Goal: Task Accomplishment & Management: Use online tool/utility

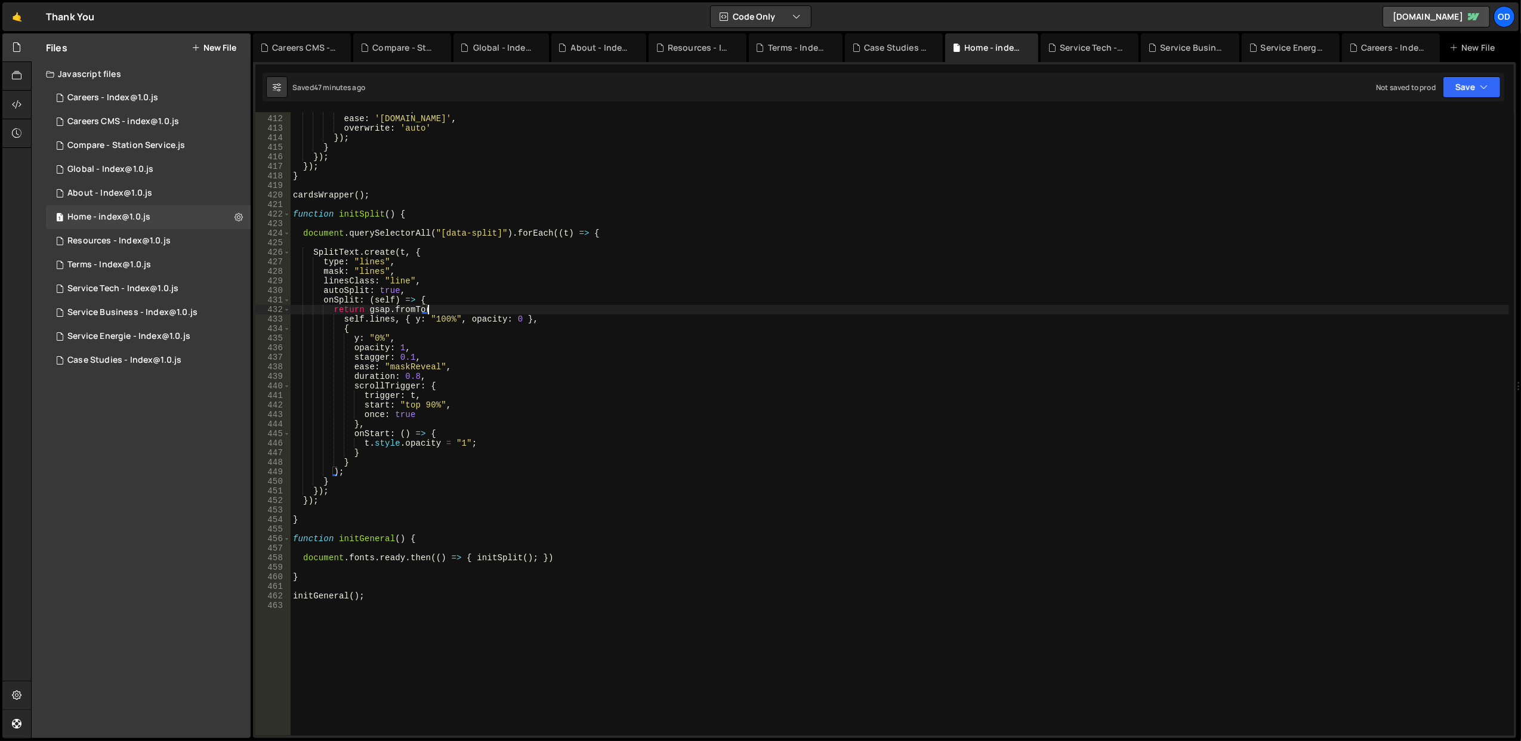
click at [537, 232] on div "duration : 0.3 , ease : '[DOMAIN_NAME]' , overwrite : 'auto' }) ; } }) ; }) ; }…" at bounding box center [900, 425] width 1219 height 643
click at [538, 258] on div "duration : 0.3 , ease : '[DOMAIN_NAME]' , overwrite : 'auto' }) ; } }) ; }) ; }…" at bounding box center [900, 425] width 1219 height 643
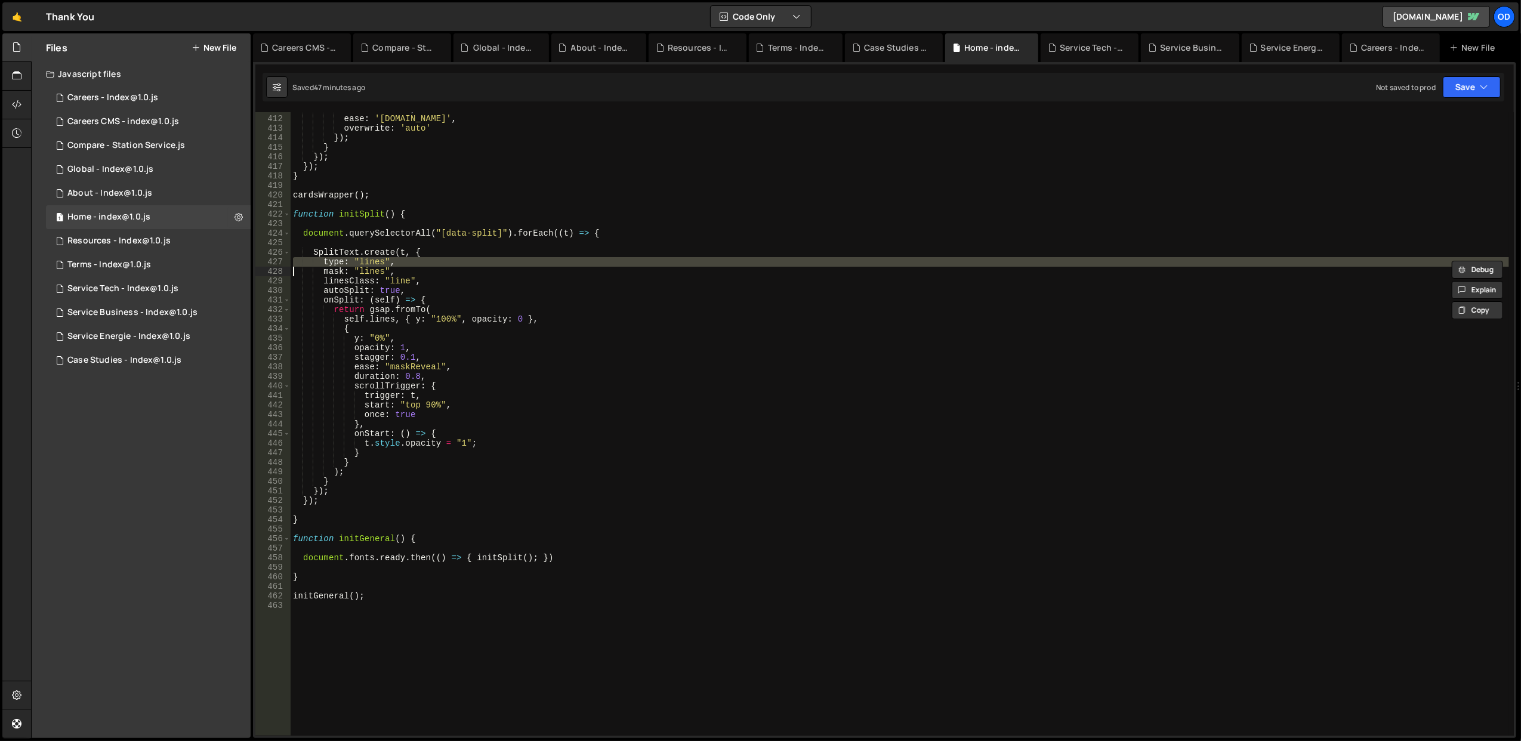
click at [538, 266] on div "duration : 0.3 , ease : '[DOMAIN_NAME]' , overwrite : 'auto' }) ; } }) ; }) ; }…" at bounding box center [900, 424] width 1219 height 624
click at [538, 266] on div "duration : 0.3 , ease : '[DOMAIN_NAME]' , overwrite : 'auto' }) ; } }) ; }) ; }…" at bounding box center [900, 425] width 1219 height 643
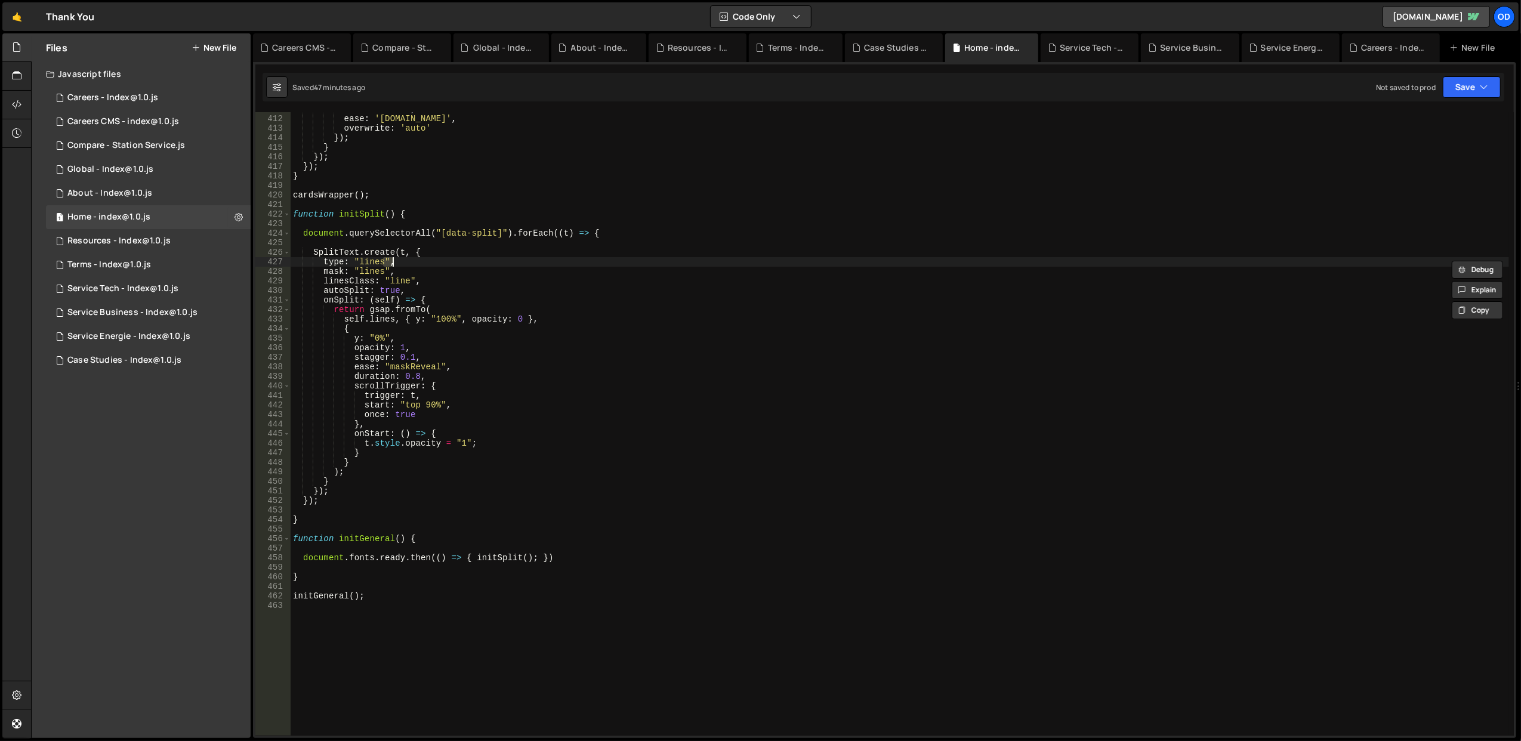
click at [538, 266] on div "duration : 0.3 , ease : '[DOMAIN_NAME]' , overwrite : 'auto' }) ; } }) ; }) ; }…" at bounding box center [900, 425] width 1219 height 643
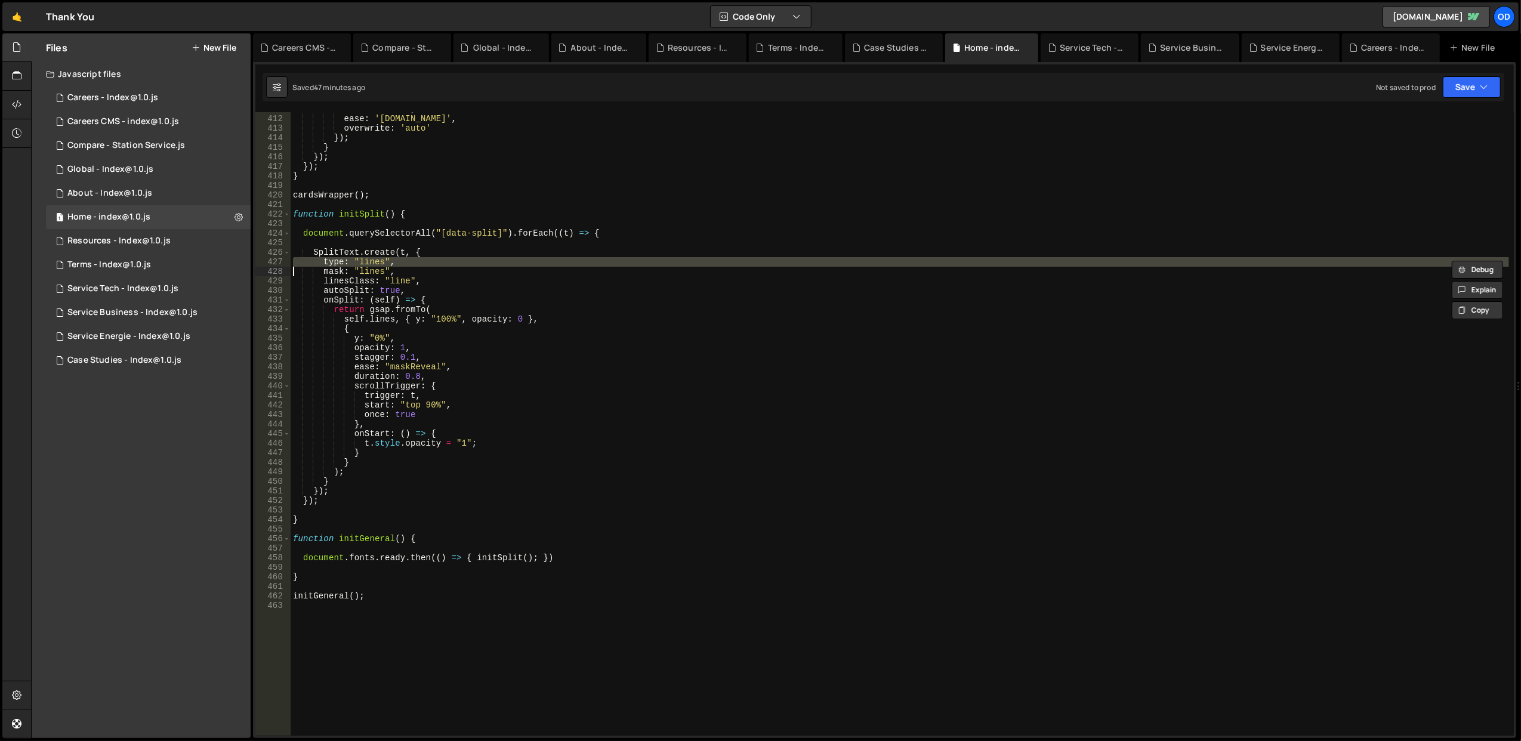
click at [542, 280] on div "duration : 0.3 , ease : '[DOMAIN_NAME]' , overwrite : 'auto' }) ; } }) ; }) ; }…" at bounding box center [900, 425] width 1219 height 643
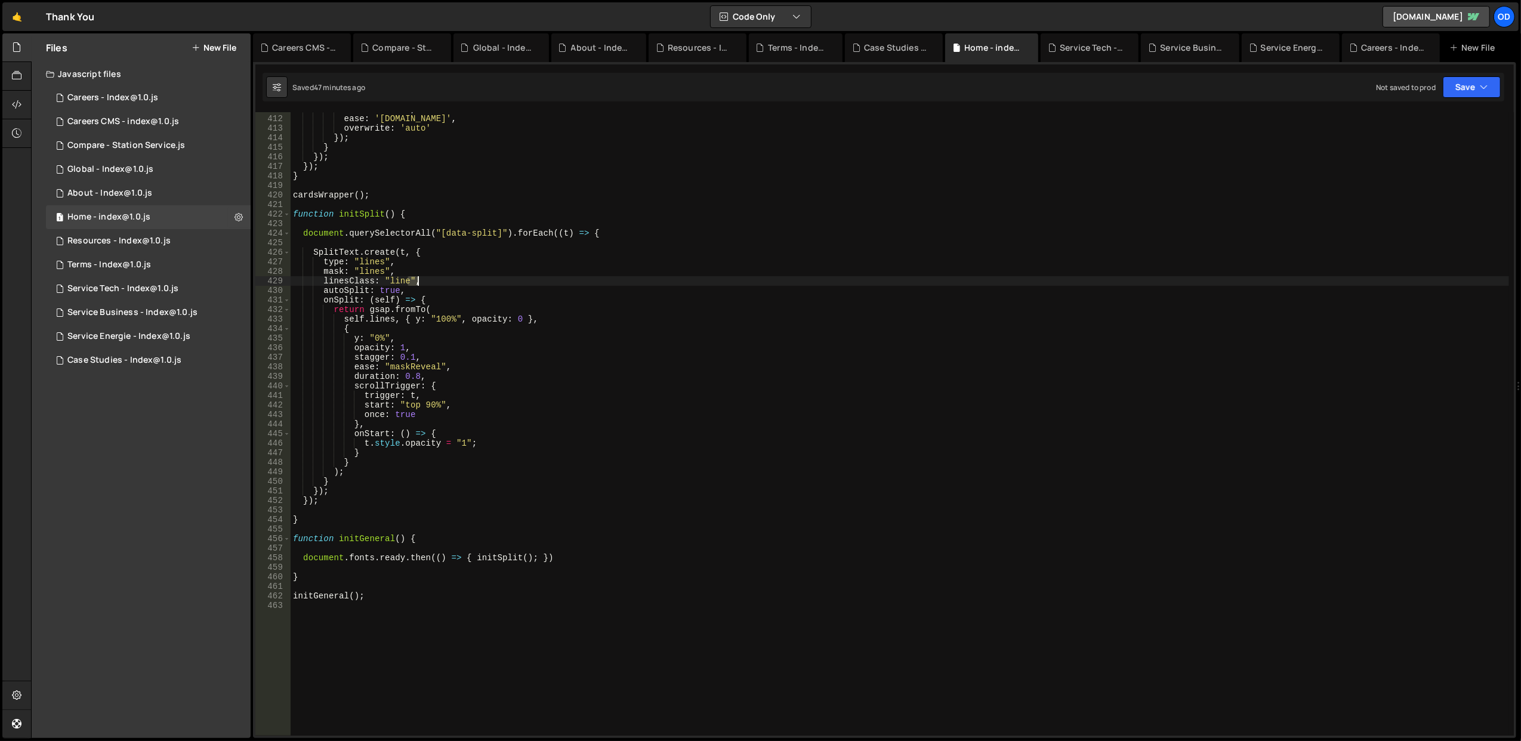
click at [542, 280] on div "duration : 0.3 , ease : '[DOMAIN_NAME]' , overwrite : 'auto' }) ; } }) ; }) ; }…" at bounding box center [900, 425] width 1219 height 643
click at [552, 297] on div "duration : 0.3 , ease : '[DOMAIN_NAME]' , overwrite : 'auto' }) ; } }) ; }) ; }…" at bounding box center [900, 425] width 1219 height 643
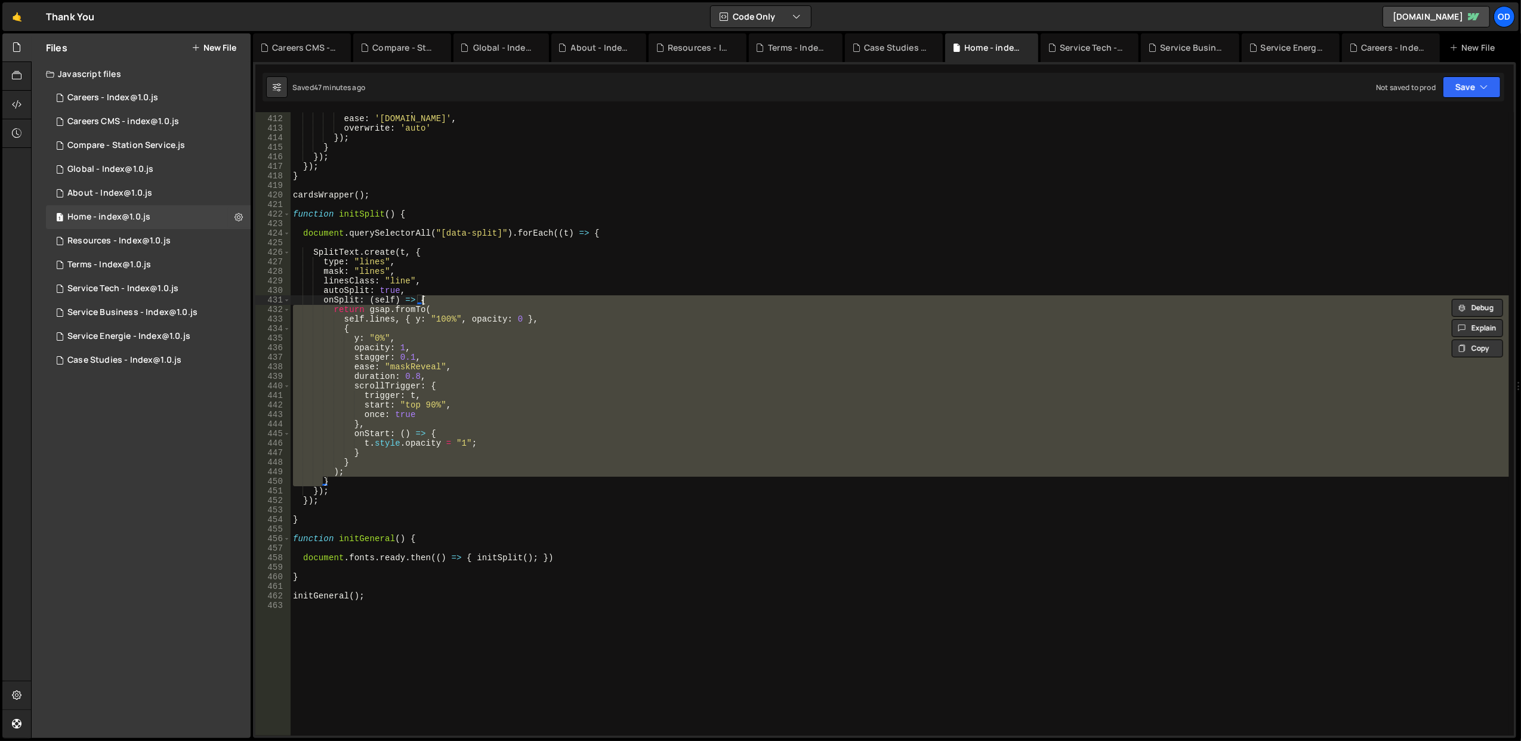
click at [552, 297] on div "duration : 0.3 , ease : '[DOMAIN_NAME]' , overwrite : 'auto' }) ; } }) ; }) ; }…" at bounding box center [900, 425] width 1219 height 643
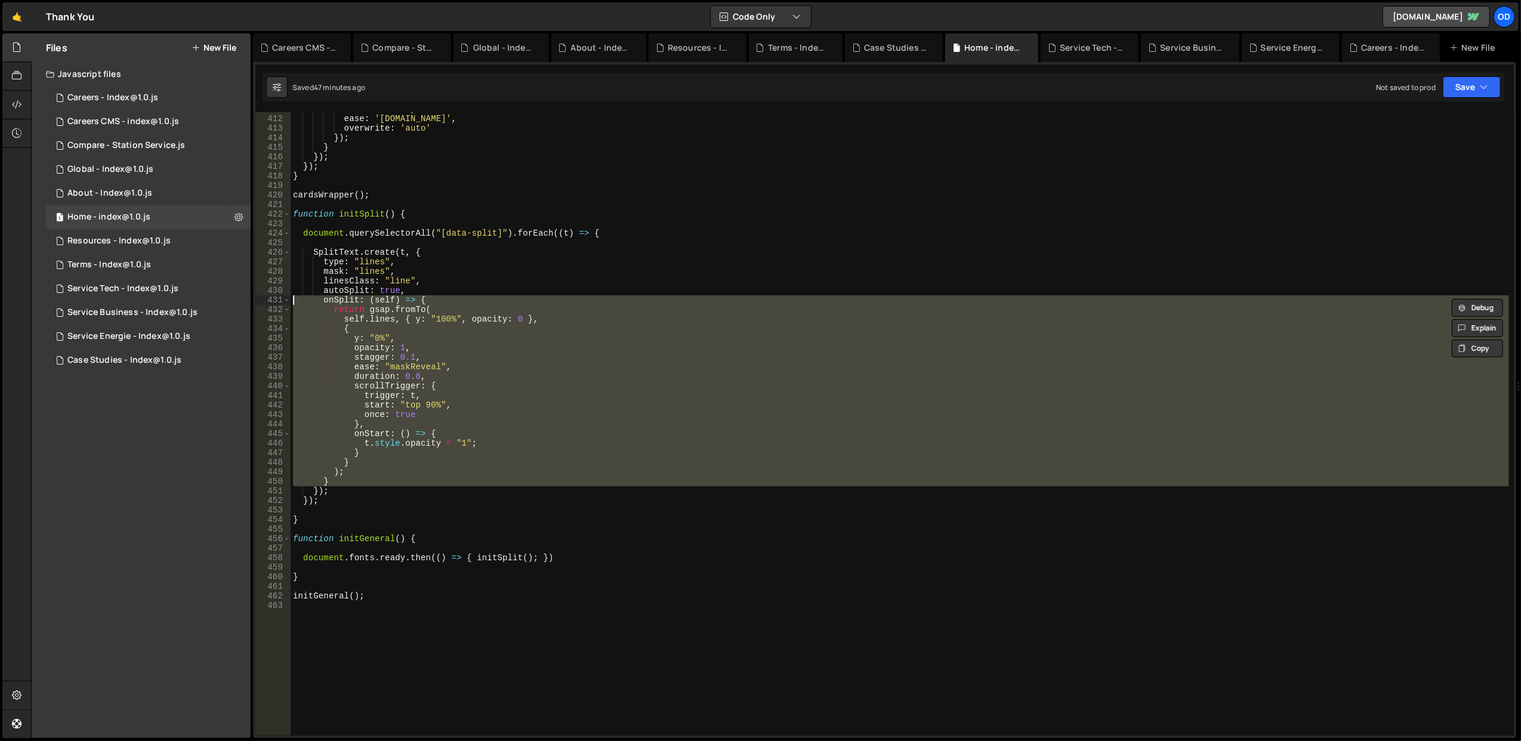
click at [569, 323] on div "duration : 0.3 , ease : '[DOMAIN_NAME]' , overwrite : 'auto' }) ; } }) ; }) ; }…" at bounding box center [900, 424] width 1219 height 624
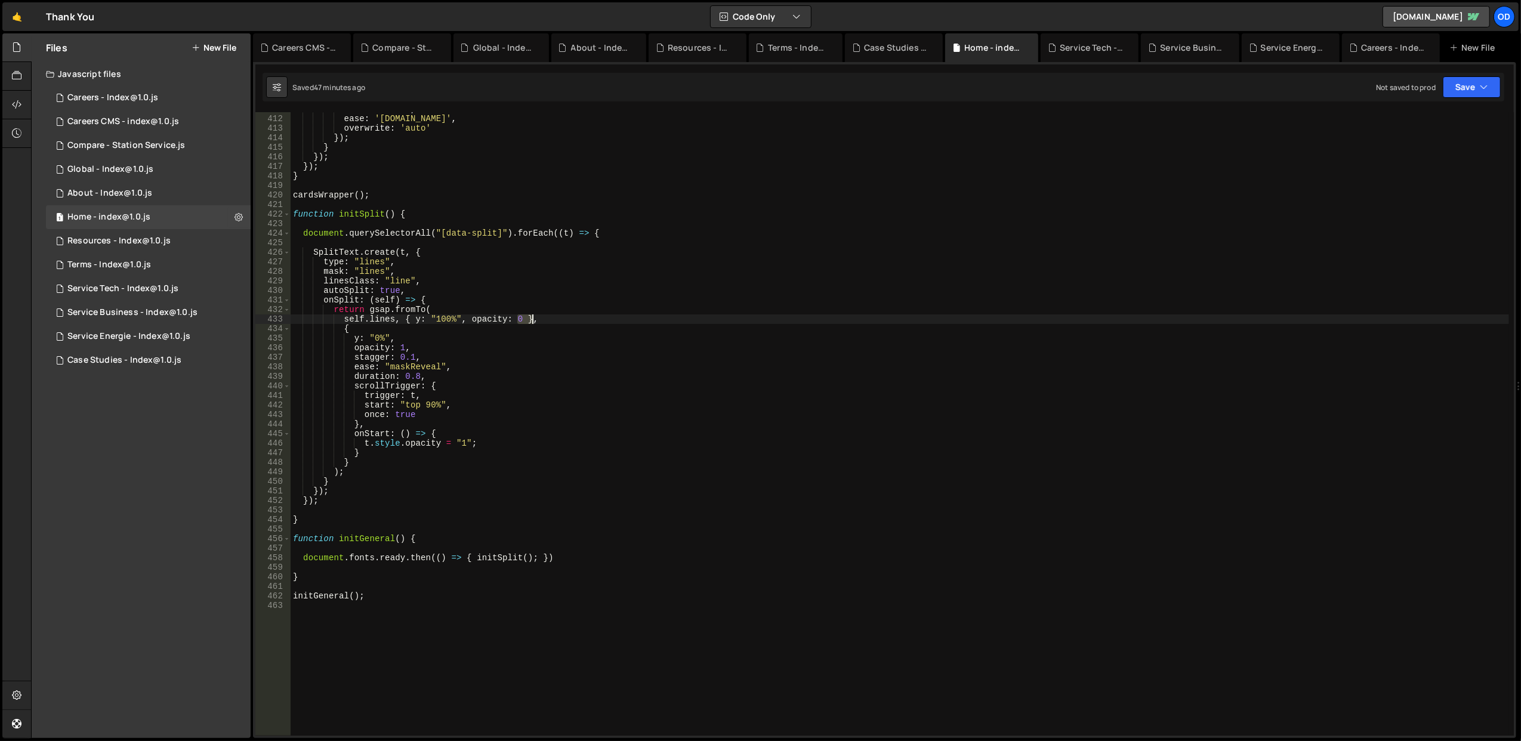
click at [569, 323] on div "duration : 0.3 , ease : '[DOMAIN_NAME]' , overwrite : 'auto' }) ; } }) ; }) ; }…" at bounding box center [900, 425] width 1219 height 643
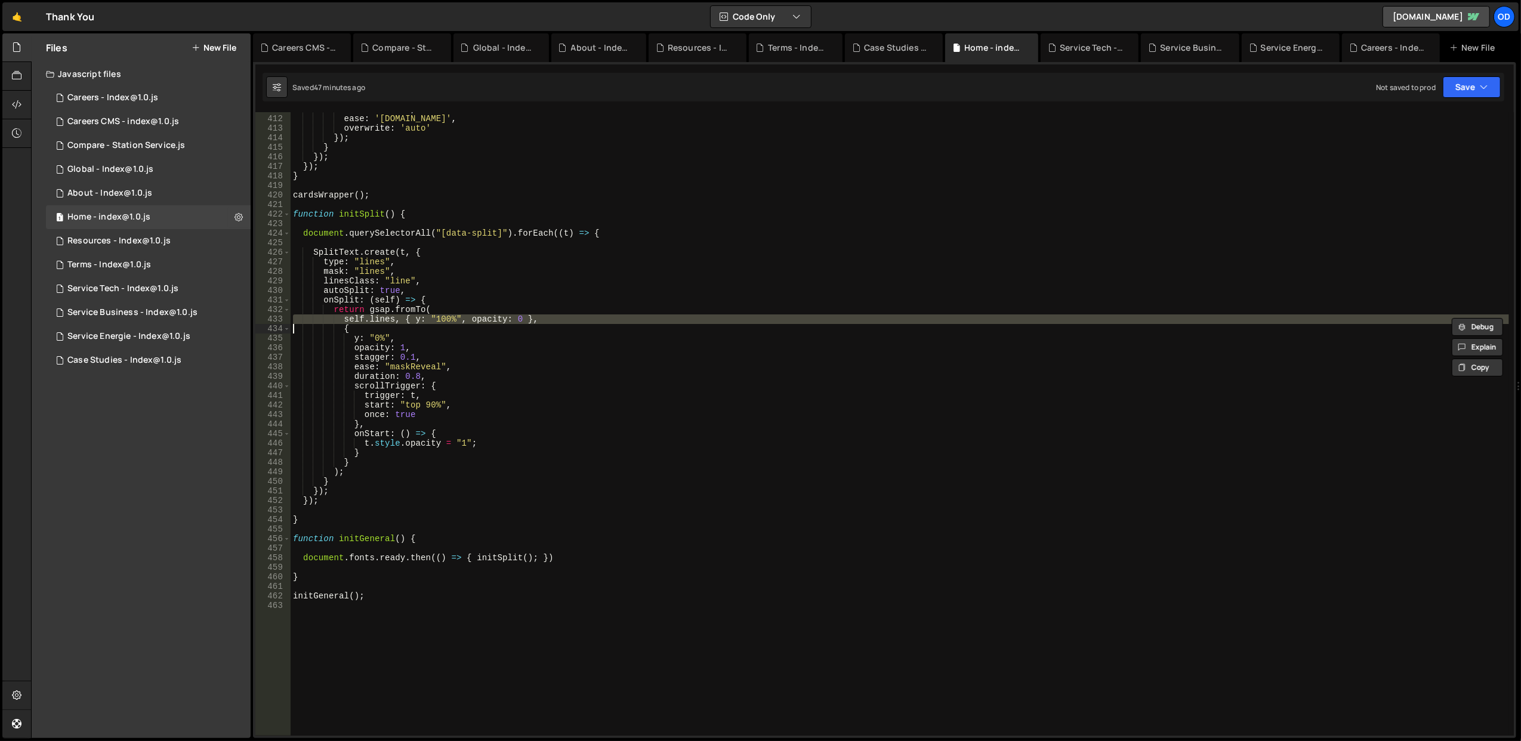
click at [565, 349] on div "duration : 0.3 , ease : '[DOMAIN_NAME]' , overwrite : 'auto' }) ; } }) ; }) ; }…" at bounding box center [900, 425] width 1219 height 643
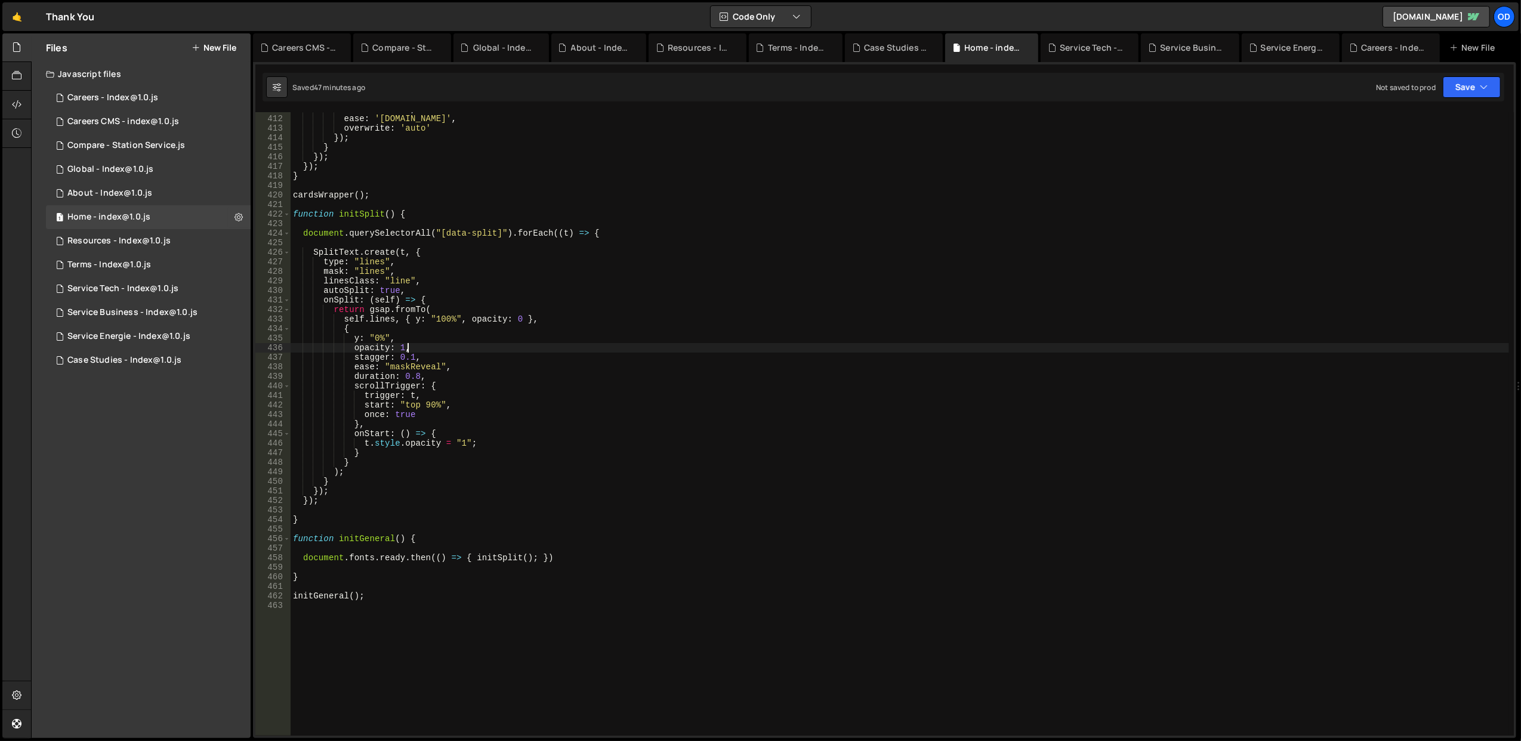
click at [565, 349] on div "duration : 0.3 , ease : '[DOMAIN_NAME]' , overwrite : 'auto' }) ; } }) ; }) ; }…" at bounding box center [900, 425] width 1219 height 643
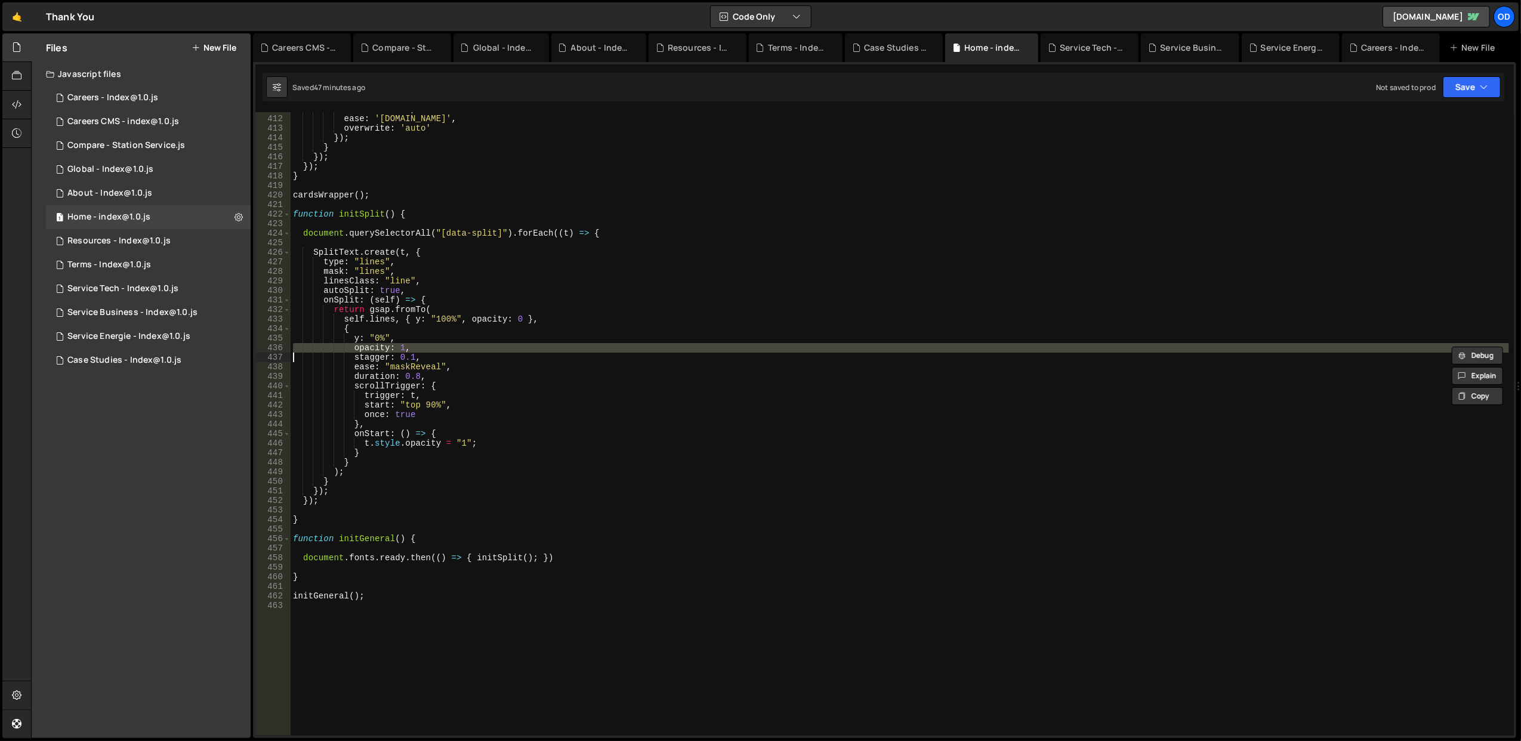
click at [543, 275] on div "duration : 0.3 , ease : '[DOMAIN_NAME]' , overwrite : 'auto' }) ; } }) ; }) ; }…" at bounding box center [900, 425] width 1219 height 643
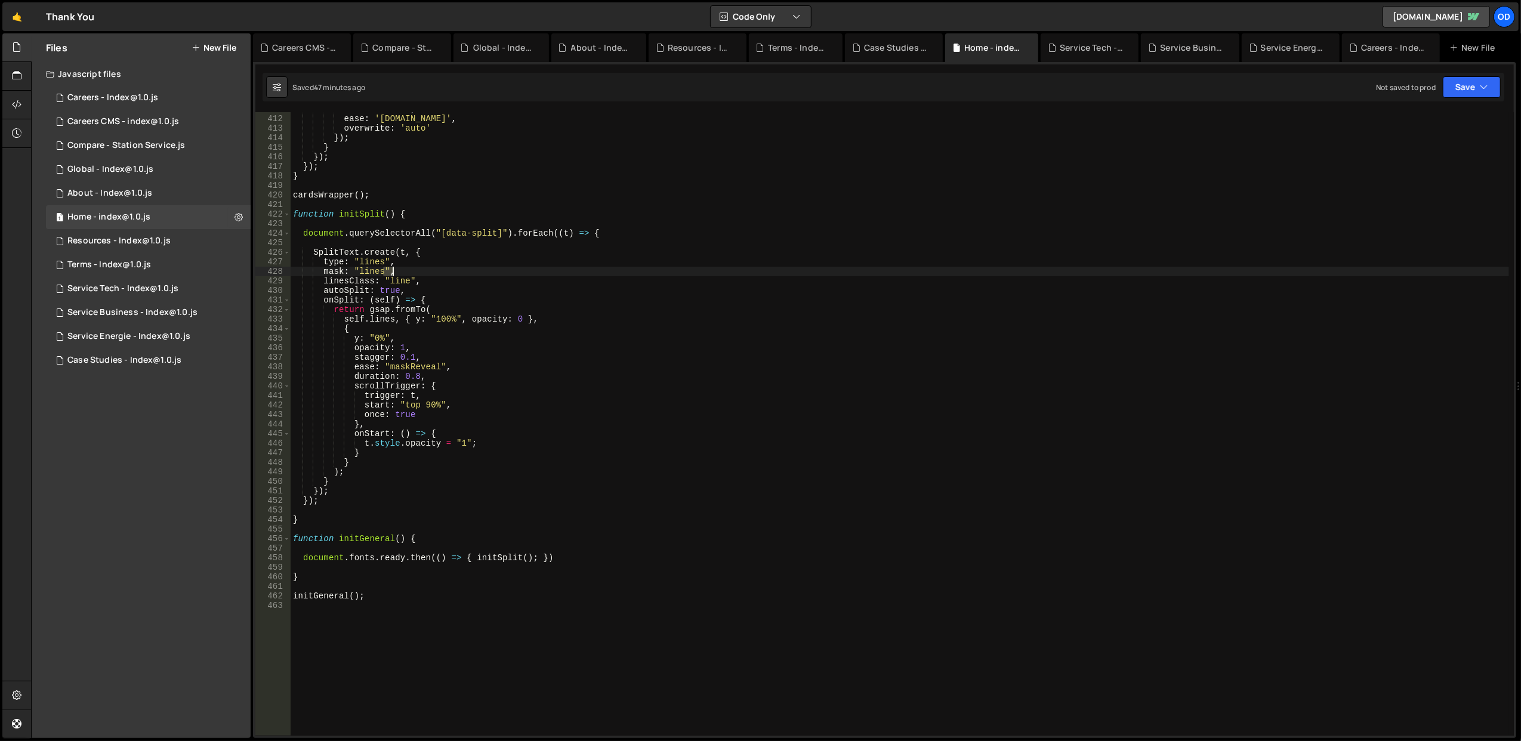
click at [543, 275] on div "duration : 0.3 , ease : '[DOMAIN_NAME]' , overwrite : 'auto' }) ; } }) ; }) ; }…" at bounding box center [900, 425] width 1219 height 643
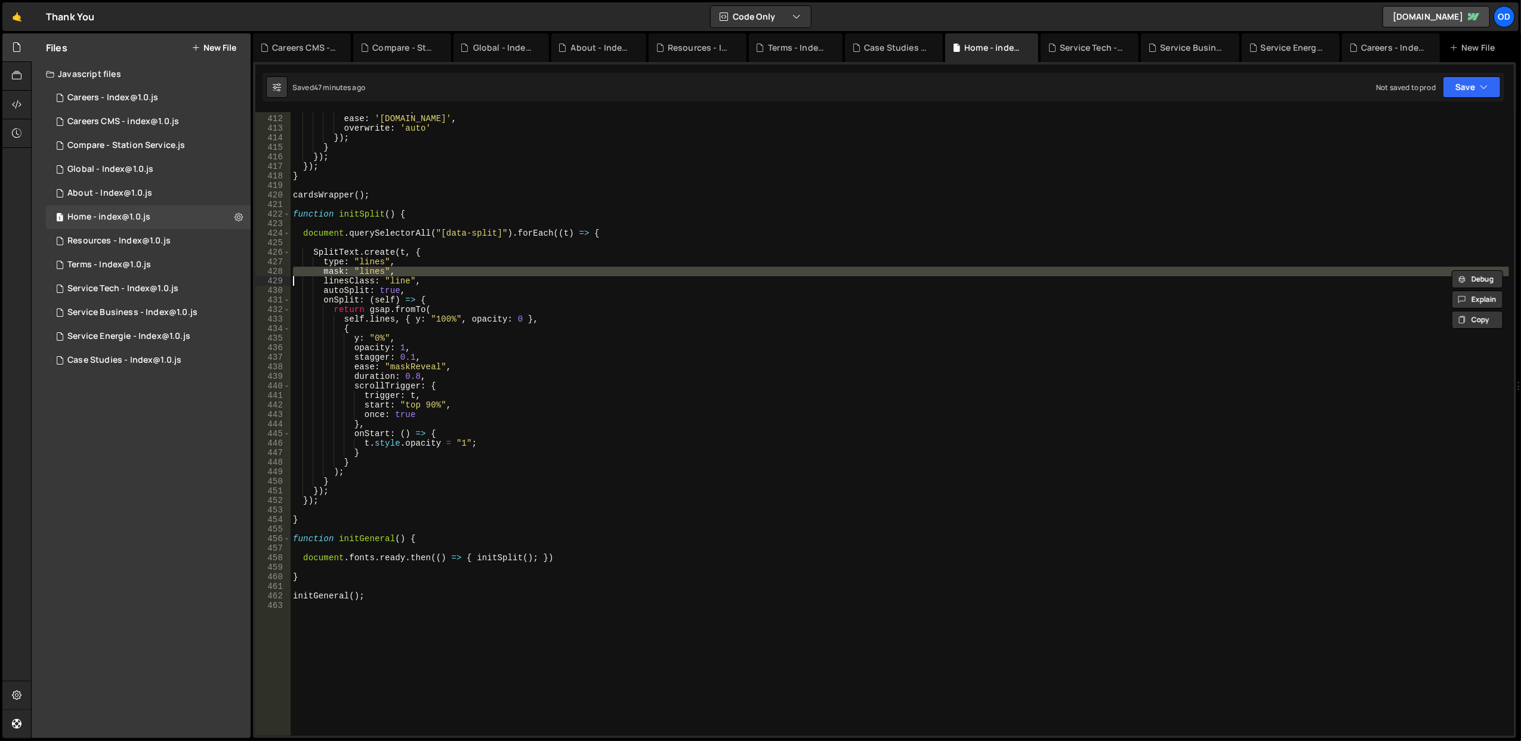
click at [543, 286] on div "duration : 0.3 , ease : '[DOMAIN_NAME]' , overwrite : 'auto' }) ; } }) ; }) ; }…" at bounding box center [900, 425] width 1219 height 643
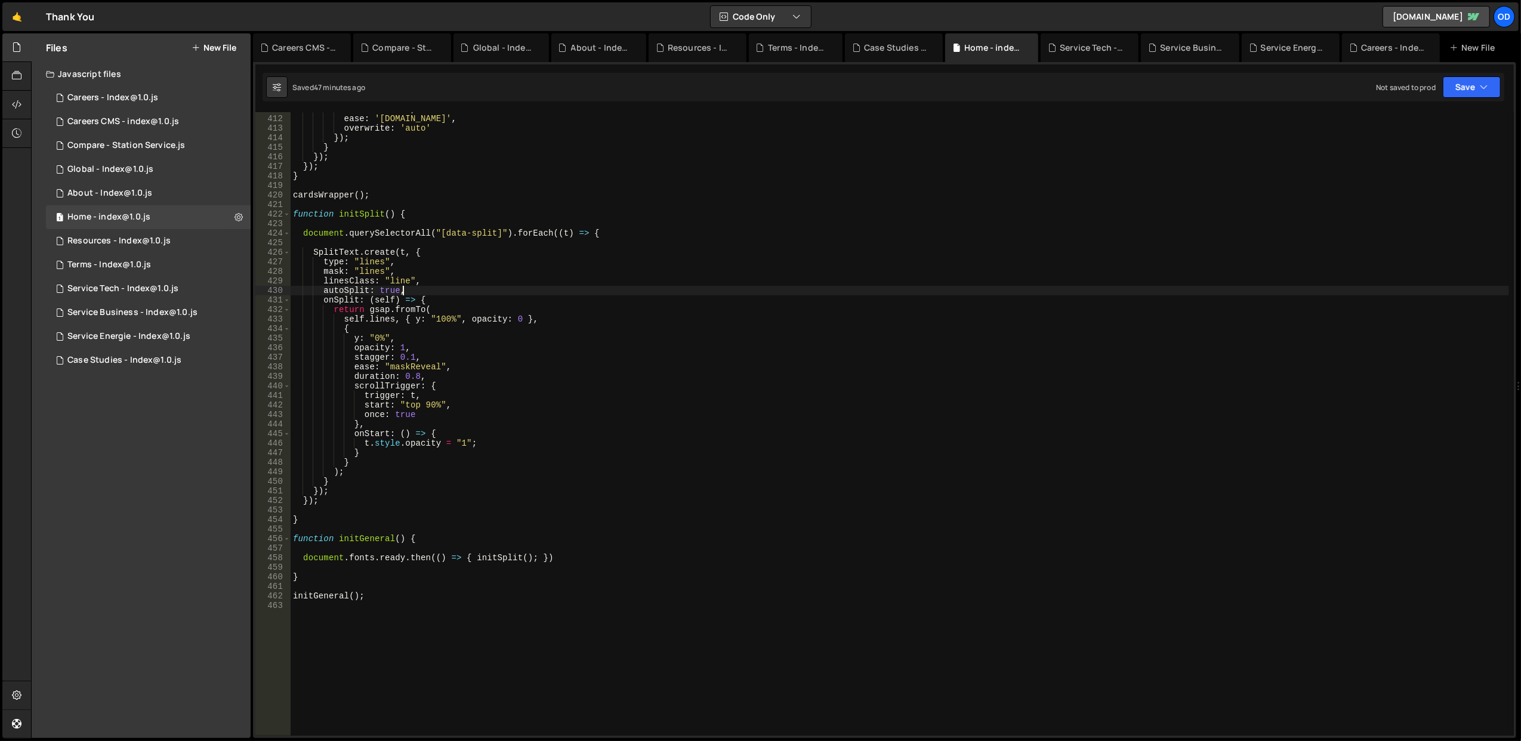
click at [543, 286] on div "duration : 0.3 , ease : '[DOMAIN_NAME]' , overwrite : 'auto' }) ; } }) ; }) ; }…" at bounding box center [900, 425] width 1219 height 643
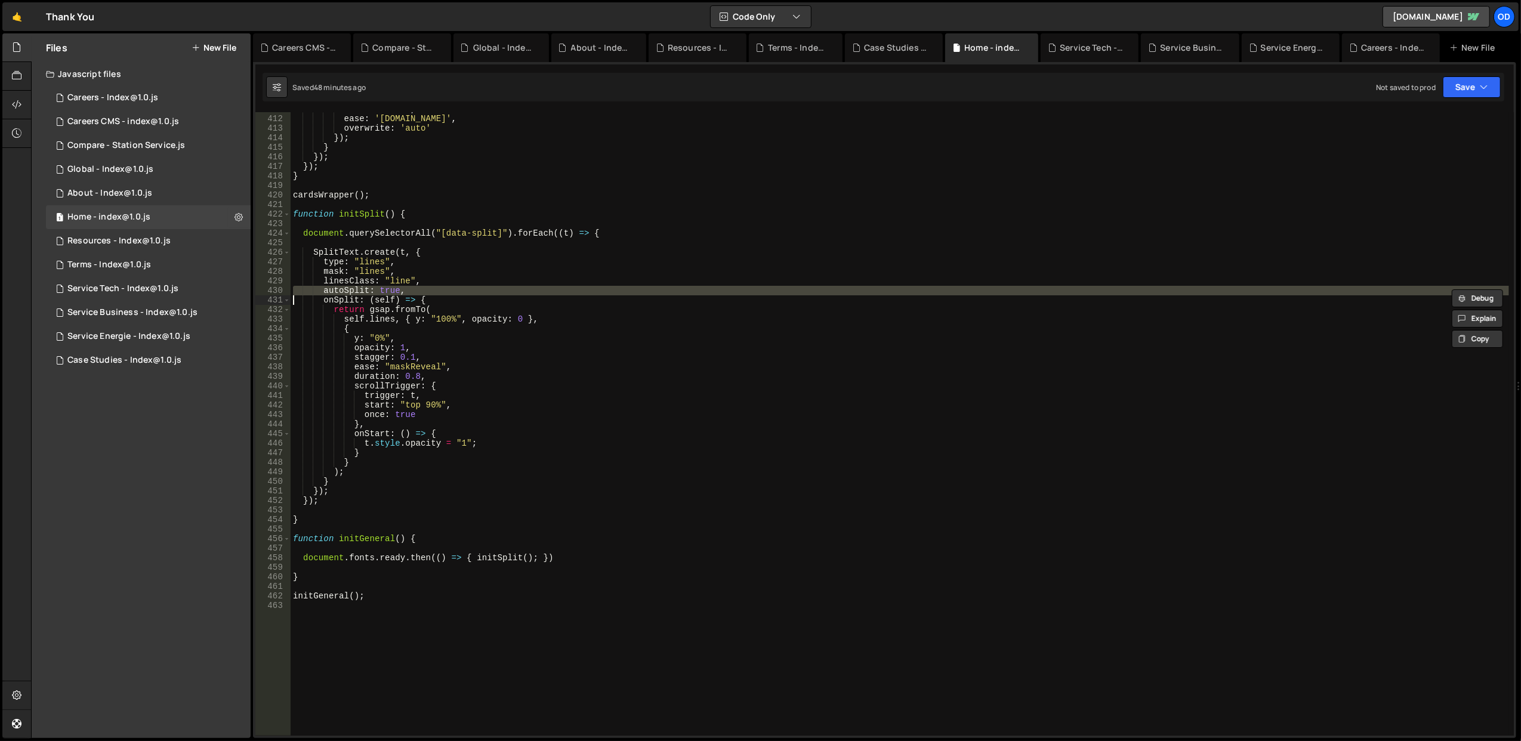
click at [543, 286] on div "duration : 0.3 , ease : '[DOMAIN_NAME]' , overwrite : 'auto' }) ; } }) ; }) ; }…" at bounding box center [900, 425] width 1219 height 643
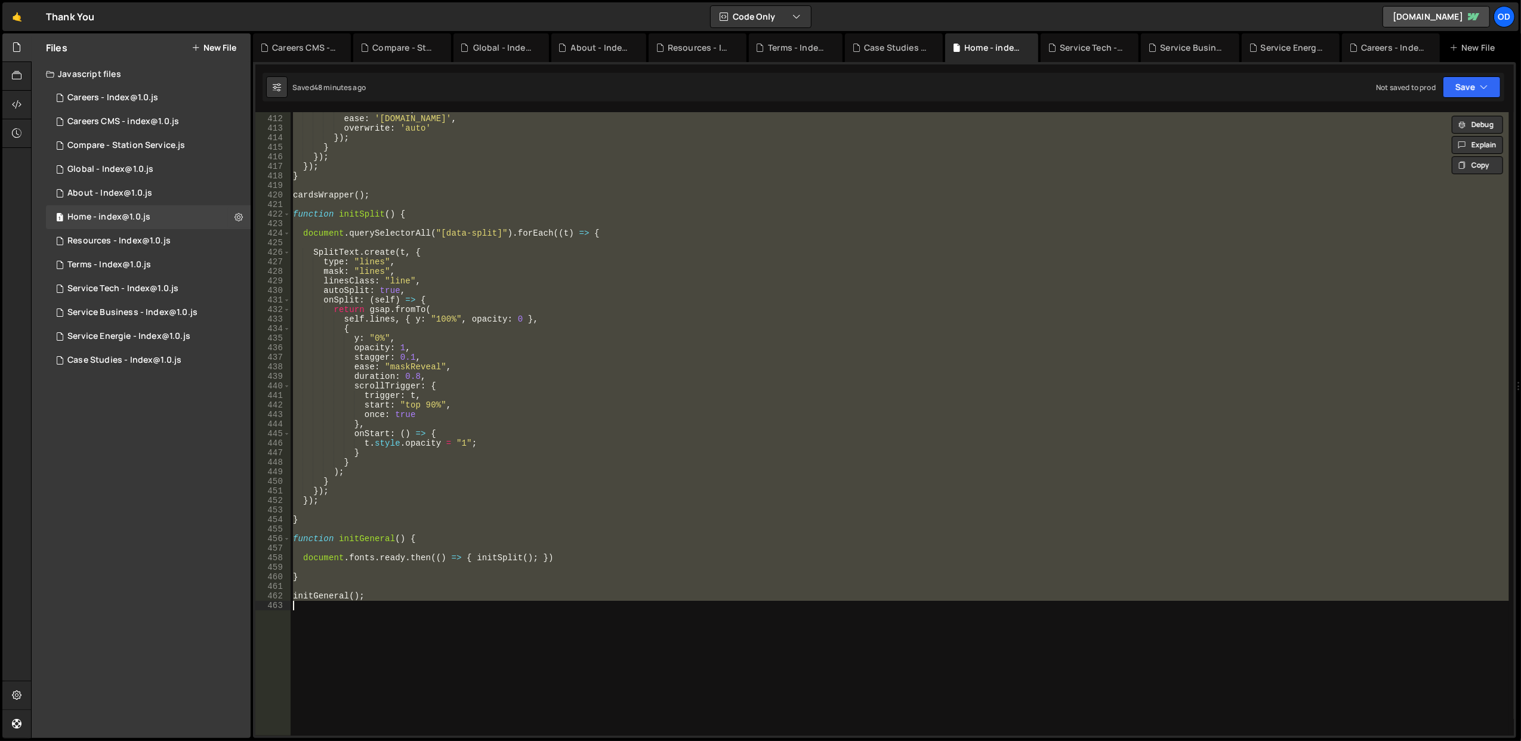
click at [543, 286] on div "duration : 0.3 , ease : '[DOMAIN_NAME]' , overwrite : 'auto' }) ; } }) ; }) ; }…" at bounding box center [900, 424] width 1219 height 624
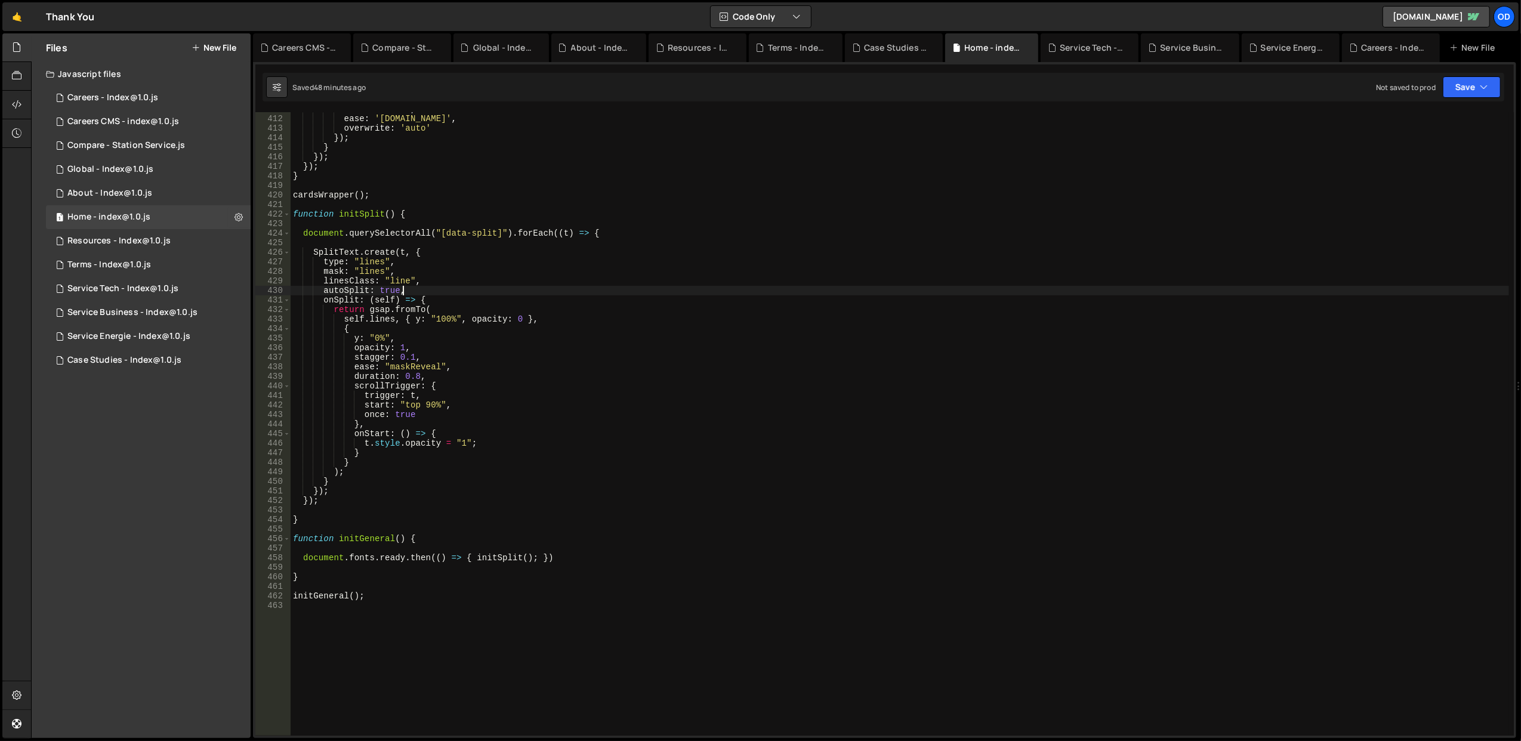
click at [543, 286] on div "duration : 0.3 , ease : '[DOMAIN_NAME]' , overwrite : 'auto' }) ; } }) ; }) ; }…" at bounding box center [900, 425] width 1219 height 643
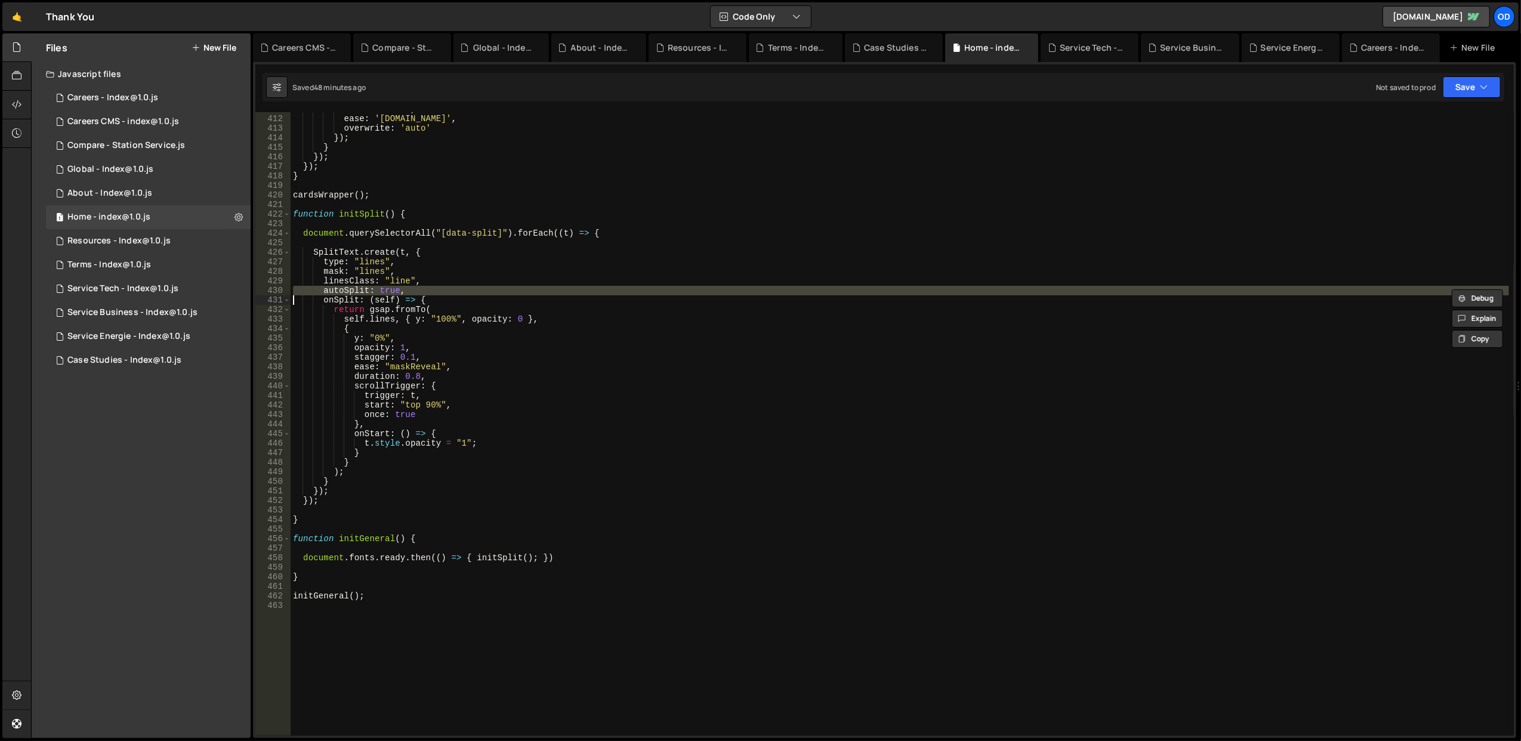
click at [543, 286] on div "duration : 0.3 , ease : '[DOMAIN_NAME]' , overwrite : 'auto' }) ; } }) ; }) ; }…" at bounding box center [900, 425] width 1219 height 643
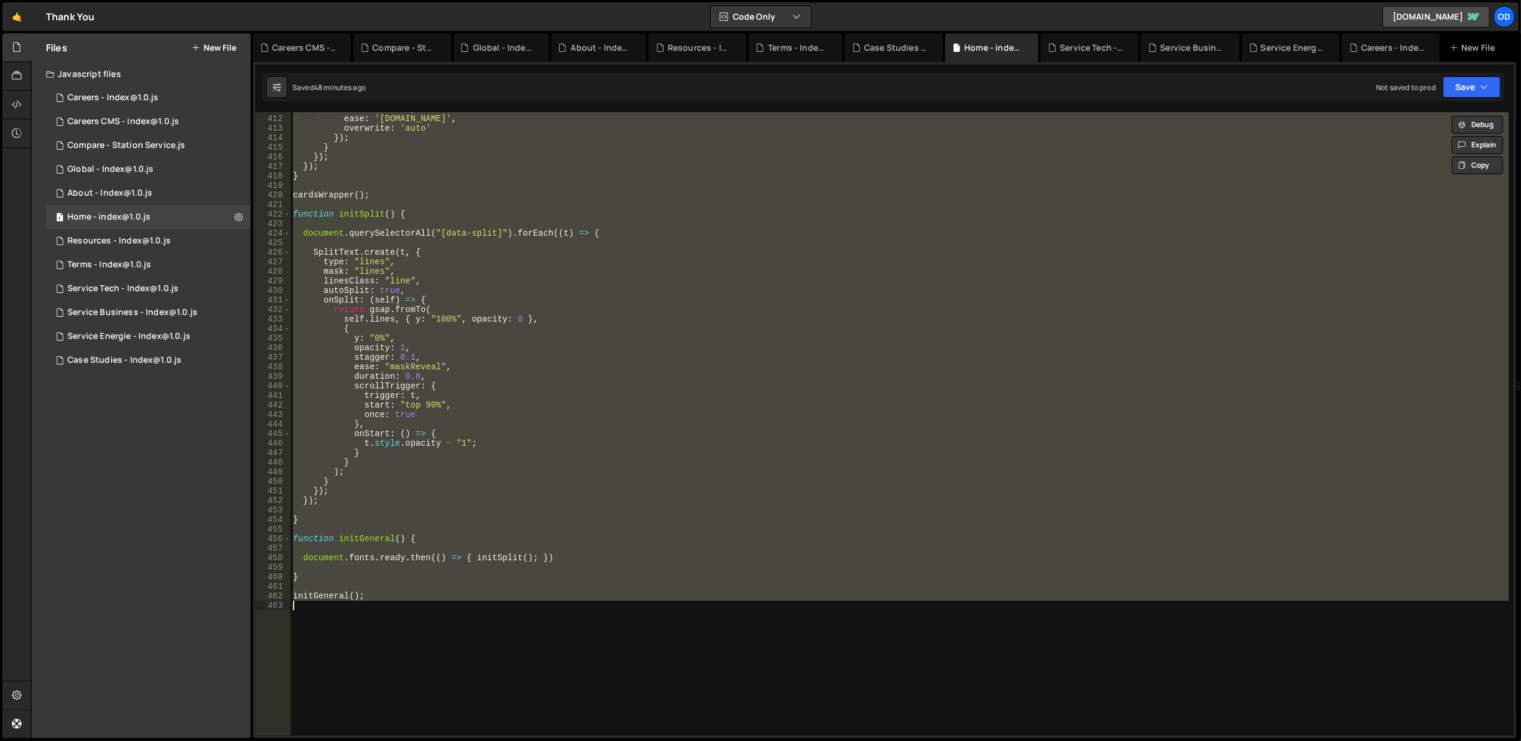
click at [543, 286] on div "duration : 0.3 , ease : '[DOMAIN_NAME]' , overwrite : 'auto' }) ; } }) ; }) ; }…" at bounding box center [900, 425] width 1219 height 643
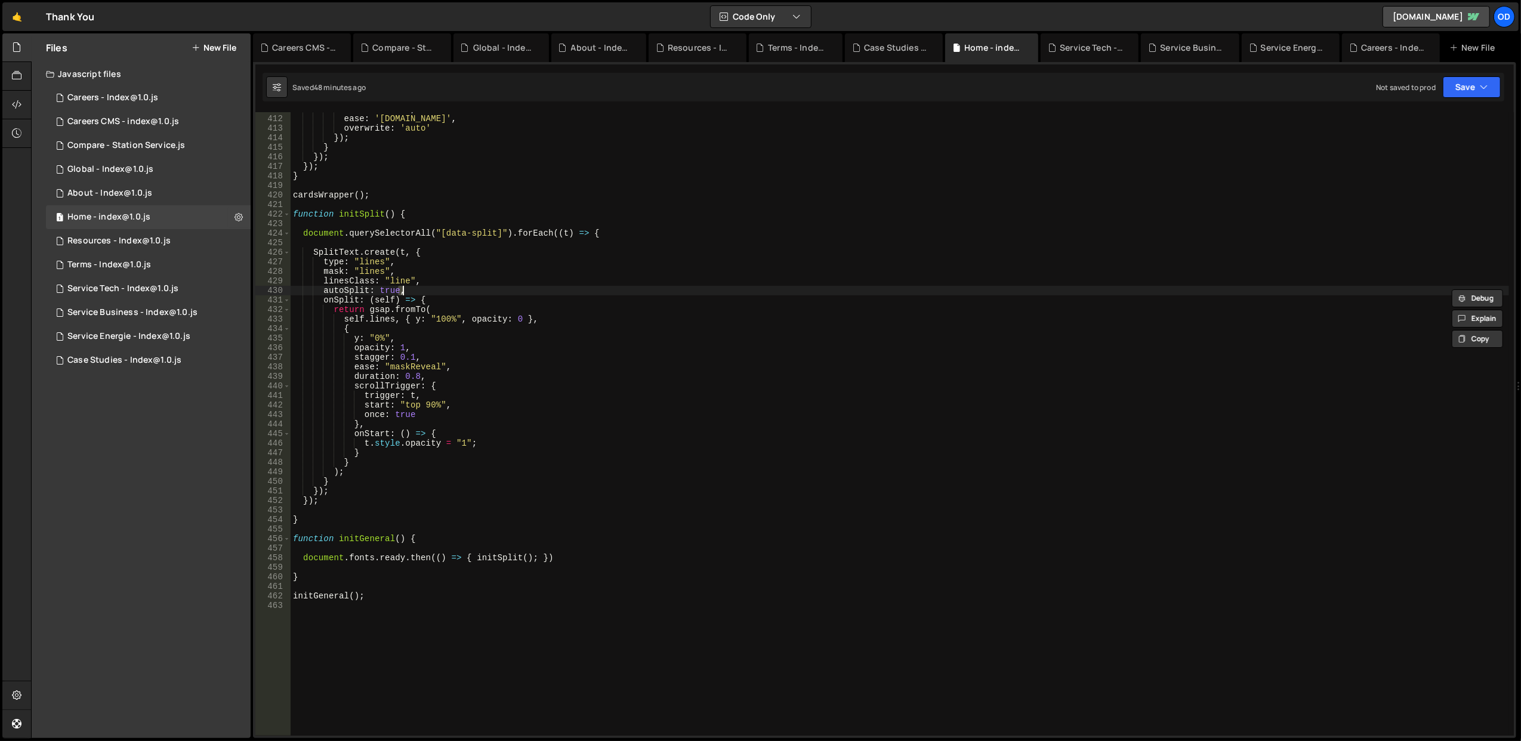
click at [543, 286] on div "duration : 0.3 , ease : '[DOMAIN_NAME]' , overwrite : 'auto' }) ; } }) ; }) ; }…" at bounding box center [900, 425] width 1219 height 643
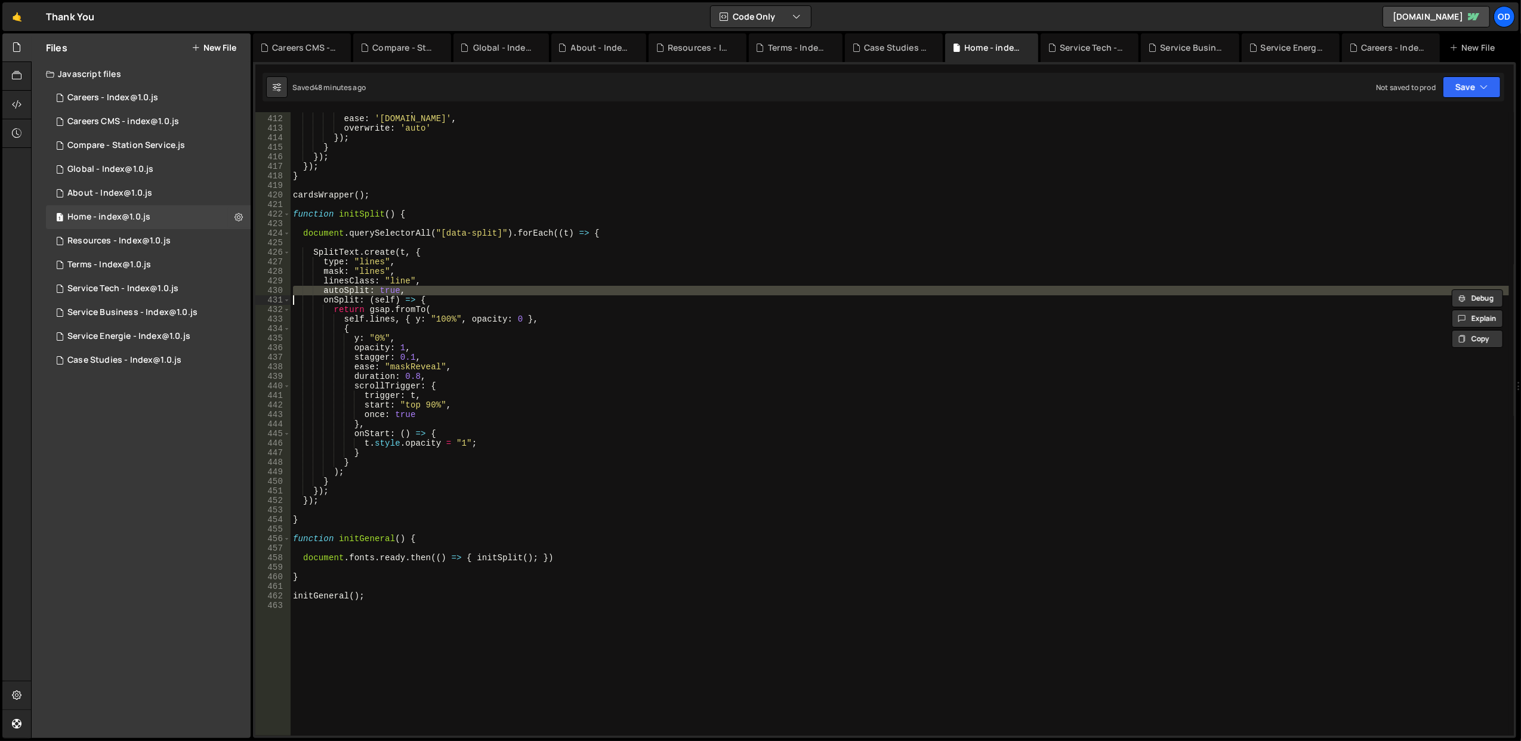
click at [543, 286] on div "duration : 0.3 , ease : '[DOMAIN_NAME]' , overwrite : 'auto' }) ; } }) ; }) ; }…" at bounding box center [900, 425] width 1219 height 643
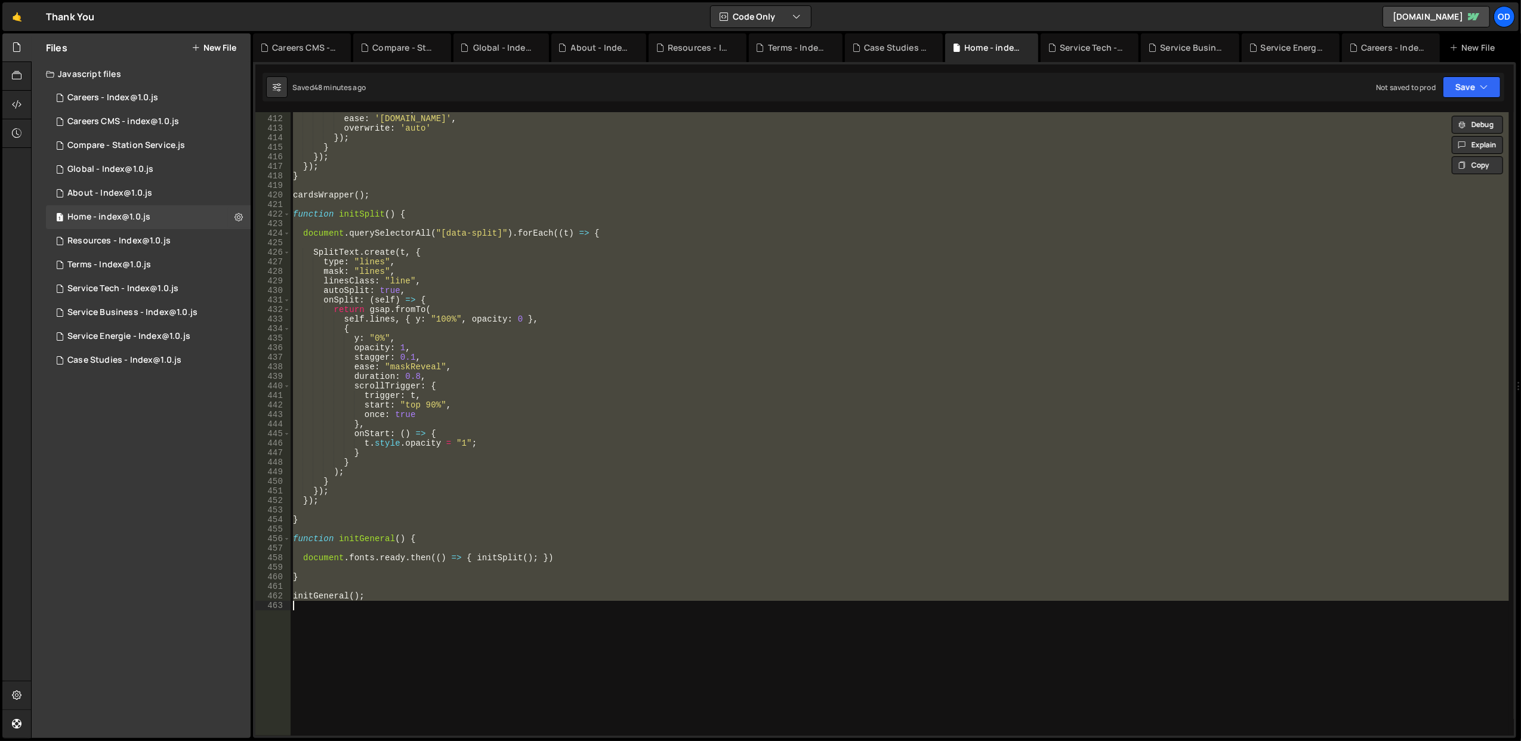
click at [543, 286] on div "duration : 0.3 , ease : '[DOMAIN_NAME]' , overwrite : 'auto' }) ; } }) ; }) ; }…" at bounding box center [900, 424] width 1219 height 624
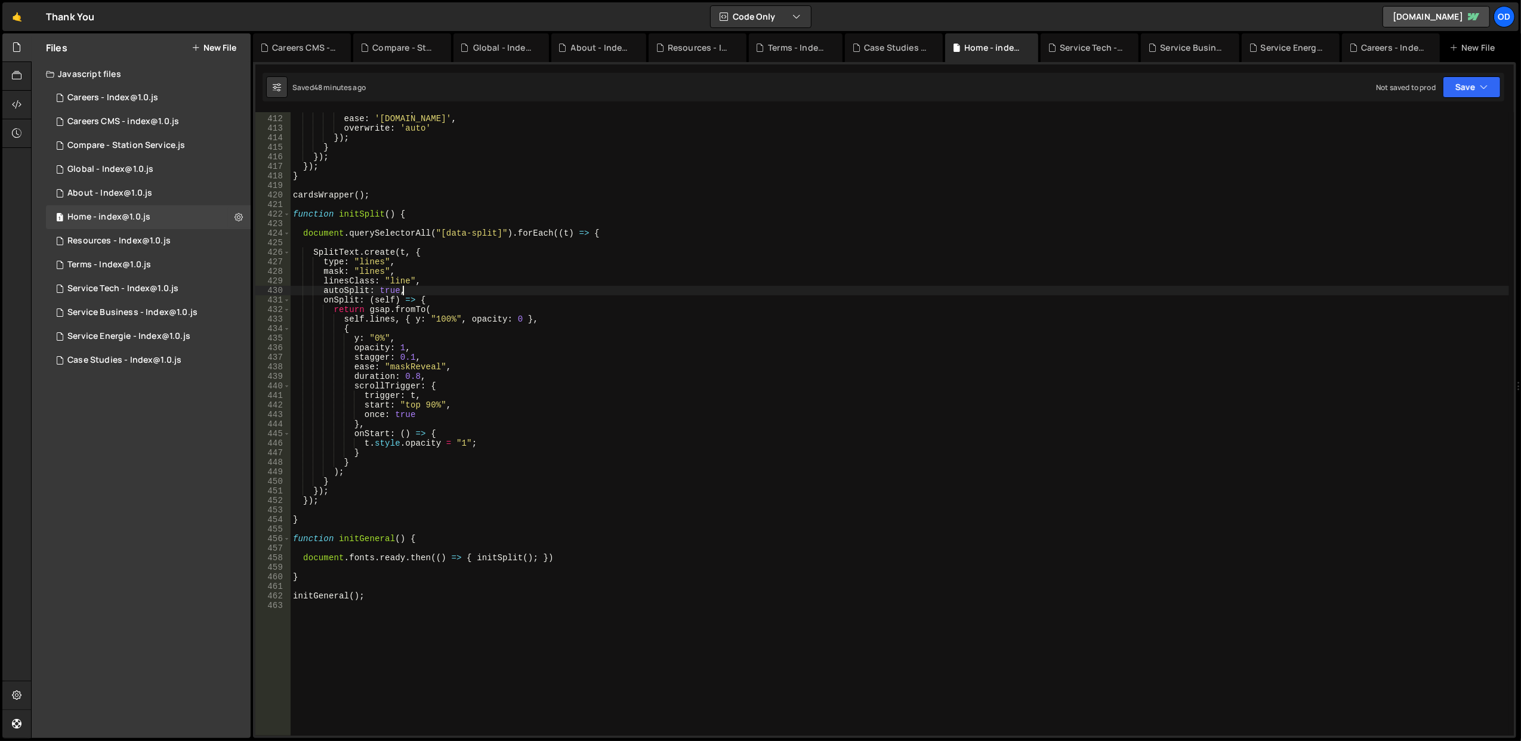
click at [366, 211] on div "duration : 0.3 , ease : '[DOMAIN_NAME]' , overwrite : 'auto' }) ; } }) ; }) ; }…" at bounding box center [900, 425] width 1219 height 643
click at [160, 211] on div "1 Home - index@1.0.js 0" at bounding box center [148, 217] width 205 height 24
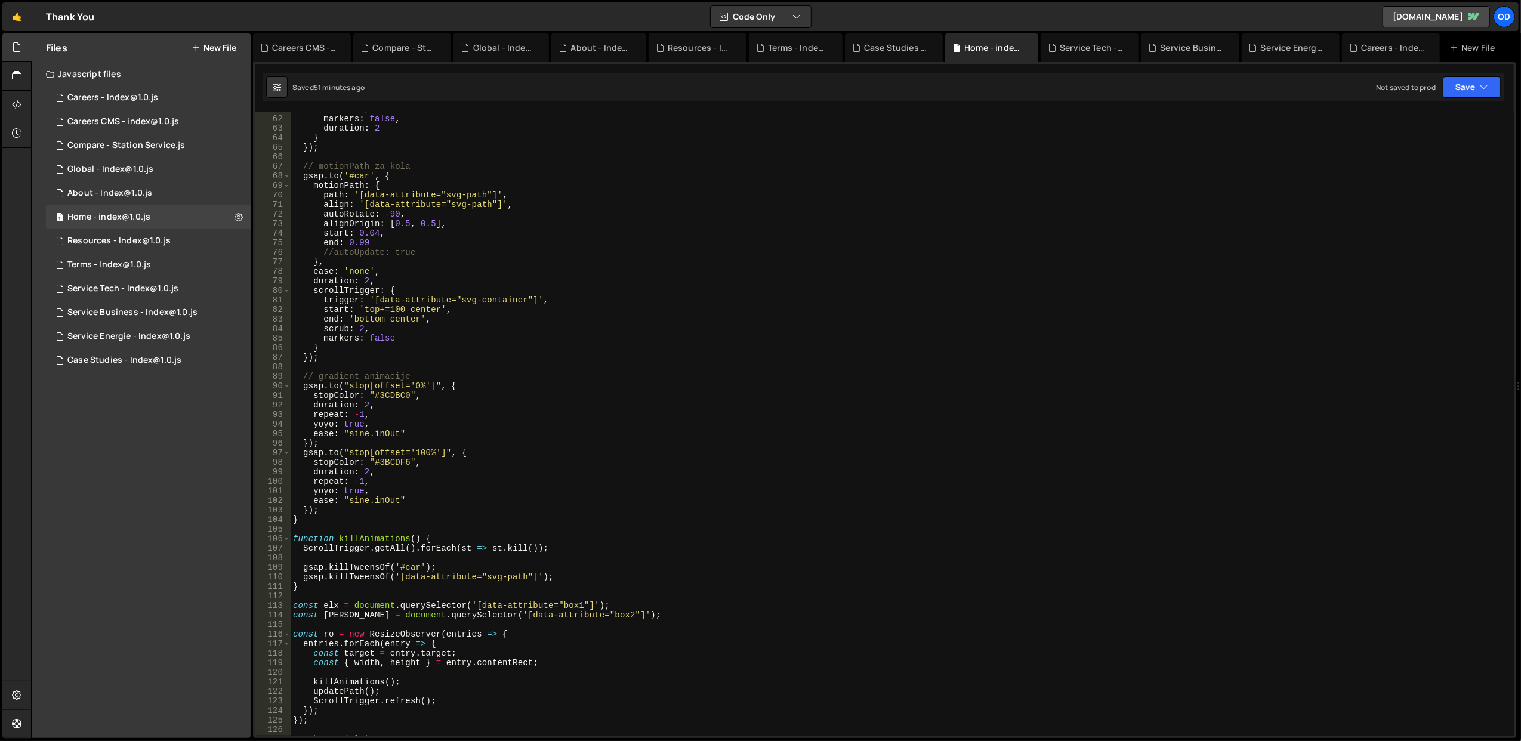
scroll to position [0, 0]
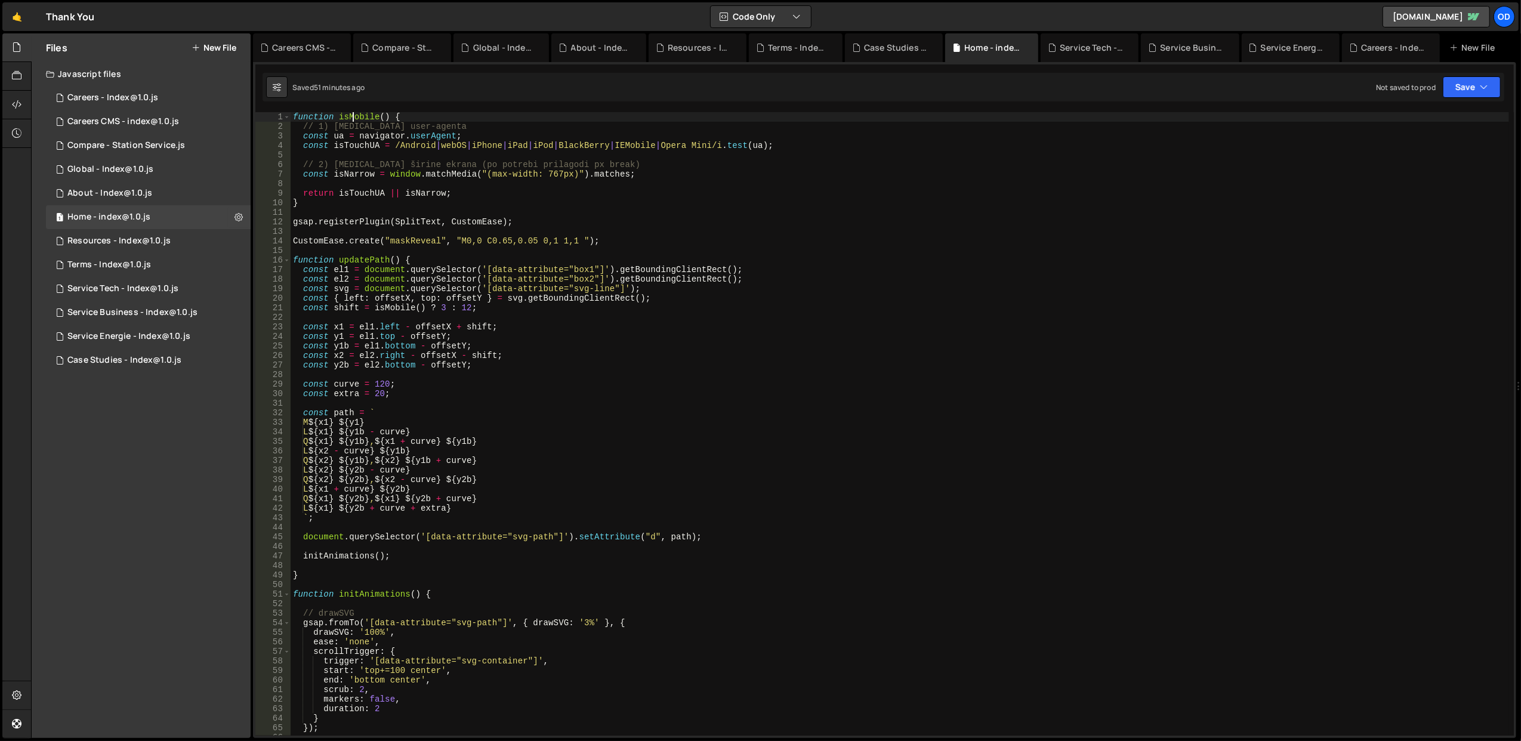
click at [355, 115] on div "function isMobile ( ) { // 1) [MEDICAL_DATA] user-agenta const ua = navigator .…" at bounding box center [900, 433] width 1219 height 643
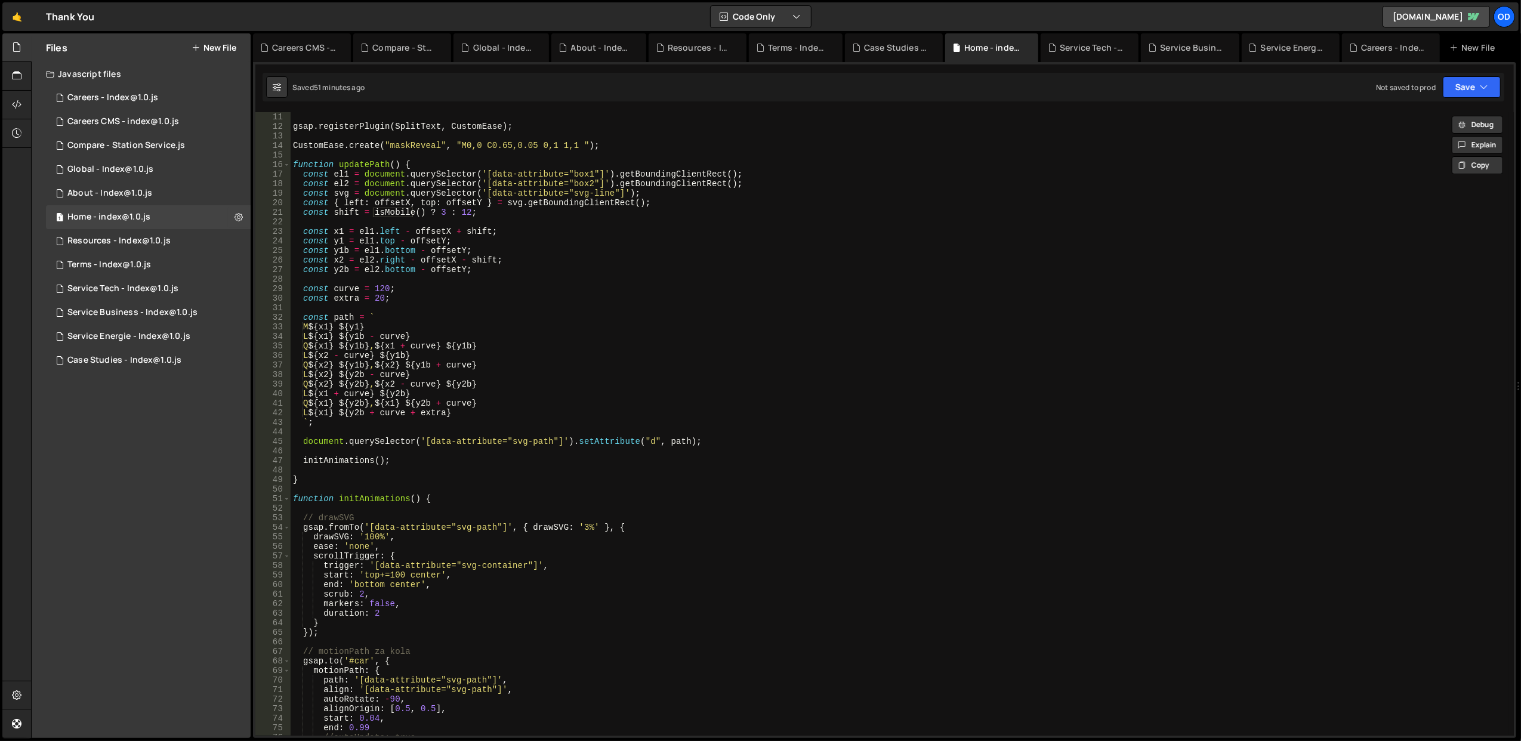
scroll to position [239, 0]
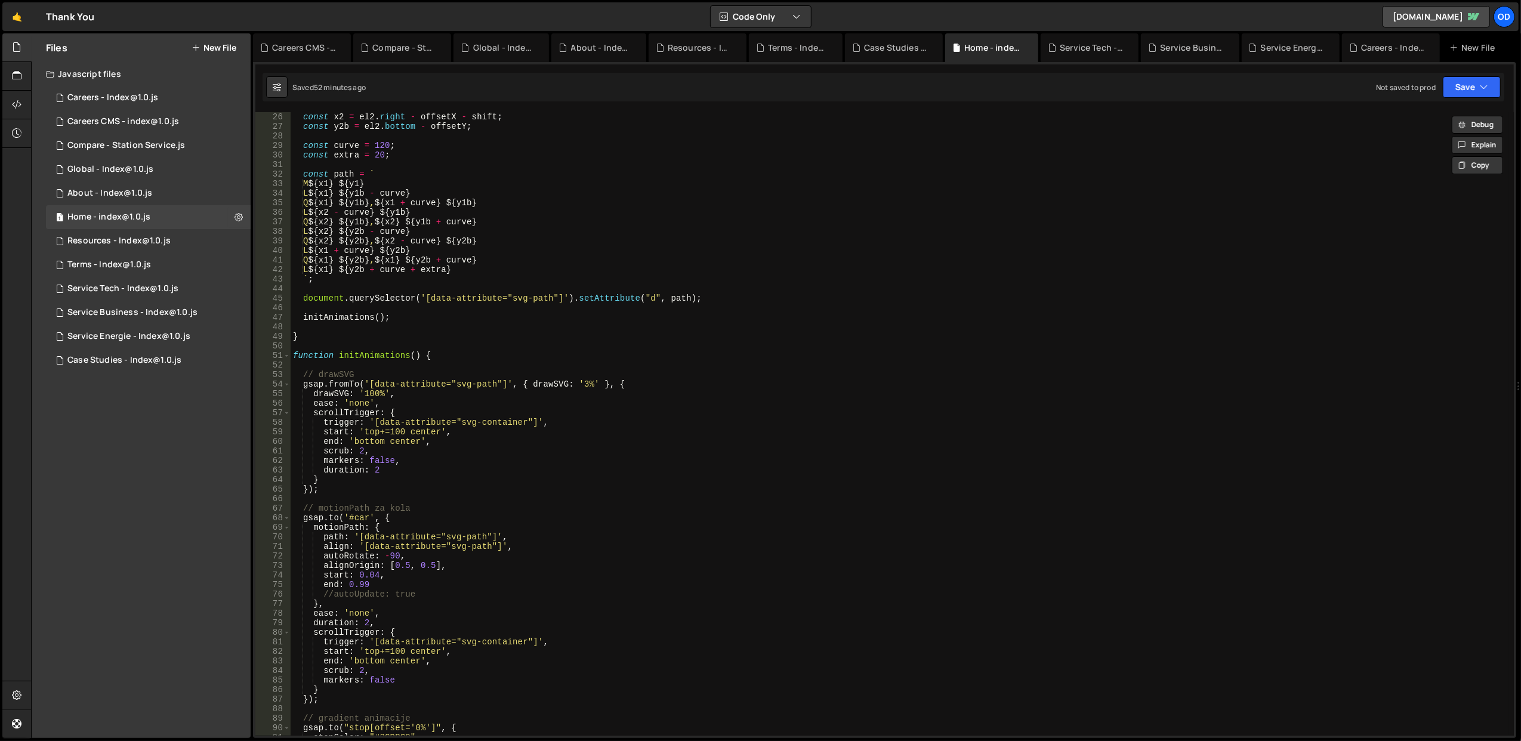
click at [364, 353] on div "const x2 = el2 . right - offsetX - shift ; const y2b = el2 . bottom - offsetY ;…" at bounding box center [900, 433] width 1219 height 643
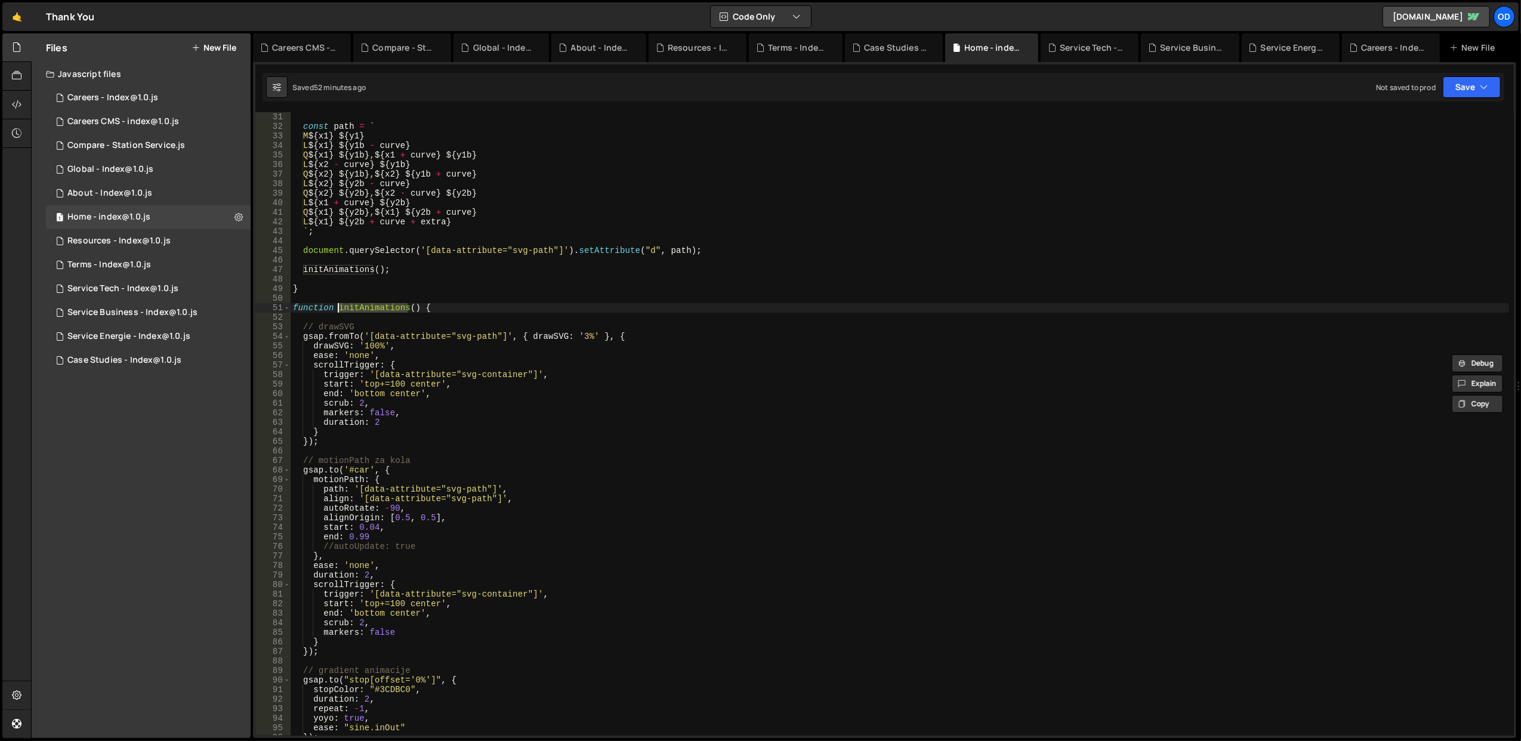
scroll to position [191, 0]
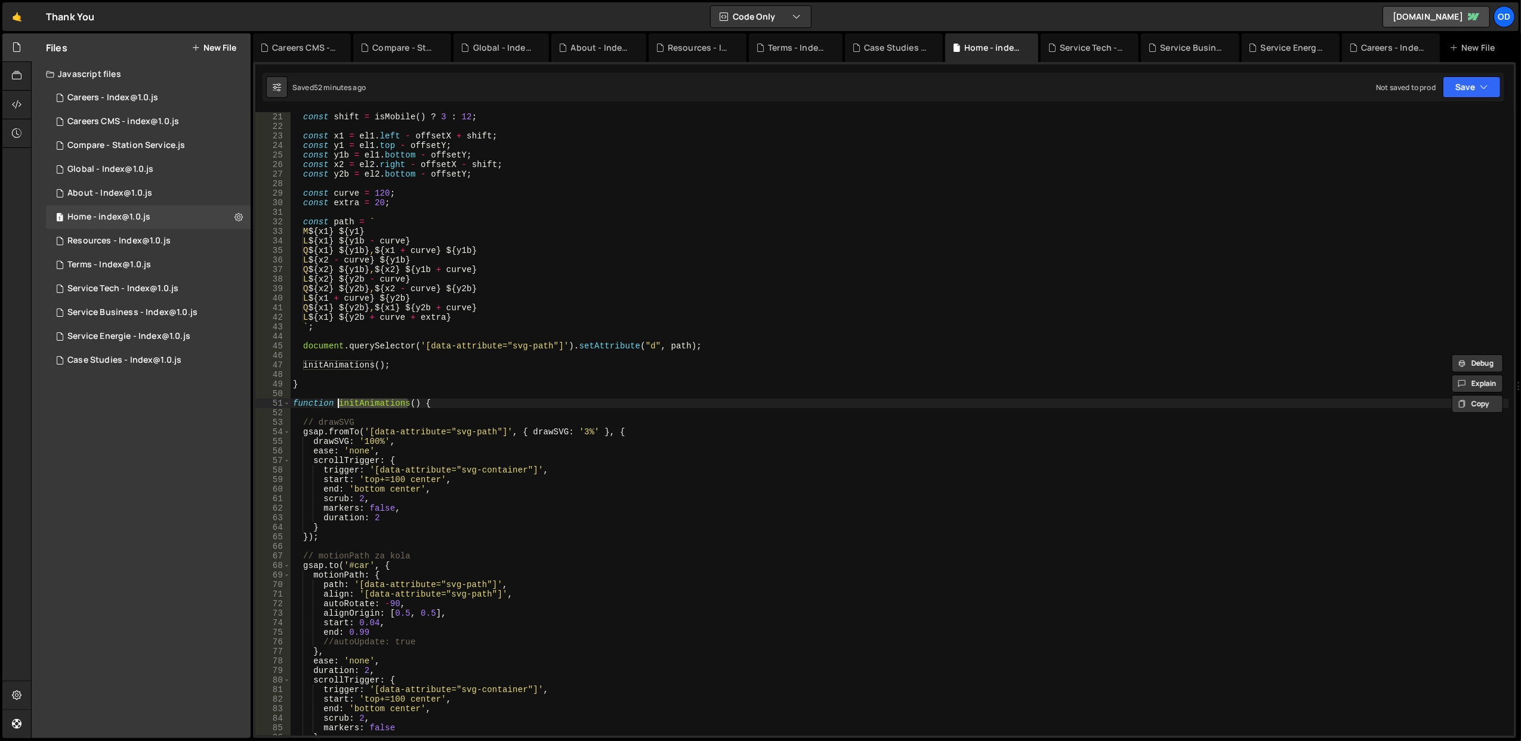
click at [421, 363] on div "const shift = [DEMOGRAPHIC_DATA] ( ) ? 3 : 12 ; const x1 = el1 . left - offsetX…" at bounding box center [900, 433] width 1219 height 643
click at [421, 361] on div "const shift = [DEMOGRAPHIC_DATA] ( ) ? 3 : 12 ; const x1 = el1 . left - offsetX…" at bounding box center [900, 433] width 1219 height 643
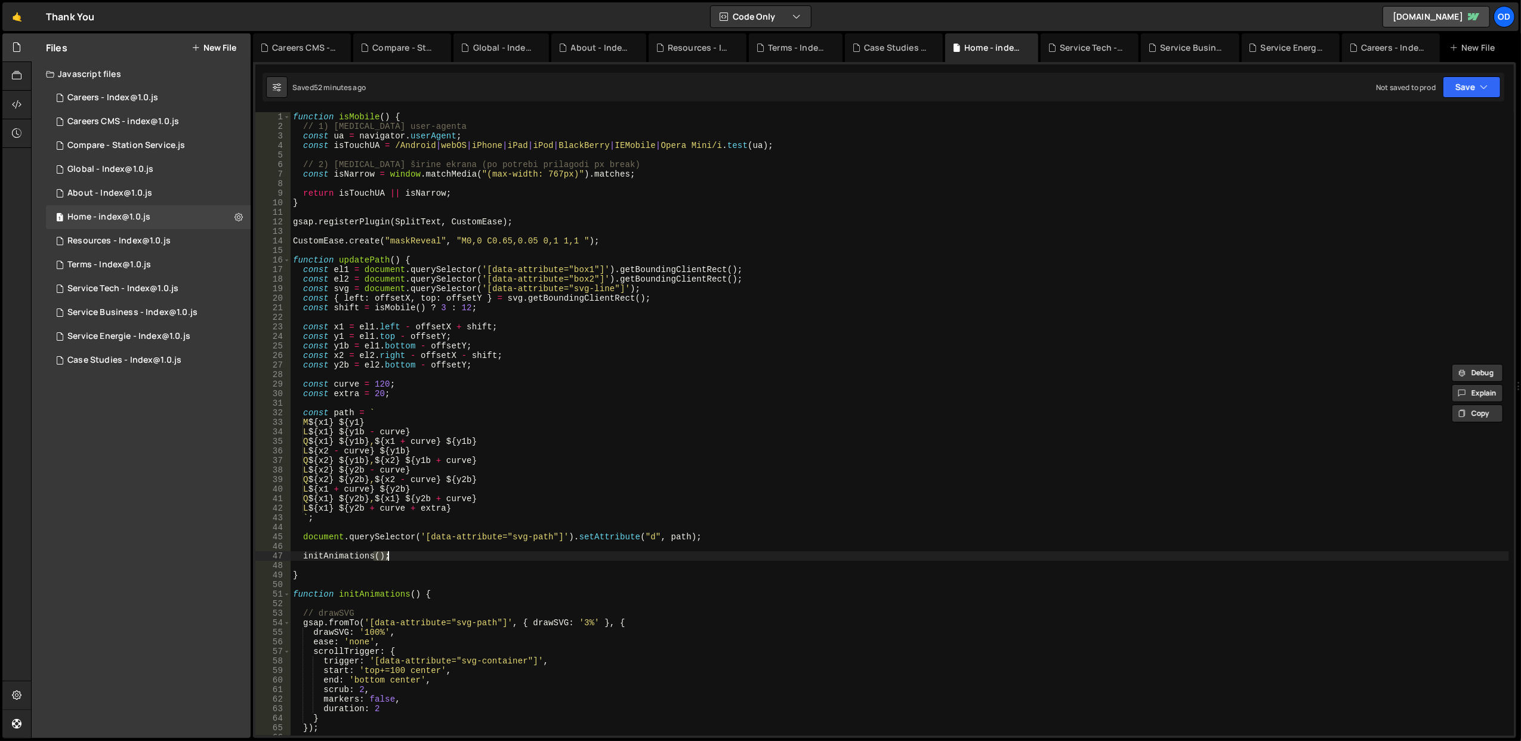
scroll to position [0, 0]
click at [369, 331] on div "function isMobile ( ) { // 1) [MEDICAL_DATA] user-agenta const ua = navigator .…" at bounding box center [900, 433] width 1219 height 643
click at [469, 363] on div "function isMobile ( ) { // 1) [MEDICAL_DATA] user-agenta const ua = navigator .…" at bounding box center [900, 433] width 1219 height 643
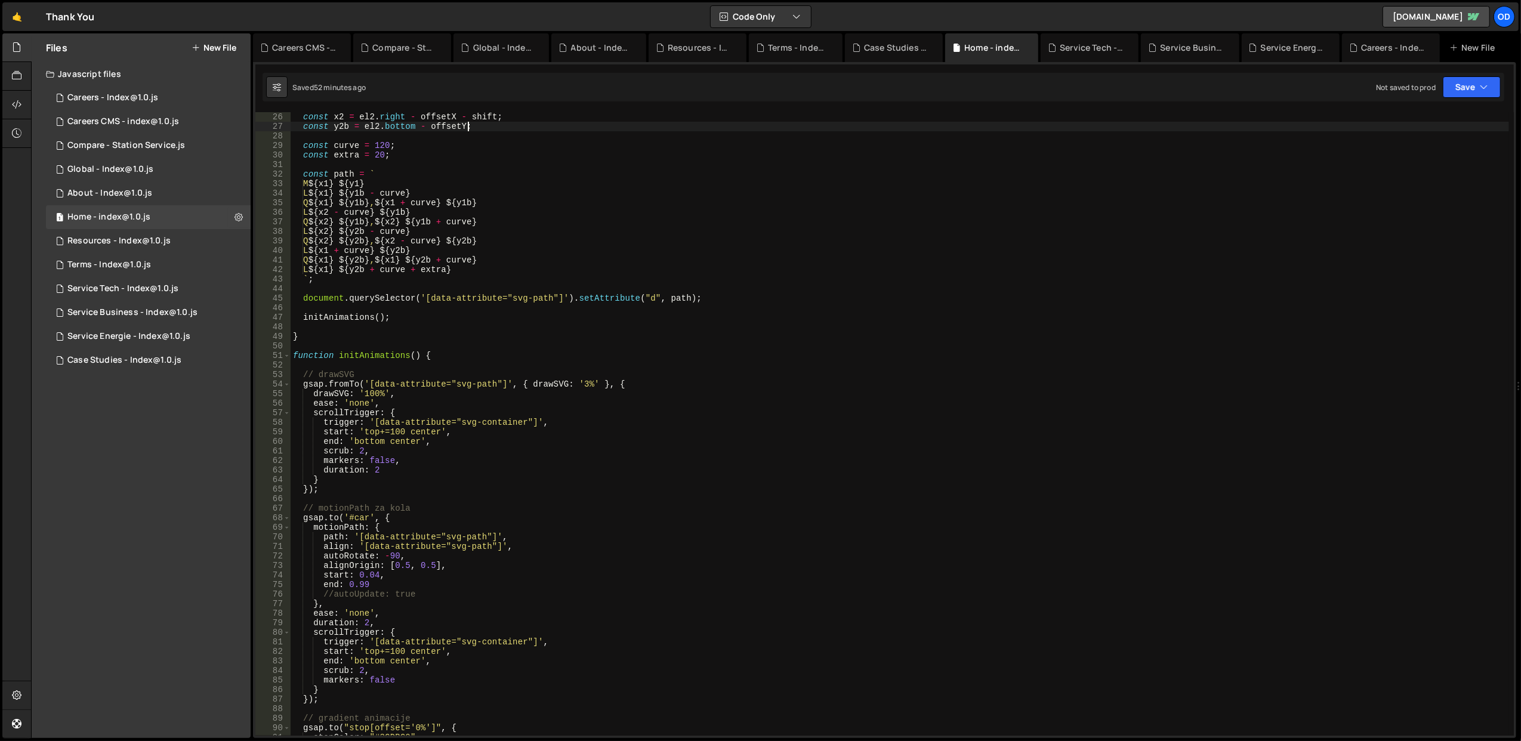
scroll to position [477, 0]
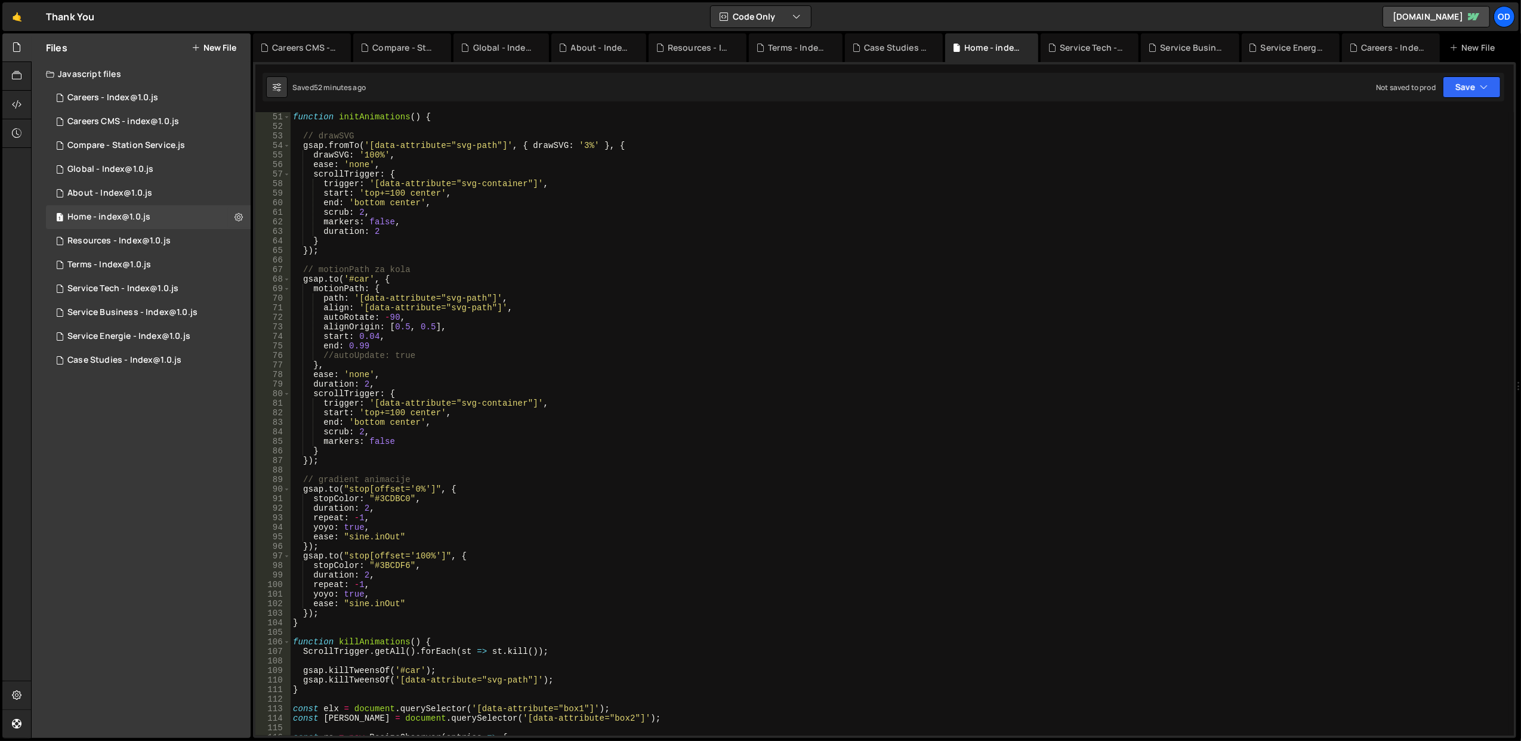
click at [387, 387] on div "function initAnimations ( ) { // drawSVG gsap . fromTo ( '[data-attribute="svg-…" at bounding box center [900, 433] width 1219 height 643
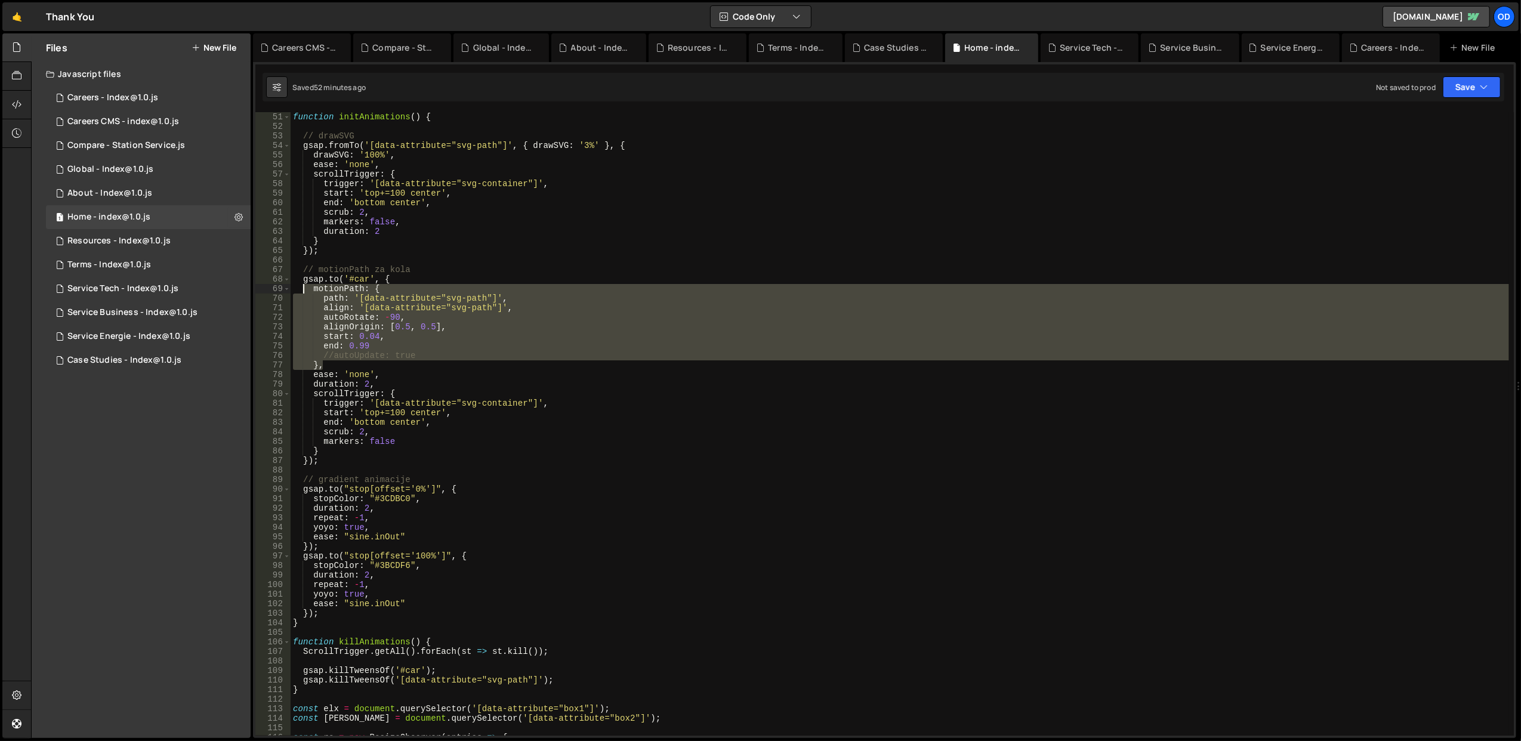
drag, startPoint x: 340, startPoint y: 365, endPoint x: 302, endPoint y: 285, distance: 89.2
click at [302, 285] on div "function initAnimations ( ) { // drawSVG gsap . fromTo ( '[data-attribute="svg-…" at bounding box center [900, 433] width 1219 height 643
click at [302, 285] on div "function initAnimations ( ) { // drawSVG gsap . fromTo ( '[data-attribute="svg-…" at bounding box center [900, 424] width 1219 height 624
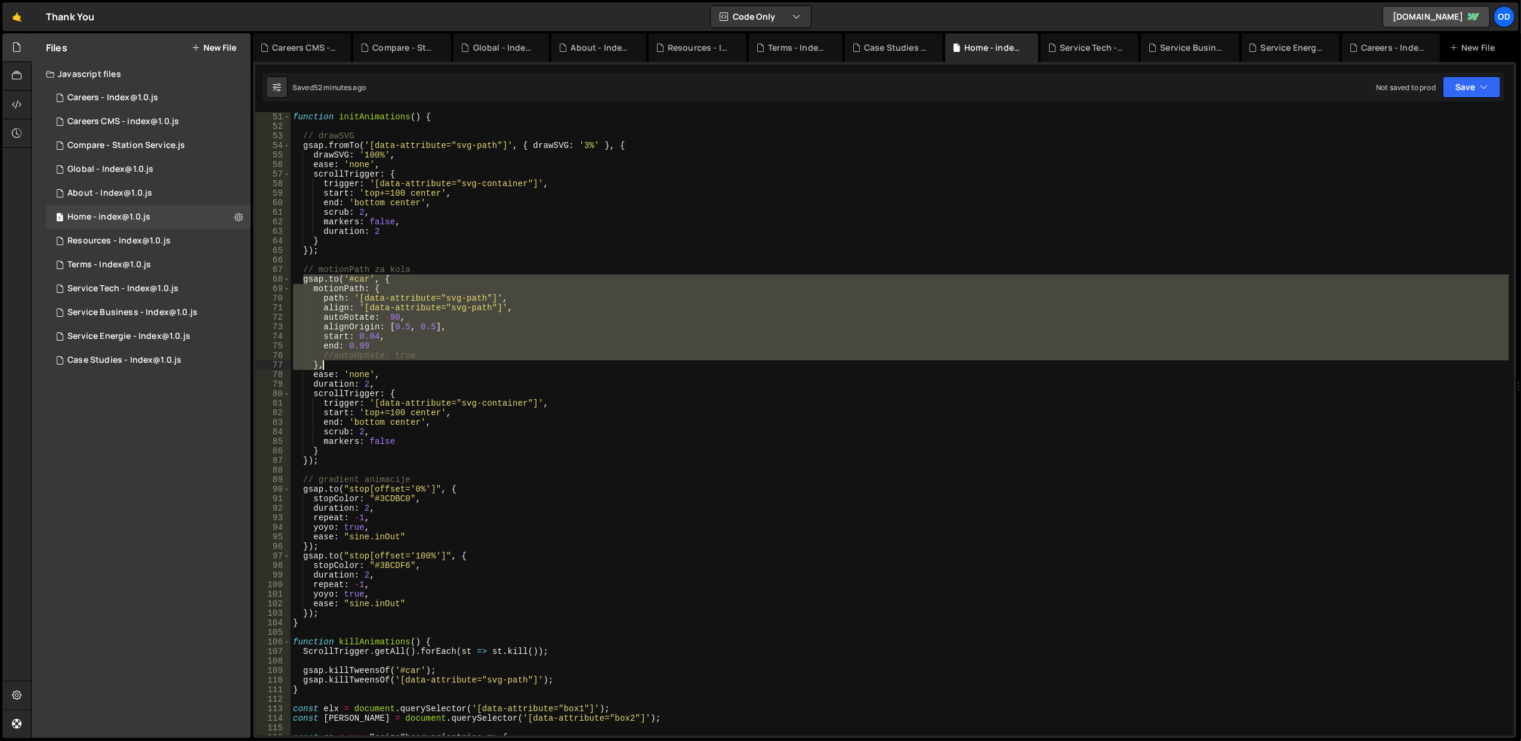
drag, startPoint x: 302, startPoint y: 281, endPoint x: 332, endPoint y: 363, distance: 87.8
click at [332, 363] on div "function initAnimations ( ) { // drawSVG gsap . fromTo ( '[data-attribute="svg-…" at bounding box center [900, 433] width 1219 height 643
click at [329, 335] on div "function initAnimations ( ) { // drawSVG gsap . fromTo ( '[data-attribute="svg-…" at bounding box center [900, 424] width 1219 height 624
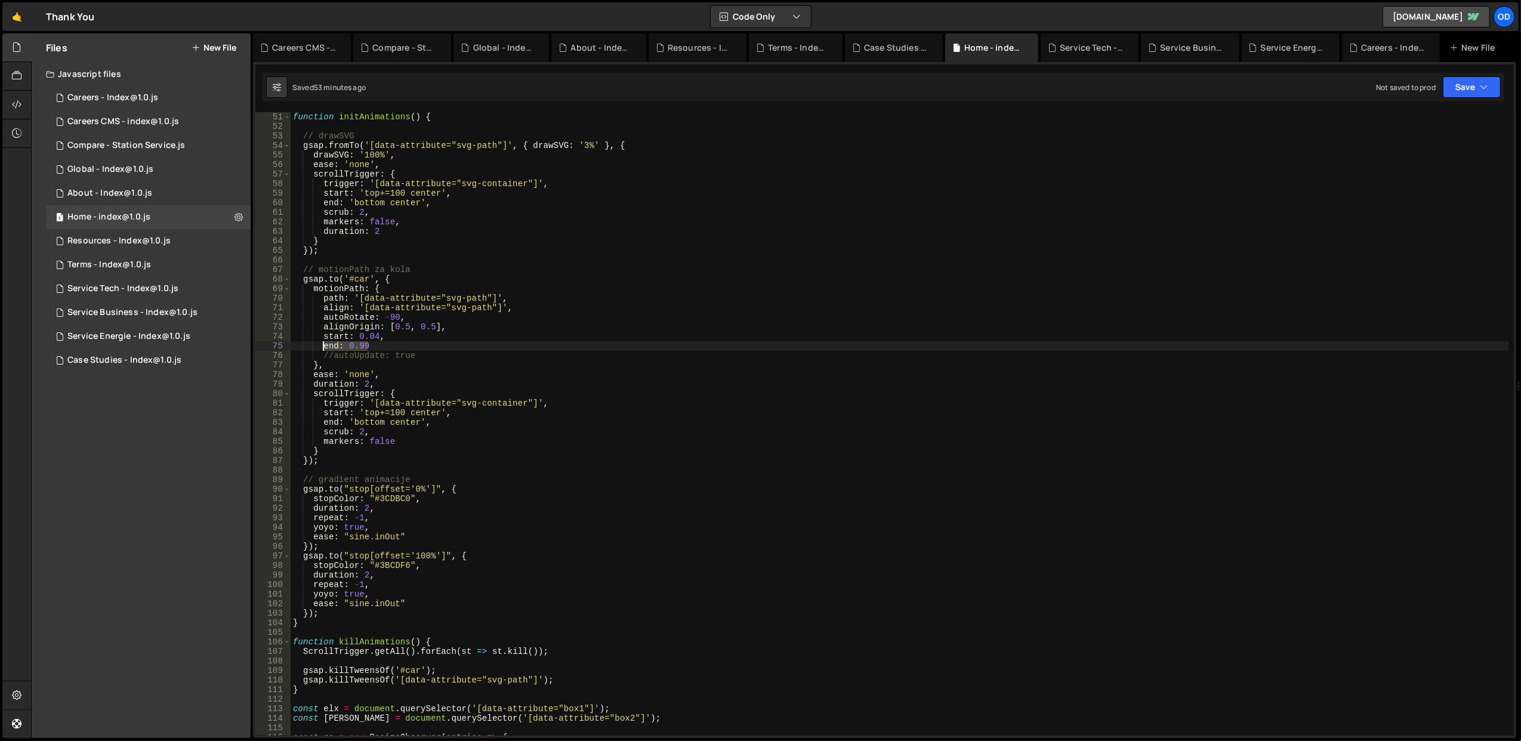
drag, startPoint x: 363, startPoint y: 344, endPoint x: 323, endPoint y: 343, distance: 39.4
click at [323, 343] on div "function initAnimations ( ) { // drawSVG gsap . fromTo ( '[data-attribute="svg-…" at bounding box center [900, 433] width 1219 height 643
paste textarea "[DEMOGRAPHIC_DATA] ? 0.8 :"
click at [511, 331] on div "function initAnimations ( ) { // drawSVG gsap . fromTo ( '[data-attribute="svg-…" at bounding box center [900, 433] width 1219 height 643
click at [1453, 87] on button "Save" at bounding box center [1472, 86] width 58 height 21
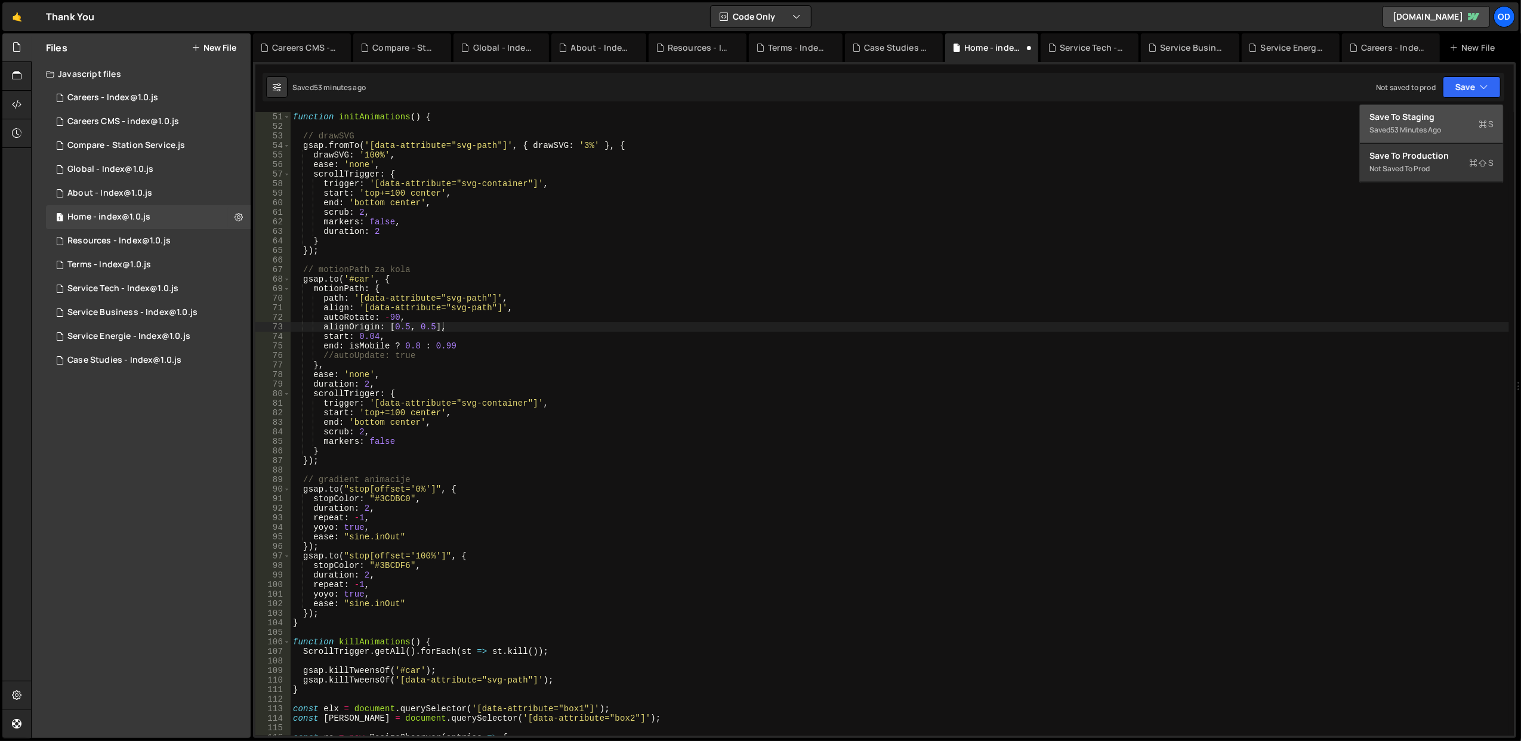
click at [1416, 120] on div "Save to Staging S" at bounding box center [1432, 117] width 124 height 12
click at [416, 346] on div "function initAnimations ( ) { // drawSVG gsap . fromTo ( '[data-attribute="svg-…" at bounding box center [900, 433] width 1219 height 643
click at [700, 244] on div "function initAnimations ( ) { // drawSVG gsap . fromTo ( '[data-attribute="svg-…" at bounding box center [900, 433] width 1219 height 643
click at [1469, 90] on button "Save" at bounding box center [1472, 86] width 58 height 21
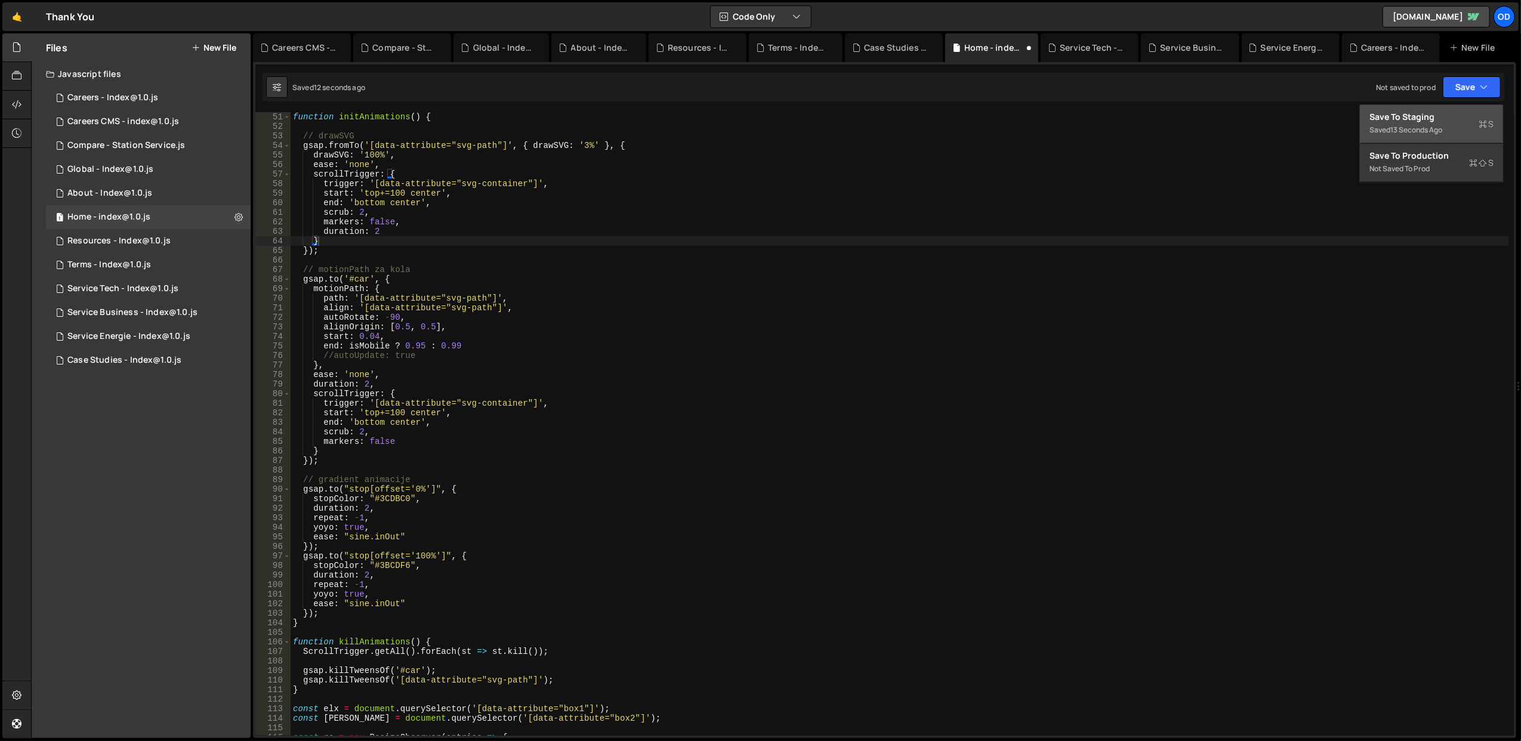
click at [1423, 125] on div "13 seconds ago" at bounding box center [1417, 130] width 52 height 10
click at [423, 347] on div "function initAnimations ( ) { // drawSVG gsap . fromTo ( '[data-attribute="svg-…" at bounding box center [900, 433] width 1219 height 643
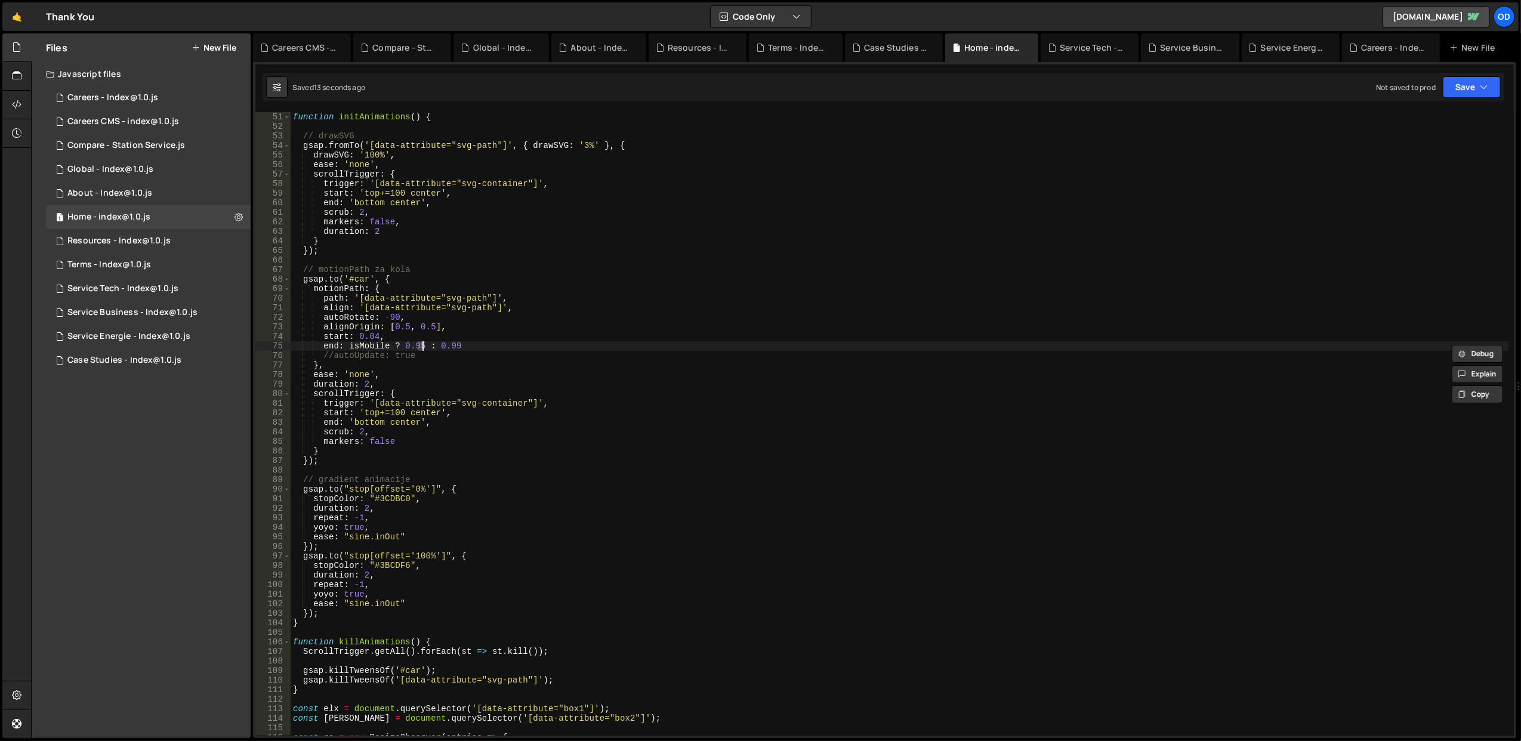
click at [618, 320] on div "function initAnimations ( ) { // drawSVG gsap . fromTo ( '[data-attribute="svg-…" at bounding box center [900, 433] width 1219 height 643
click at [1479, 87] on button "Save" at bounding box center [1472, 86] width 58 height 21
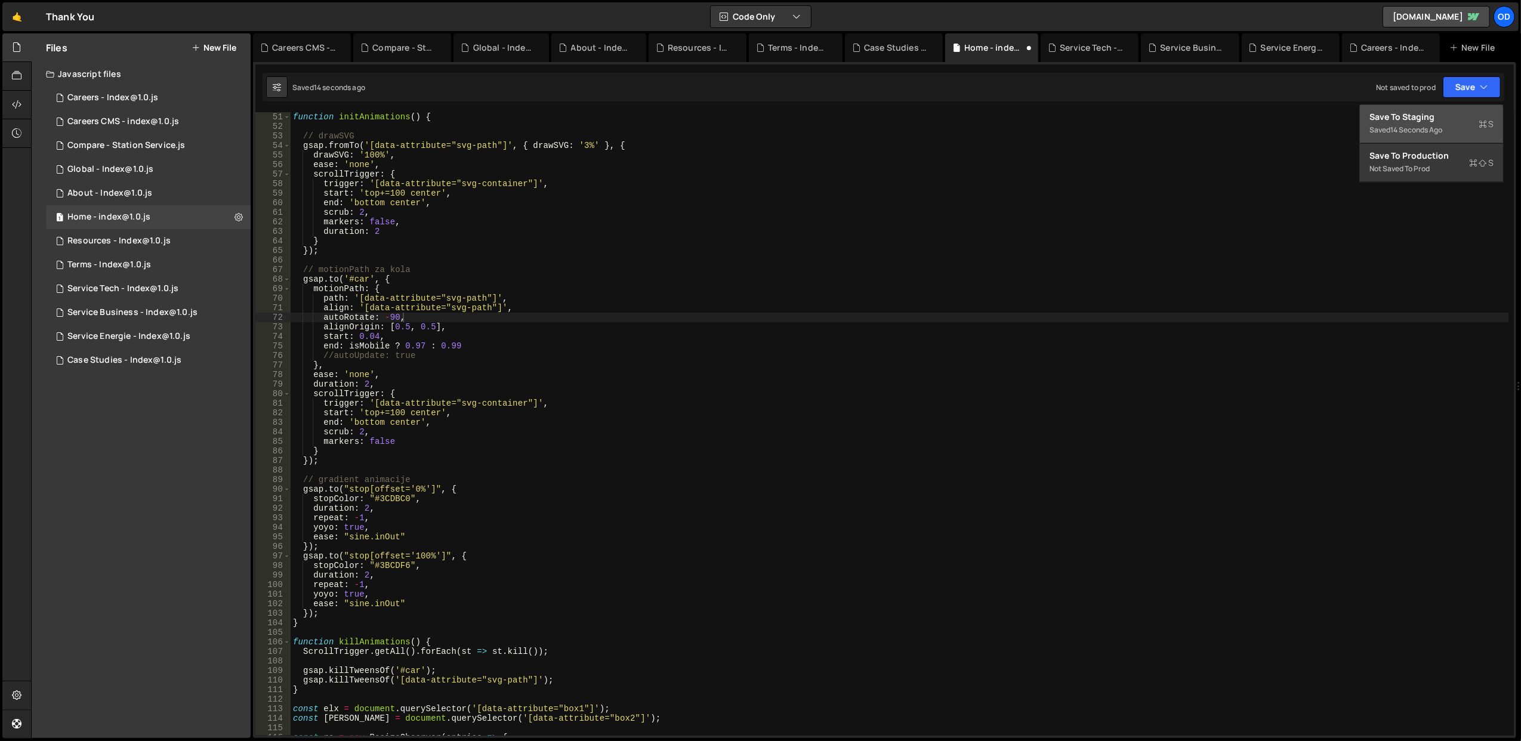
click at [1461, 112] on div "Save to Staging S" at bounding box center [1432, 117] width 124 height 12
click at [423, 349] on div "function initAnimations ( ) { // drawSVG gsap . fromTo ( '[data-attribute="svg-…" at bounding box center [900, 433] width 1219 height 643
click at [592, 294] on div "function initAnimations ( ) { // drawSVG gsap . fromTo ( '[data-attribute="svg-…" at bounding box center [900, 433] width 1219 height 643
click at [1483, 85] on icon "button" at bounding box center [1484, 87] width 8 height 12
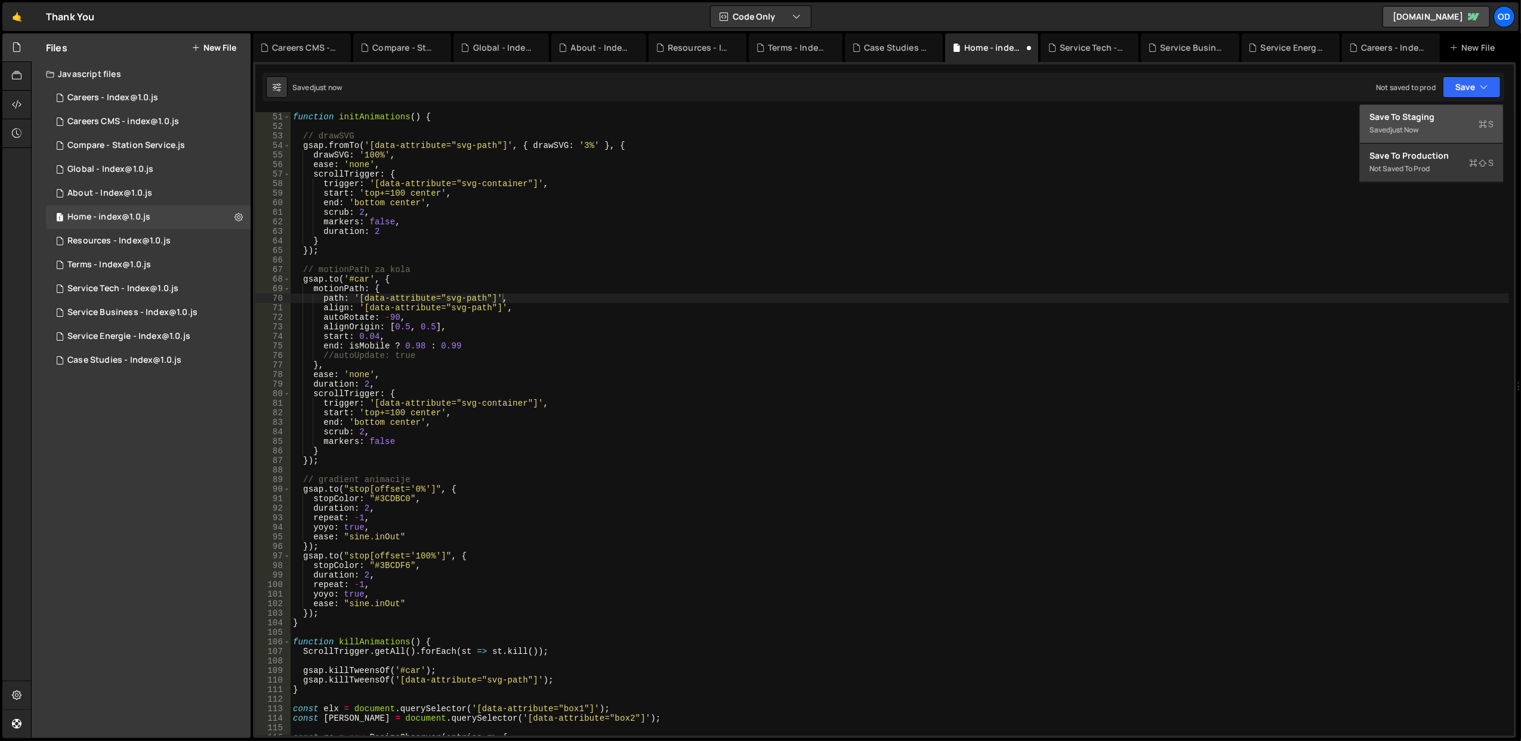
click at [1459, 107] on button "Save to Staging S Saved just now" at bounding box center [1431, 124] width 143 height 39
click at [420, 349] on div "function initAnimations ( ) { // drawSVG gsap . fromTo ( '[data-attribute="svg-…" at bounding box center [900, 433] width 1219 height 643
click at [621, 322] on div "function initAnimations ( ) { // drawSVG gsap . fromTo ( '[data-attribute="svg-…" at bounding box center [900, 433] width 1219 height 643
click at [1497, 90] on button "Save" at bounding box center [1472, 86] width 58 height 21
click at [1417, 127] on div "15 seconds ago" at bounding box center [1417, 130] width 52 height 10
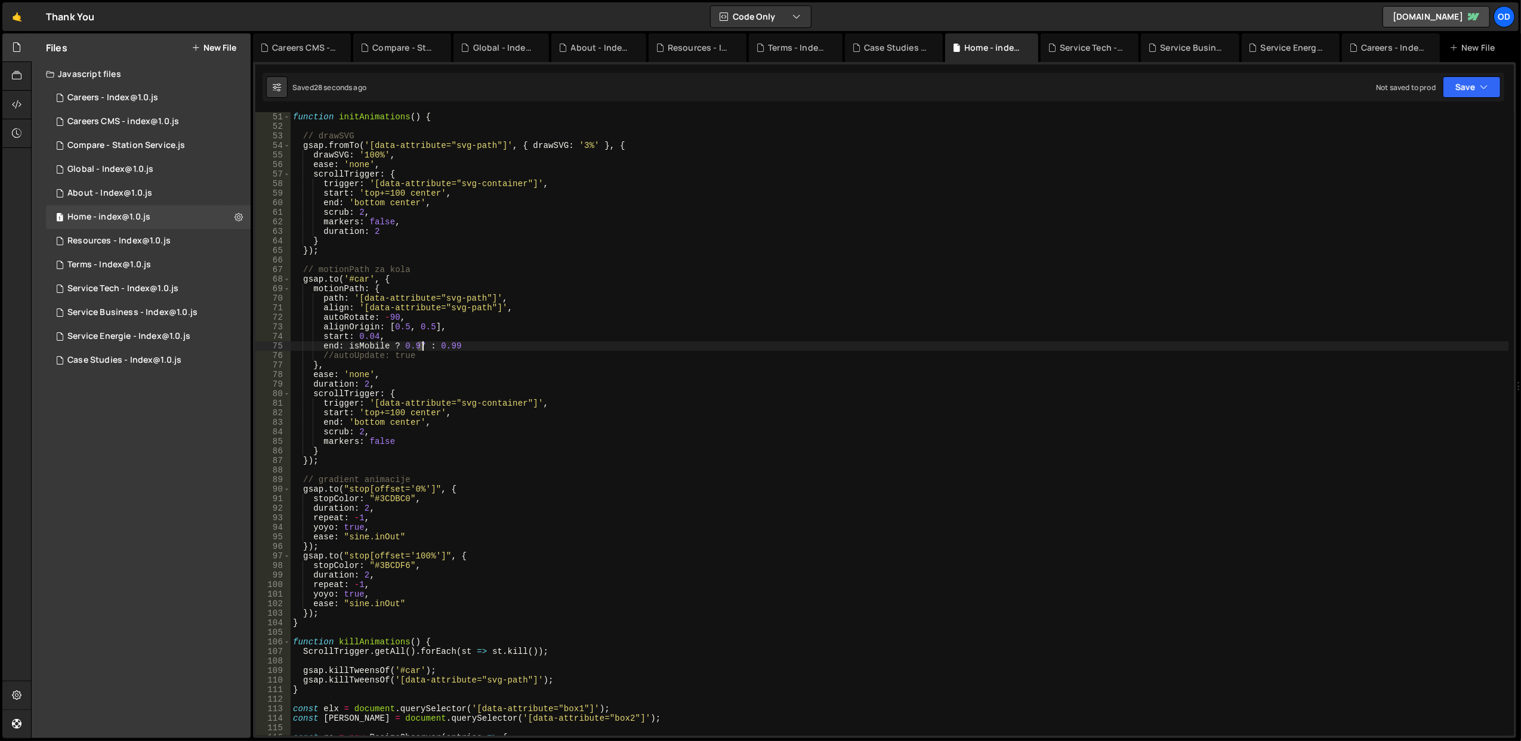
click at [423, 347] on div "function initAnimations ( ) { // drawSVG gsap . fromTo ( '[data-attribute="svg-…" at bounding box center [900, 433] width 1219 height 643
click at [590, 289] on div "function initAnimations ( ) { // drawSVG gsap . fromTo ( '[data-attribute="svg-…" at bounding box center [900, 433] width 1219 height 643
click at [1461, 92] on button "Save" at bounding box center [1472, 86] width 58 height 21
click at [1444, 112] on div "Save to Staging S" at bounding box center [1432, 117] width 124 height 12
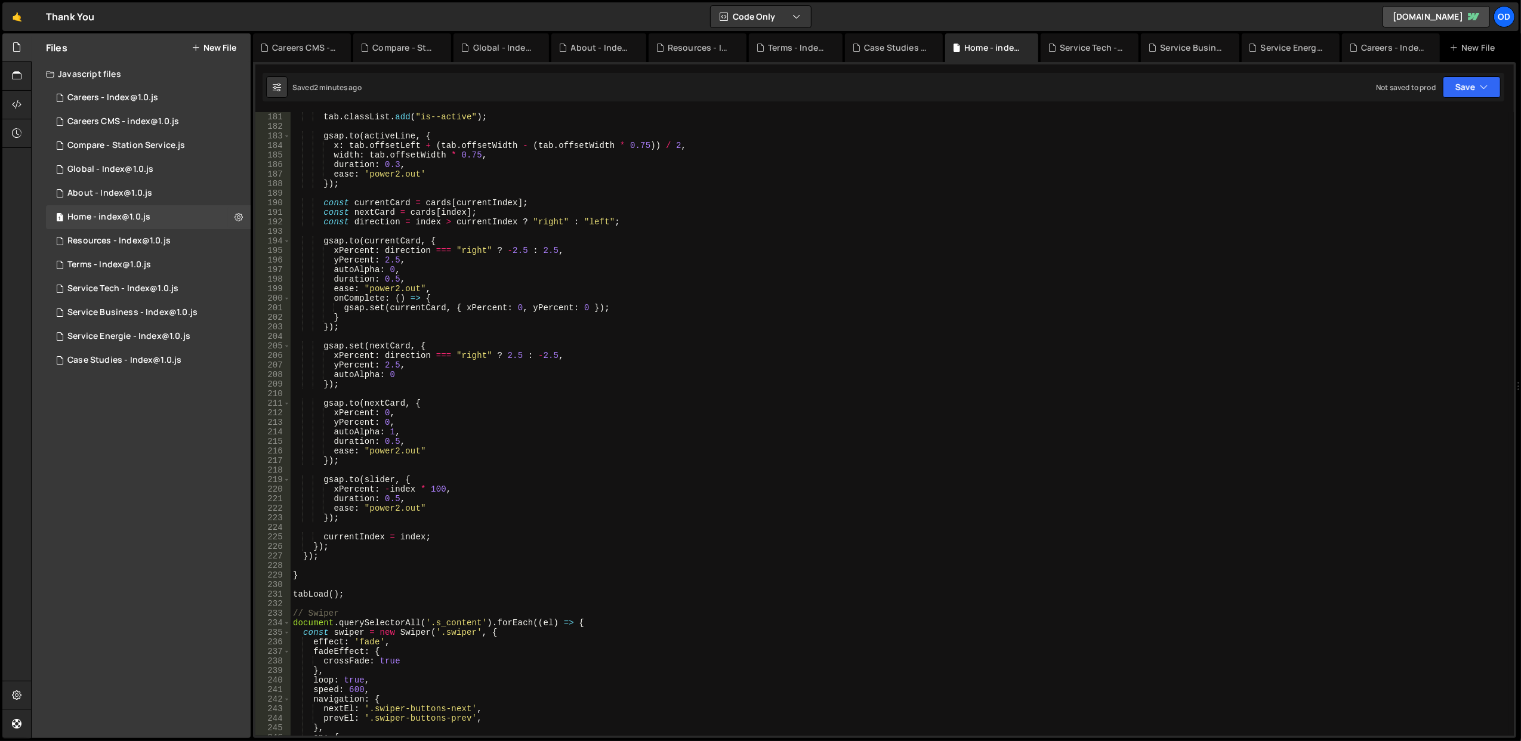
scroll to position [0, 0]
click at [376, 574] on div "tab . classList . add ( "is--active" ) ; gsap . to ( activeLine , { x : tab . o…" at bounding box center [900, 433] width 1219 height 643
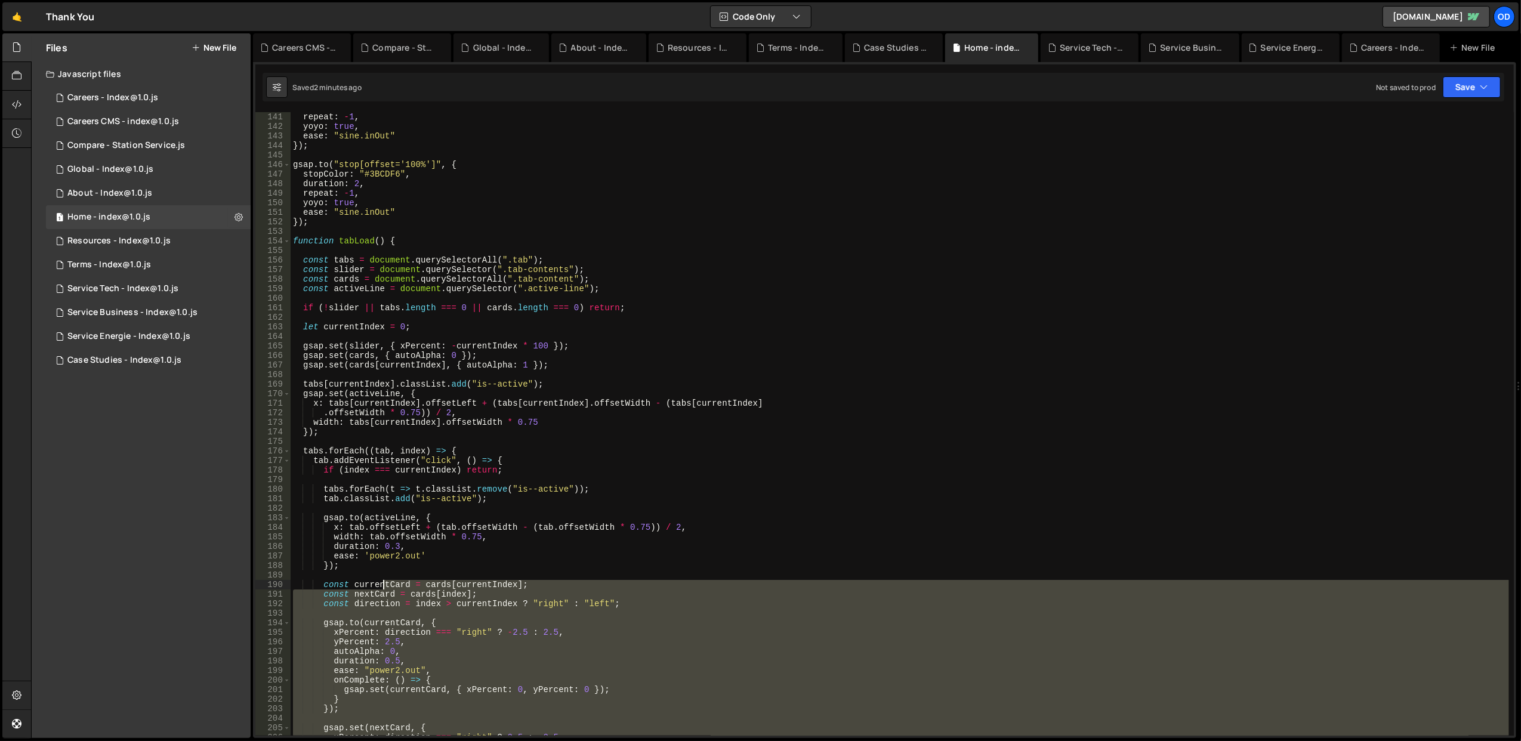
scroll to position [1289, 0]
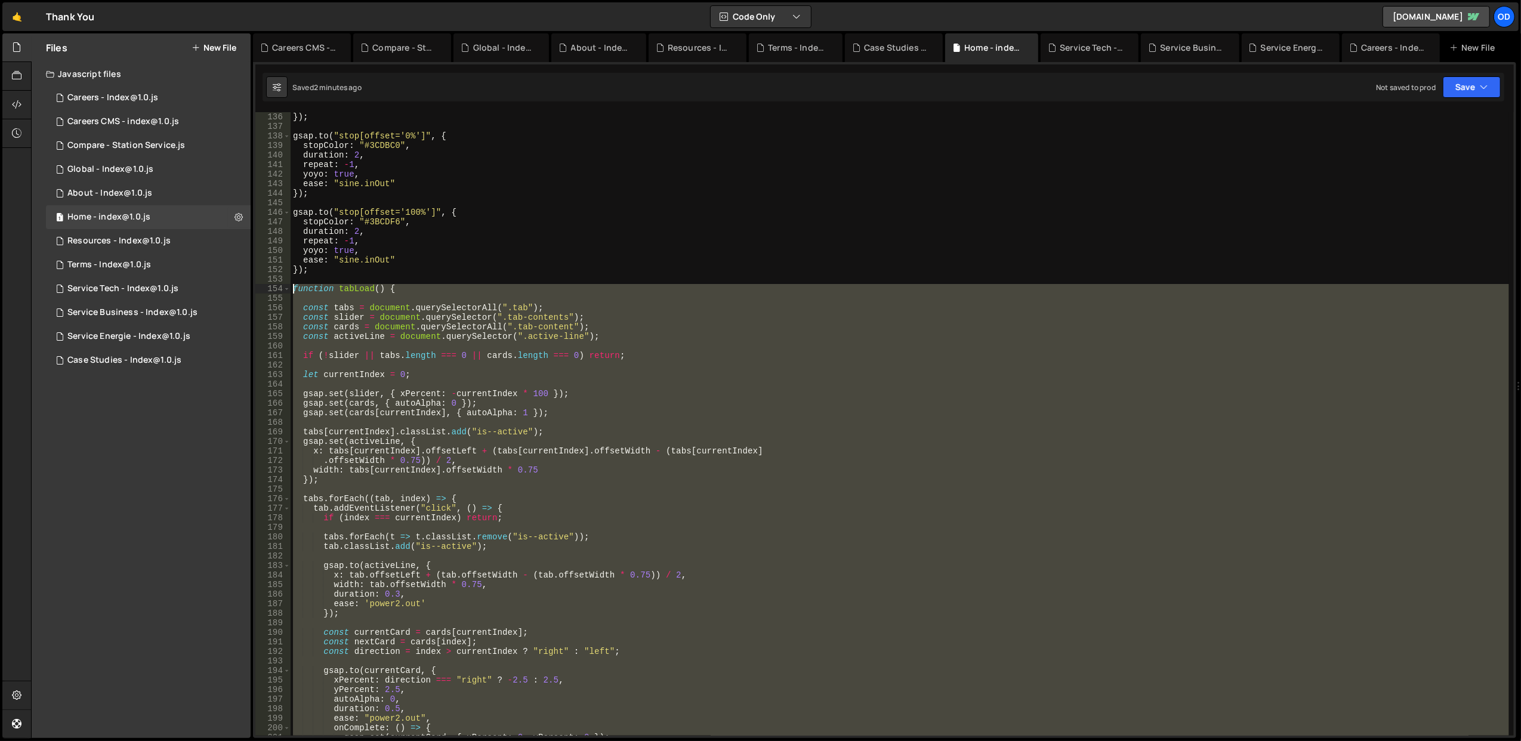
drag, startPoint x: 375, startPoint y: 597, endPoint x: 290, endPoint y: 288, distance: 321.1
click at [290, 288] on div "} 136 137 138 139 140 141 142 143 144 145 146 147 148 149 150 151 152 153 154 1…" at bounding box center [884, 424] width 1259 height 624
drag, startPoint x: 355, startPoint y: 304, endPoint x: 320, endPoint y: 294, distance: 35.9
click at [355, 303] on div "}) ; gsap . to ( "stop[offset='0%']" , { stopColor : "#3CDBC0" , duration : 2 ,…" at bounding box center [900, 433] width 1219 height 643
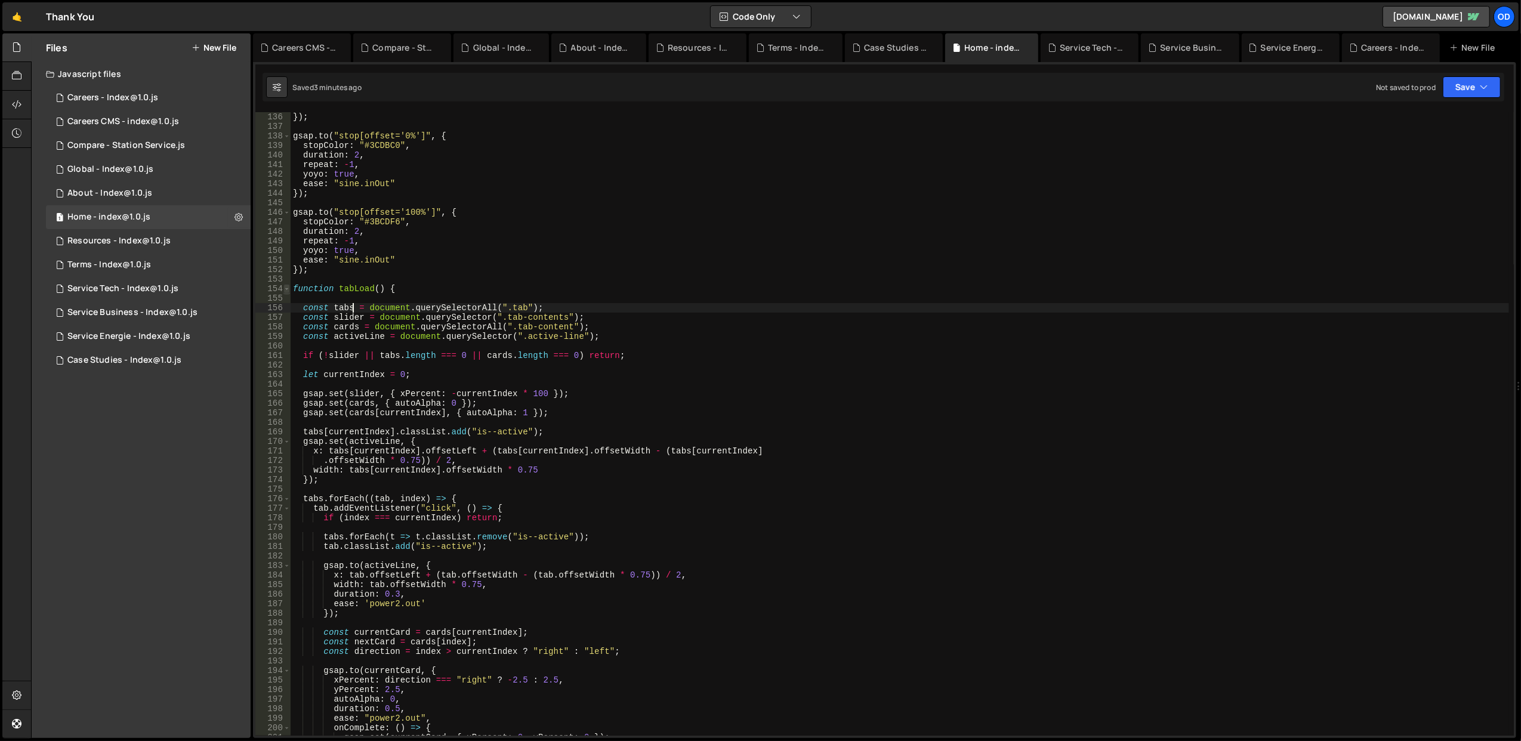
click at [288, 286] on span at bounding box center [287, 289] width 7 height 10
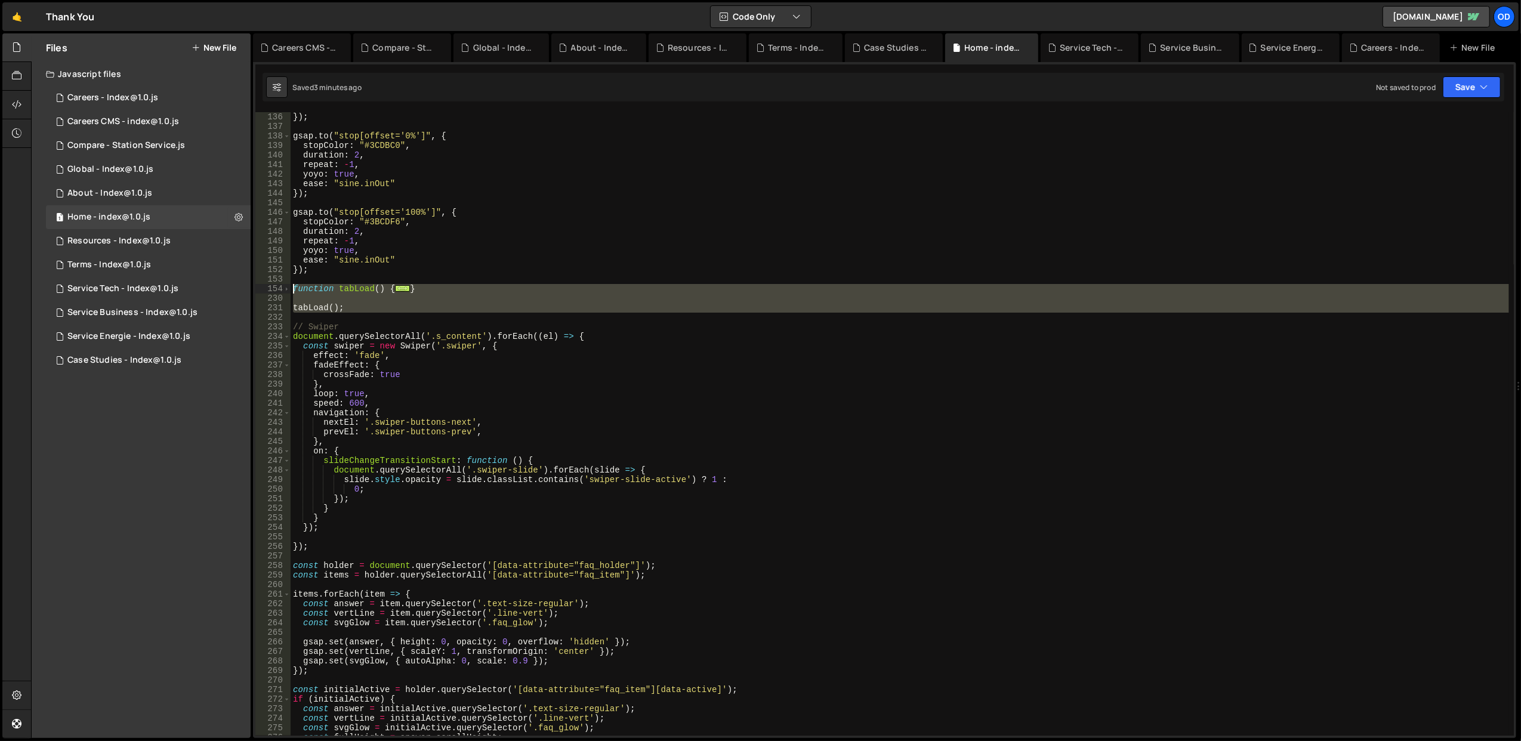
drag, startPoint x: 344, startPoint y: 313, endPoint x: 291, endPoint y: 292, distance: 56.5
click at [291, 292] on div "}) ; gsap . to ( "stop[offset='0%']" , { stopColor : "#3CDBC0" , duration : 2 ,…" at bounding box center [900, 433] width 1219 height 643
type textarea "function tabLoad() {"
paste textarea
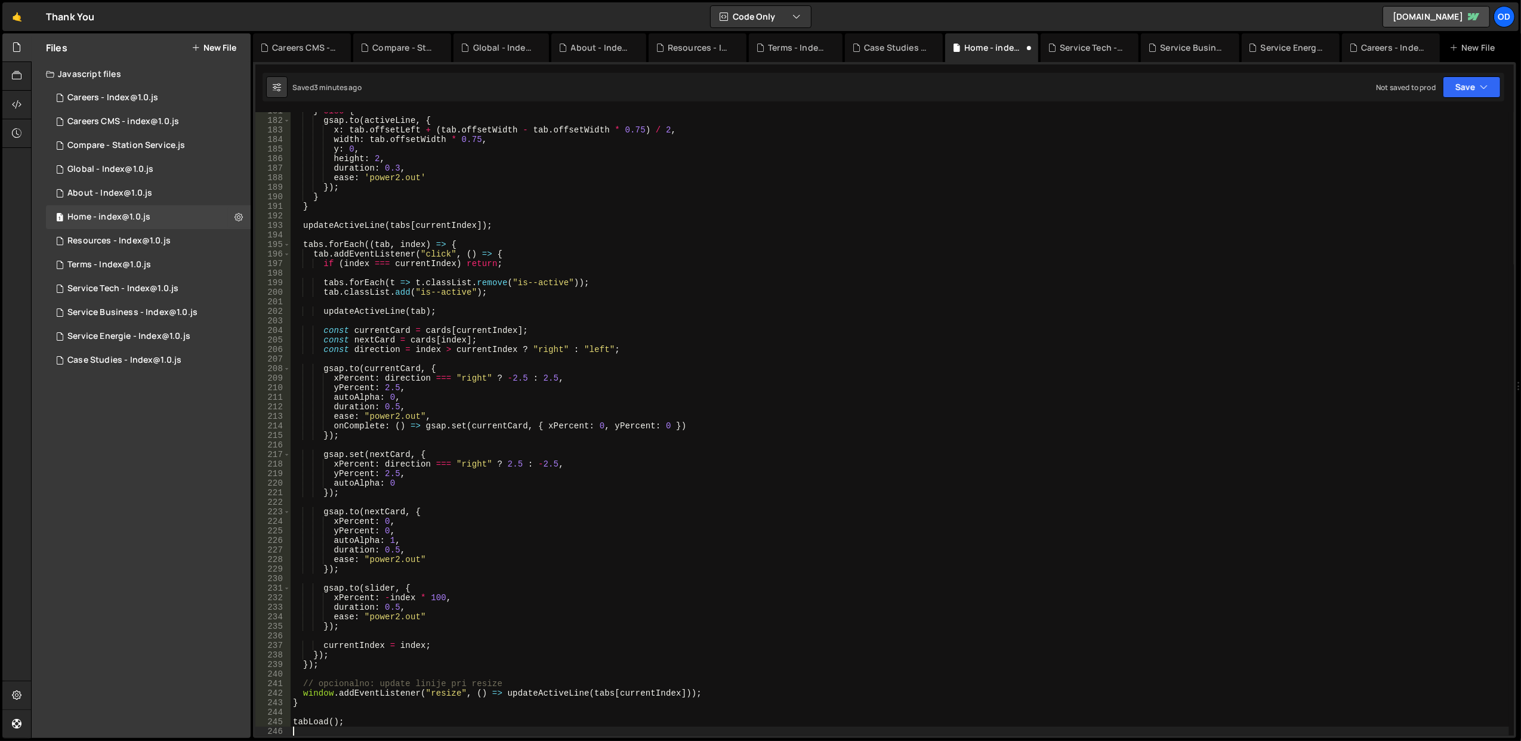
scroll to position [1725, 0]
click at [1469, 84] on button "Save" at bounding box center [1472, 86] width 58 height 21
click at [1424, 117] on div "Save to Staging S" at bounding box center [1432, 117] width 124 height 12
click at [442, 581] on div "} else { gsap . to ( activeLine , { x : tab . offsetLeft + ( tab . offsetWidth …" at bounding box center [900, 427] width 1219 height 643
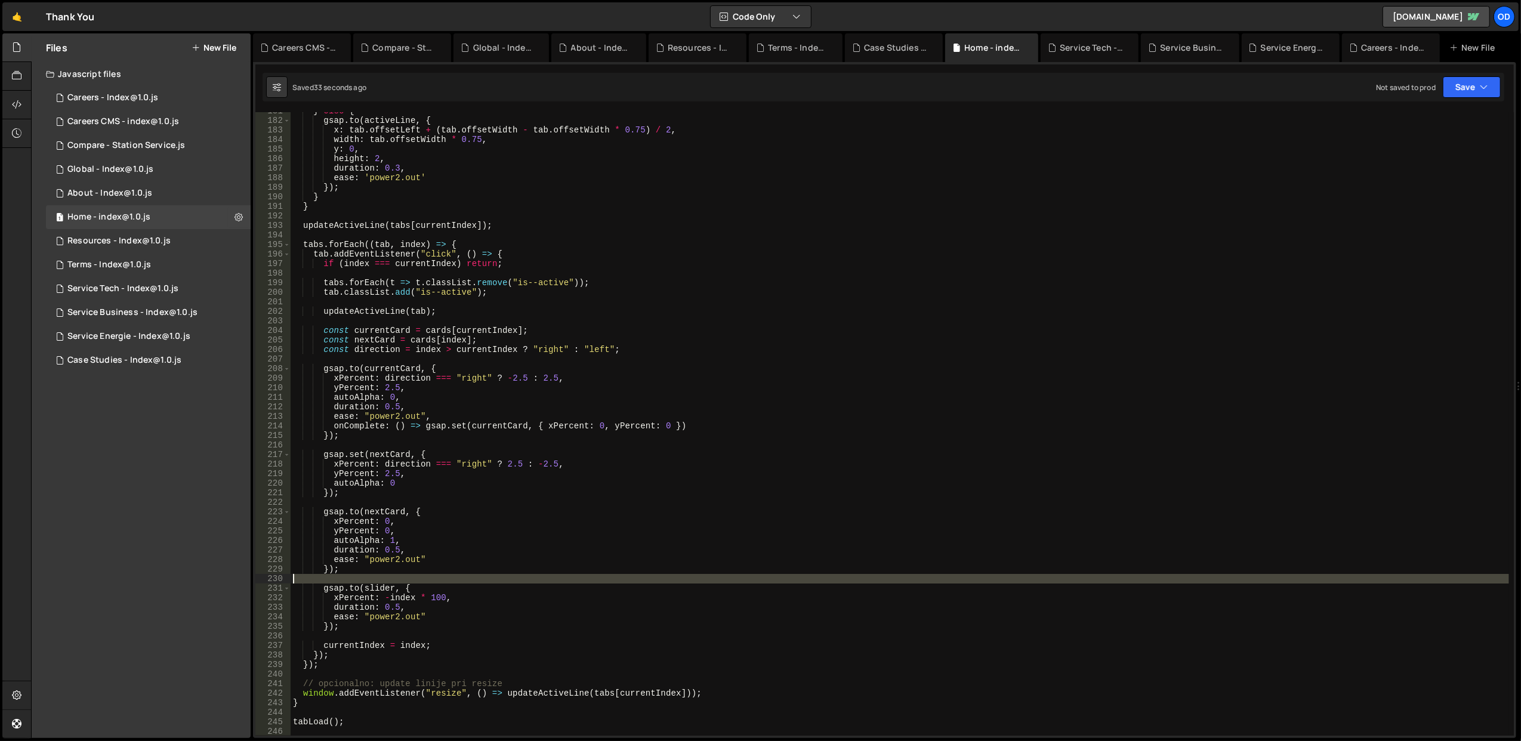
click at [442, 581] on div "} else { gsap . to ( activeLine , { x : tab . offsetLeft + ( tab . offsetWidth …" at bounding box center [900, 427] width 1219 height 643
click at [454, 557] on div "} else { gsap . to ( activeLine , { x : tab . offsetLeft + ( tab . offsetWidth …" at bounding box center [900, 427] width 1219 height 643
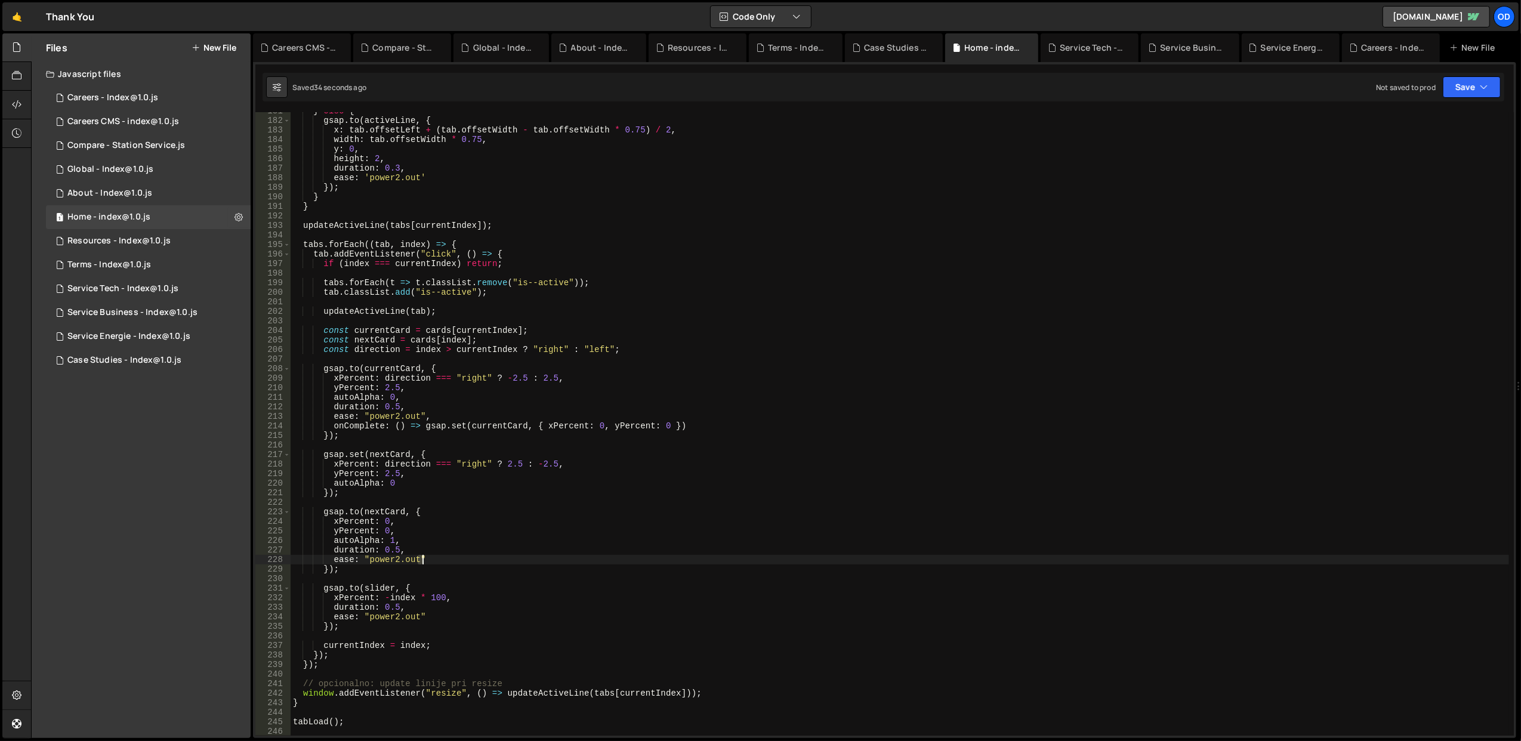
click at [454, 557] on div "} else { gsap . to ( activeLine , { x : tab . offsetLeft + ( tab . offsetWidth …" at bounding box center [900, 427] width 1219 height 643
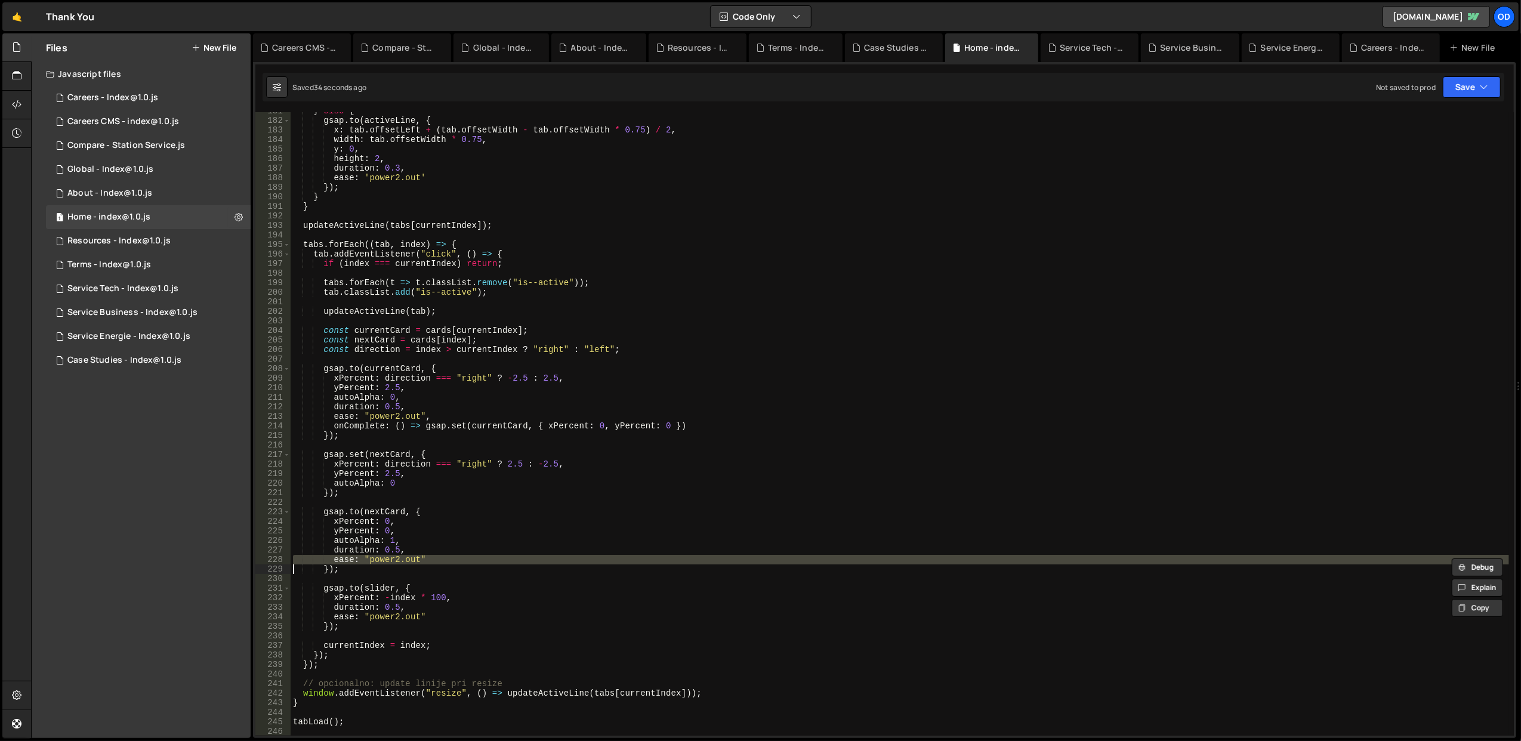
click at [463, 588] on div "} else { gsap . to ( activeLine , { x : tab . offsetLeft + ( tab . offsetWidth …" at bounding box center [900, 427] width 1219 height 643
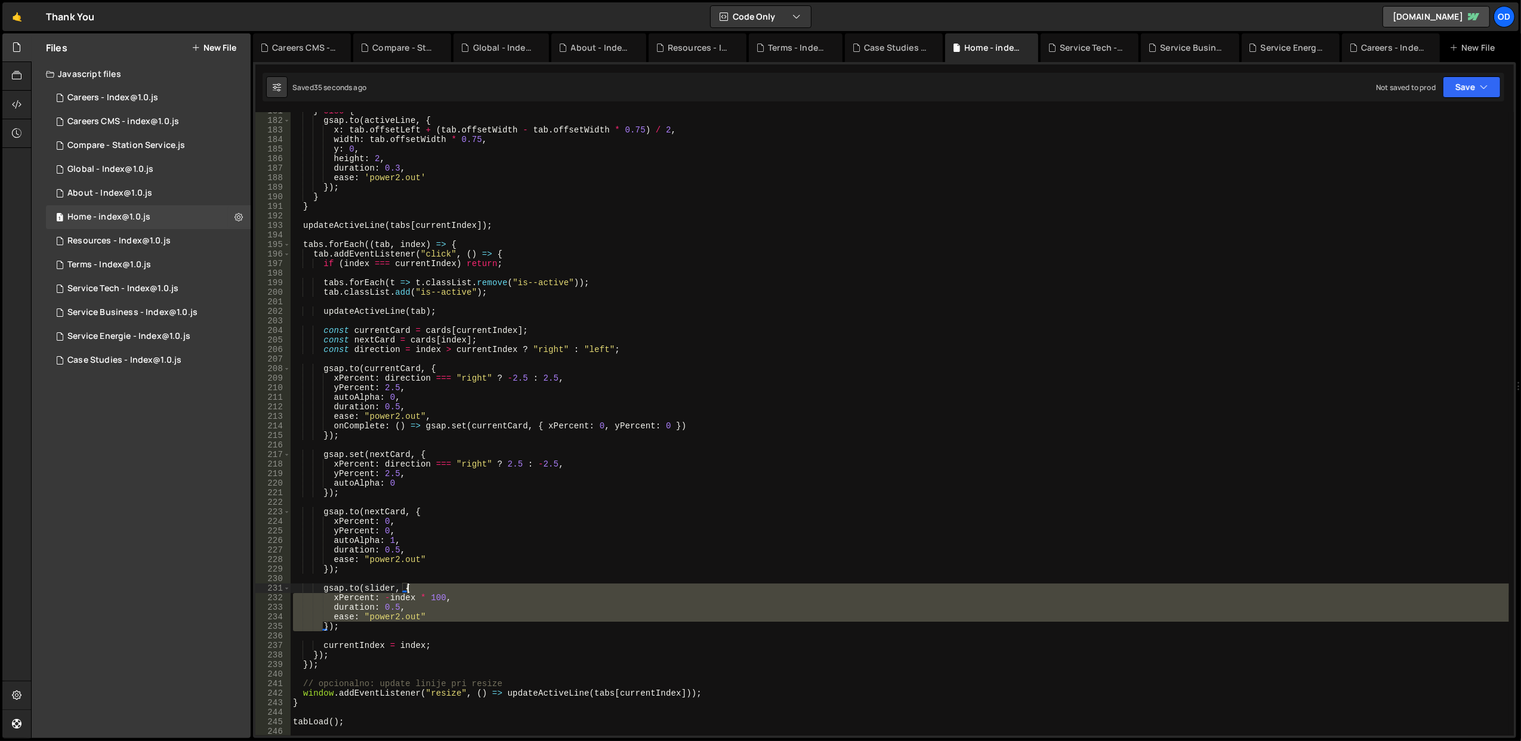
click at [463, 588] on div "} else { gsap . to ( activeLine , { x : tab . offsetLeft + ( tab . offsetWidth …" at bounding box center [900, 427] width 1219 height 643
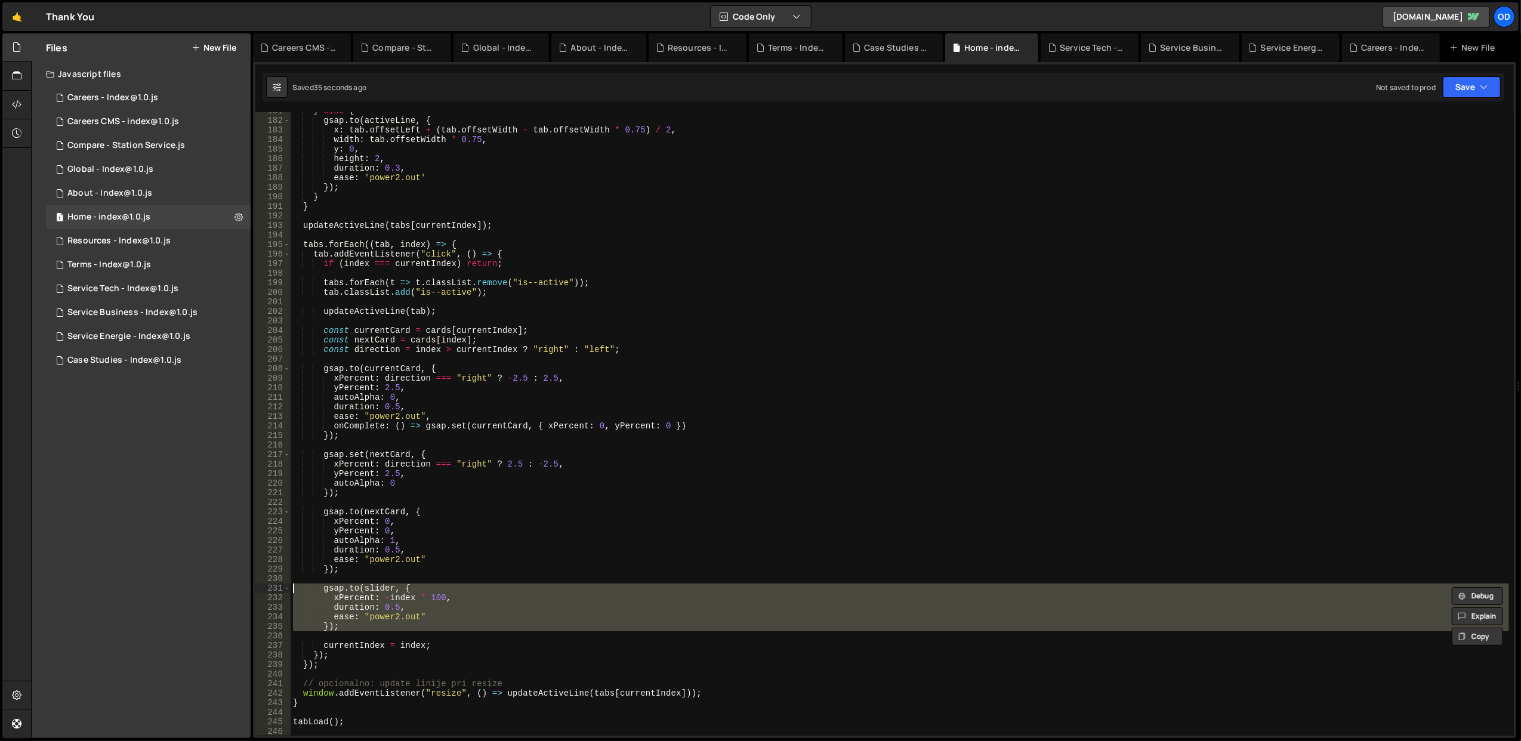
click at [464, 612] on div "} else { gsap . to ( activeLine , { x : tab . offsetLeft + ( tab . offsetWidth …" at bounding box center [900, 424] width 1219 height 624
click at [464, 612] on div "} else { gsap . to ( activeLine , { x : tab . offsetLeft + ( tab . offsetWidth …" at bounding box center [900, 427] width 1219 height 643
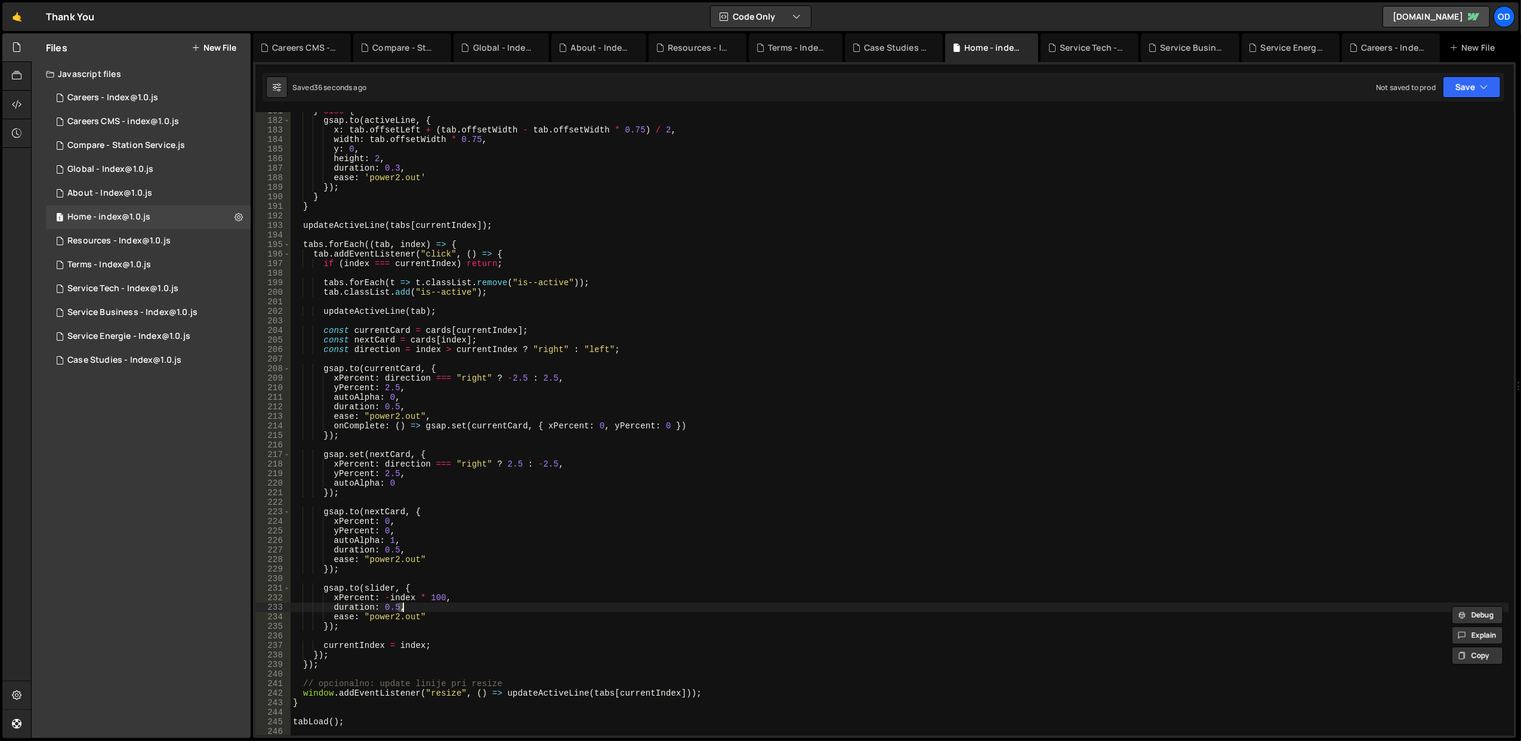
click at [464, 612] on div "} else { gsap . to ( activeLine , { x : tab . offsetLeft + ( tab . offsetWidth …" at bounding box center [900, 427] width 1219 height 643
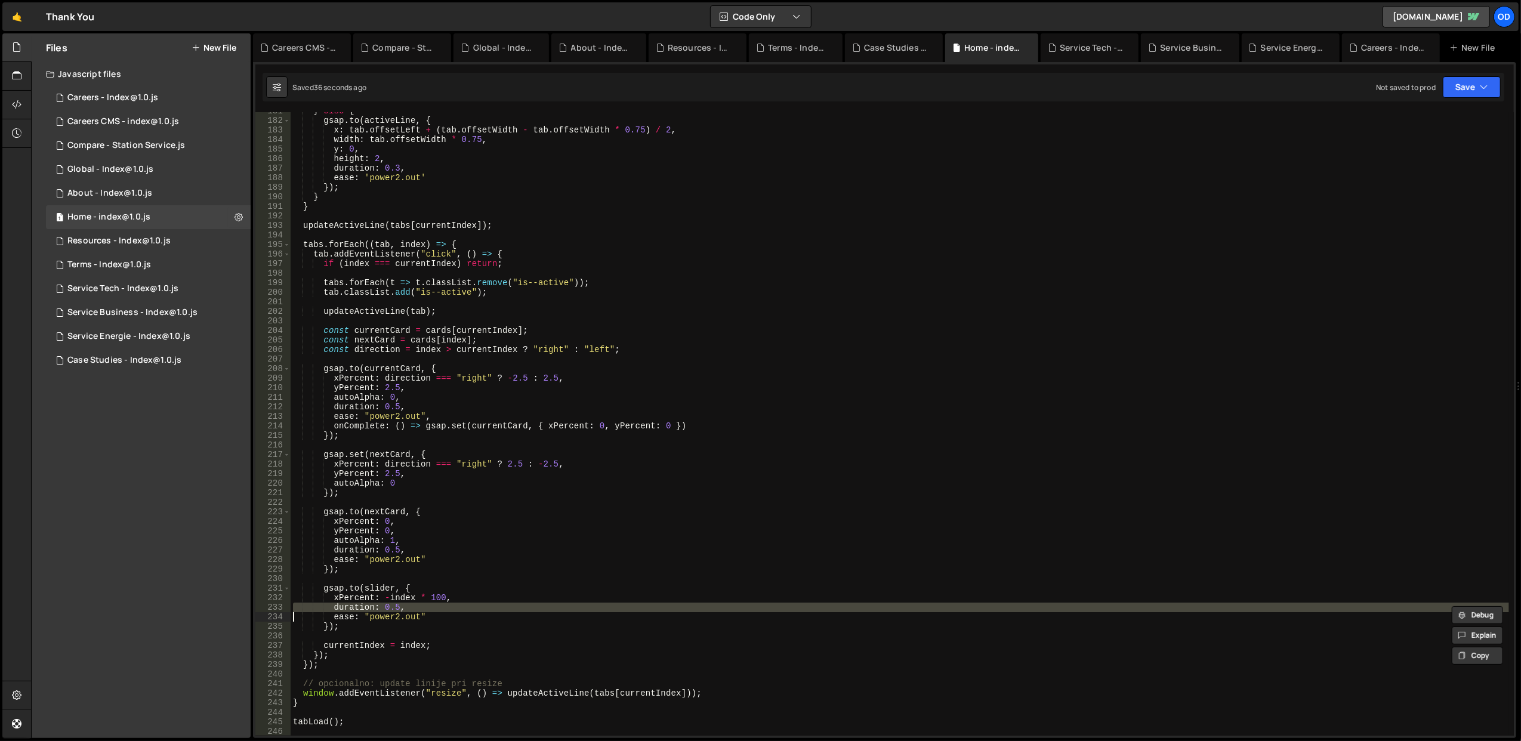
click at [473, 584] on div "} else { gsap . to ( activeLine , { x : tab . offsetLeft + ( tab . offsetWidth …" at bounding box center [900, 427] width 1219 height 643
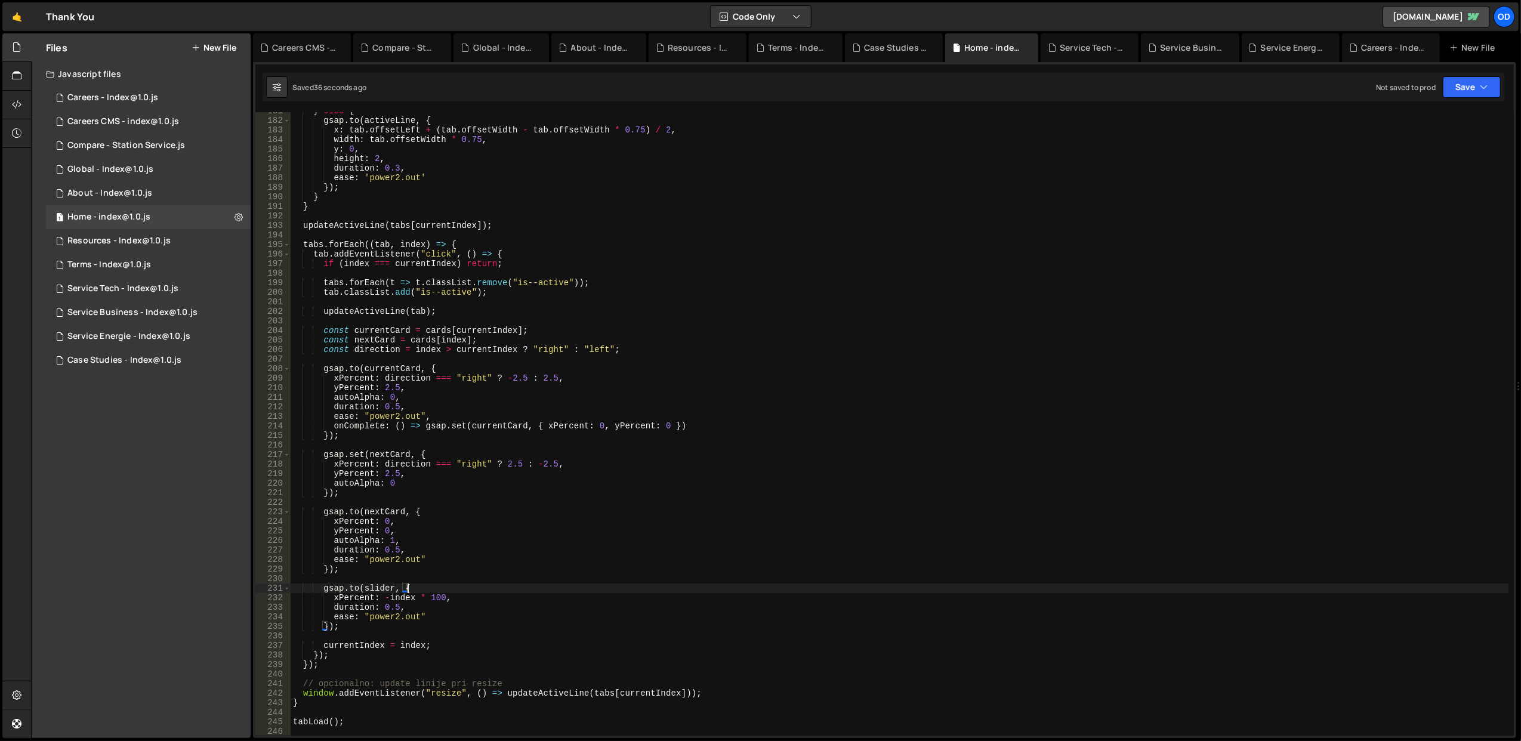
click at [473, 584] on div "} else { gsap . to ( activeLine , { x : tab . offsetLeft + ( tab . offsetWidth …" at bounding box center [900, 427] width 1219 height 643
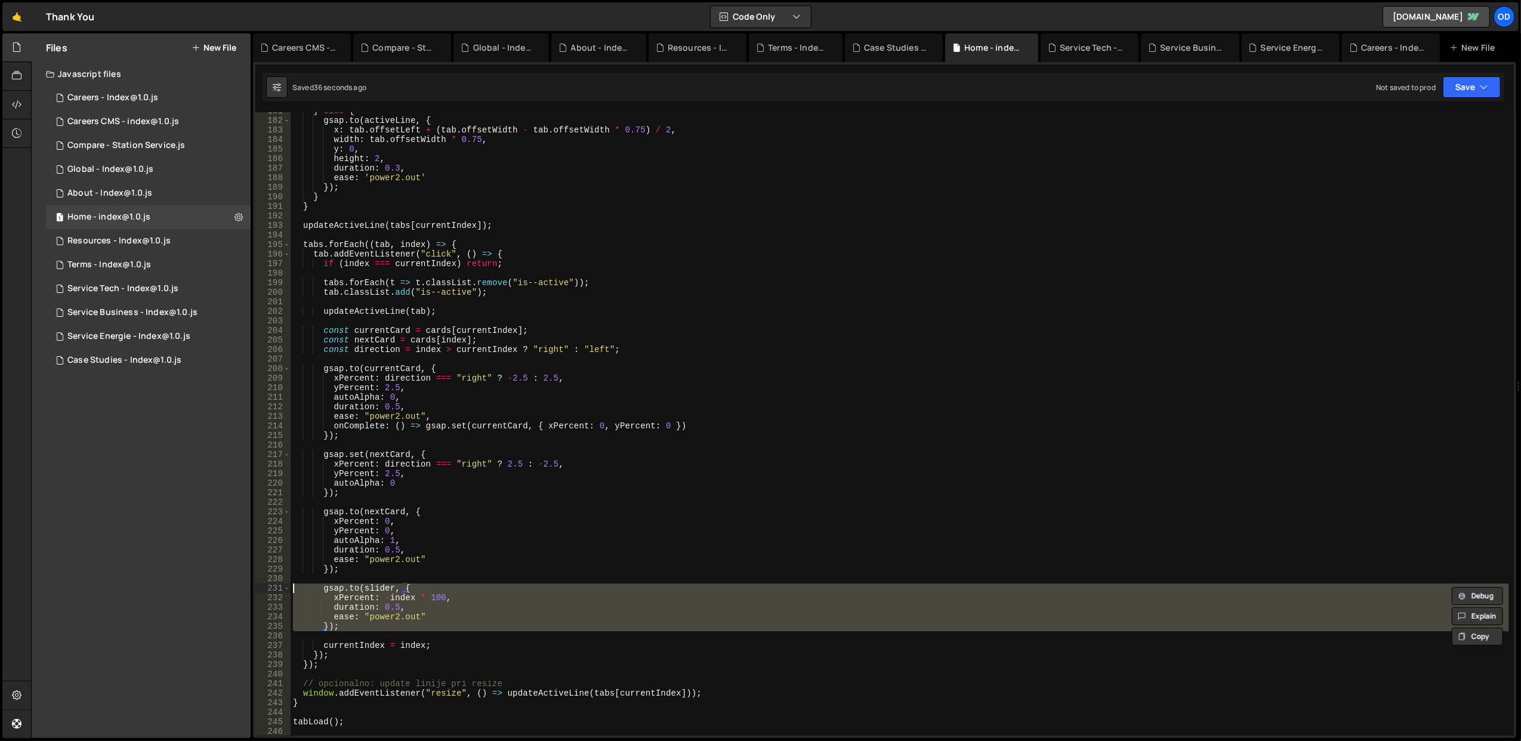
click at [473, 584] on div "} else { gsap . to ( activeLine , { x : tab . offsetLeft + ( tab . offsetWidth …" at bounding box center [900, 427] width 1219 height 643
click at [473, 584] on div "} else { gsap . to ( activeLine , { x : tab . offsetLeft + ( tab . offsetWidth …" at bounding box center [900, 424] width 1219 height 624
click at [473, 584] on div "} else { gsap . to ( activeLine , { x : tab . offsetLeft + ( tab . offsetWidth …" at bounding box center [900, 427] width 1219 height 643
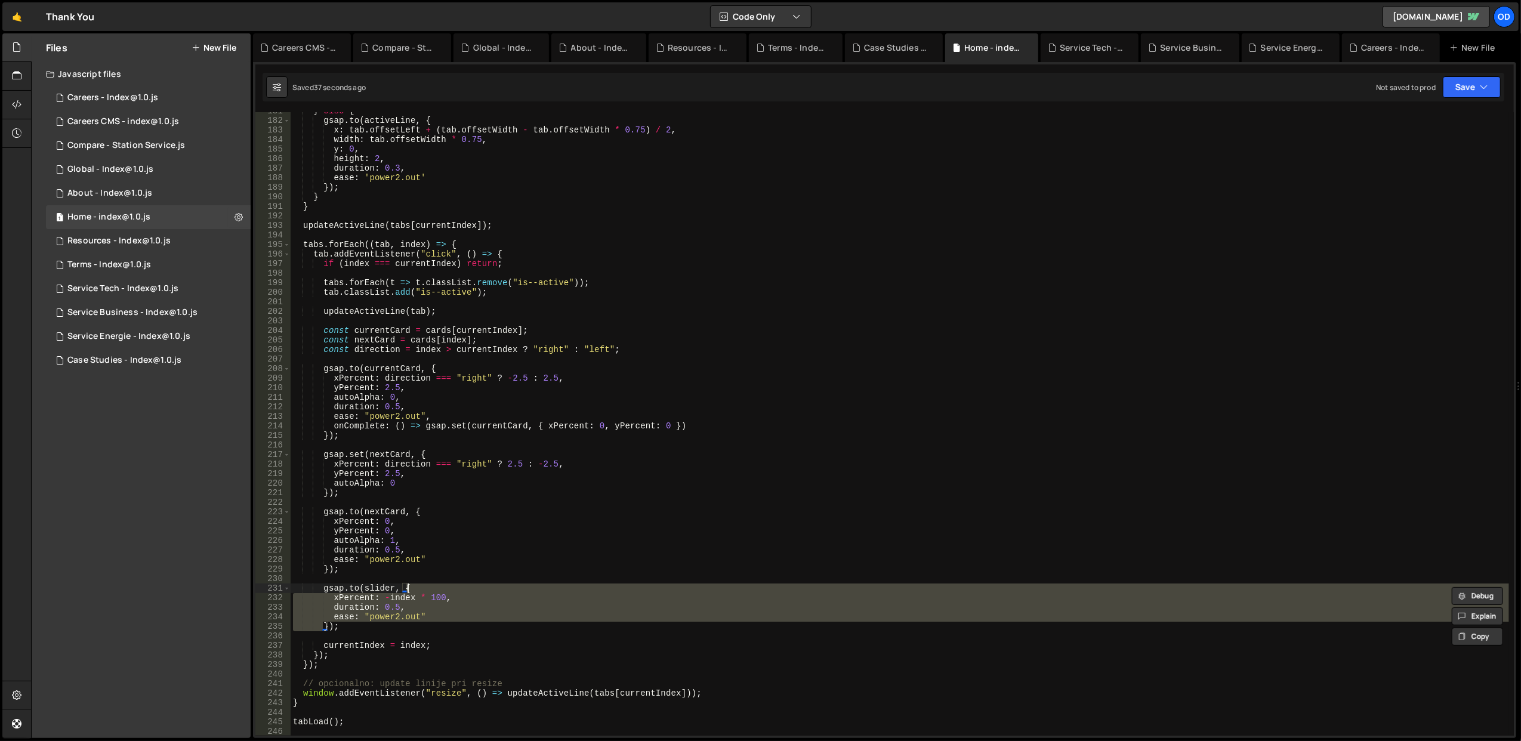
click at [473, 584] on div "} else { gsap . to ( activeLine , { x : tab . offsetLeft + ( tab . offsetWidth …" at bounding box center [900, 427] width 1219 height 643
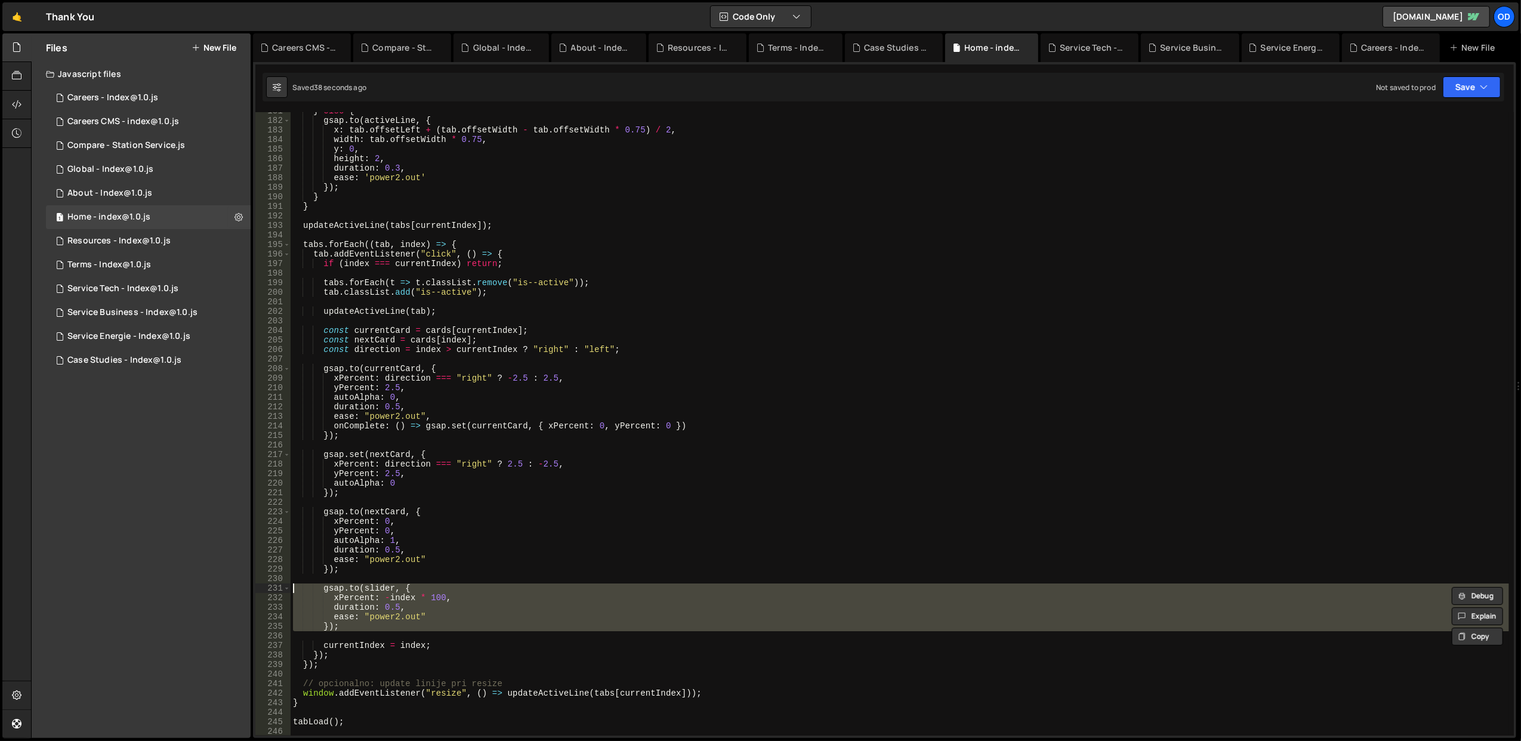
click at [473, 584] on div "} else { gsap . to ( activeLine , { x : tab . offsetLeft + ( tab . offsetWidth …" at bounding box center [900, 424] width 1219 height 624
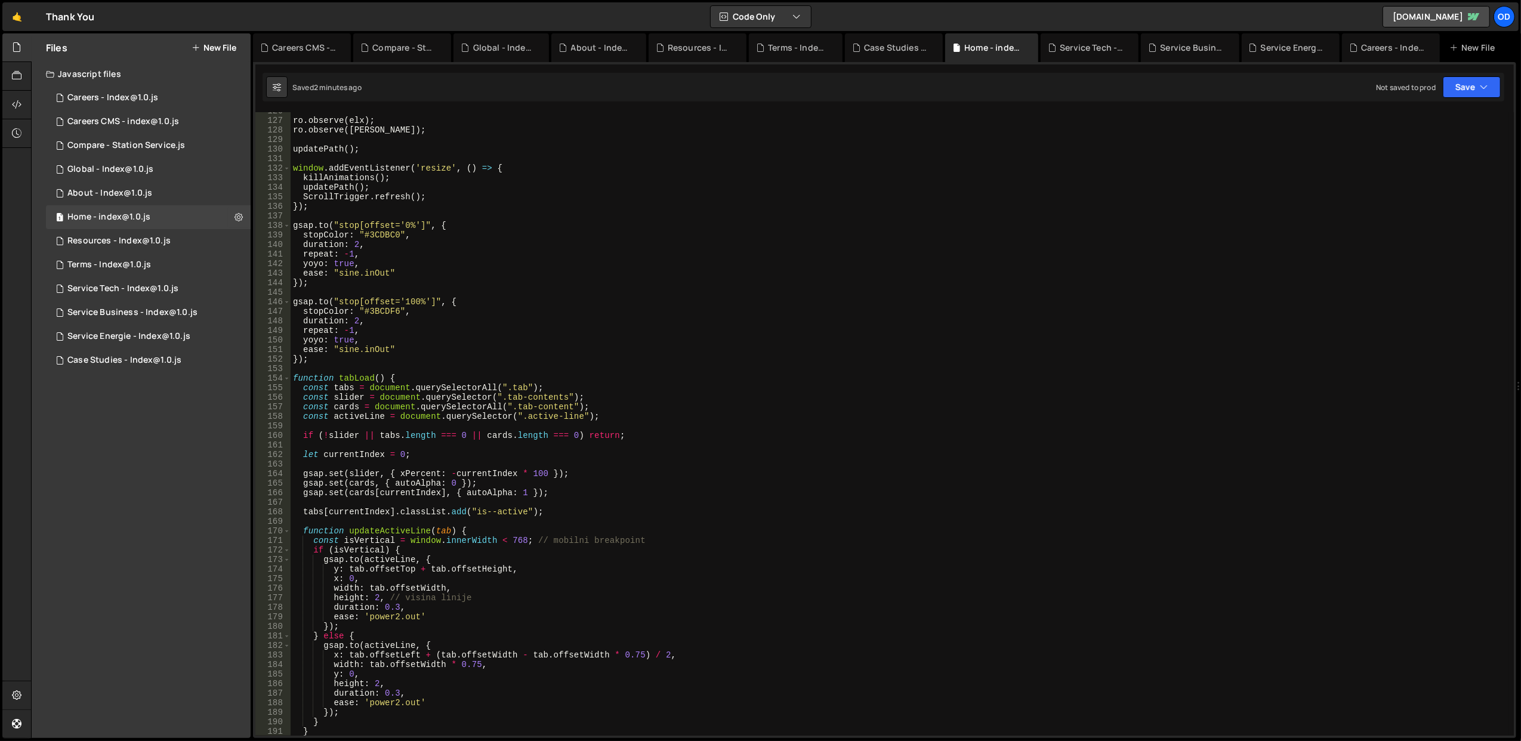
scroll to position [1200, 0]
click at [288, 380] on span at bounding box center [287, 379] width 7 height 10
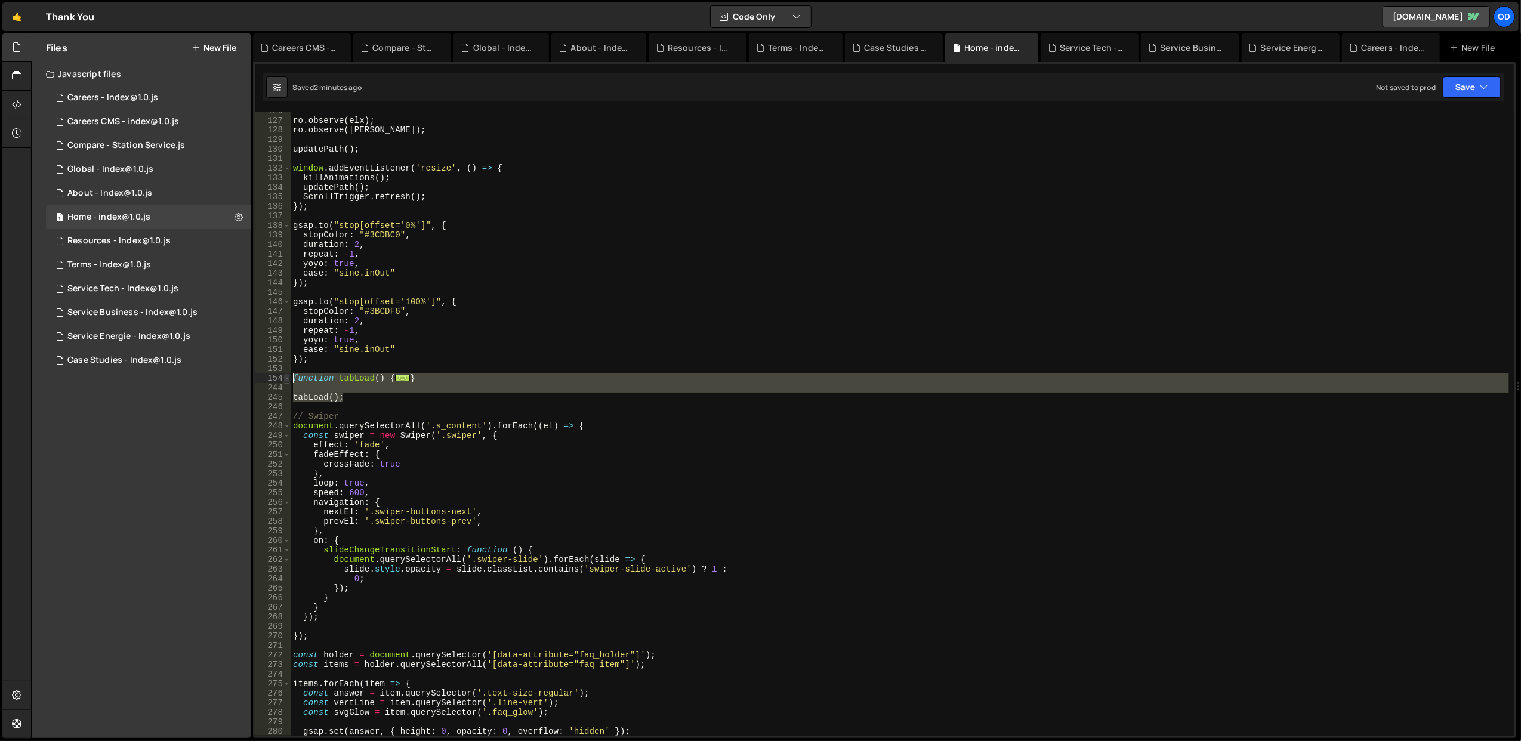
drag, startPoint x: 350, startPoint y: 400, endPoint x: 289, endPoint y: 376, distance: 64.8
click at [289, 376] on div "[DOMAIN_NAME](slider, { 126 127 128 129 130 131 132 133 134 135 136 137 138 139…" at bounding box center [884, 424] width 1259 height 624
type textarea "function tabLoad() { const tabs = document.querySelectorAll(".tab");"
paste textarea
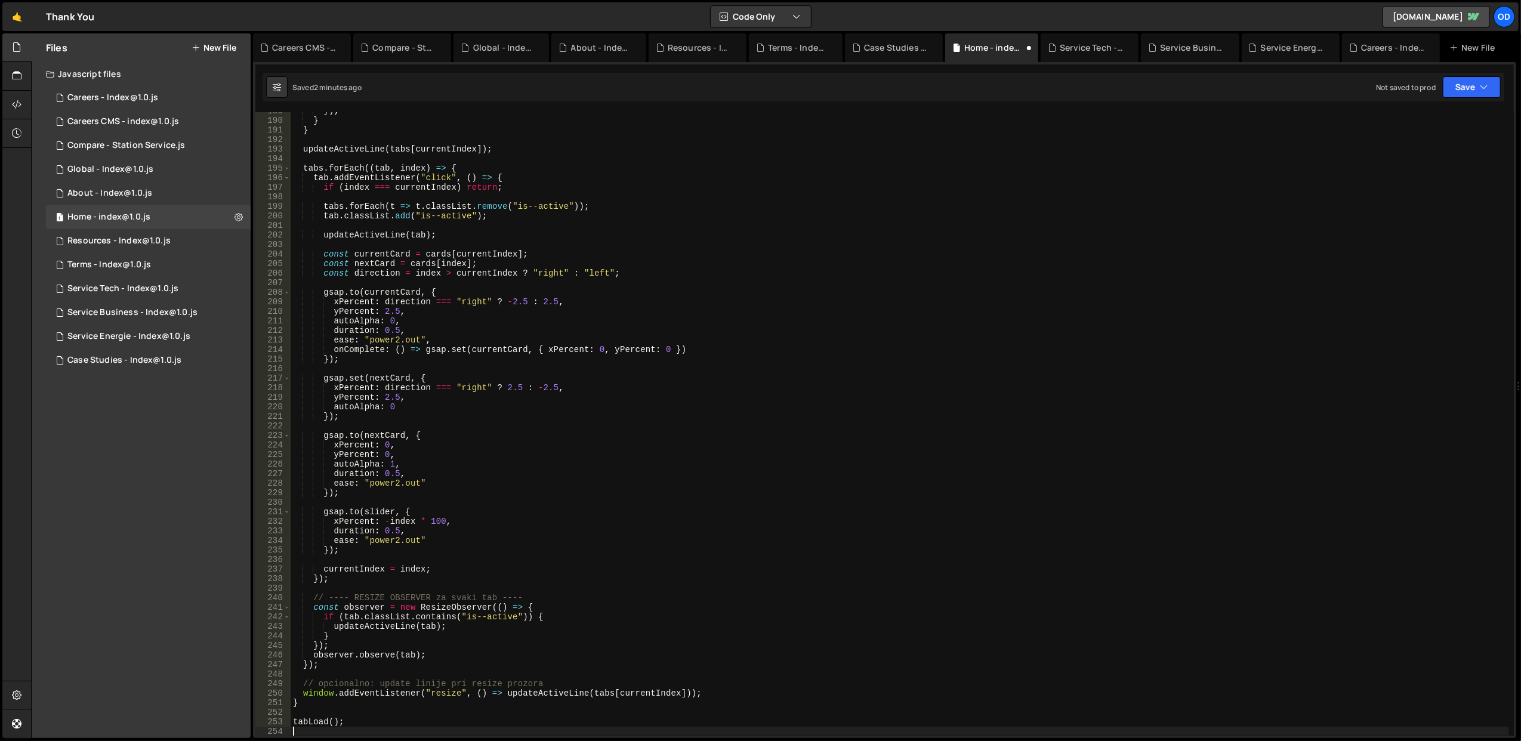
scroll to position [1801, 0]
click at [1478, 75] on div "Saved 2 minutes ago Not saved to prod Upgrade to Edit Save Save to Staging S Sa…" at bounding box center [884, 87] width 1242 height 29
click at [1477, 84] on button "Save" at bounding box center [1472, 86] width 58 height 21
click at [1424, 121] on div "Save to Staging S" at bounding box center [1432, 117] width 124 height 12
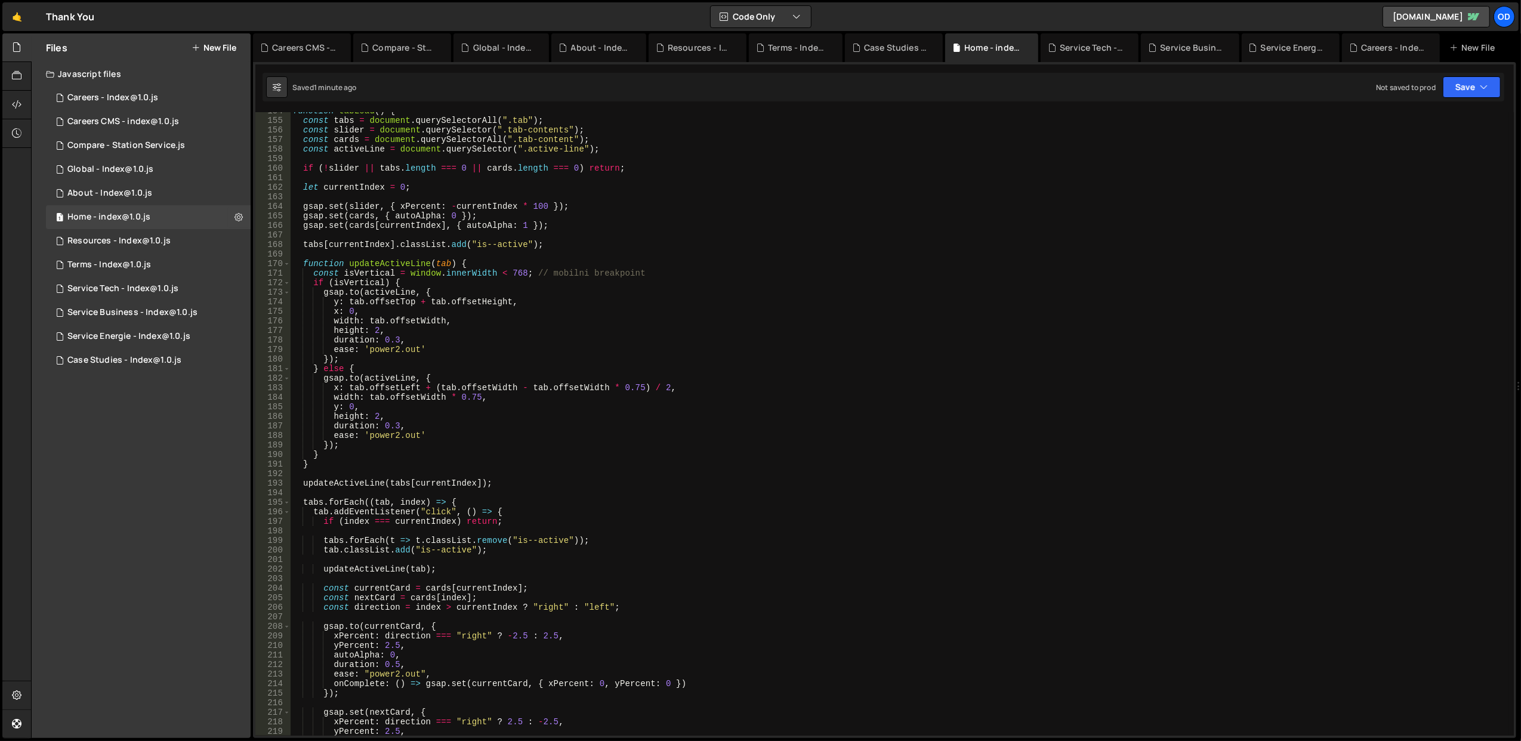
scroll to position [1324, 0]
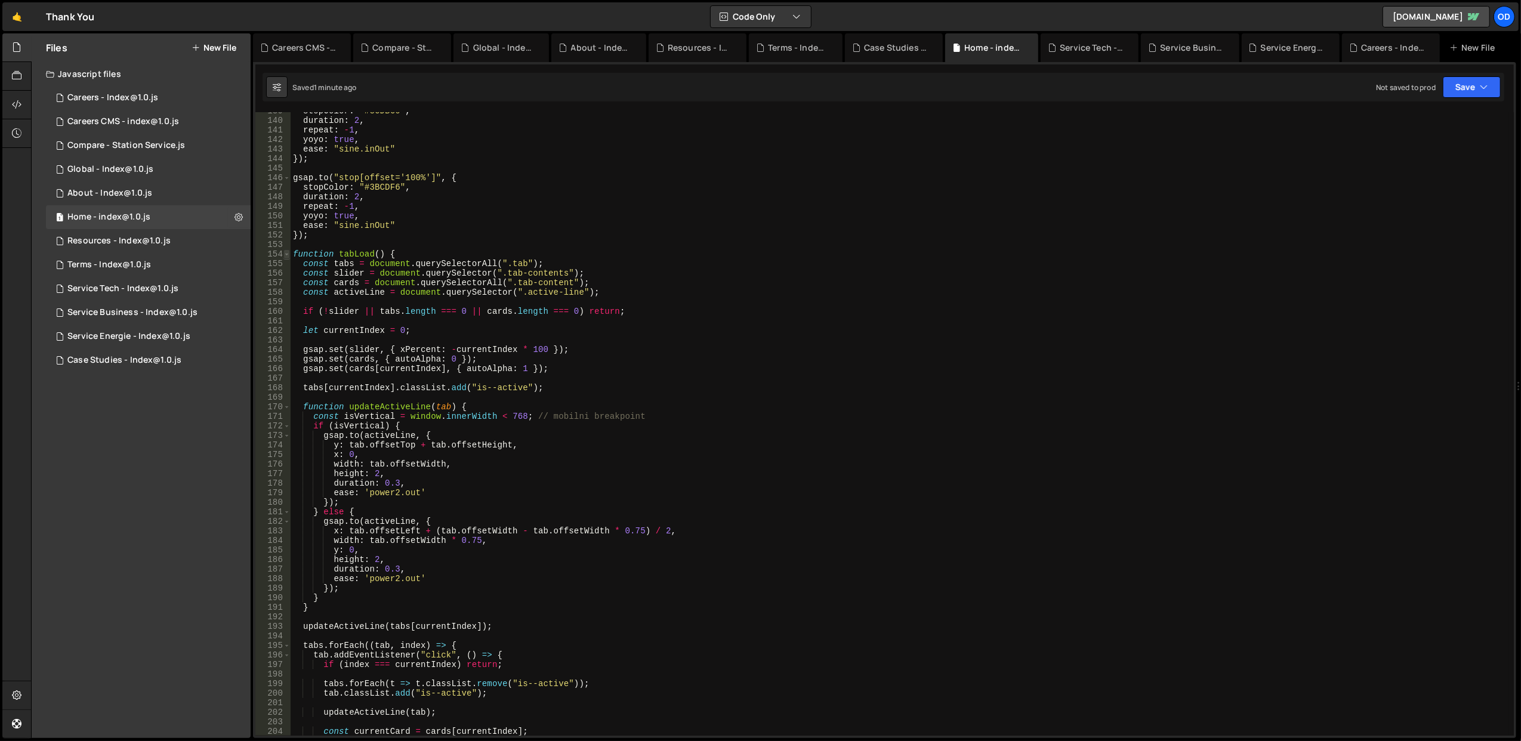
click at [289, 256] on span at bounding box center [287, 254] width 7 height 10
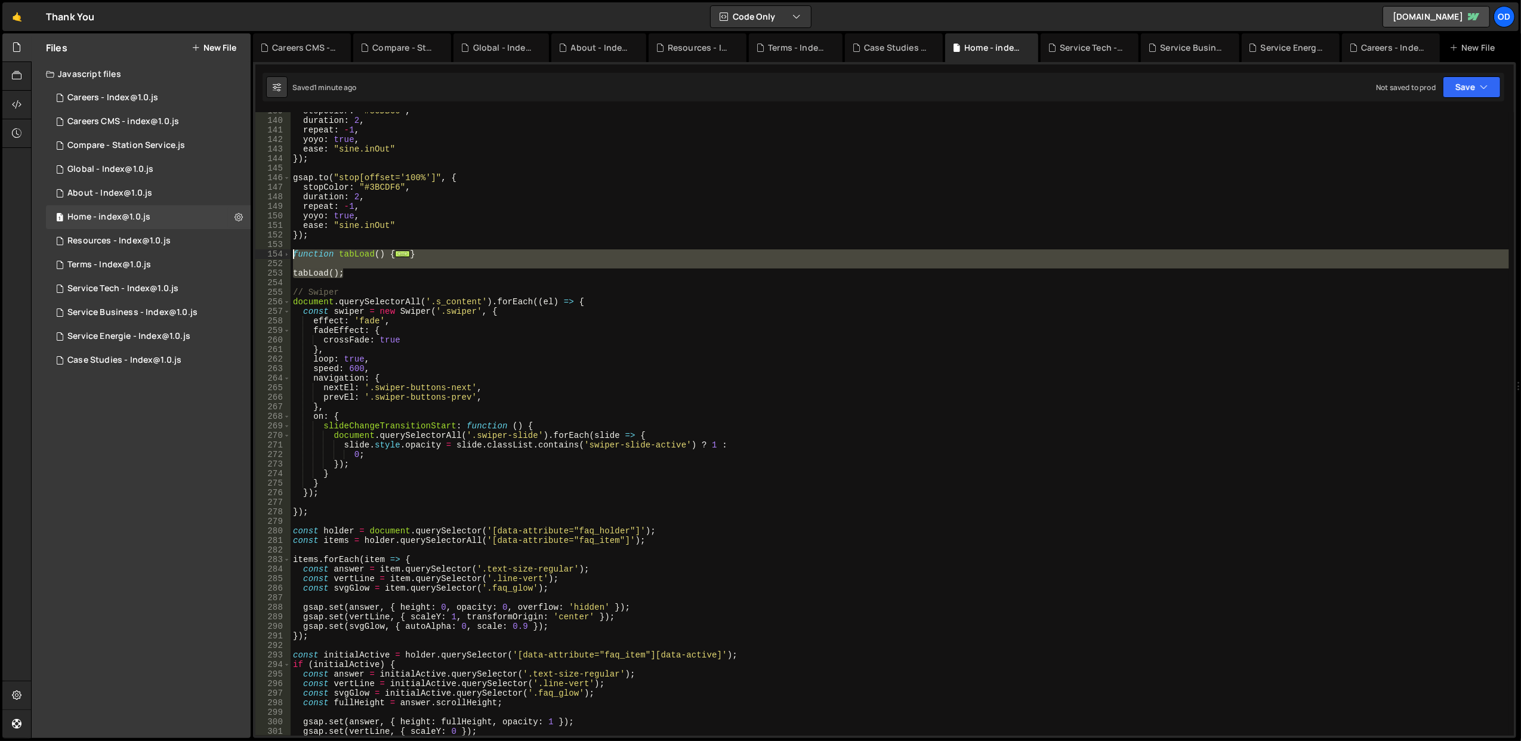
drag, startPoint x: 356, startPoint y: 276, endPoint x: 291, endPoint y: 258, distance: 66.7
click at [291, 258] on div "stopColor : "#3CDBC0" , duration : 2 , repeat : - 1 , yoyo : true , ease : "sin…" at bounding box center [900, 427] width 1219 height 643
type textarea "function tabLoad() { const tabs = document.querySelectorAll(".tab");"
paste textarea
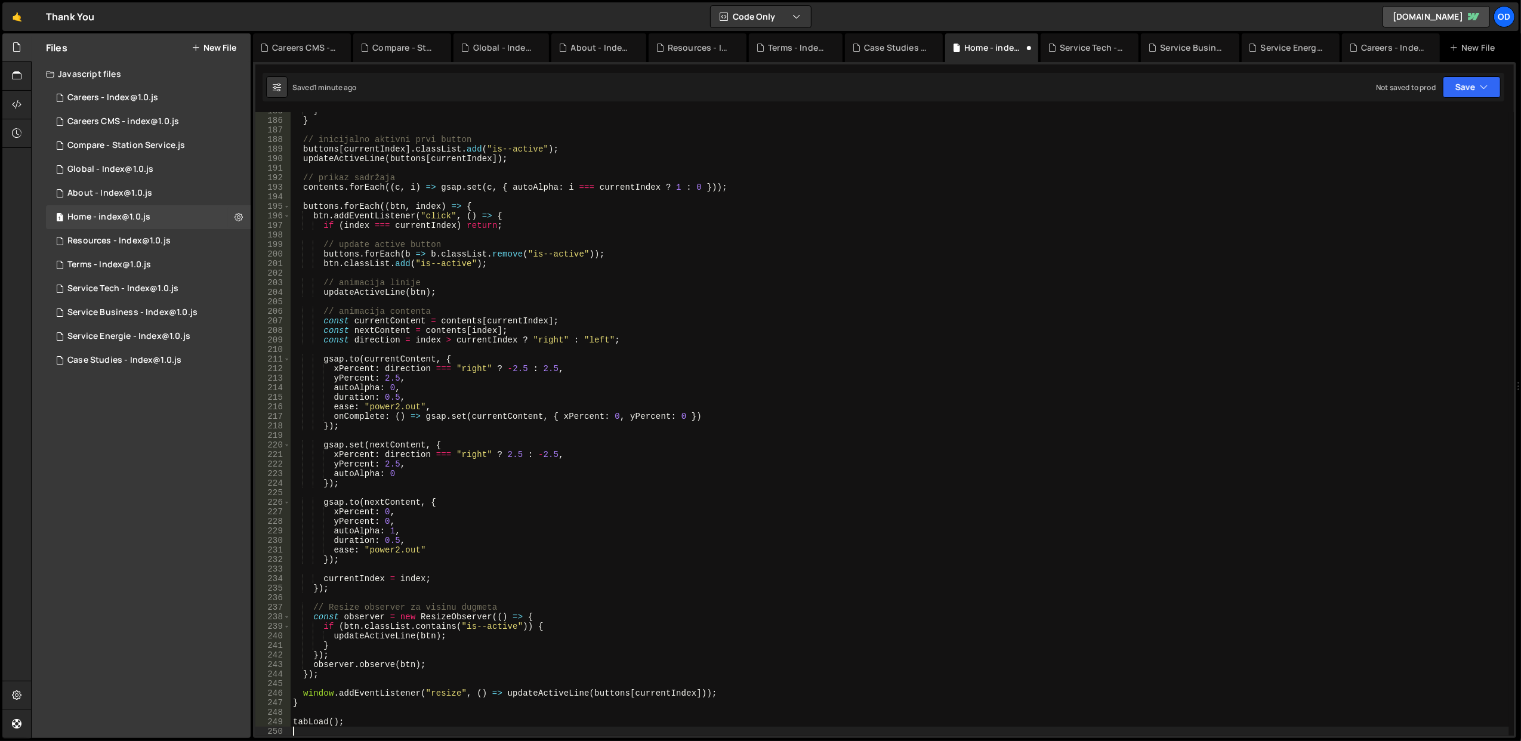
scroll to position [1763, 0]
click at [1477, 98] on div "Saved 1 minute ago Not saved to prod Upgrade to Edit Save Save to Staging S Sav…" at bounding box center [884, 87] width 1242 height 29
click at [1471, 91] on button "Save" at bounding box center [1472, 86] width 58 height 21
click at [1455, 111] on div "Save to Staging S" at bounding box center [1432, 117] width 124 height 12
click at [451, 526] on div "} } // inicijalno aktivni prvi button buttons [ currentIndex ] . classList . ad…" at bounding box center [900, 427] width 1219 height 643
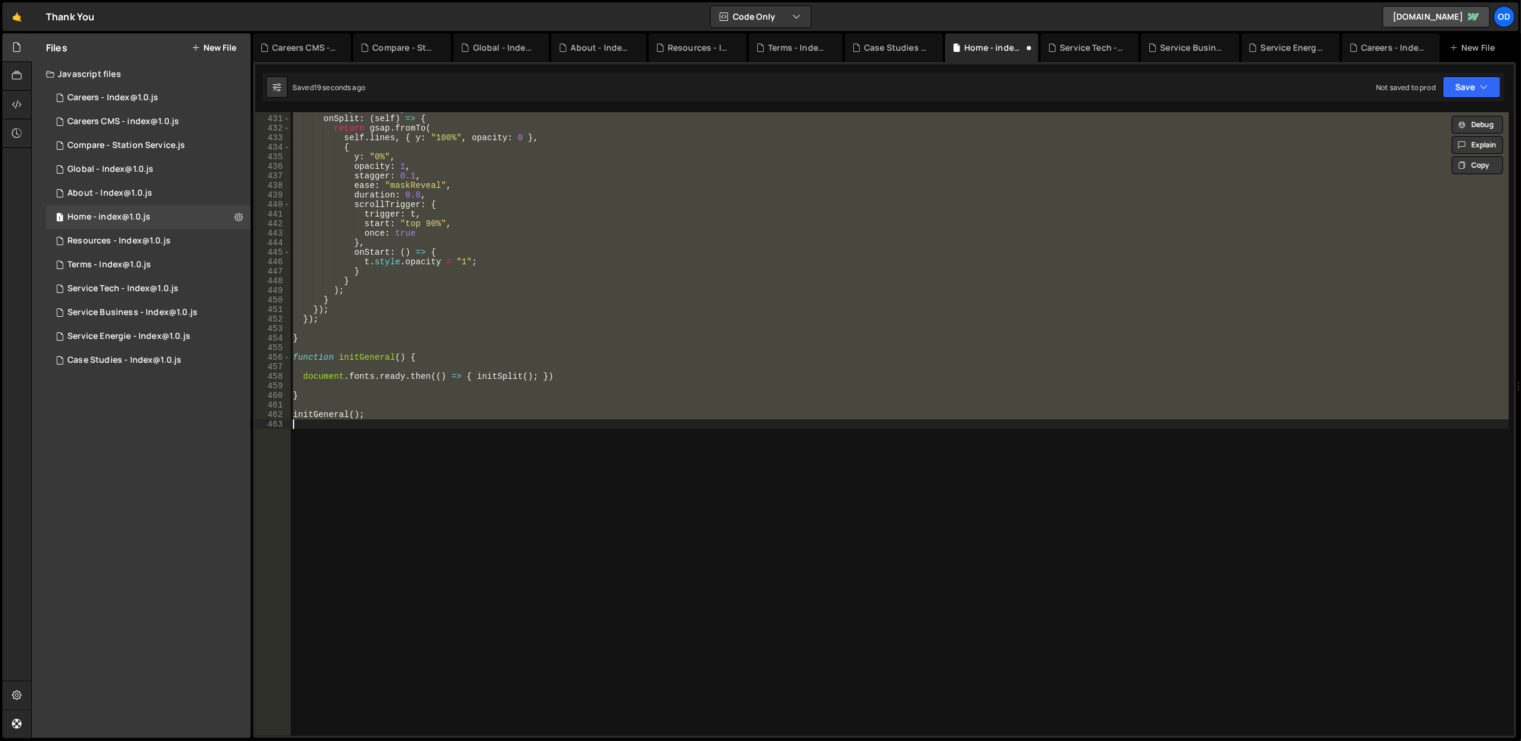
scroll to position [4104, 0]
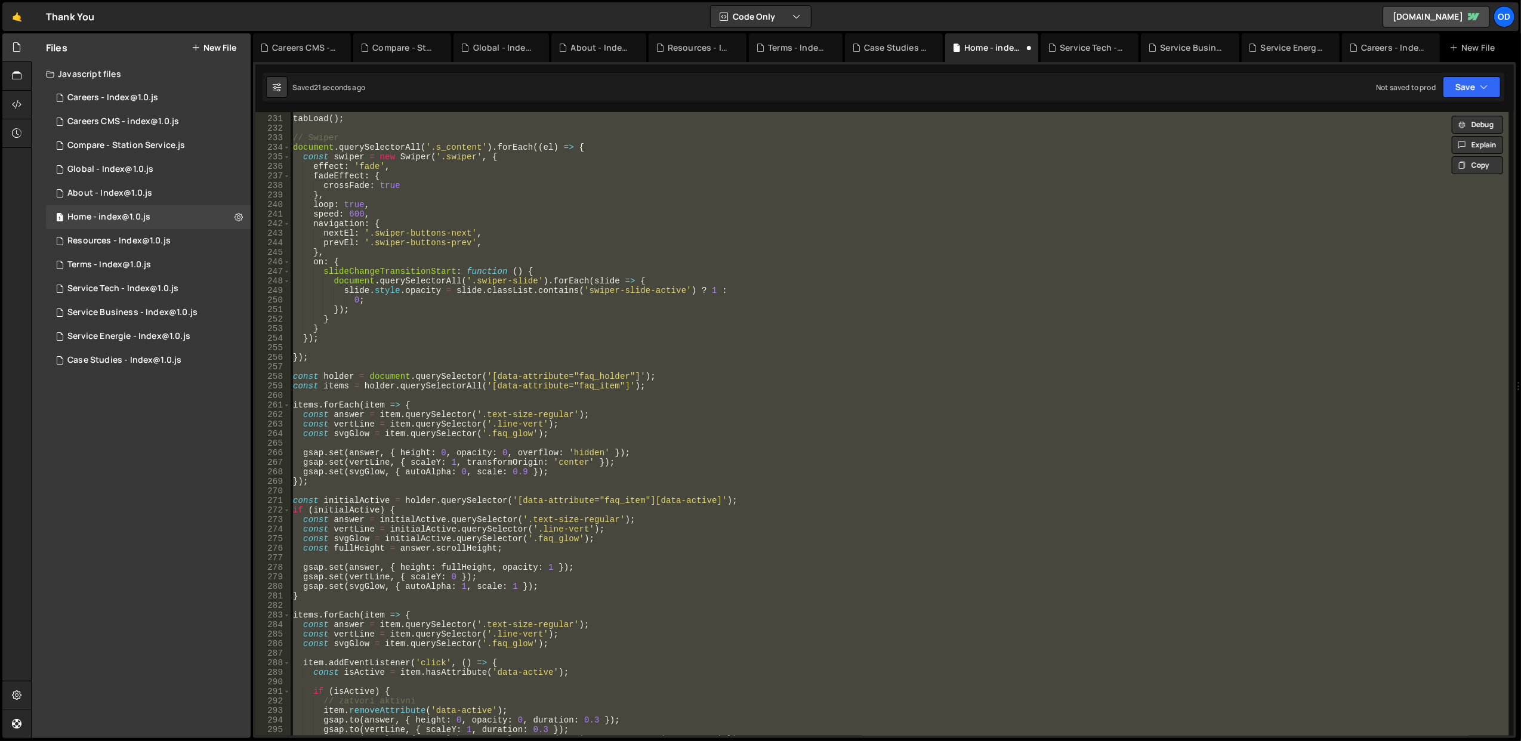
click at [446, 390] on div "tabLoad ( ) ; // Swiper document . querySelectorAll ( '.s_content' ) . forEach …" at bounding box center [900, 424] width 1219 height 624
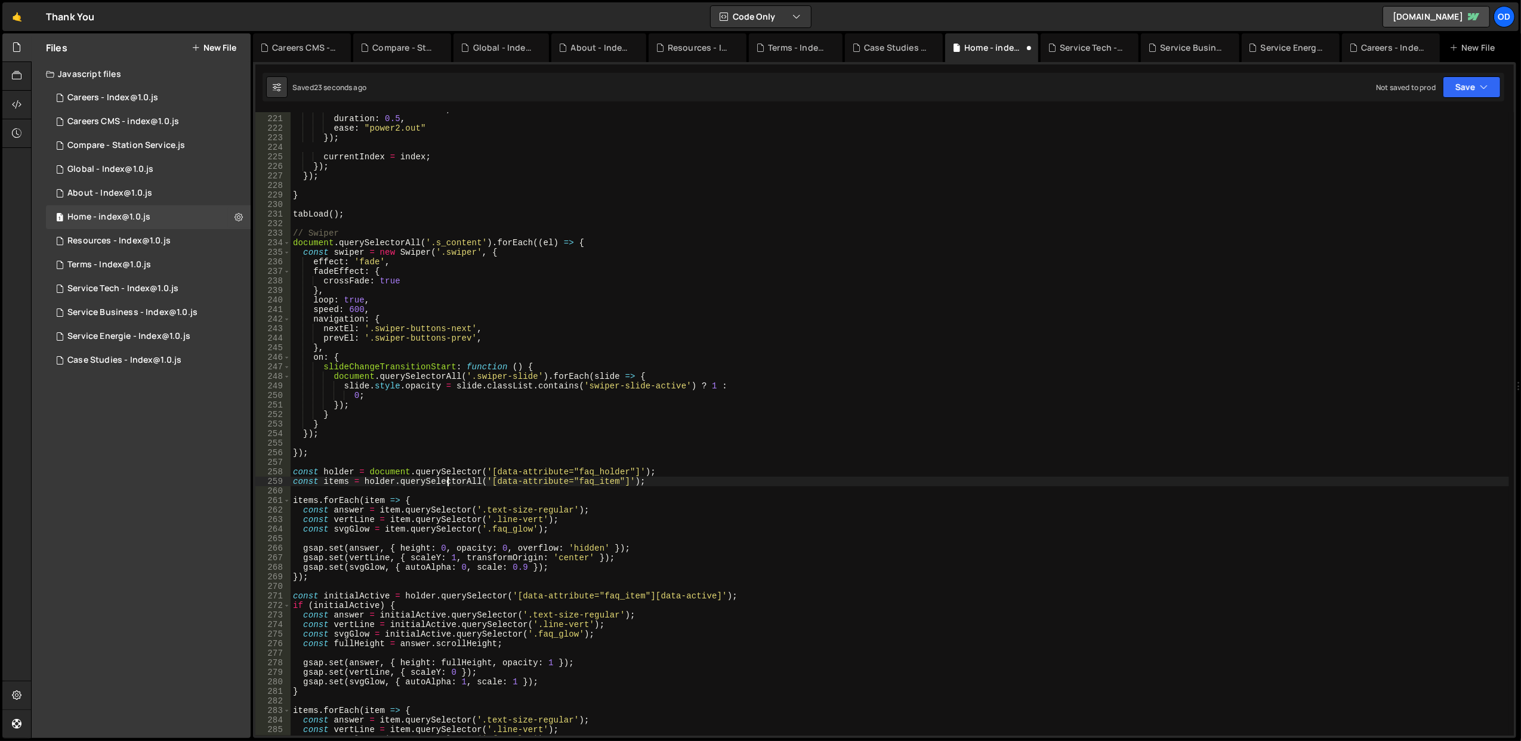
scroll to position [2051, 0]
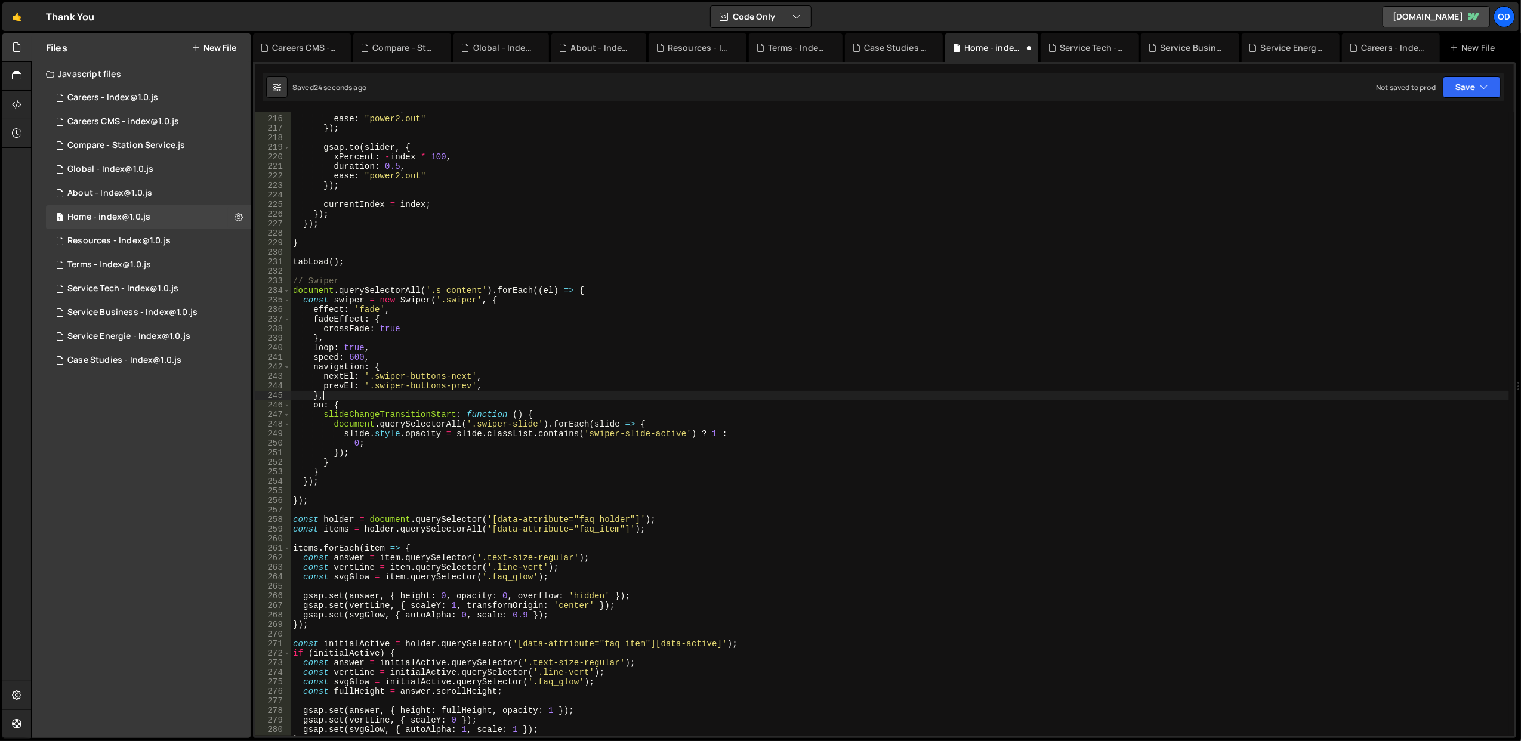
click at [423, 396] on div "duration : 0.5 , ease : "power2.out" }) ; gsap . to ( slider , { xPercent : - i…" at bounding box center [900, 425] width 1219 height 643
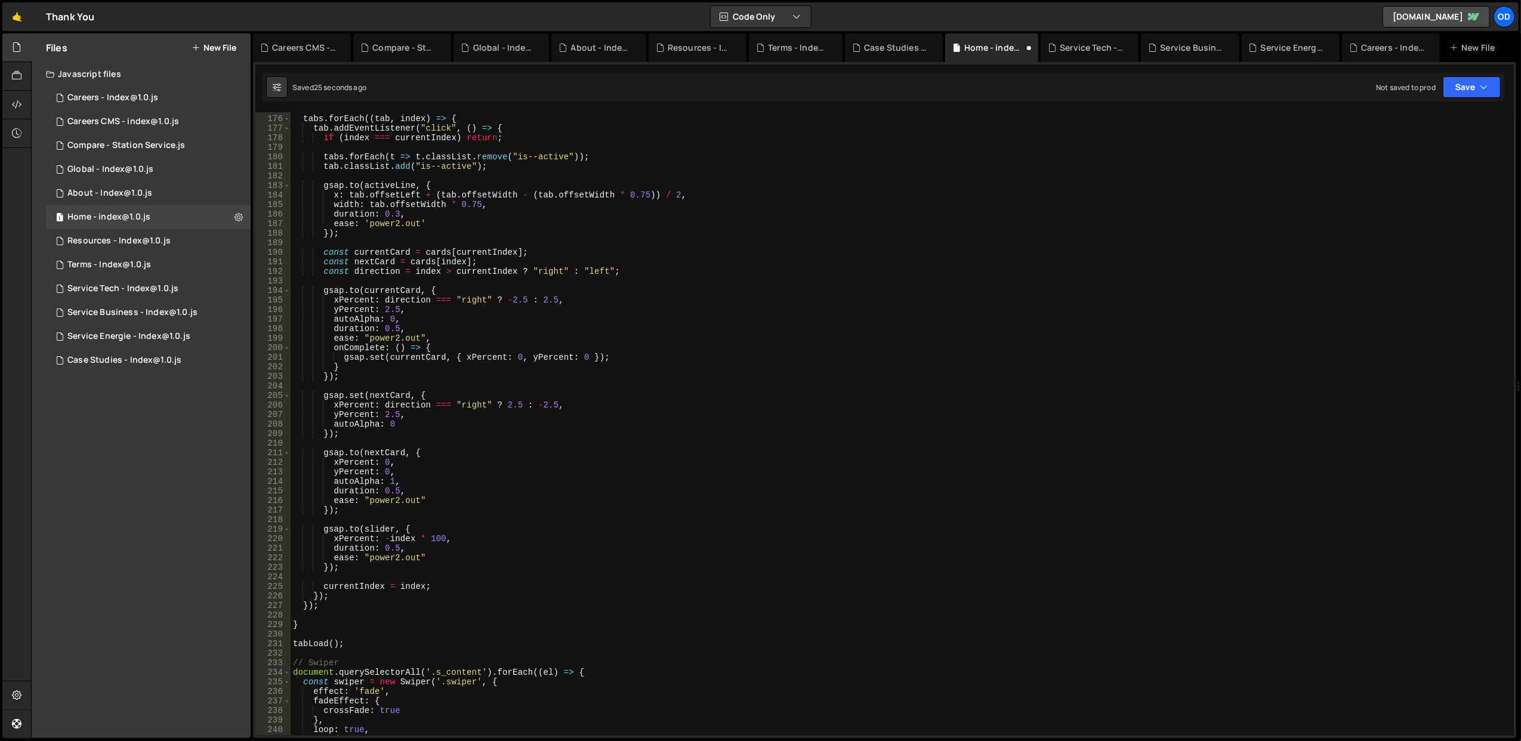
scroll to position [1622, 0]
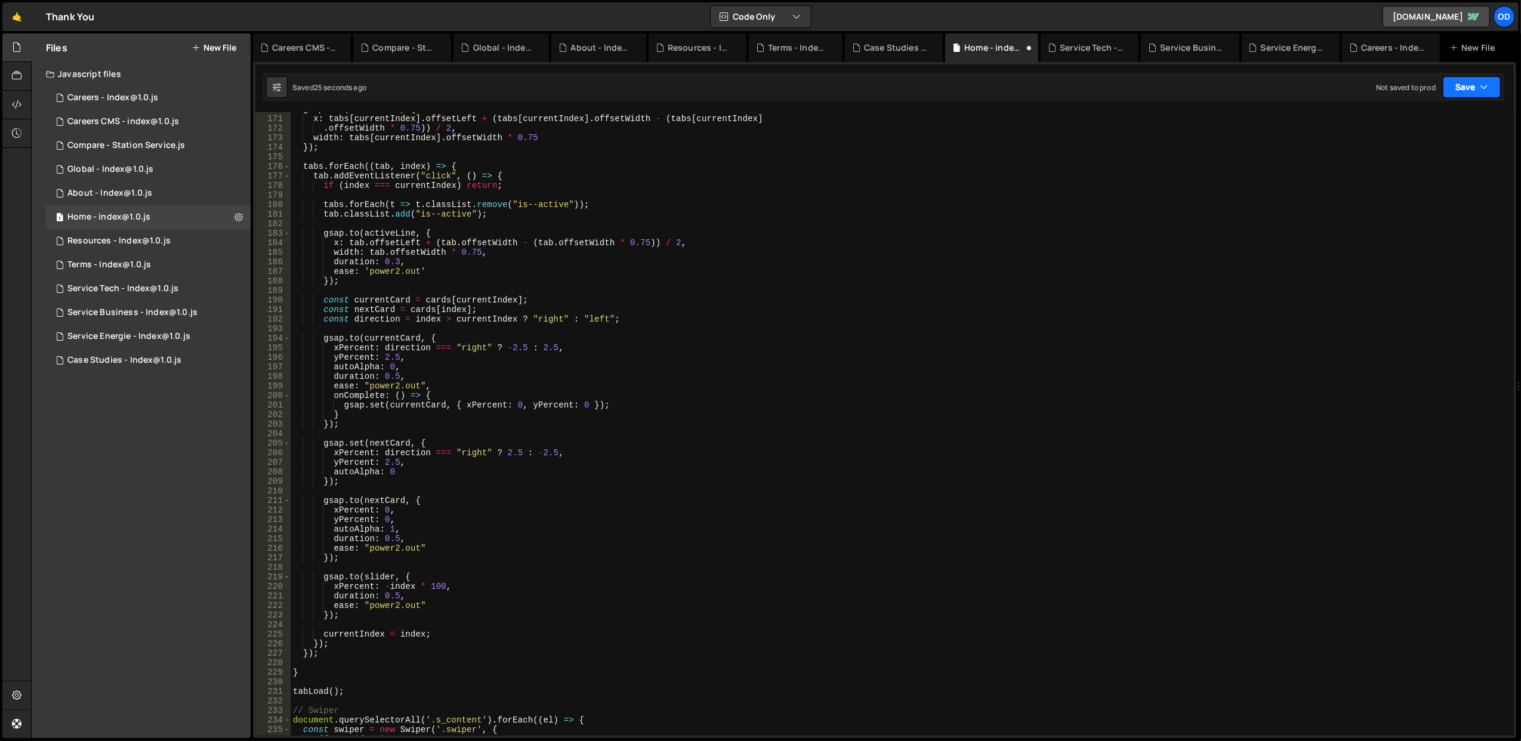
click at [1488, 87] on icon "button" at bounding box center [1484, 87] width 8 height 12
click at [1443, 125] on div "26 seconds ago" at bounding box center [1417, 130] width 53 height 10
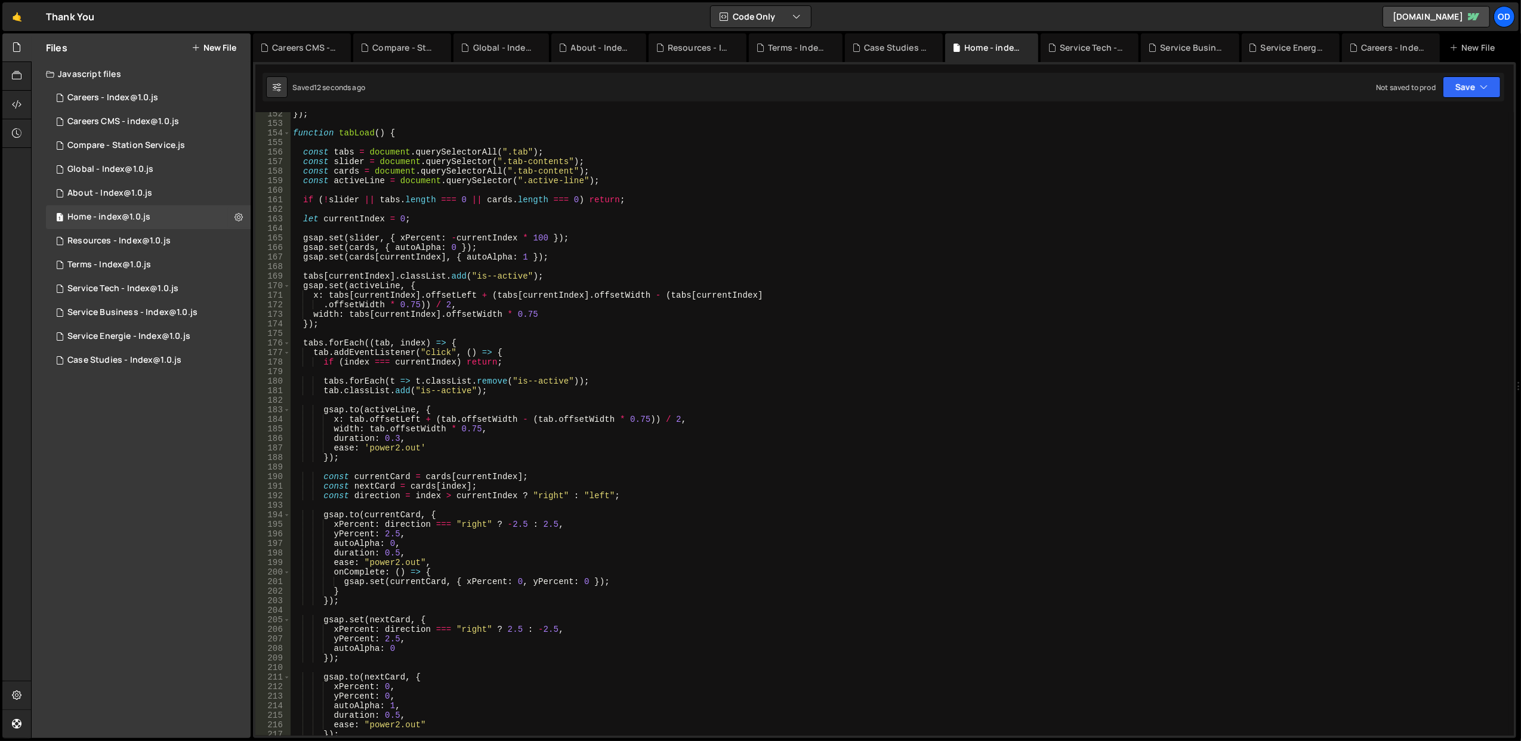
scroll to position [1254, 0]
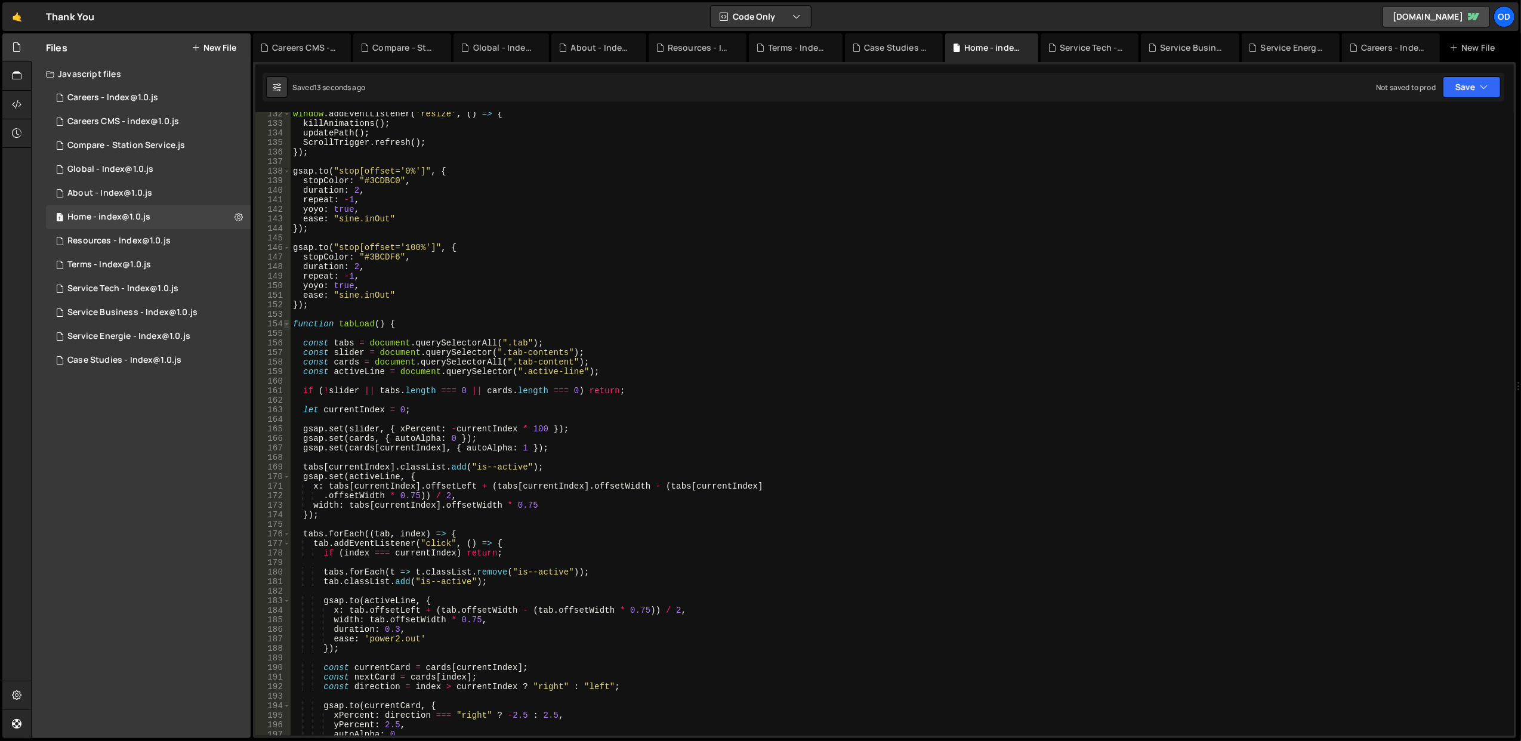
click at [286, 326] on span at bounding box center [287, 324] width 7 height 10
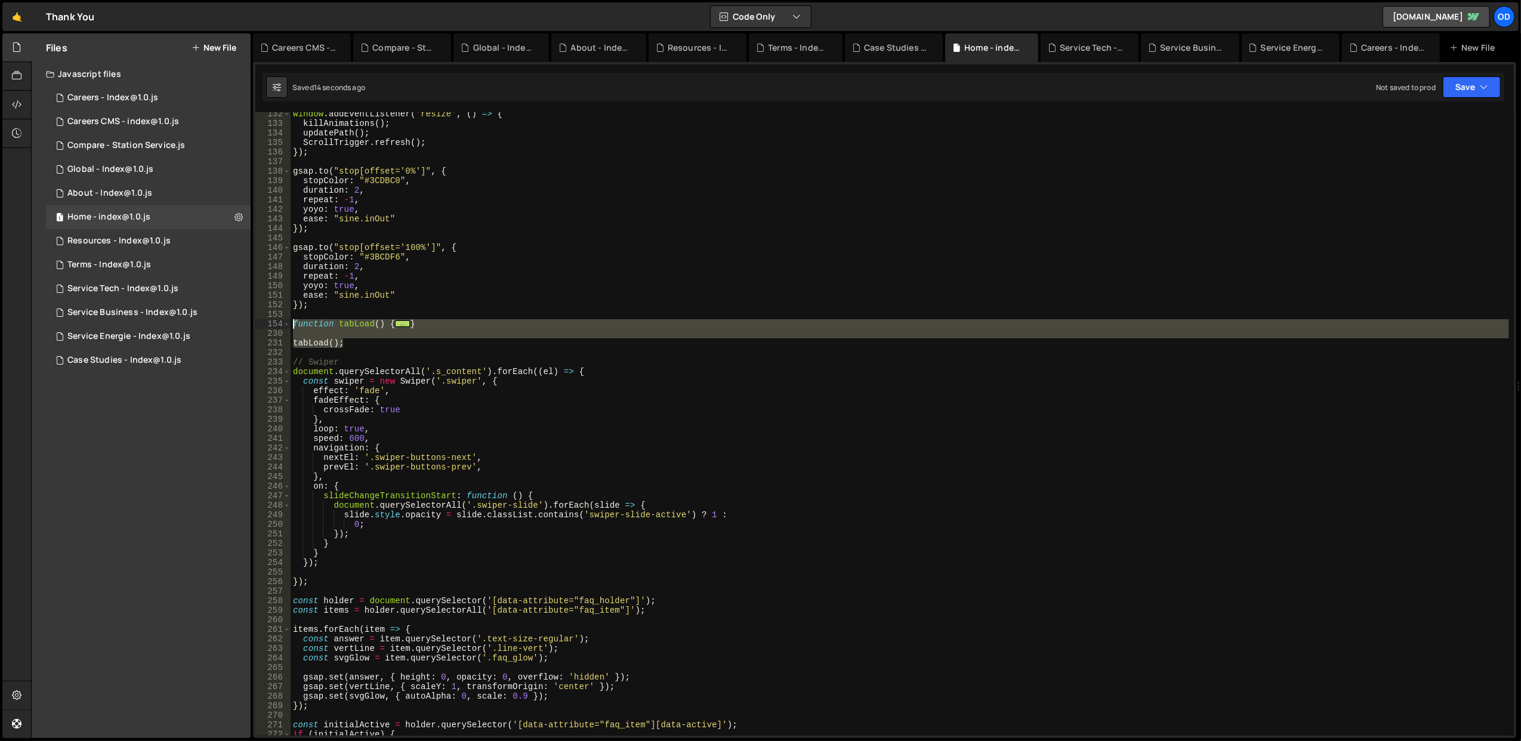
drag, startPoint x: 350, startPoint y: 347, endPoint x: 290, endPoint y: 328, distance: 62.7
click at [290, 328] on div "}, 132 133 134 135 136 137 138 139 140 141 142 143 144 145 146 147 148 149 150 …" at bounding box center [884, 424] width 1259 height 624
click at [350, 341] on div "window . addEventListener ( 'resize' , ( ) => { killAnimations ( ) ; updatePath…" at bounding box center [900, 424] width 1219 height 624
drag, startPoint x: 359, startPoint y: 346, endPoint x: 285, endPoint y: 323, distance: 78.0
click at [285, 323] on div "tabLoad(); 132 133 134 135 136 137 138 139 140 141 142 143 144 145 146 147 148 …" at bounding box center [884, 424] width 1259 height 624
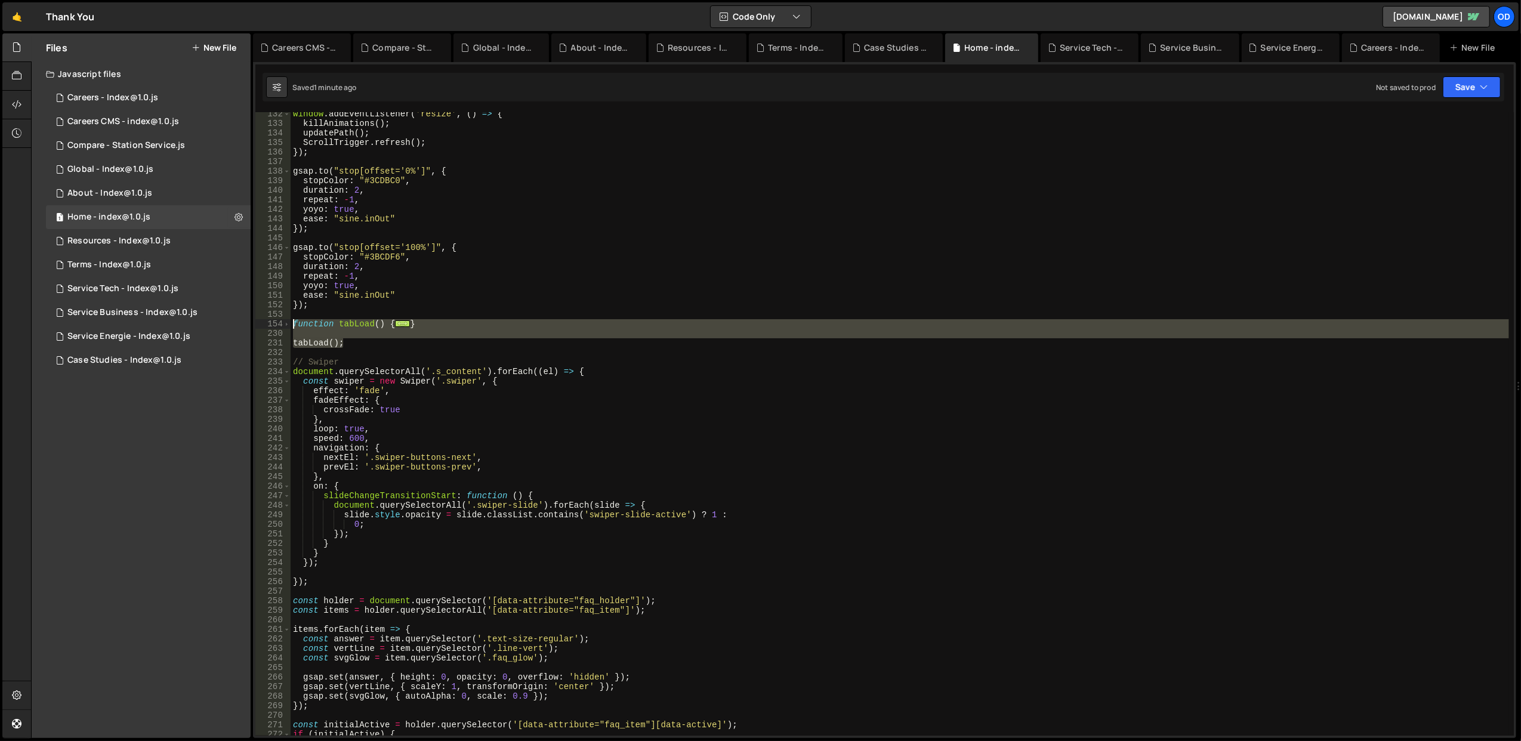
type textarea "function tabLoad() {"
paste textarea
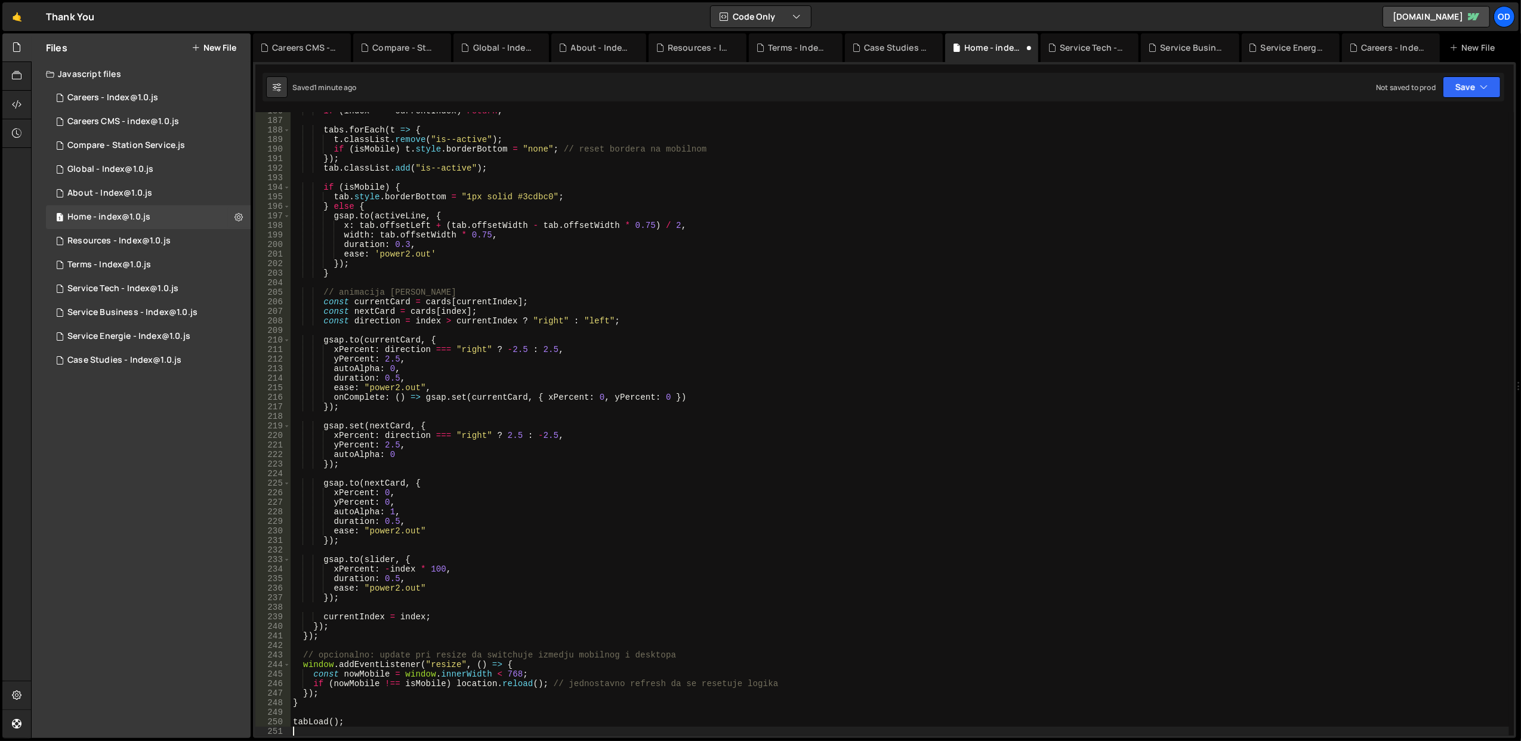
scroll to position [1773, 0]
click at [1481, 94] on button "Save" at bounding box center [1472, 86] width 58 height 21
click at [1435, 124] on div "Saved 1 minute ago" at bounding box center [1432, 130] width 124 height 14
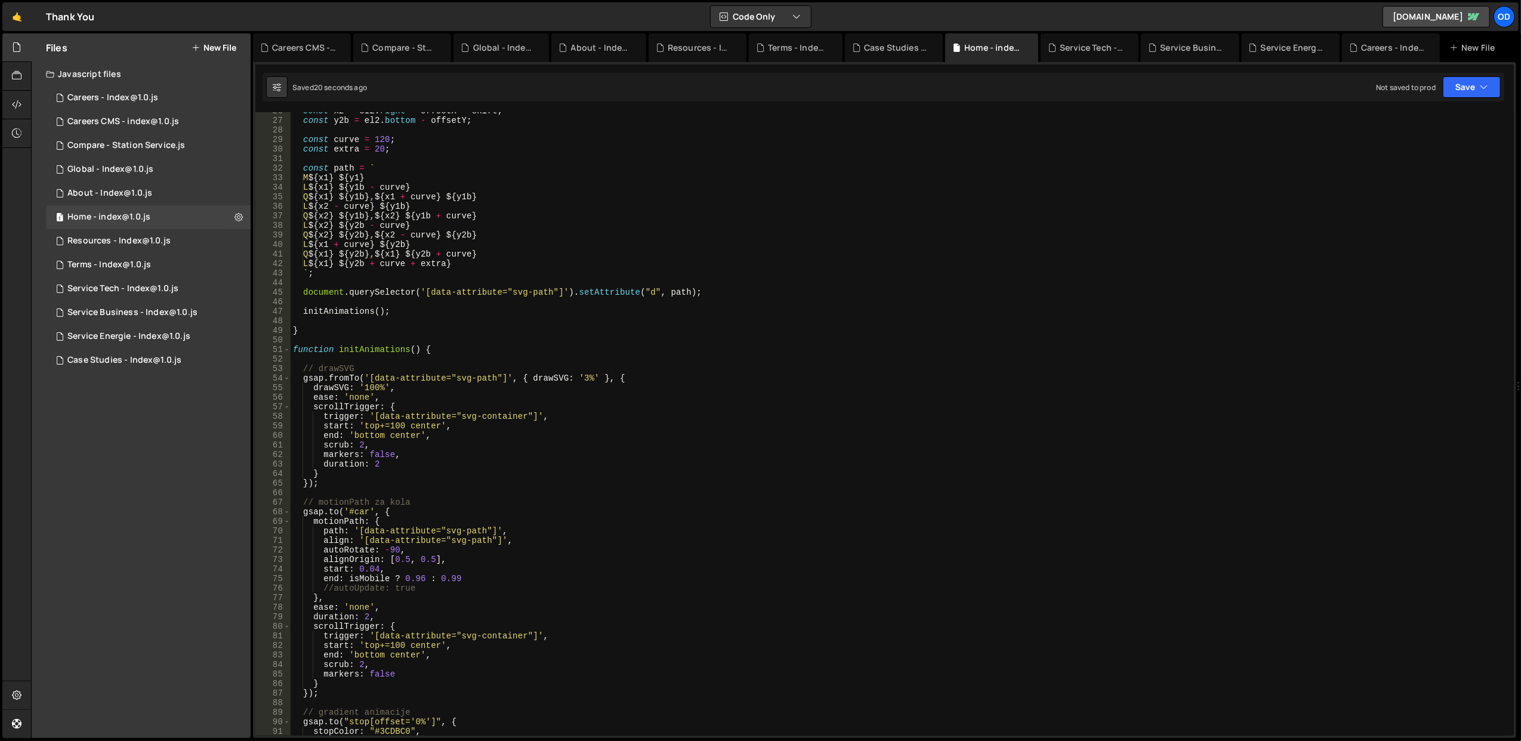
scroll to position [340, 0]
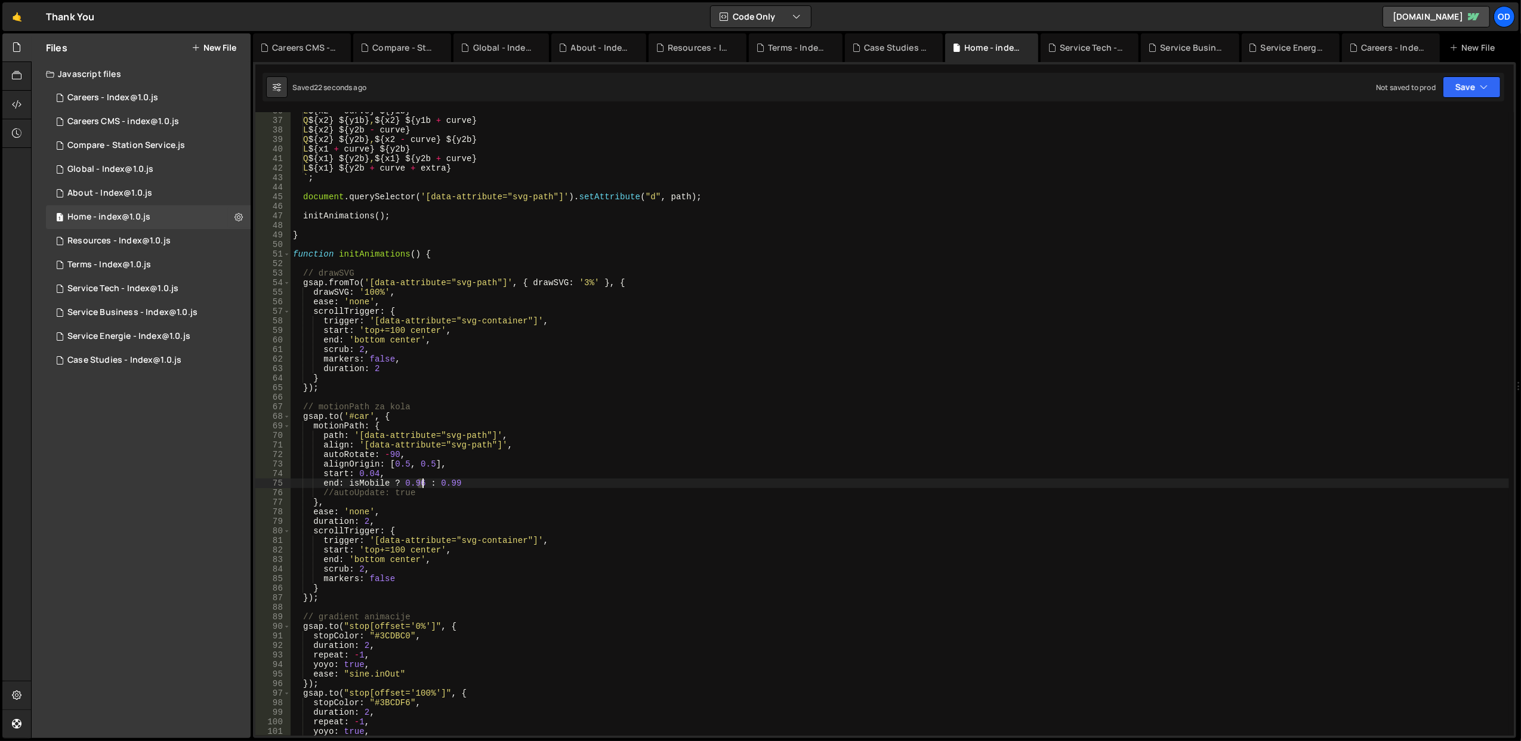
click at [421, 483] on div "L ${ x2 - curve } ${ y1b } Q ${ x2 } ${ y1b } , ${ x2 } ${ y1b + curve } L ${ x…" at bounding box center [900, 427] width 1219 height 643
click at [535, 454] on div "L ${ x2 - curve } ${ y1b } Q ${ x2 } ${ y1b } , ${ x2 } ${ y1b + curve } L ${ x…" at bounding box center [900, 427] width 1219 height 643
type textarea "autoRotate: -90,"
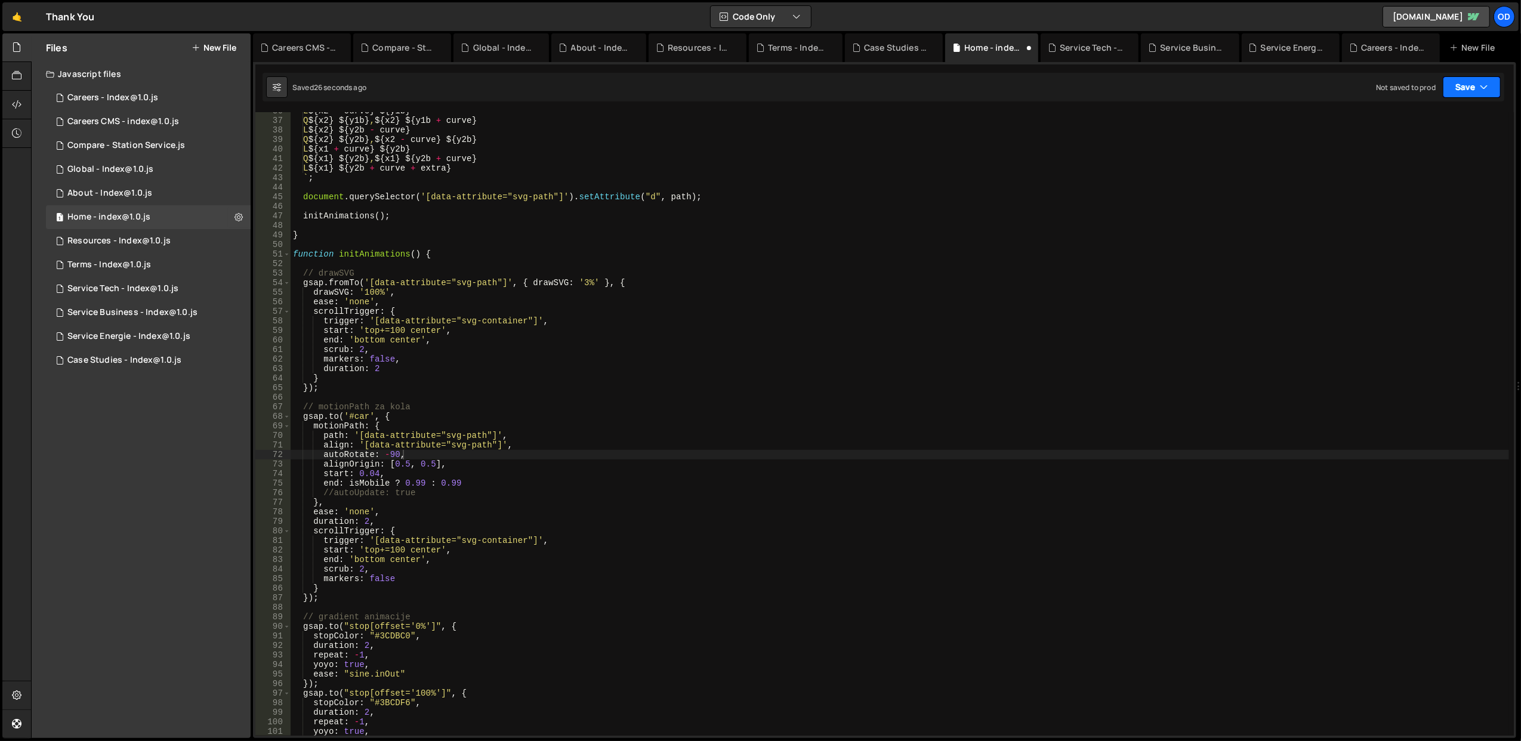
drag, startPoint x: 1487, startPoint y: 82, endPoint x: 1475, endPoint y: 90, distance: 14.2
click at [1486, 82] on icon "button" at bounding box center [1484, 87] width 8 height 12
click at [1423, 120] on div "Save to Staging S" at bounding box center [1432, 117] width 124 height 12
click at [372, 393] on div "L ${ x2 - curve } ${ y1b } Q ${ x2 } ${ y1b } , ${ x2 } ${ y1b + curve } L ${ x…" at bounding box center [900, 427] width 1219 height 643
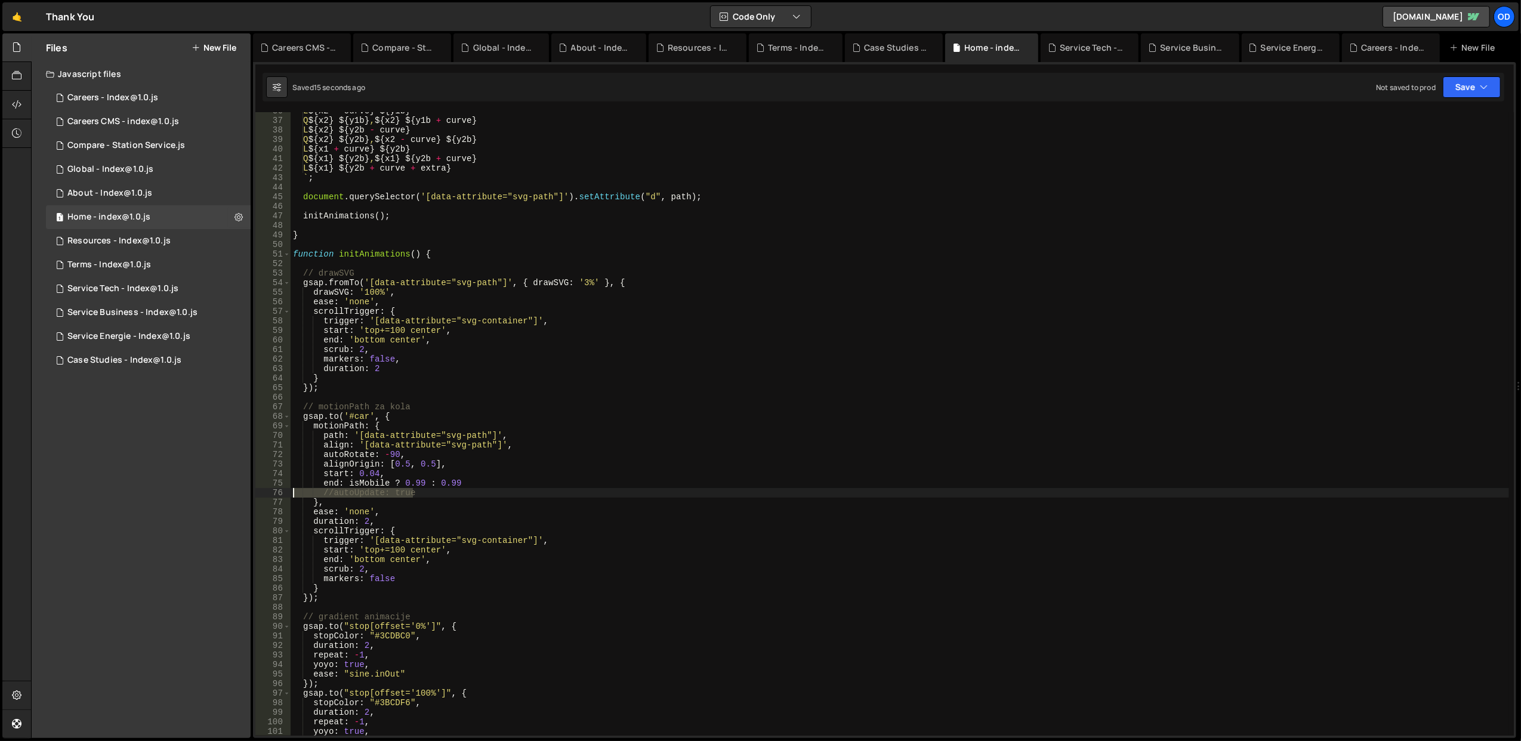
drag, startPoint x: 426, startPoint y: 494, endPoint x: 281, endPoint y: 490, distance: 145.7
click at [281, 490] on div "36 37 38 39 40 41 42 43 44 45 46 47 48 49 50 51 52 53 54 55 56 57 58 59 60 61 6…" at bounding box center [884, 424] width 1259 height 624
type textarea "//autoUpdate: true"
drag, startPoint x: 400, startPoint y: 485, endPoint x: 347, endPoint y: 485, distance: 52.5
click at [347, 485] on div "L ${ x2 - curve } ${ y1b } Q ${ x2 } ${ y1b } , ${ x2 } ${ y1b + curve } L ${ x…" at bounding box center [900, 427] width 1219 height 643
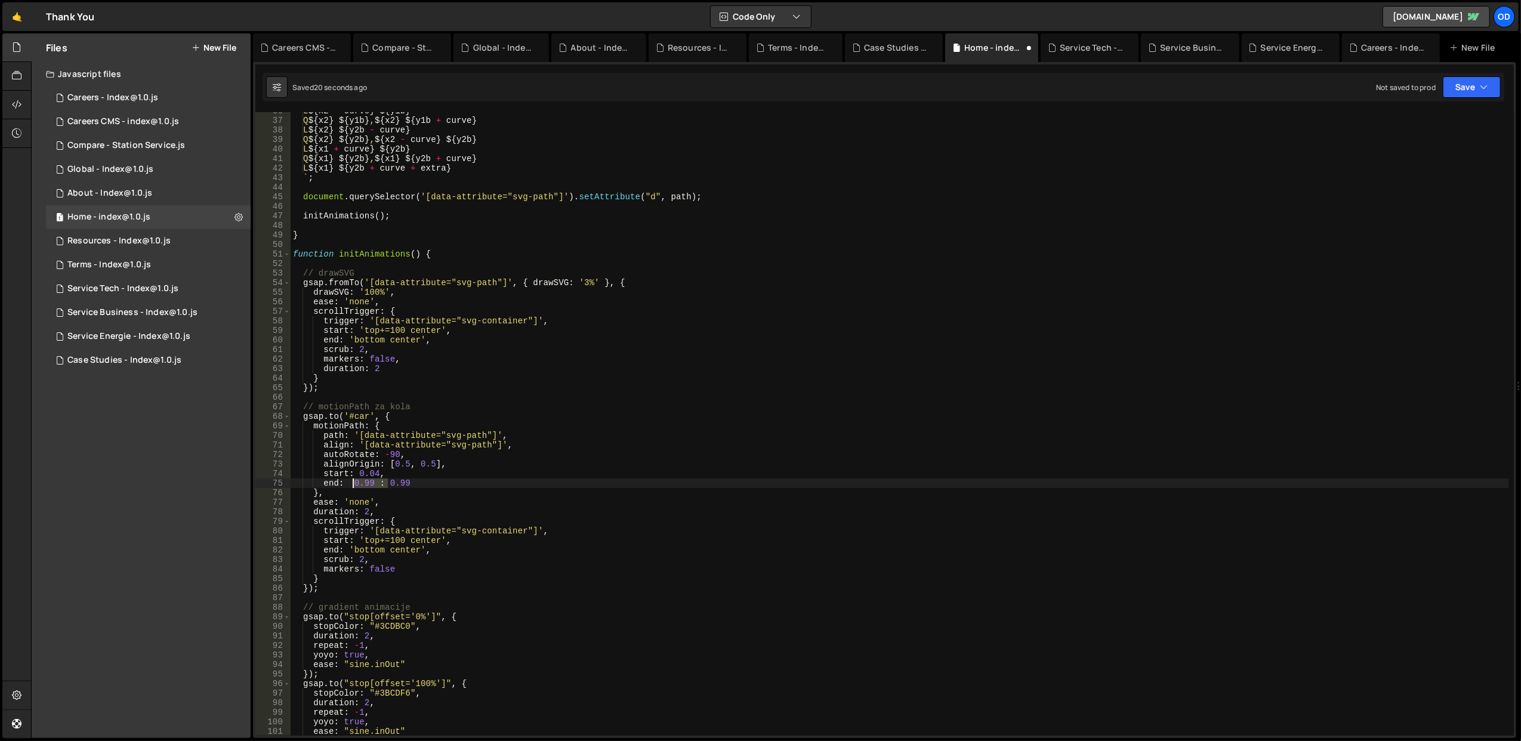
drag, startPoint x: 387, startPoint y: 485, endPoint x: 351, endPoint y: 485, distance: 35.8
click at [351, 485] on div "L ${ x2 - curve } ${ y1b } Q ${ x2 } ${ y1b } , ${ x2 } ${ y1b + curve } L ${ x…" at bounding box center [900, 427] width 1219 height 643
click at [377, 249] on div "L ${ x2 - curve } ${ y1b } Q ${ x2 } ${ y1b } , ${ x2 } ${ y1b + curve } L ${ x…" at bounding box center [900, 427] width 1219 height 643
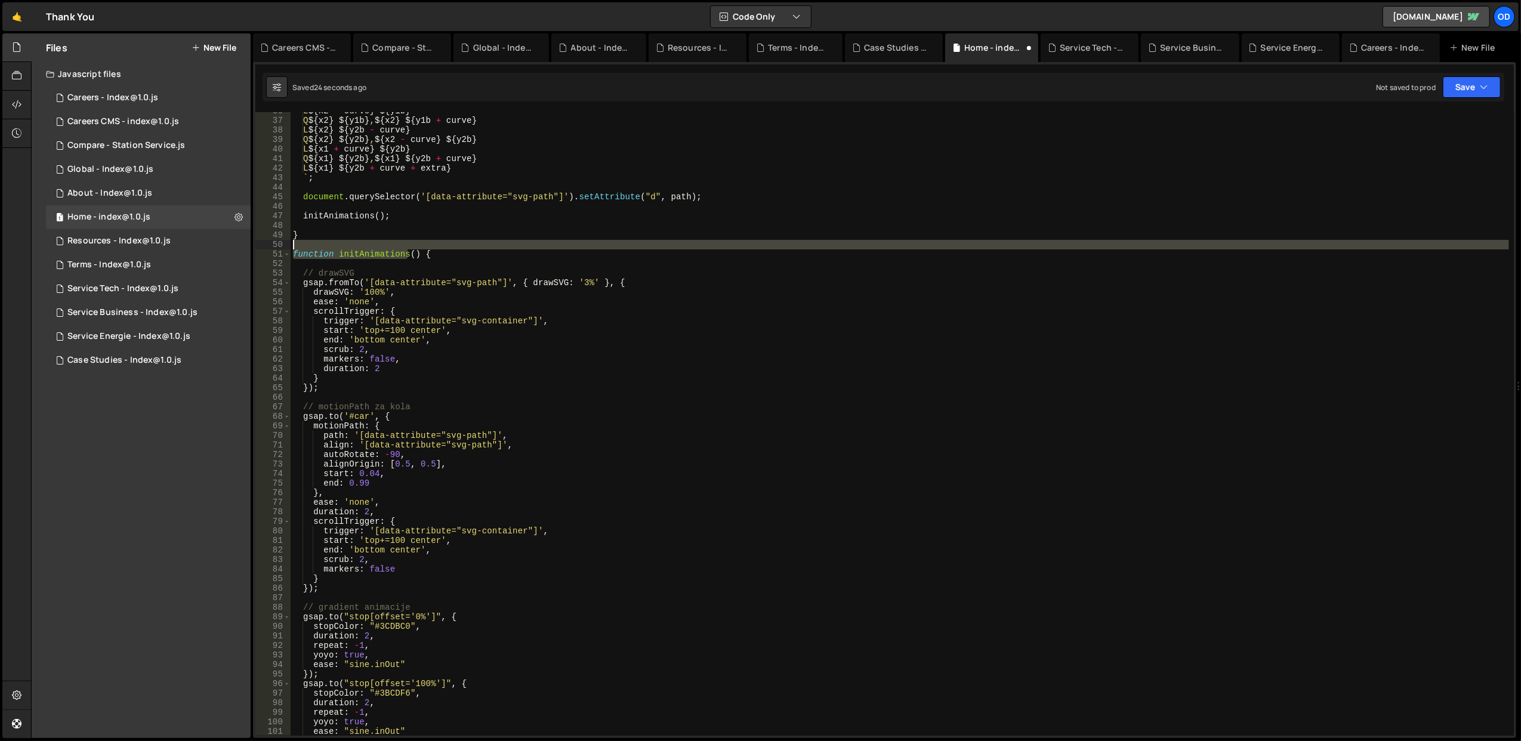
click at [377, 249] on div "L ${ x2 - curve } ${ y1b } Q ${ x2 } ${ y1b } , ${ x2 } ${ y1b + curve } L ${ x…" at bounding box center [900, 427] width 1219 height 643
click at [352, 254] on div "L ${ x2 - curve } ${ y1b } Q ${ x2 } ${ y1b } , ${ x2 } ${ y1b + curve } L ${ x…" at bounding box center [900, 424] width 1219 height 624
type textarea "function initAnimations() {"
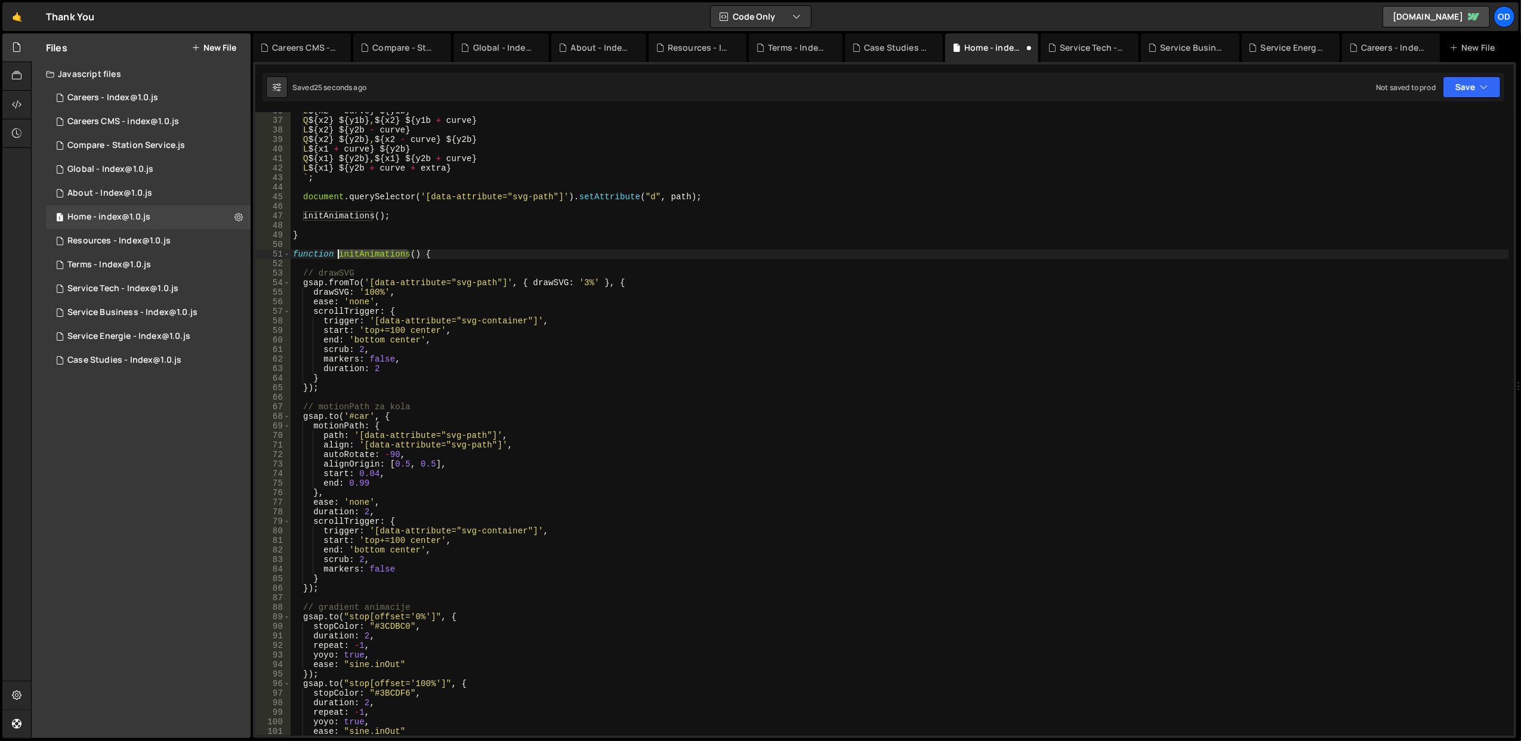
click at [352, 254] on div "L ${ x2 - curve } ${ y1b } Q ${ x2 } ${ y1b } , ${ x2 } ${ y1b + curve } L ${ x…" at bounding box center [900, 427] width 1219 height 643
click at [284, 255] on span at bounding box center [287, 254] width 7 height 10
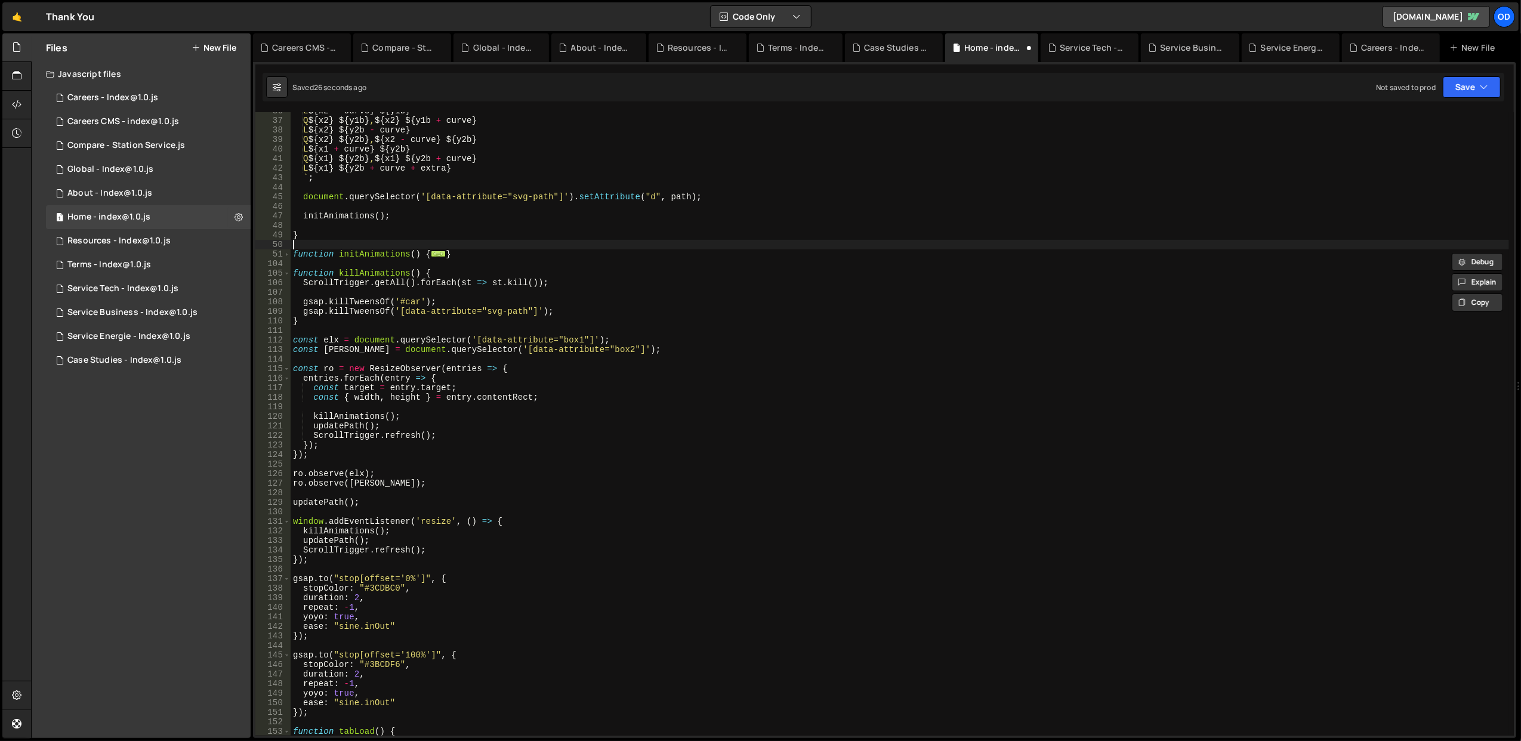
click at [349, 248] on div "L ${ x2 - curve } ${ y1b } Q ${ x2 } ${ y1b } , ${ x2 } ${ y1b + curve } L ${ x…" at bounding box center [900, 427] width 1219 height 643
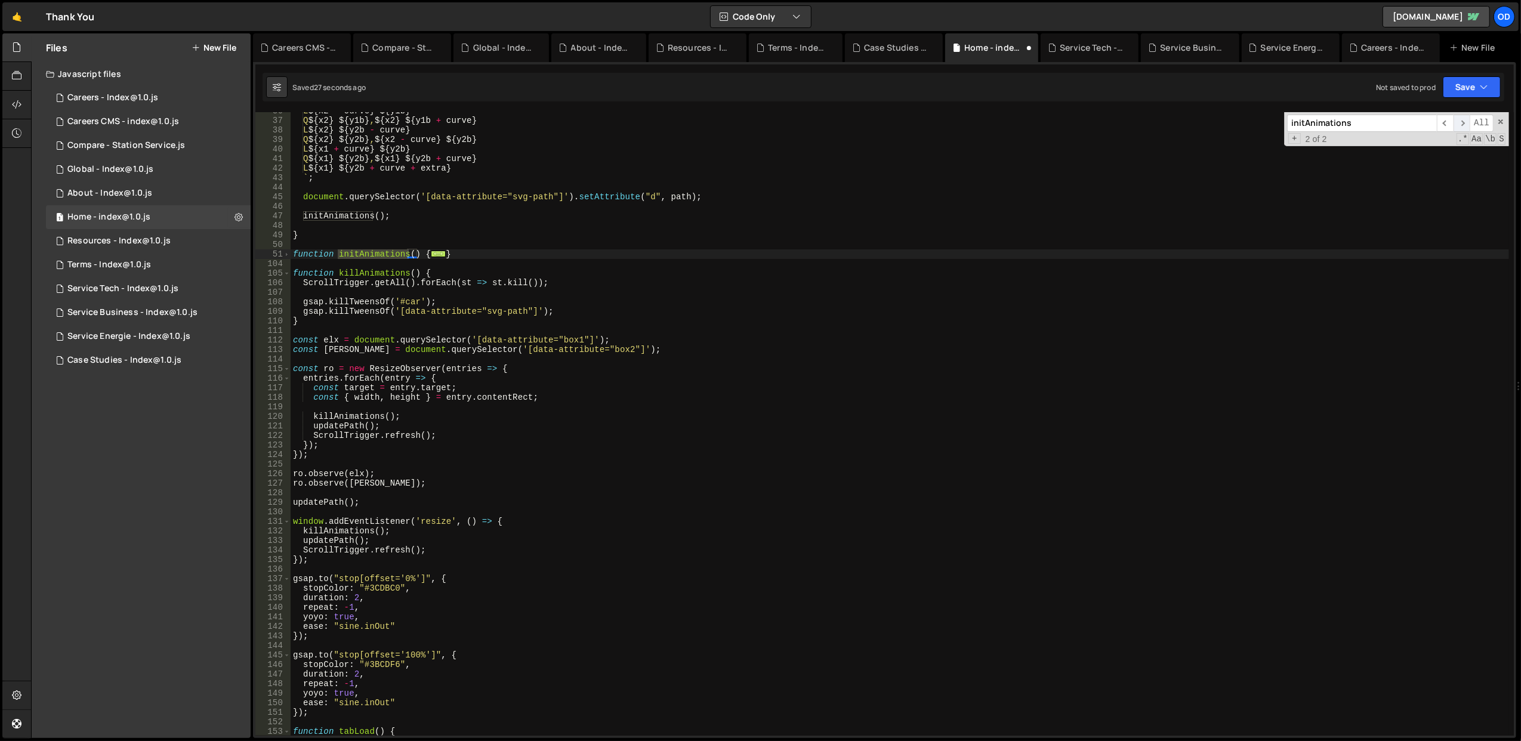
type input "initAnimations"
click at [1465, 122] on span "​" at bounding box center [1462, 123] width 17 height 17
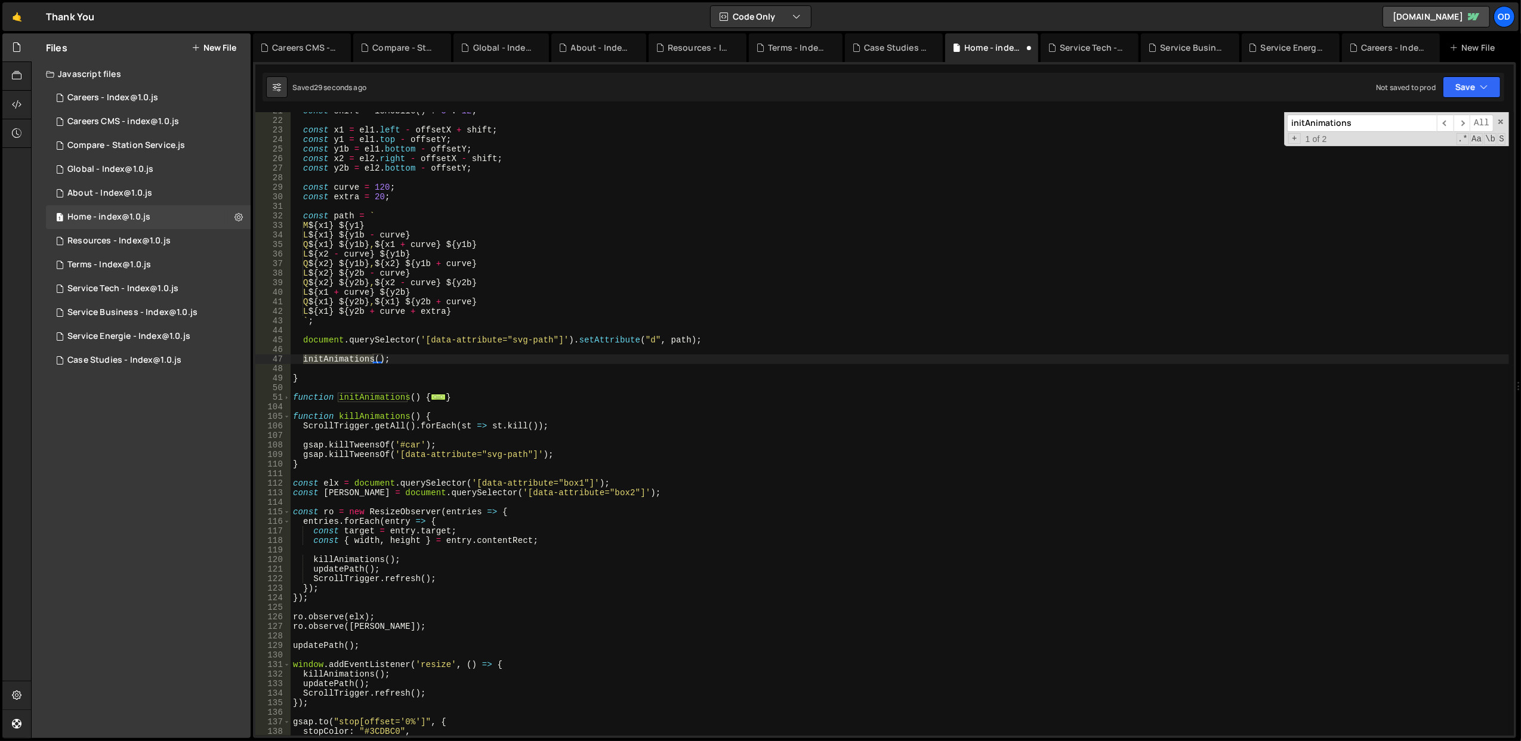
scroll to position [101, 0]
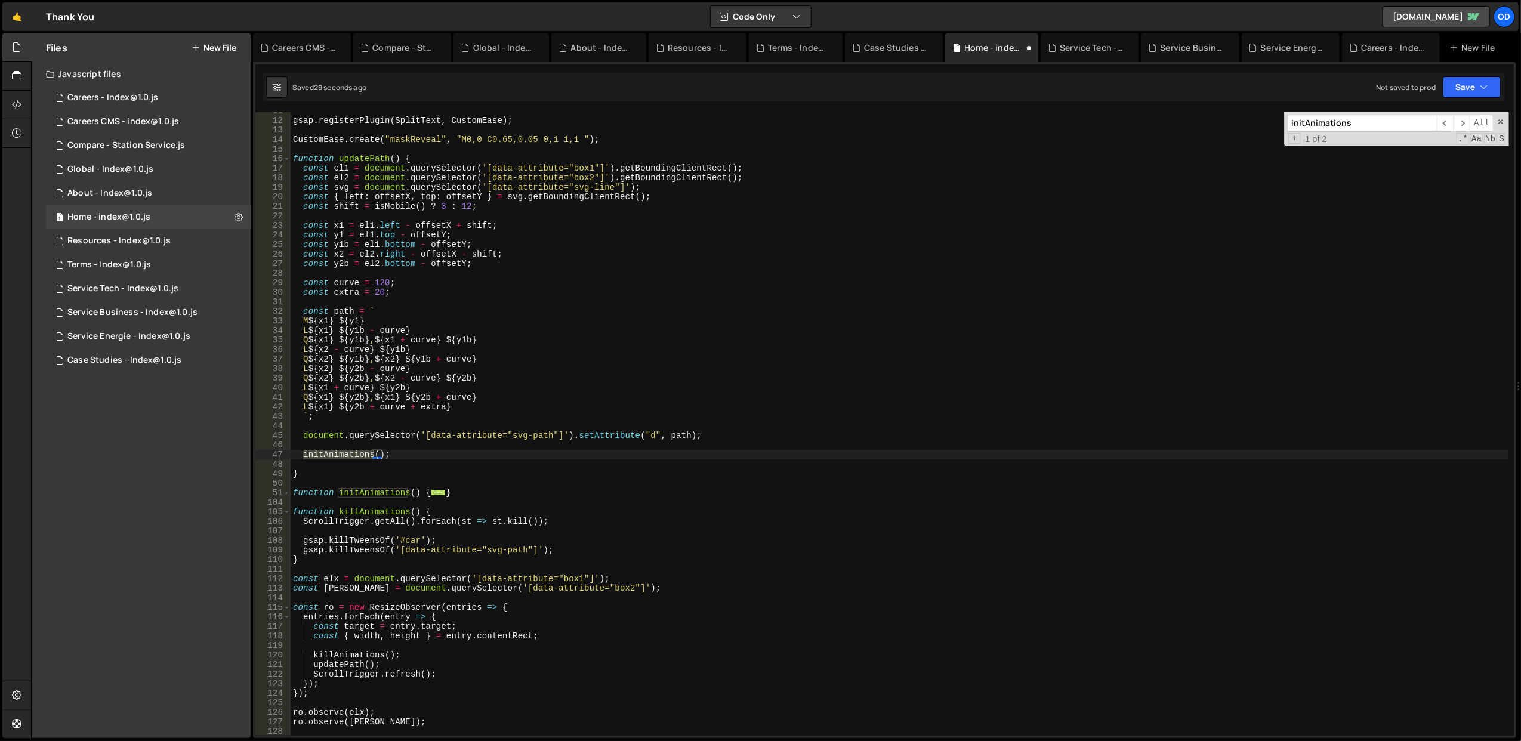
click at [303, 457] on div "gsap . registerPlugin ( SplitText , CustomEase ) ; CustomEase . create ( "maskR…" at bounding box center [900, 424] width 1219 height 624
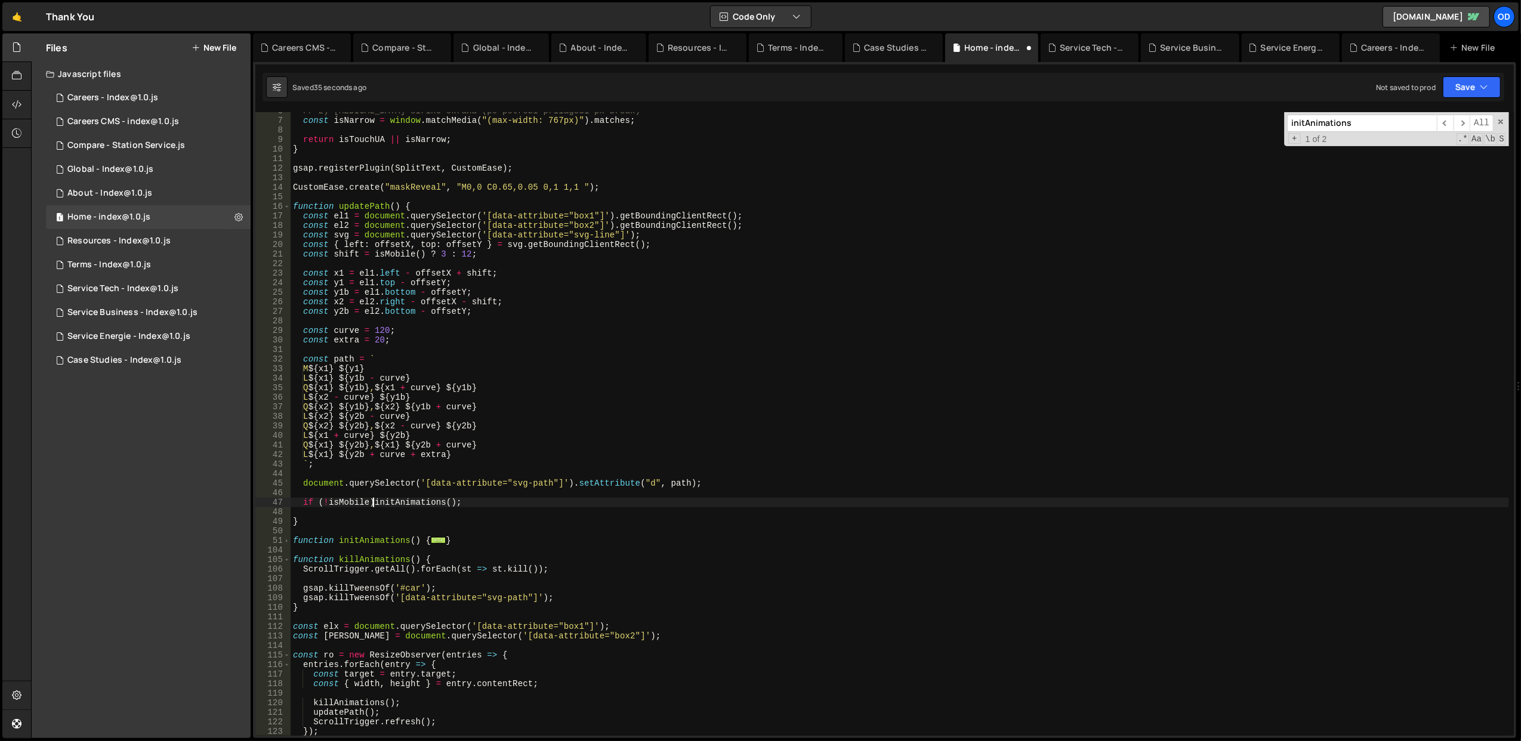
scroll to position [0, 5]
click at [1498, 88] on button "Save" at bounding box center [1472, 86] width 58 height 21
click at [1448, 123] on div "Saved 40 seconds ago" at bounding box center [1432, 130] width 124 height 14
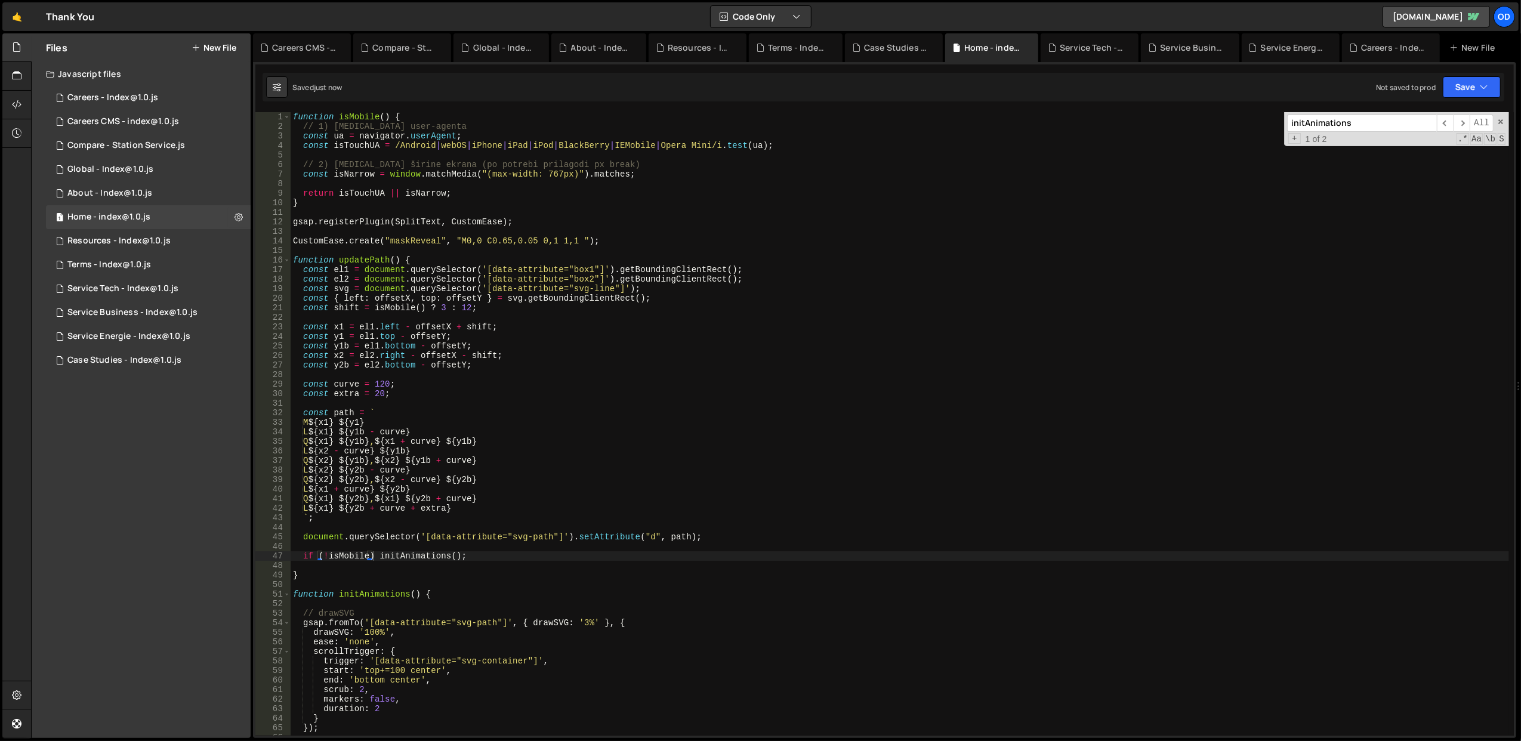
scroll to position [0, 0]
click at [474, 199] on div "function isMobile ( ) { // 1) [MEDICAL_DATA] user-agenta const ua = navigator .…" at bounding box center [900, 433] width 1219 height 643
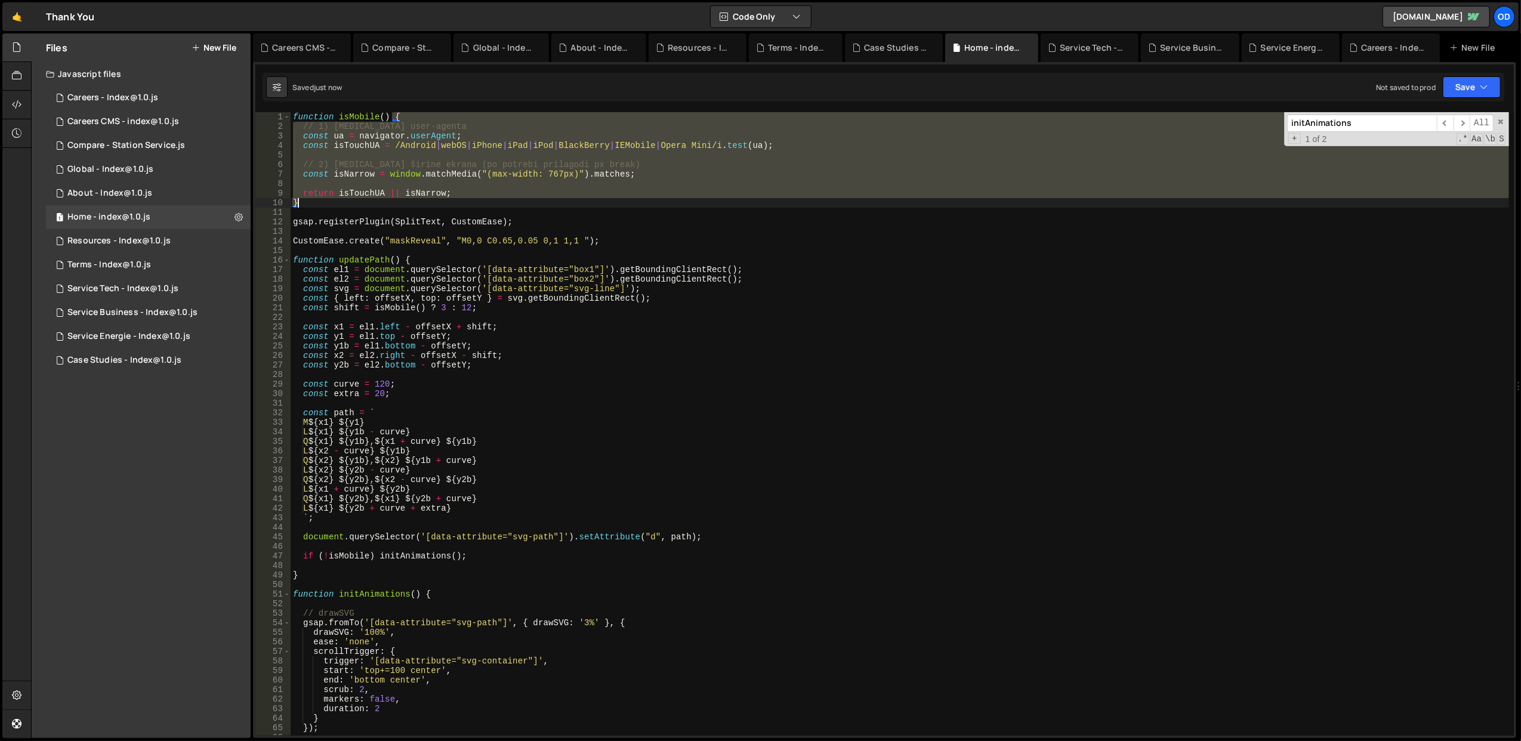
click at [474, 199] on div "function isMobile ( ) { // 1) [MEDICAL_DATA] user-agenta const ua = navigator .…" at bounding box center [900, 433] width 1219 height 643
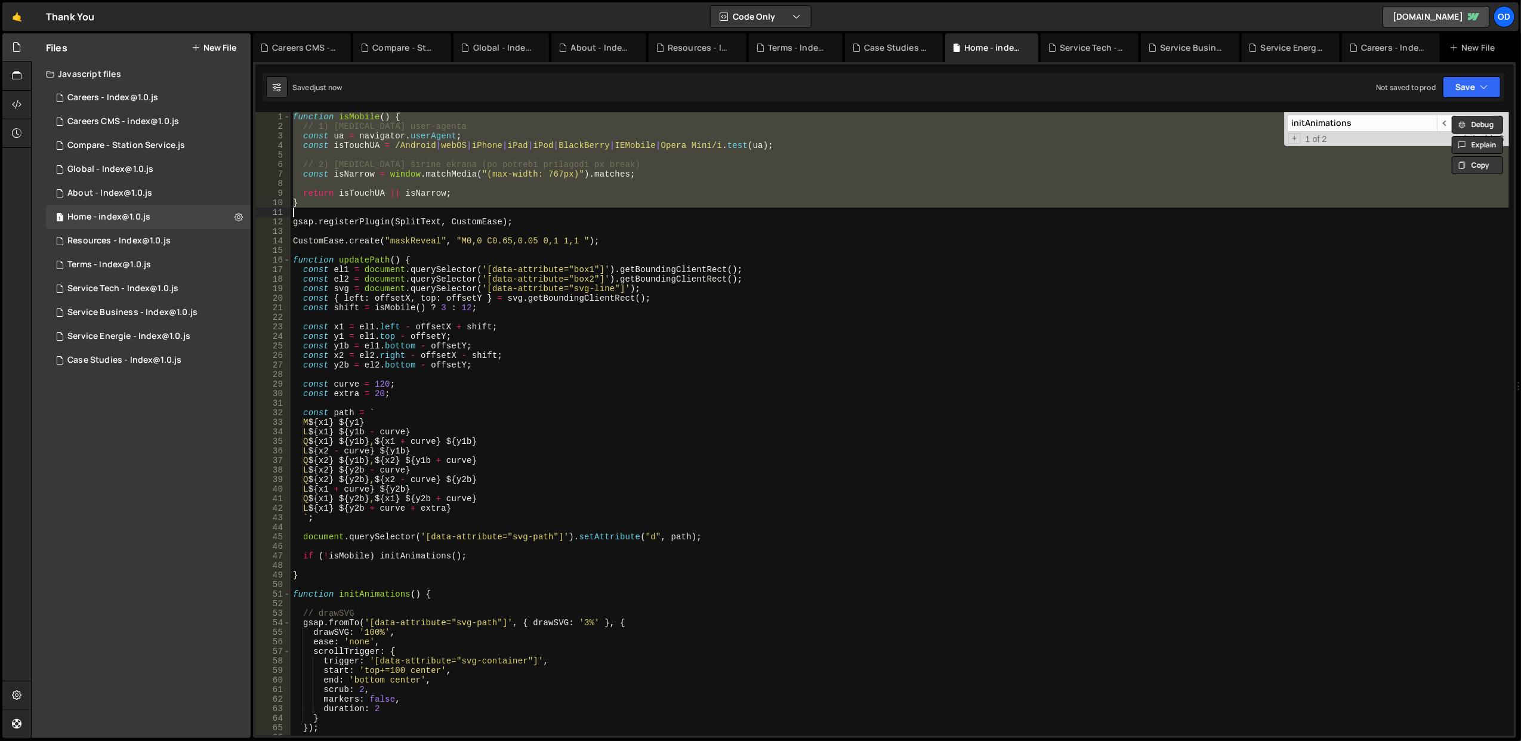
click at [492, 191] on div "function isMobile ( ) { // 1) [MEDICAL_DATA] user-agenta const ua = navigator .…" at bounding box center [900, 424] width 1219 height 624
click at [492, 191] on div "function isMobile ( ) { // 1) [MEDICAL_DATA] user-agenta const ua = navigator .…" at bounding box center [900, 433] width 1219 height 643
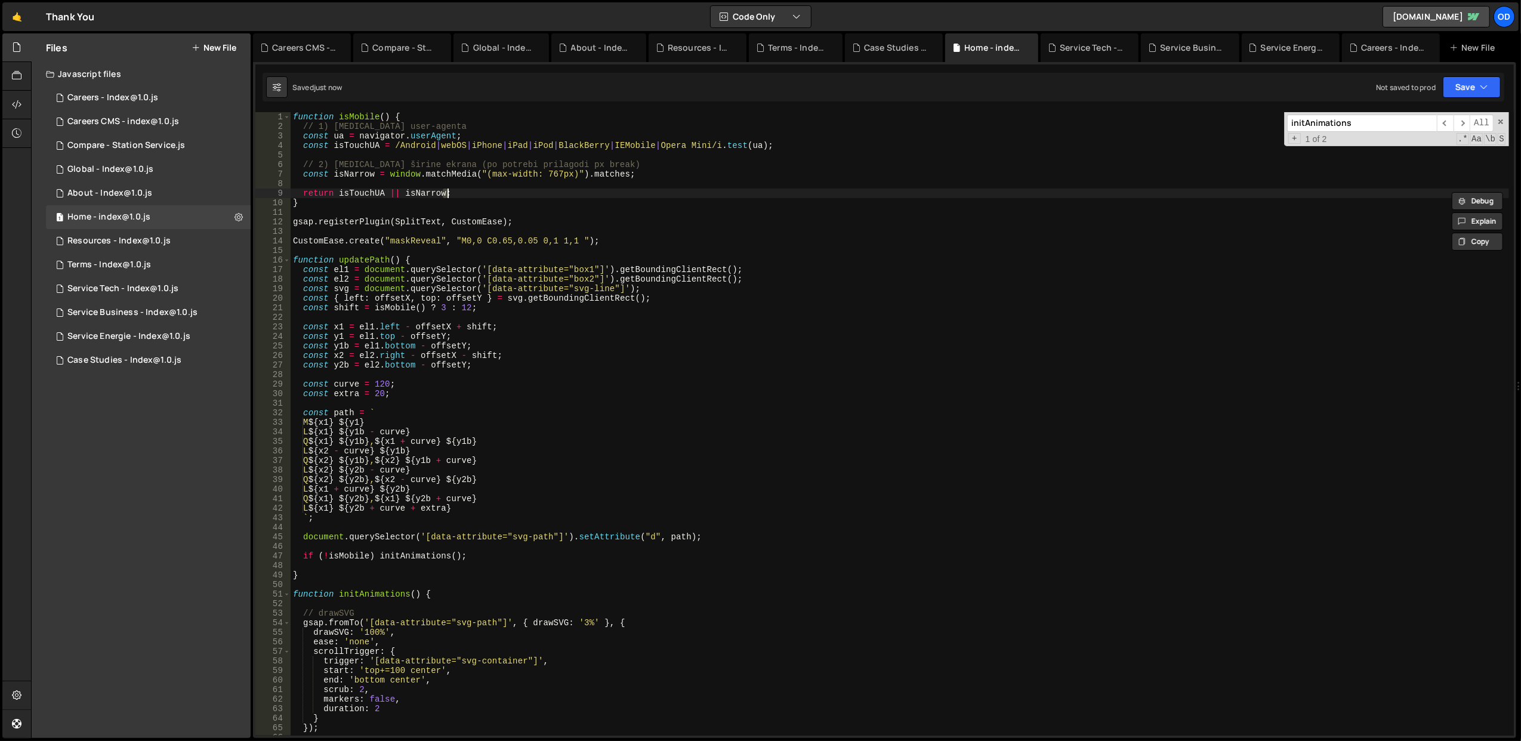
click at [492, 191] on div "function isMobile ( ) { // 1) [MEDICAL_DATA] user-agenta const ua = navigator .…" at bounding box center [900, 433] width 1219 height 643
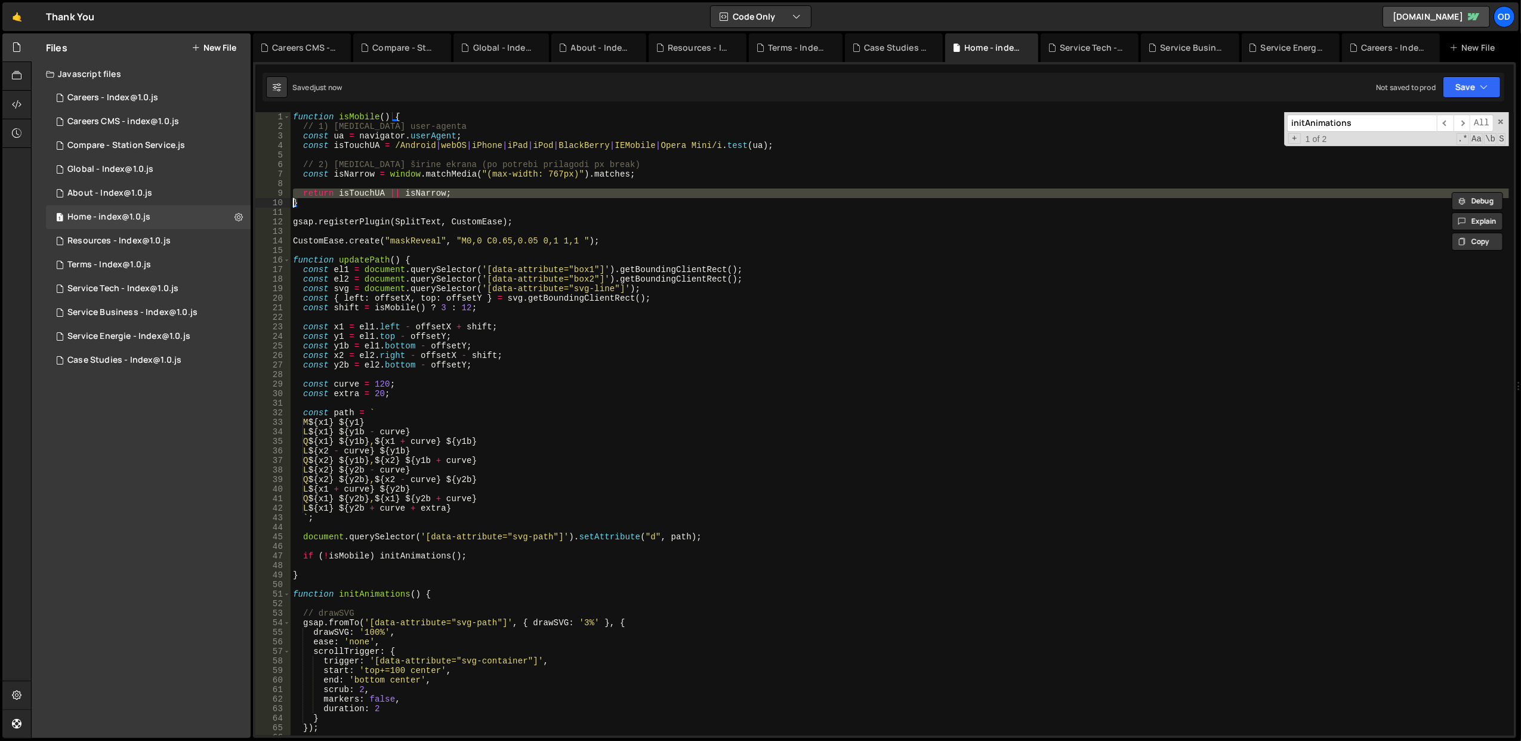
click at [492, 191] on div "function isMobile ( ) { // 1) [MEDICAL_DATA] user-agenta const ua = navigator .…" at bounding box center [900, 433] width 1219 height 643
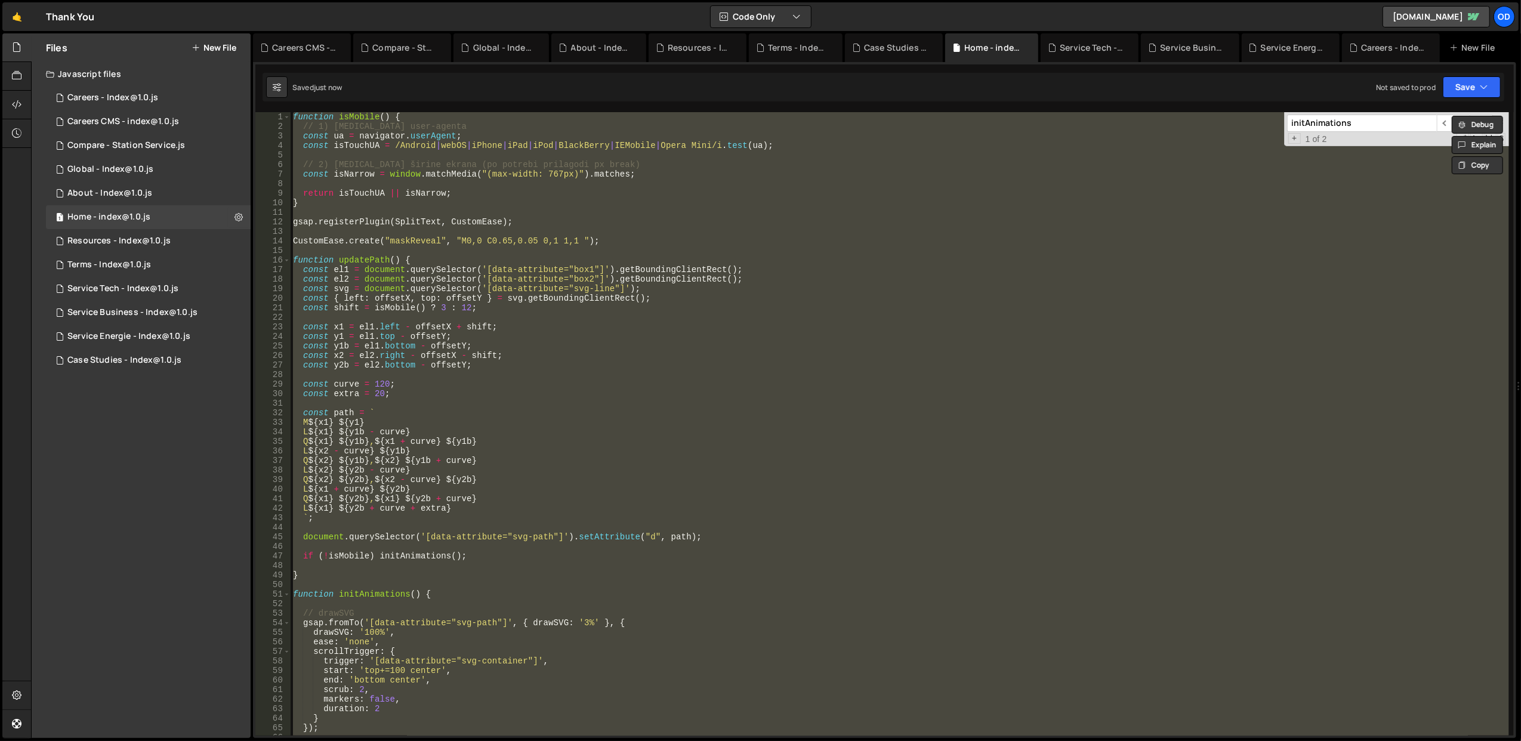
click at [492, 191] on div "function isMobile ( ) { // 1) [MEDICAL_DATA] user-agenta const ua = navigator .…" at bounding box center [900, 433] width 1219 height 643
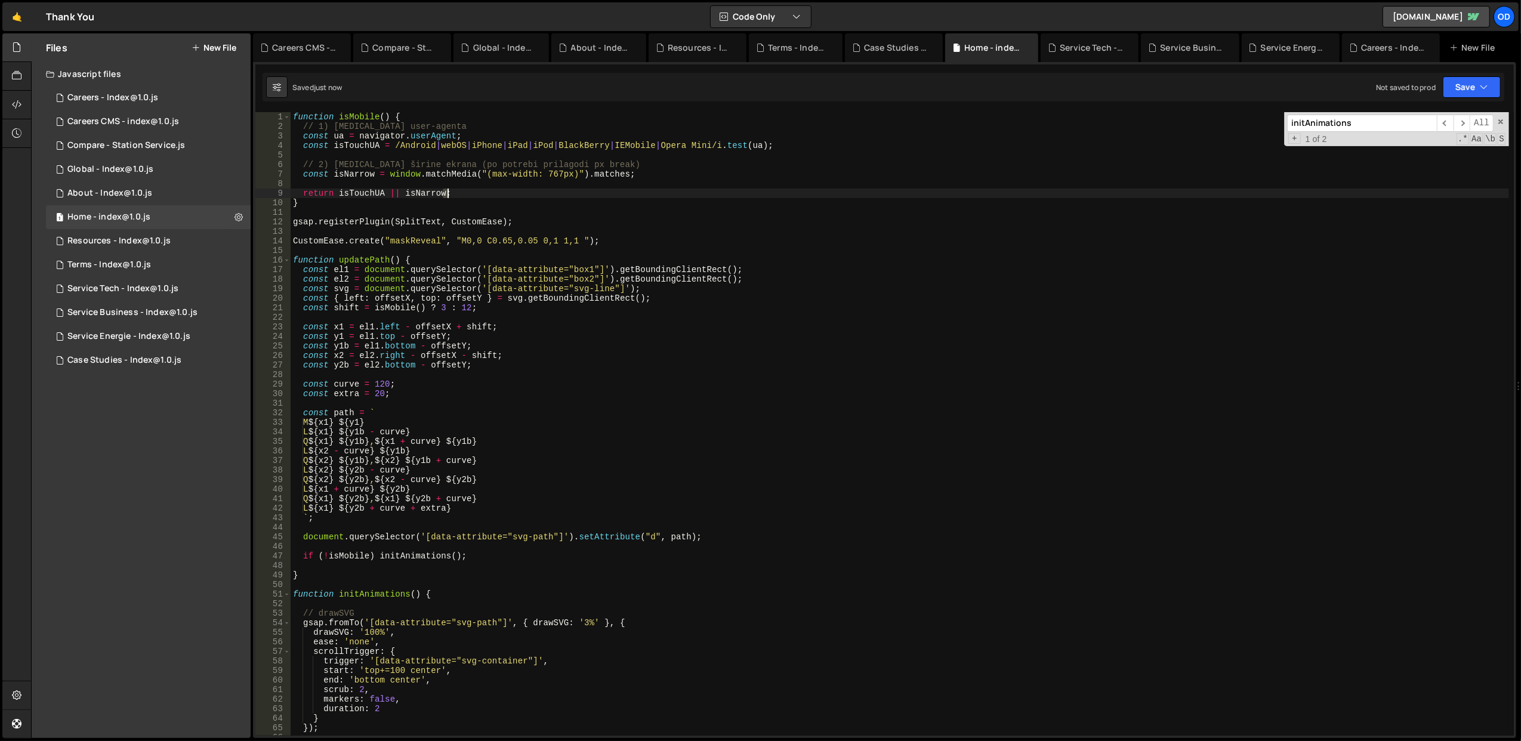
click at [492, 191] on div "function isMobile ( ) { // 1) [MEDICAL_DATA] user-agenta const ua = navigator .…" at bounding box center [900, 433] width 1219 height 643
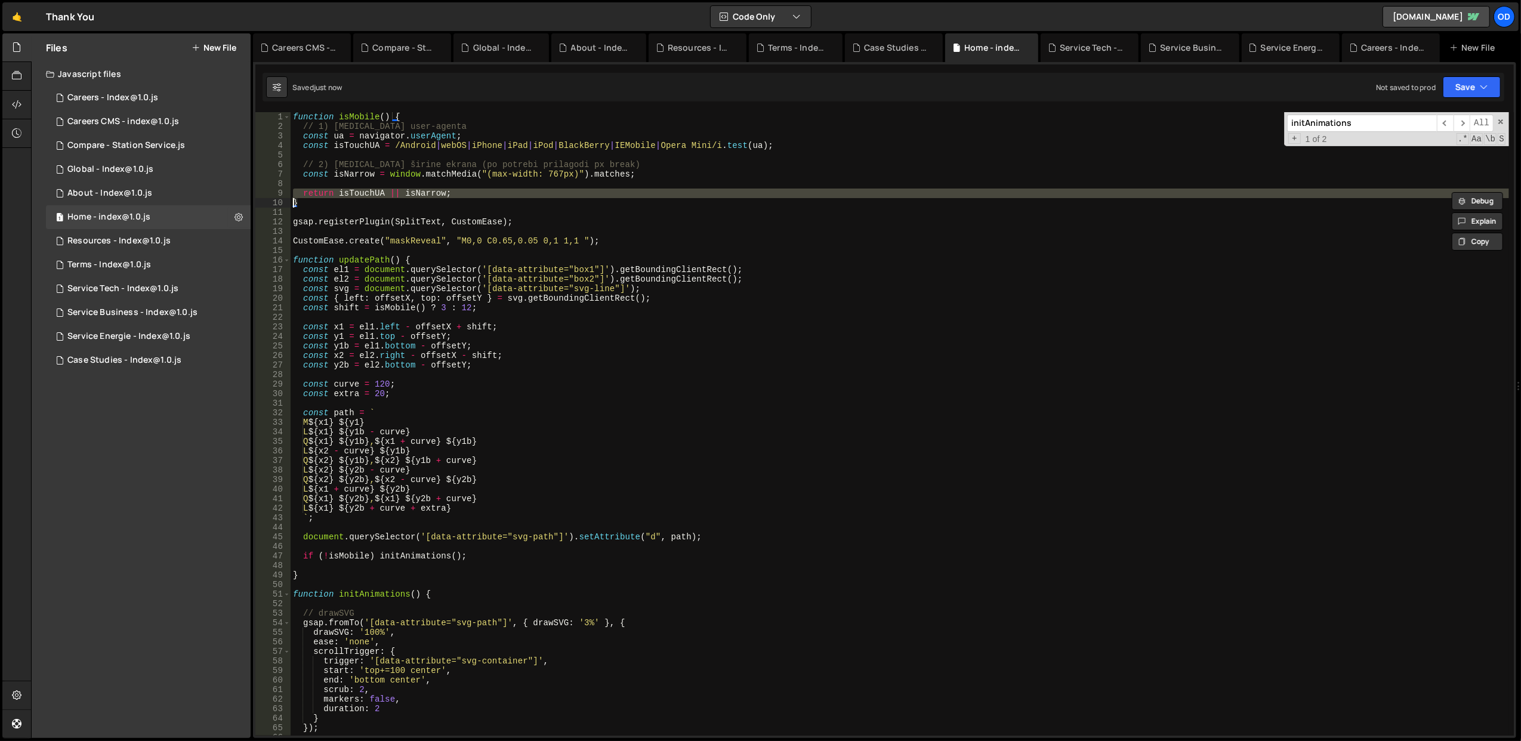
click at [492, 191] on div "function isMobile ( ) { // 1) [MEDICAL_DATA] user-agenta const ua = navigator .…" at bounding box center [900, 433] width 1219 height 643
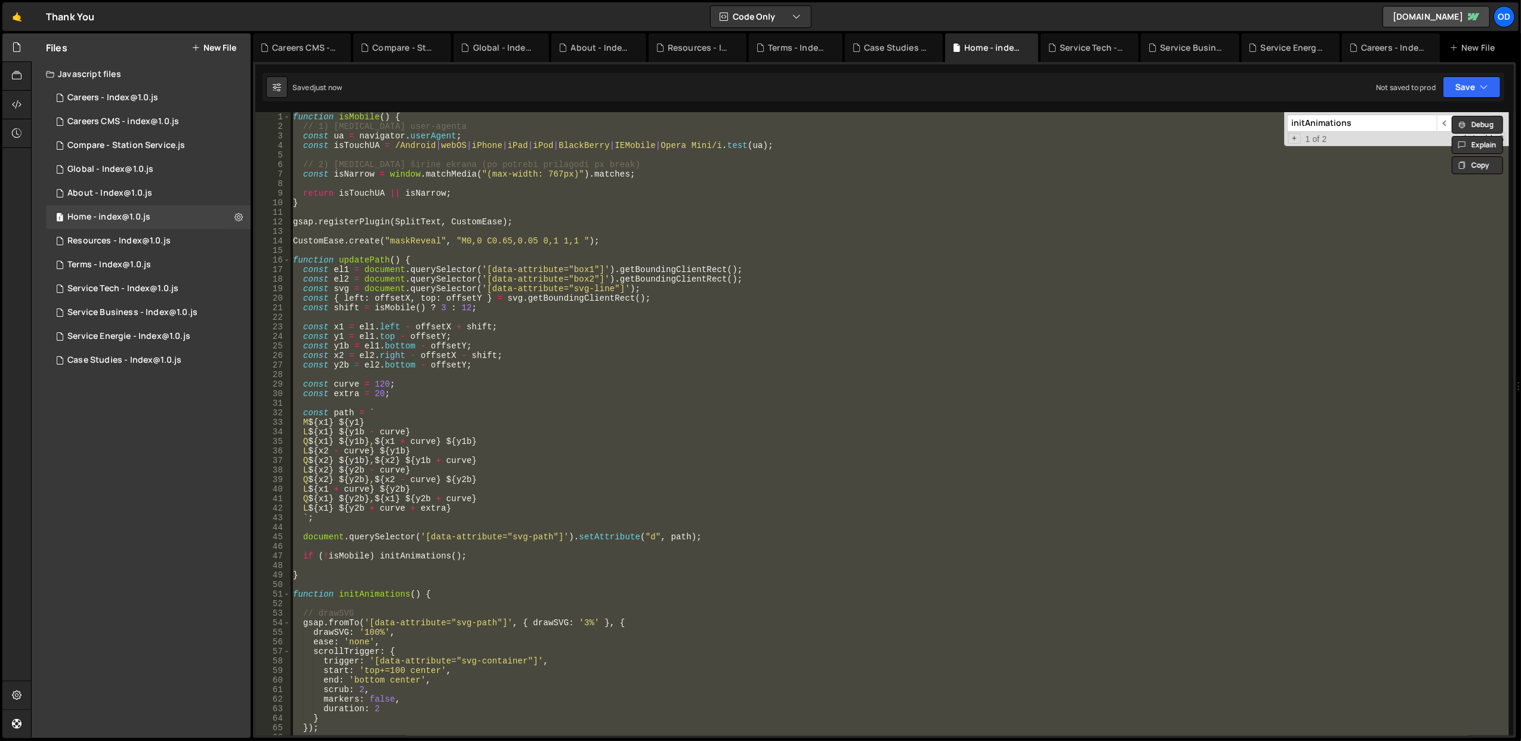
click at [492, 191] on div "function isMobile ( ) { // 1) [MEDICAL_DATA] user-agenta const ua = navigator .…" at bounding box center [900, 433] width 1219 height 643
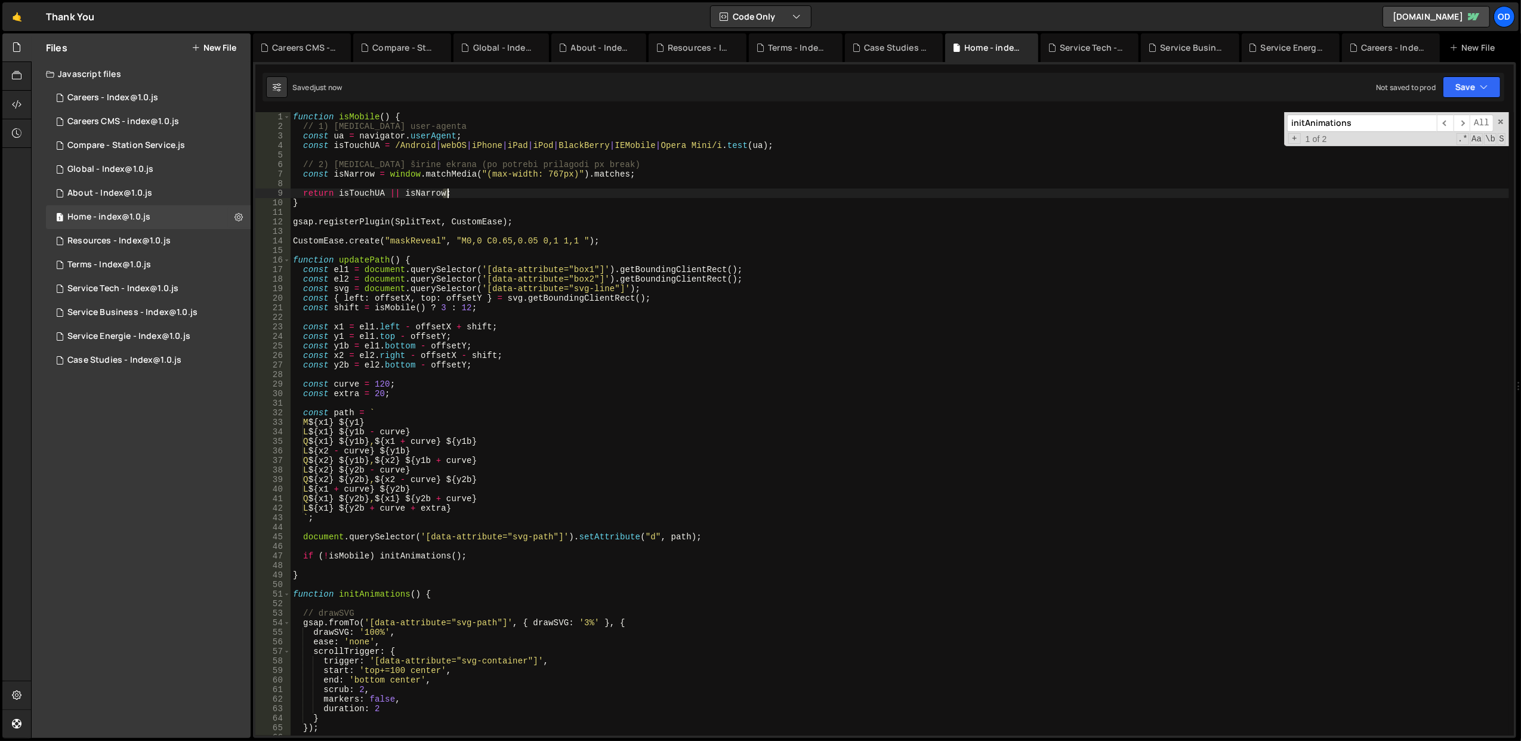
click at [492, 191] on div "function isMobile ( ) { // 1) [MEDICAL_DATA] user-agenta const ua = navigator .…" at bounding box center [900, 433] width 1219 height 643
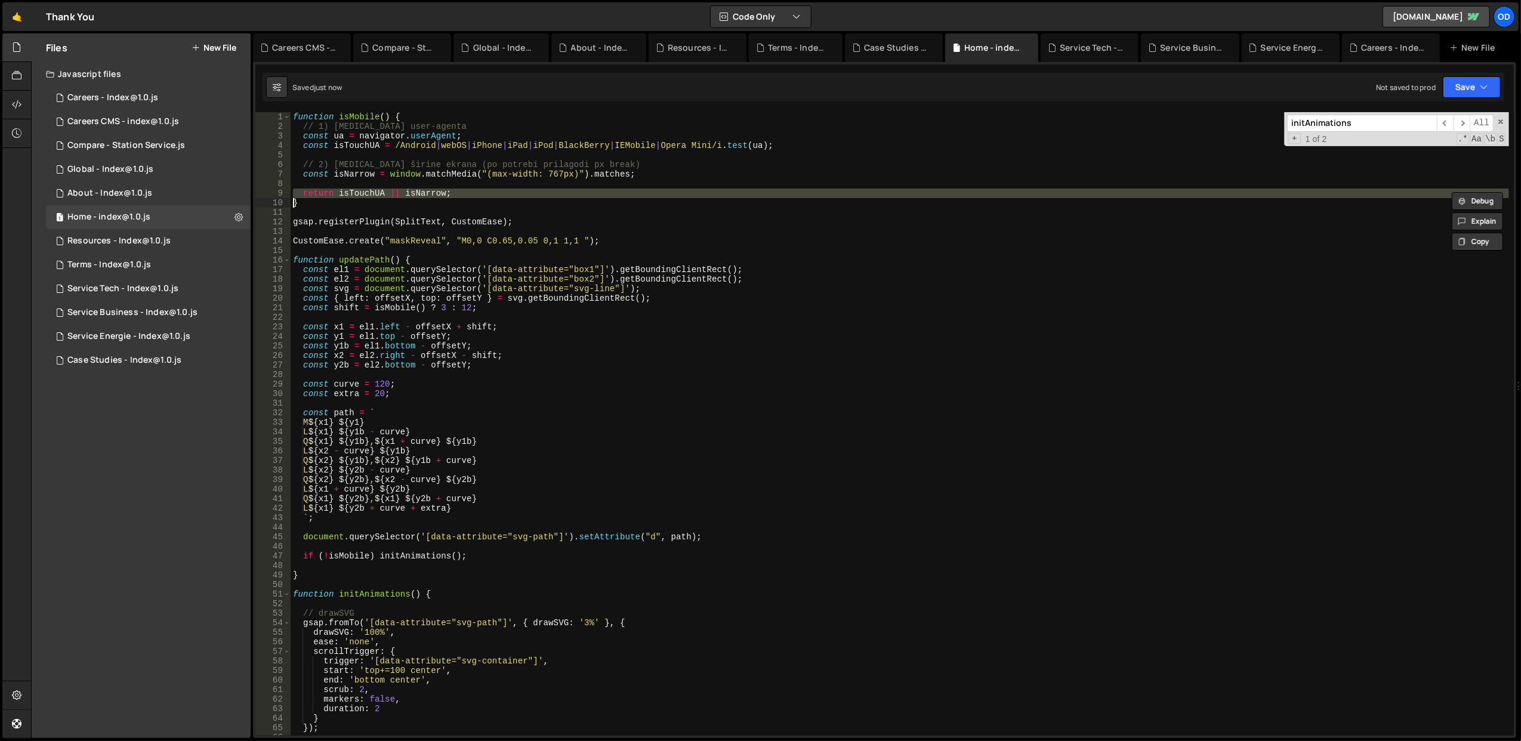
click at [492, 191] on div "function isMobile ( ) { // 1) [MEDICAL_DATA] user-agenta const ua = navigator .…" at bounding box center [900, 433] width 1219 height 643
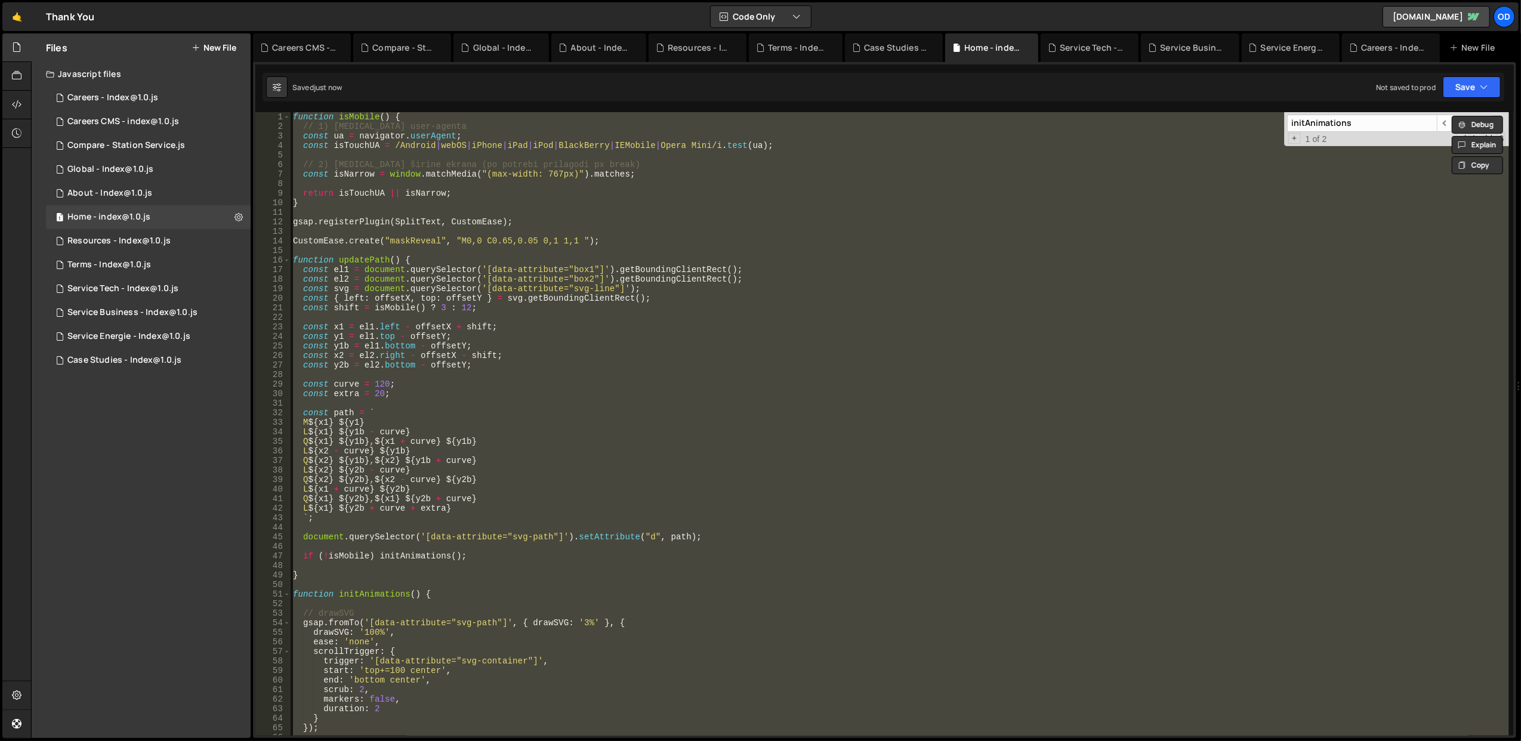
click at [492, 191] on div "function isMobile ( ) { // 1) [MEDICAL_DATA] user-agenta const ua = navigator .…" at bounding box center [900, 424] width 1219 height 624
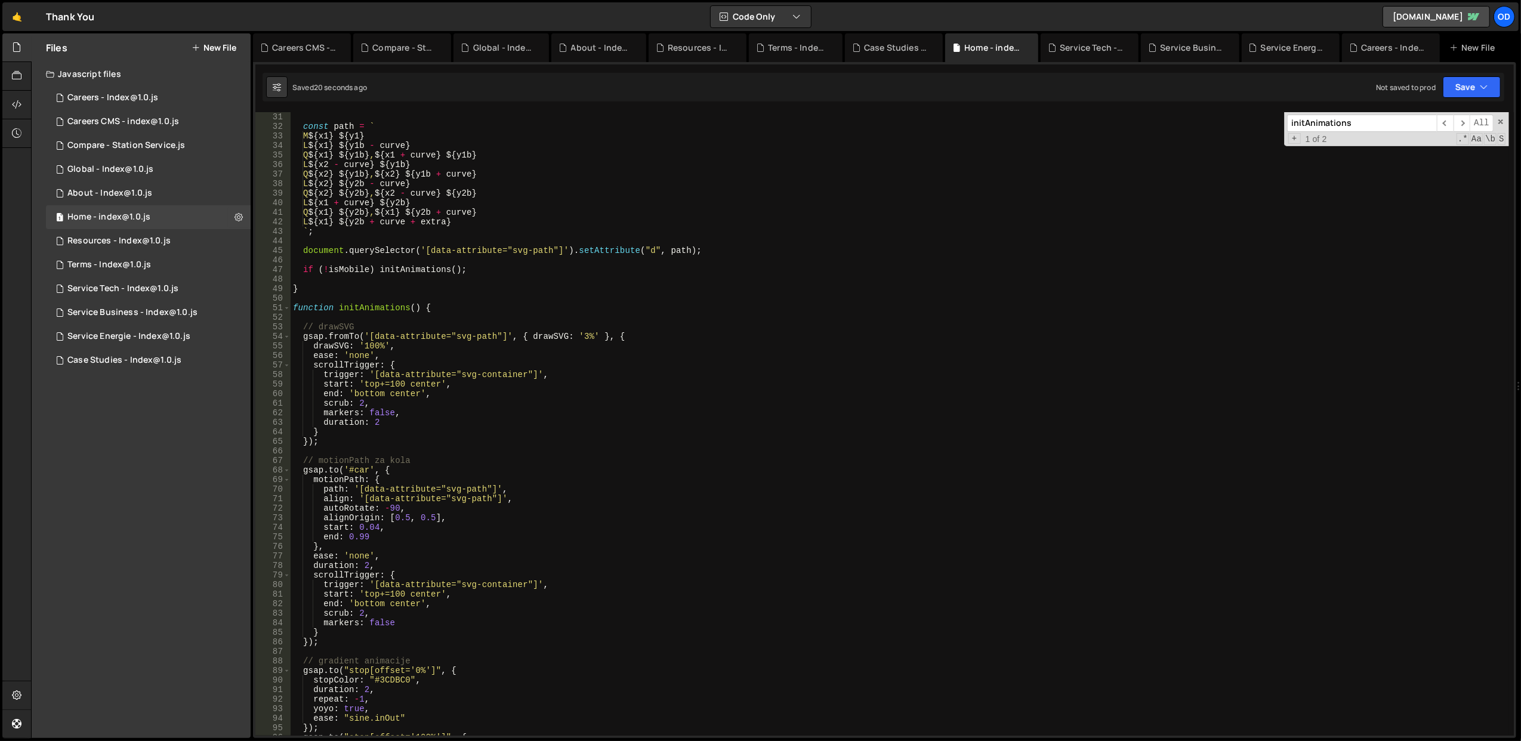
scroll to position [48, 0]
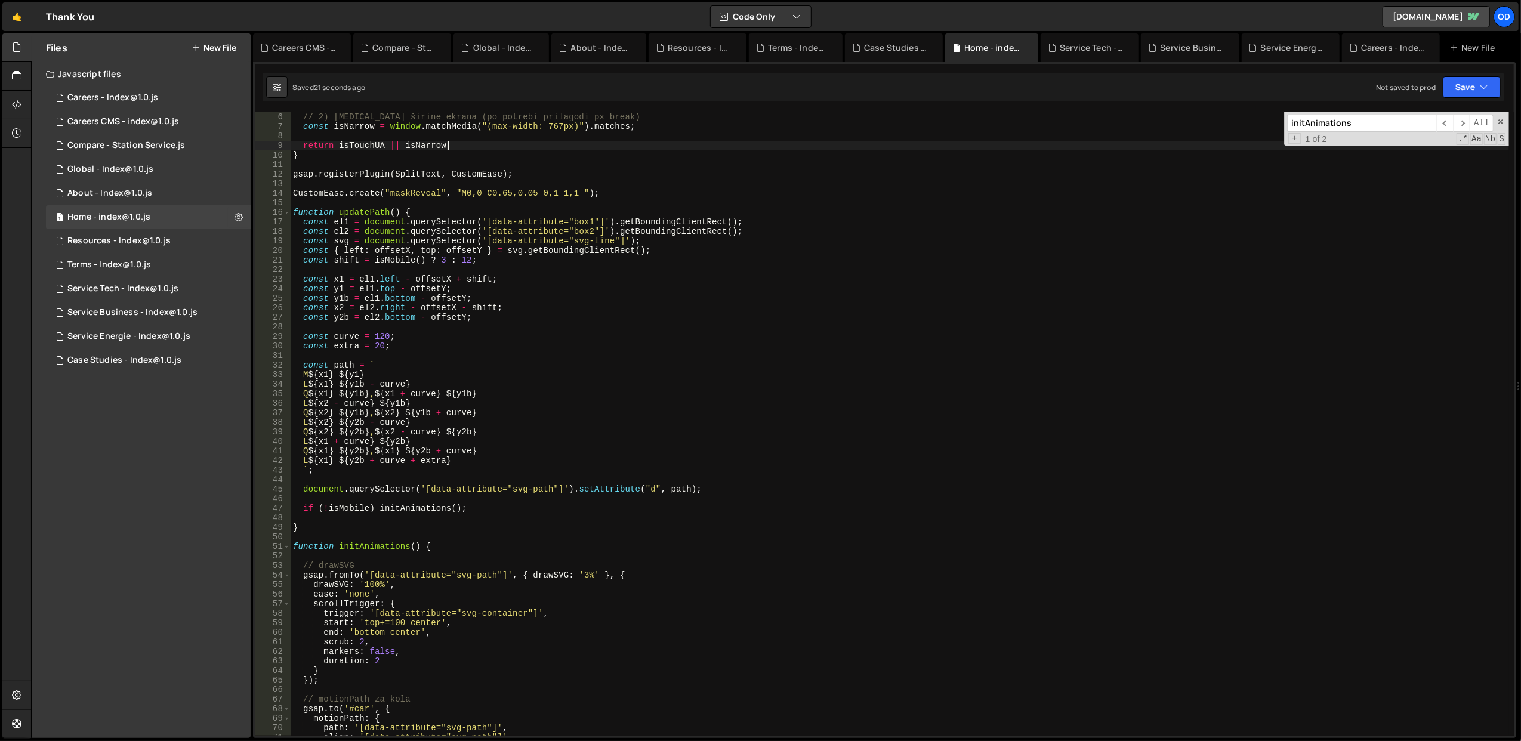
click at [350, 511] on div "// 2) [MEDICAL_DATA] širine ekrana (po potrebi prilagodi px break) const isNarr…" at bounding box center [900, 433] width 1219 height 643
click at [365, 485] on div "// 2) [MEDICAL_DATA] širine ekrana (po potrebi prilagodi px break) const isNarr…" at bounding box center [900, 433] width 1219 height 643
click at [363, 506] on div "// 2) [MEDICAL_DATA] širine ekrana (po potrebi prilagodi px break) const isNarr…" at bounding box center [900, 433] width 1219 height 643
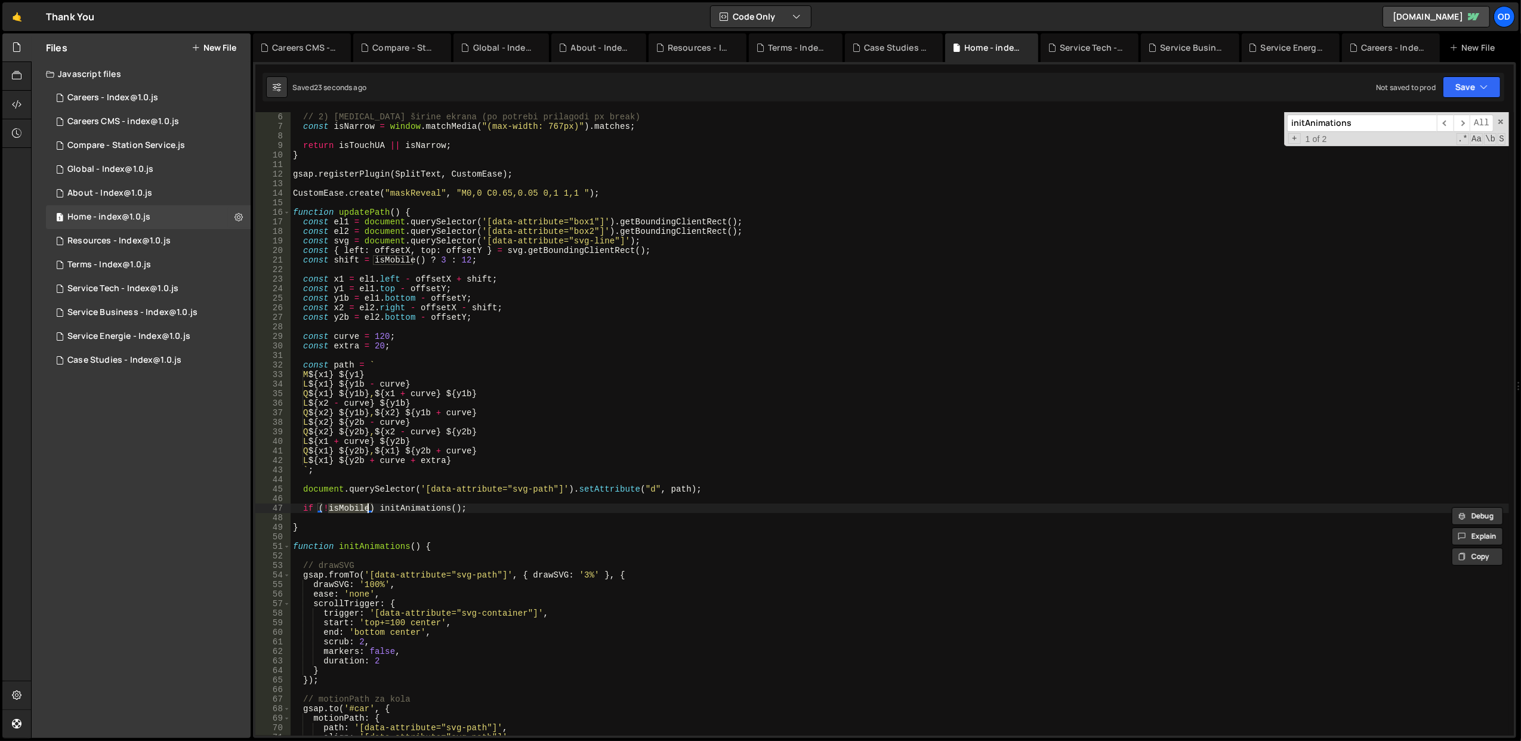
click at [366, 489] on div "// 2) [MEDICAL_DATA] širine ekrana (po potrebi prilagodi px break) const isNarr…" at bounding box center [900, 433] width 1219 height 643
type textarea "document.querySelector('[data-attribute="svg-path"]').setAttribute("d", path);"
click at [375, 513] on div "// 2) [MEDICAL_DATA] širine ekrana (po potrebi prilagodi px break) const isNarr…" at bounding box center [900, 433] width 1219 height 643
click at [378, 511] on div "// 2) [MEDICAL_DATA] širine ekrana (po potrebi prilagodi px break) const isNarr…" at bounding box center [900, 433] width 1219 height 643
drag, startPoint x: 482, startPoint y: 507, endPoint x: 301, endPoint y: 506, distance: 181.4
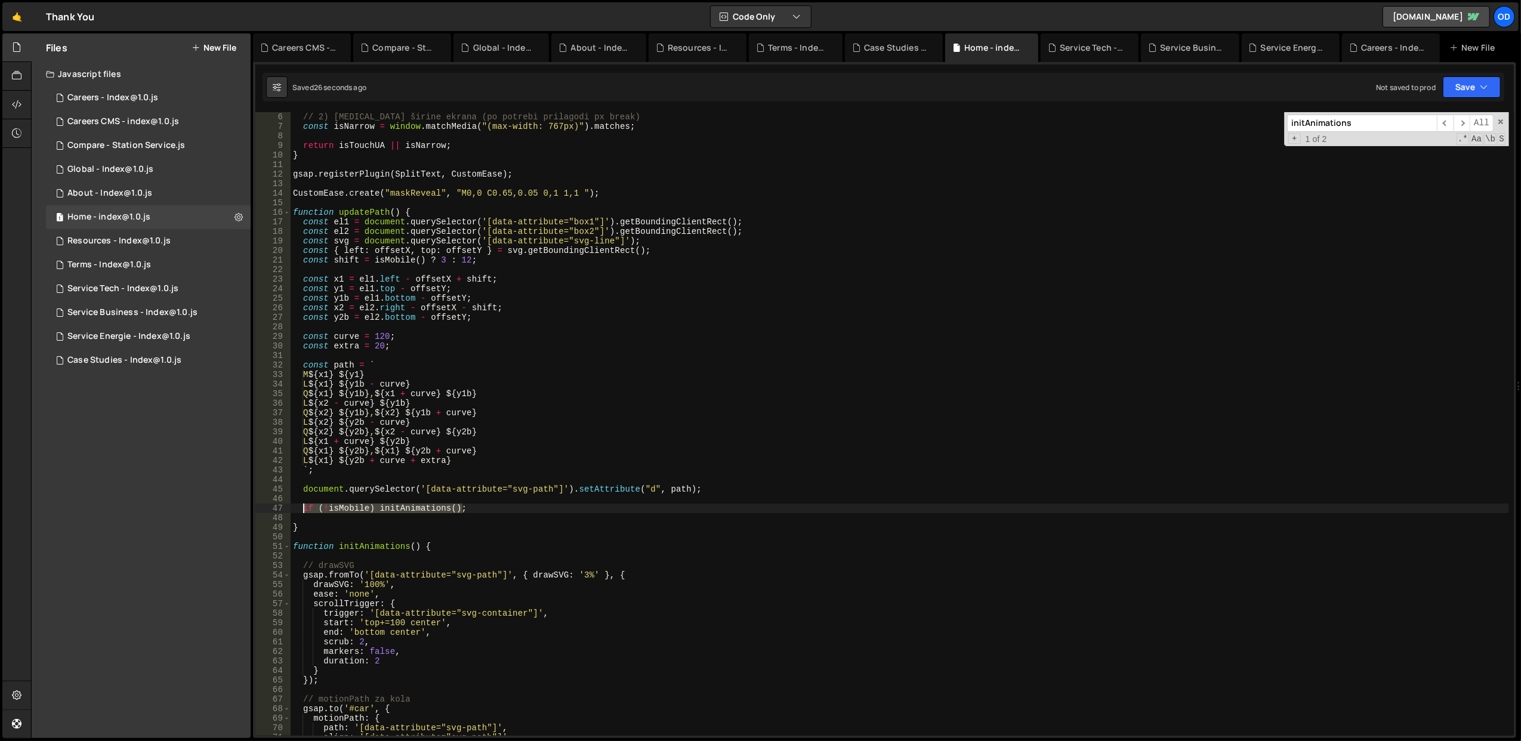
click at [301, 506] on div "// 2) [MEDICAL_DATA] širine ekrana (po potrebi prilagodi px break) const isNarr…" at bounding box center [900, 433] width 1219 height 643
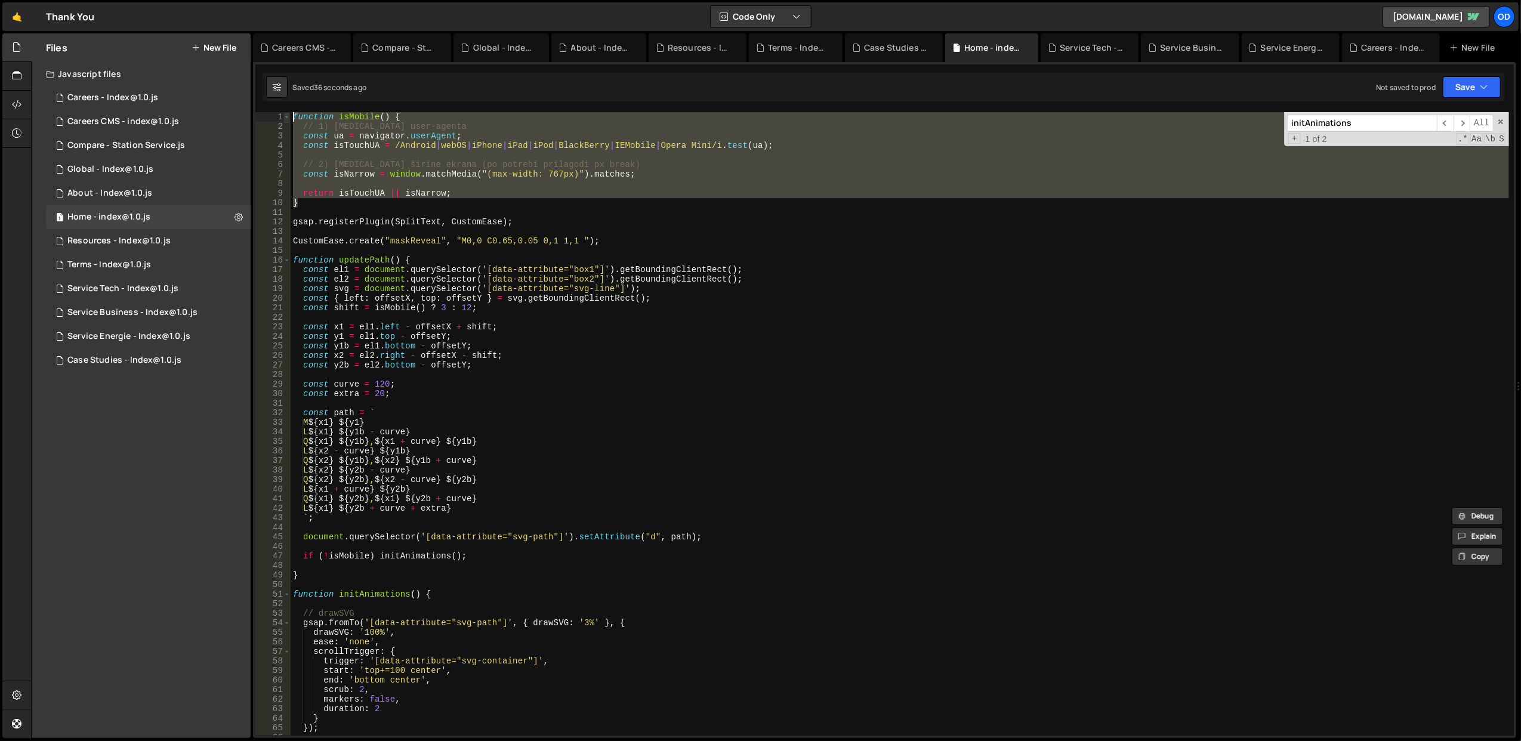
drag, startPoint x: 332, startPoint y: 206, endPoint x: 289, endPoint y: 118, distance: 97.4
click at [289, 118] on div "if (!isMobile) initAnimations(); 1 2 3 4 5 6 7 8 9 10 11 12 13 14 15 16 17 18 1…" at bounding box center [884, 424] width 1259 height 624
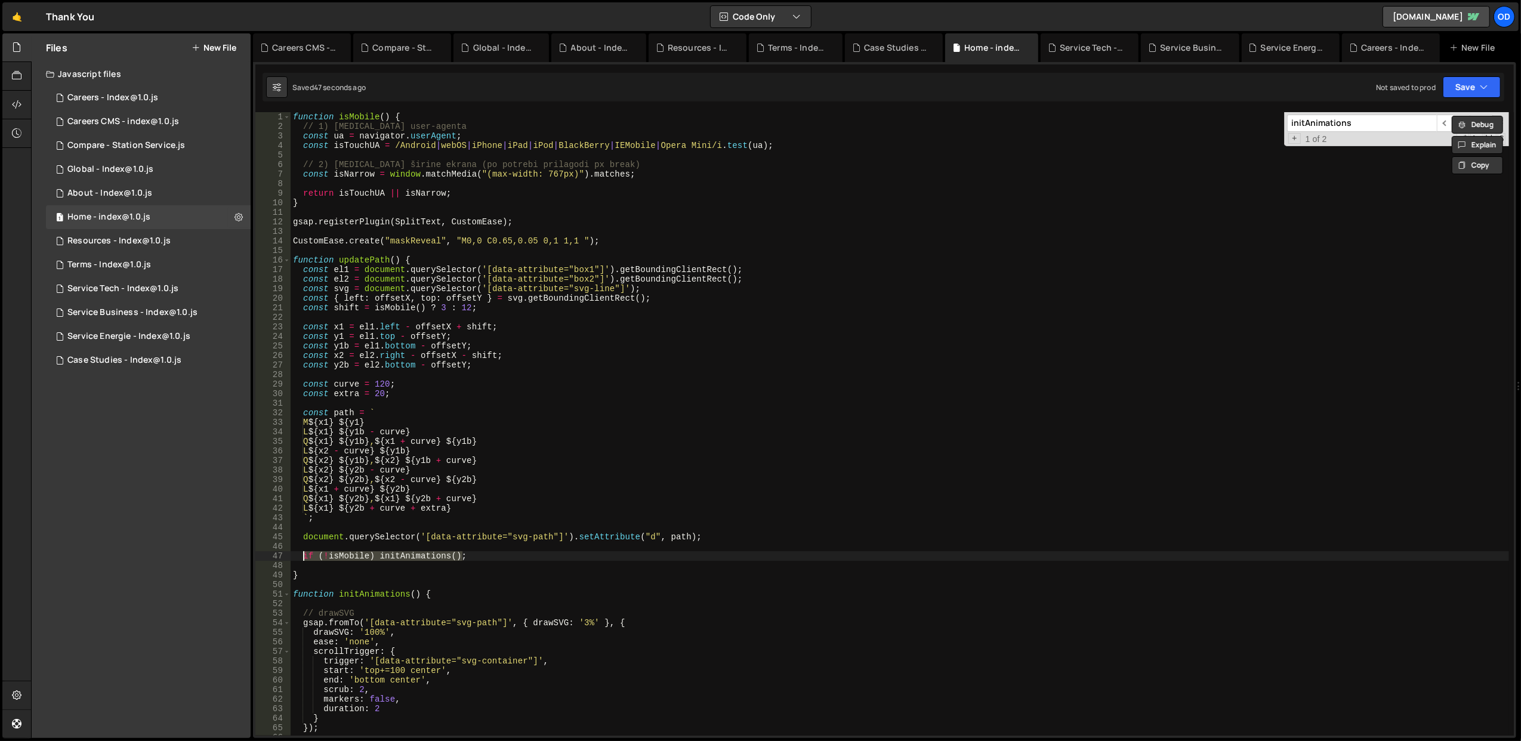
drag, startPoint x: 481, startPoint y: 557, endPoint x: 304, endPoint y: 554, distance: 176.7
click at [304, 554] on div "function isMobile ( ) { // 1) [MEDICAL_DATA] user-agenta const ua = navigator .…" at bounding box center [900, 433] width 1219 height 643
type textarea "if (!isMobile) initAnimations();"
paste textarea
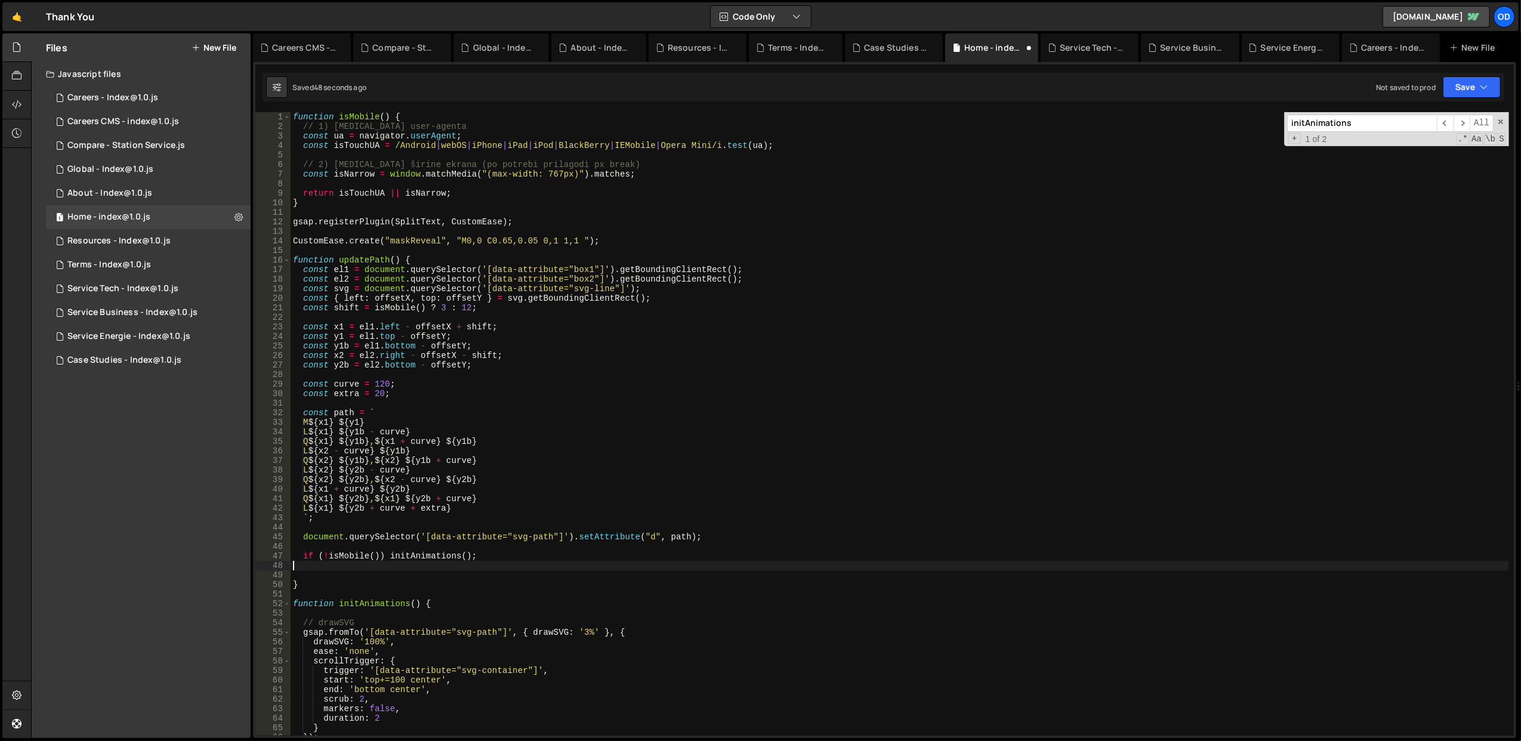
click at [614, 452] on div "function isMobile ( ) { // 1) [MEDICAL_DATA] user-agenta const ua = navigator .…" at bounding box center [900, 433] width 1219 height 643
click at [1467, 80] on button "Save" at bounding box center [1472, 86] width 58 height 21
click at [1436, 111] on div "Save to Staging S" at bounding box center [1432, 117] width 124 height 12
click at [428, 445] on div "function isMobile ( ) { // 1) [MEDICAL_DATA] user-agenta const ua = navigator .…" at bounding box center [900, 433] width 1219 height 643
click at [428, 424] on div "function isMobile ( ) { // 1) [MEDICAL_DATA] user-agenta const ua = navigator .…" at bounding box center [900, 433] width 1219 height 643
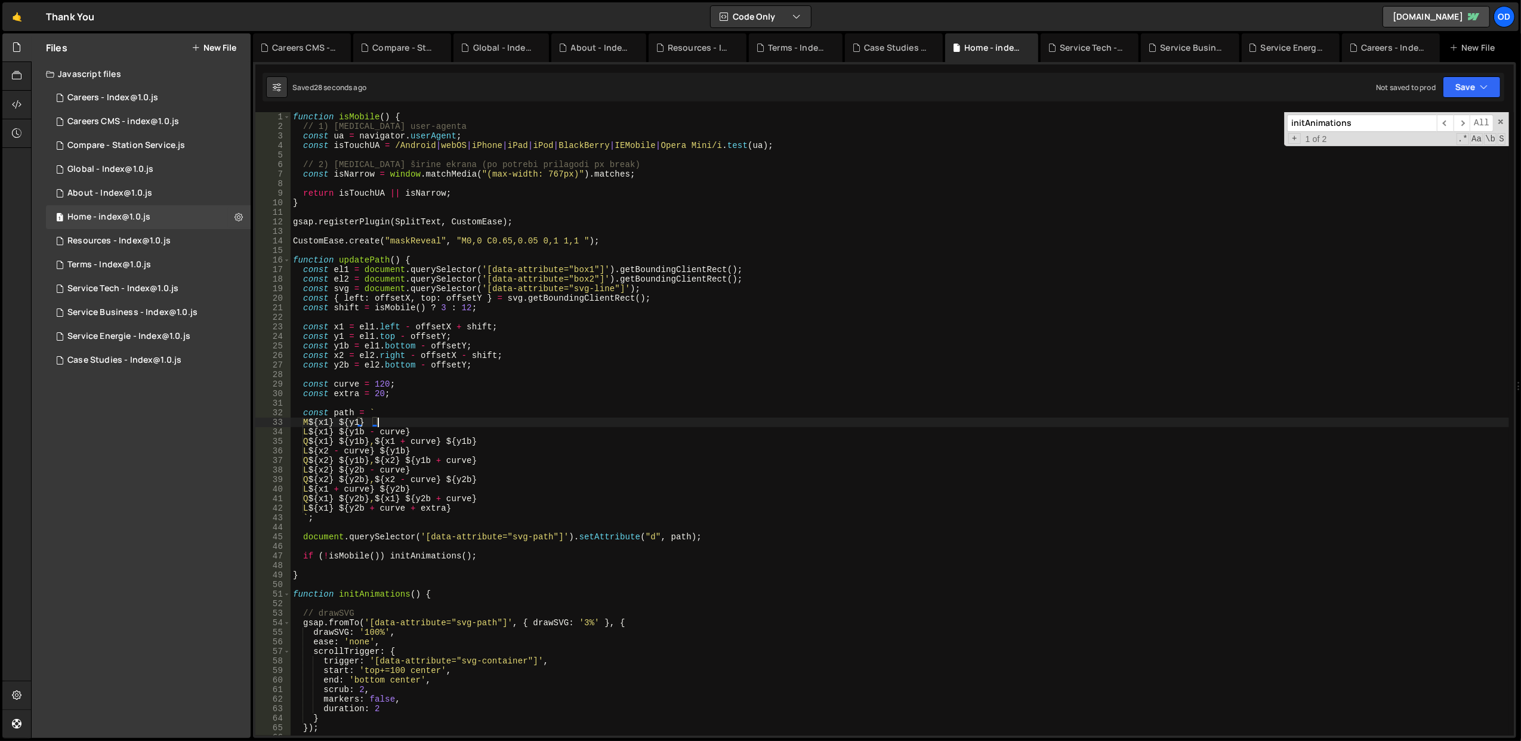
click at [425, 414] on div "function isMobile ( ) { // 1) [MEDICAL_DATA] user-agenta const ua = navigator .…" at bounding box center [900, 433] width 1219 height 643
click at [388, 555] on div "function isMobile ( ) { // 1) [MEDICAL_DATA] user-agenta const ua = navigator .…" at bounding box center [900, 433] width 1219 height 643
click at [359, 555] on div "function isMobile ( ) { // 1) [MEDICAL_DATA] user-agenta const ua = navigator .…" at bounding box center [900, 433] width 1219 height 643
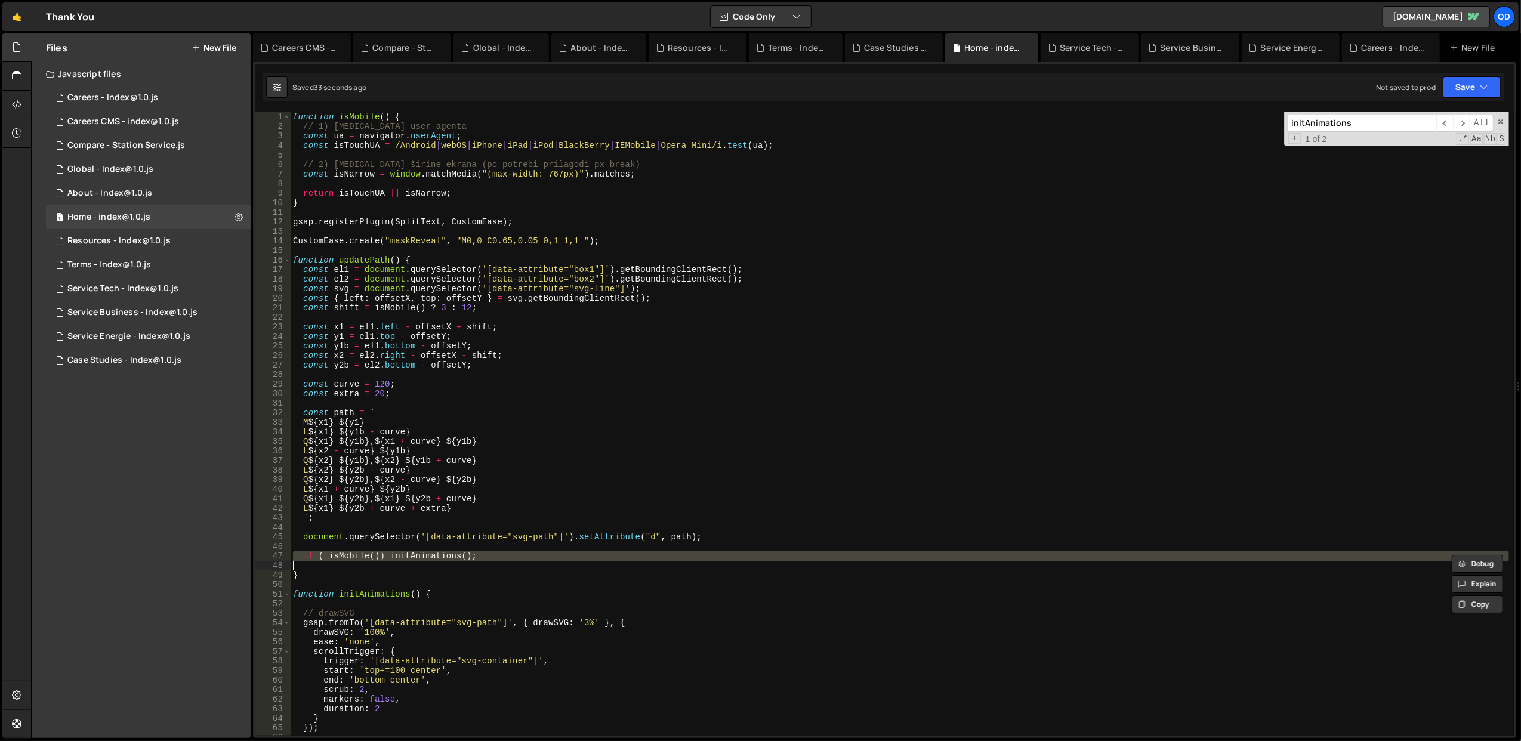
click at [390, 553] on div "function isMobile ( ) { // 1) [MEDICAL_DATA] user-agenta const ua = navigator .…" at bounding box center [900, 424] width 1219 height 624
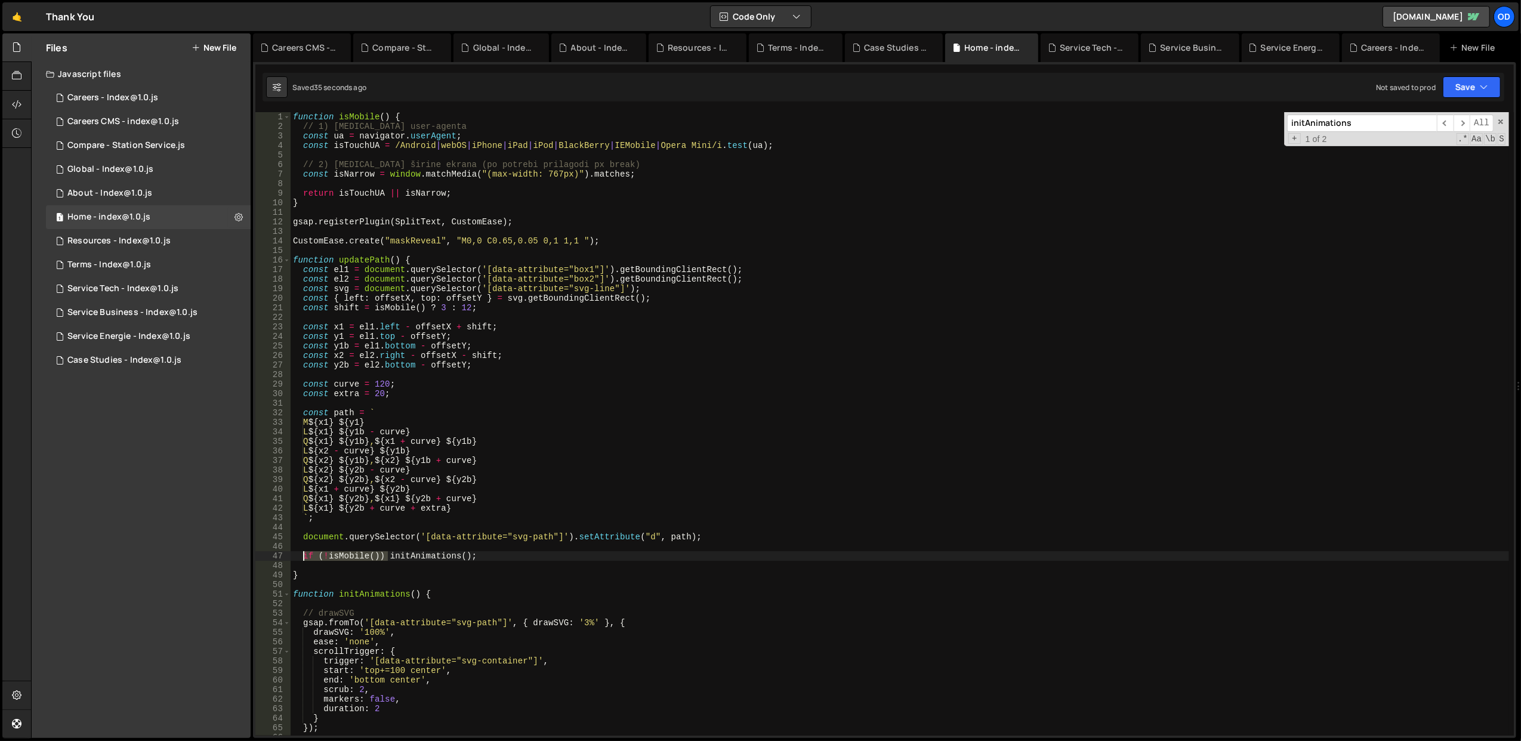
drag, startPoint x: 390, startPoint y: 553, endPoint x: 303, endPoint y: 555, distance: 87.2
click at [303, 555] on div "function isMobile ( ) { // 1) [MEDICAL_DATA] user-agenta const ua = navigator .…" at bounding box center [900, 433] width 1219 height 643
type textarea "initAnimations();"
click at [419, 564] on div "function isMobile ( ) { // 1) [MEDICAL_DATA] user-agenta const ua = navigator .…" at bounding box center [900, 433] width 1219 height 643
click at [405, 555] on div "function isMobile ( ) { // 1) [MEDICAL_DATA] user-agenta const ua = navigator .…" at bounding box center [900, 433] width 1219 height 643
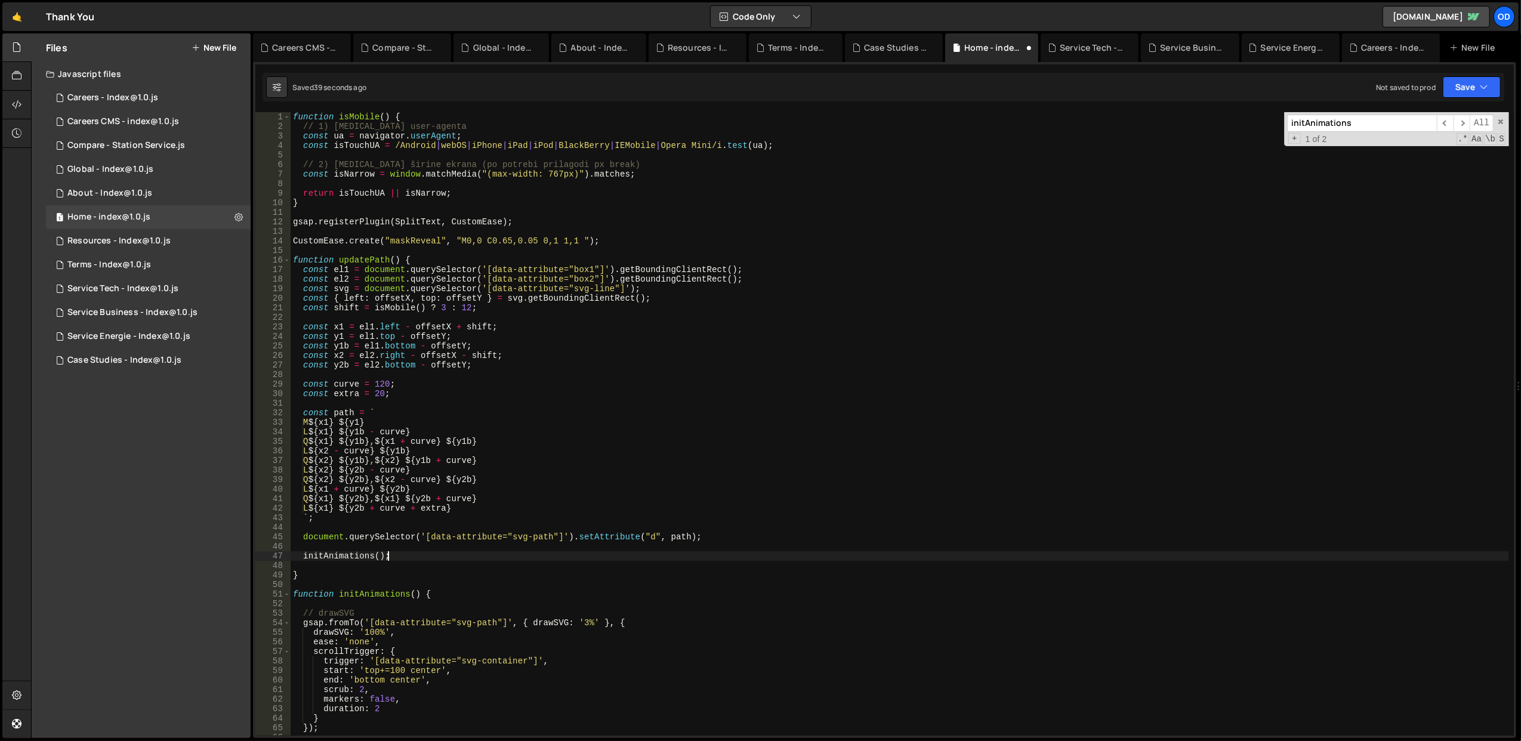
click at [372, 258] on div "function isMobile ( ) { // 1) [MEDICAL_DATA] user-agenta const ua = navigator .…" at bounding box center [900, 433] width 1219 height 643
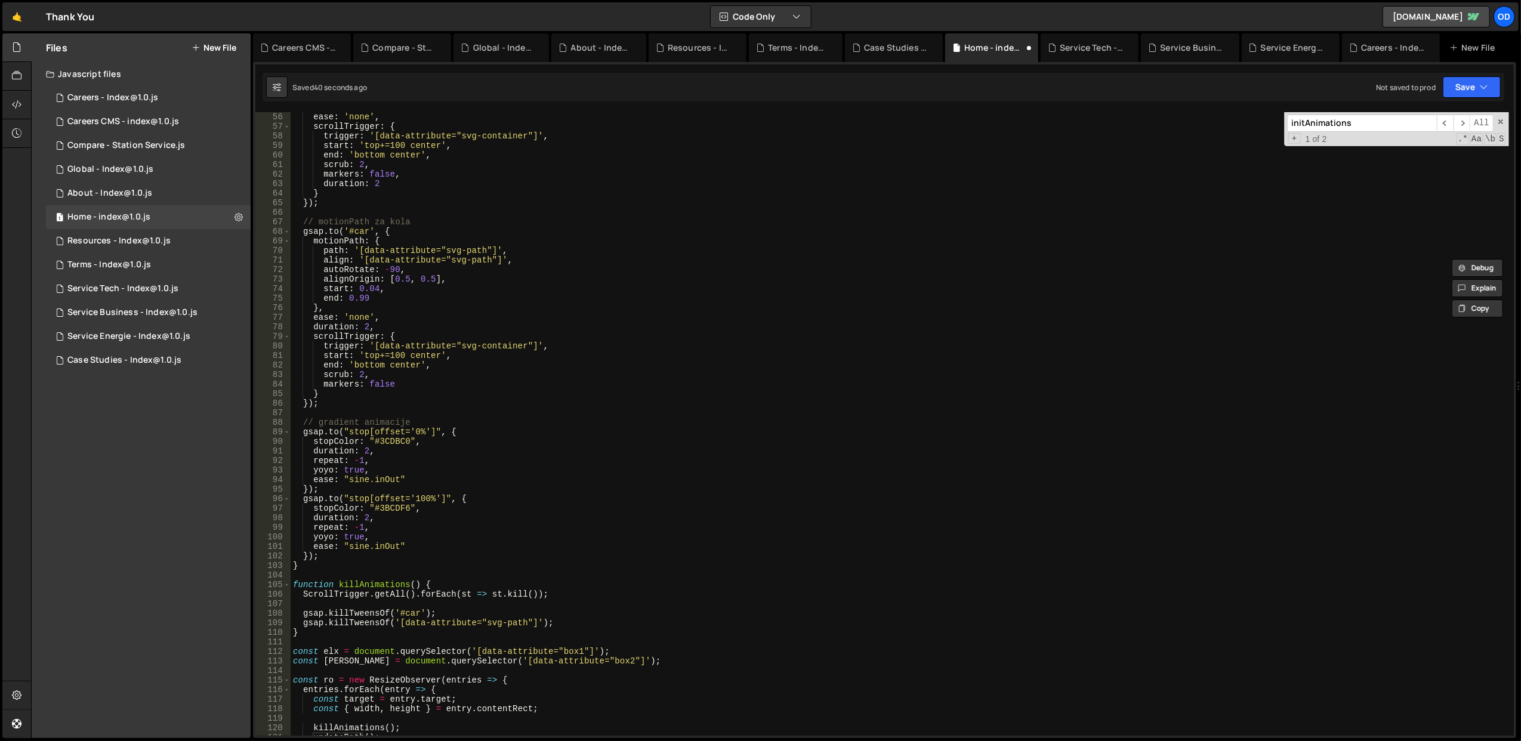
scroll to position [812, 0]
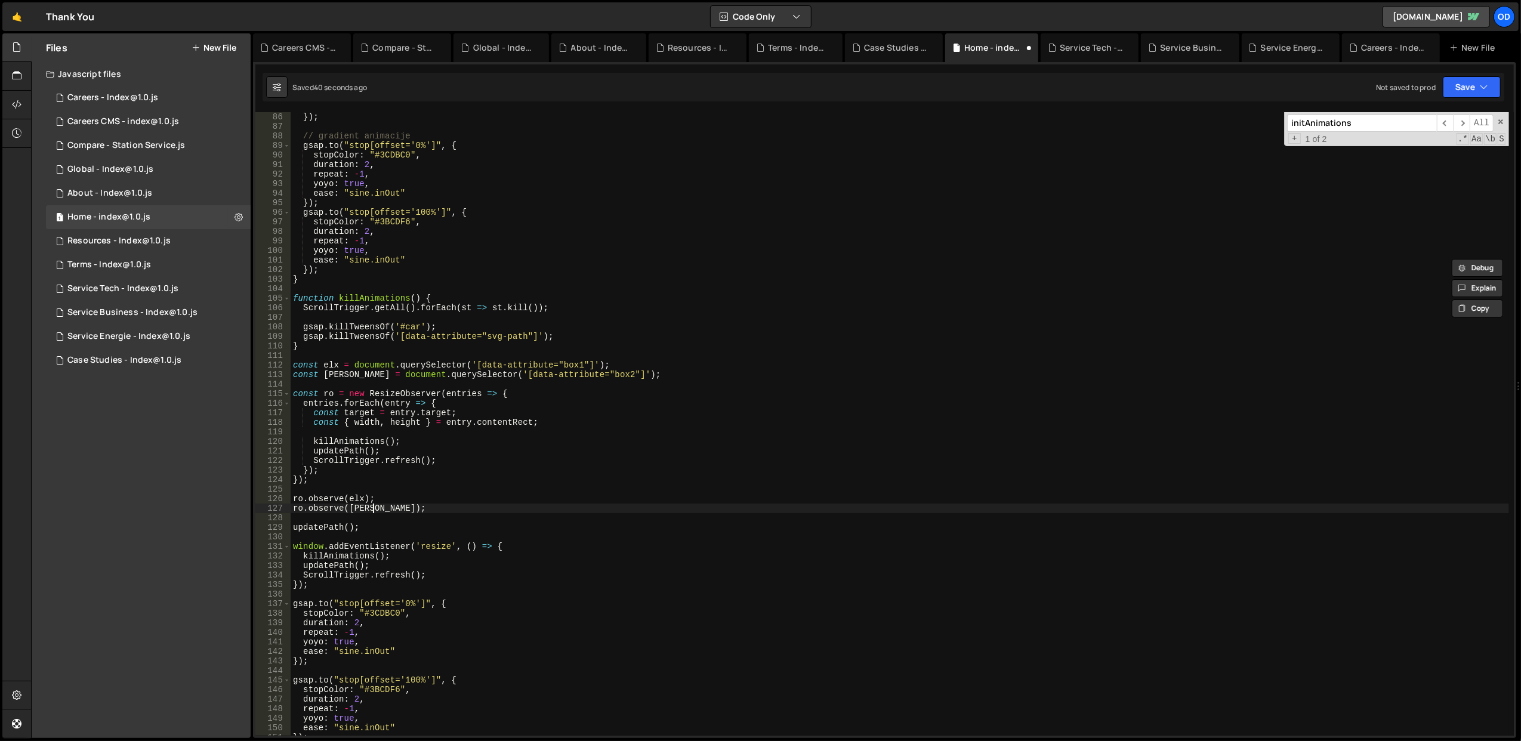
click at [538, 507] on div "}) ; // gradient animacije gsap . to ( "stop[offset='0%']" , { stopColor : "#3C…" at bounding box center [900, 433] width 1219 height 643
click at [294, 526] on div "}) ; // gradient animacije gsap . to ( "stop[offset='0%']" , { stopColor : "#3C…" at bounding box center [900, 433] width 1219 height 643
paste textarea
click at [325, 535] on div "}) ; // gradient animacije gsap . to ( "stop[offset='0%']" , { stopColor : "#3C…" at bounding box center [900, 433] width 1219 height 643
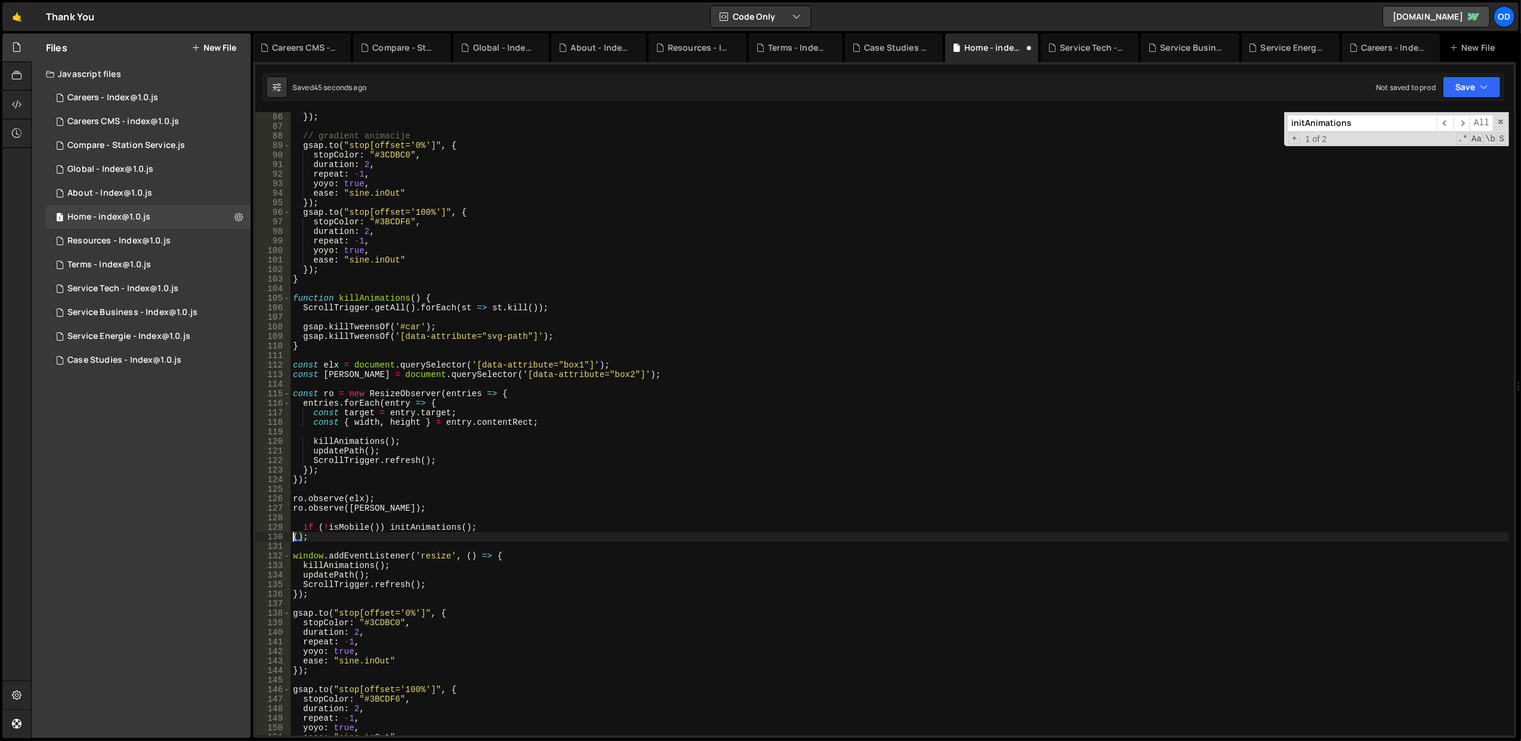
click at [413, 526] on div "}) ; // gradient animacije gsap . to ( "stop[offset='0%']" , { stopColor : "#3C…" at bounding box center [900, 433] width 1219 height 643
paste textarea "updatePath"
drag, startPoint x: 302, startPoint y: 540, endPoint x: 282, endPoint y: 540, distance: 20.3
click at [282, 540] on div "if (!isMobile()) updatePath(); 86 87 88 89 90 91 92 93 94 95 96 97 98 99 100 10…" at bounding box center [884, 424] width 1259 height 624
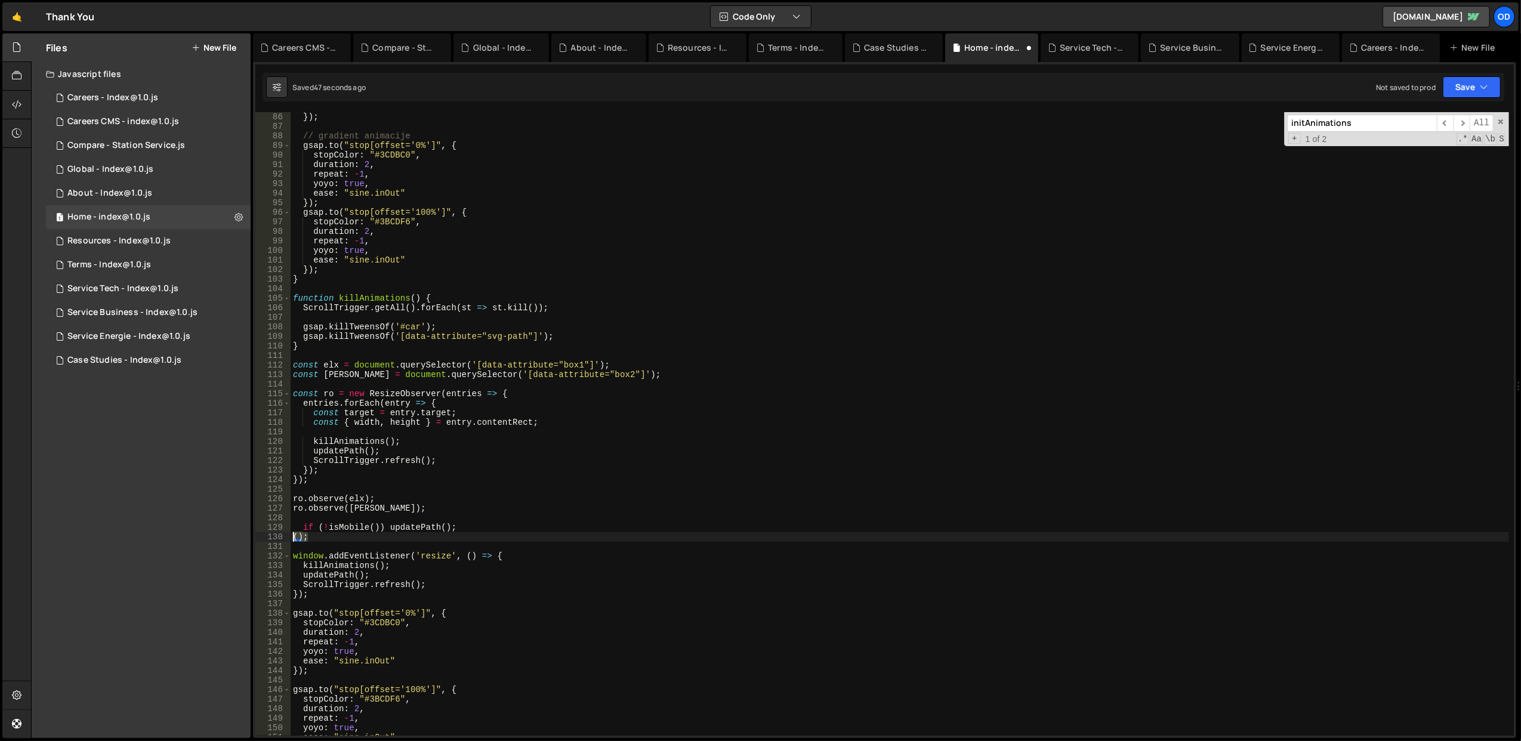
type textarea "();"
drag, startPoint x: 303, startPoint y: 529, endPoint x: 286, endPoint y: 529, distance: 16.7
click at [286, 529] on div "if (!isMobile()) updatePath(); 86 87 88 89 90 91 92 93 94 95 96 97 98 99 100 10…" at bounding box center [884, 424] width 1259 height 624
click at [395, 505] on div "}) ; // gradient animacije gsap . to ( "stop[offset='0%']" , { stopColor : "#3C…" at bounding box center [900, 433] width 1219 height 643
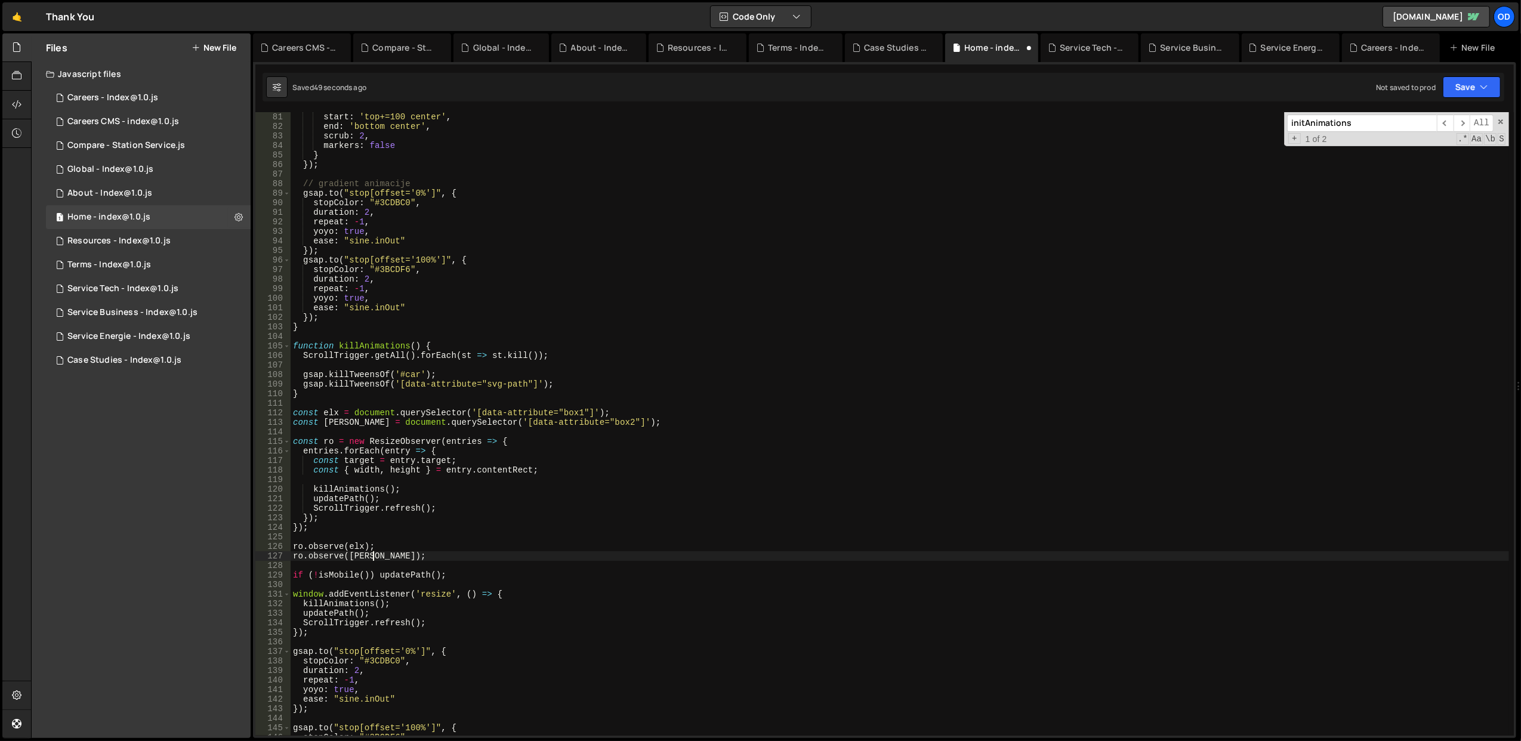
scroll to position [764, 0]
click at [1466, 87] on button "Save" at bounding box center [1472, 86] width 58 height 21
click at [1404, 128] on div "51 seconds ago" at bounding box center [1417, 130] width 52 height 10
type textarea "if (!isMobile()) updatePath();"
click at [342, 577] on div "start : 'top+=100 center' , end : 'bottom center' , scrub : 2 , markers : false…" at bounding box center [900, 433] width 1219 height 643
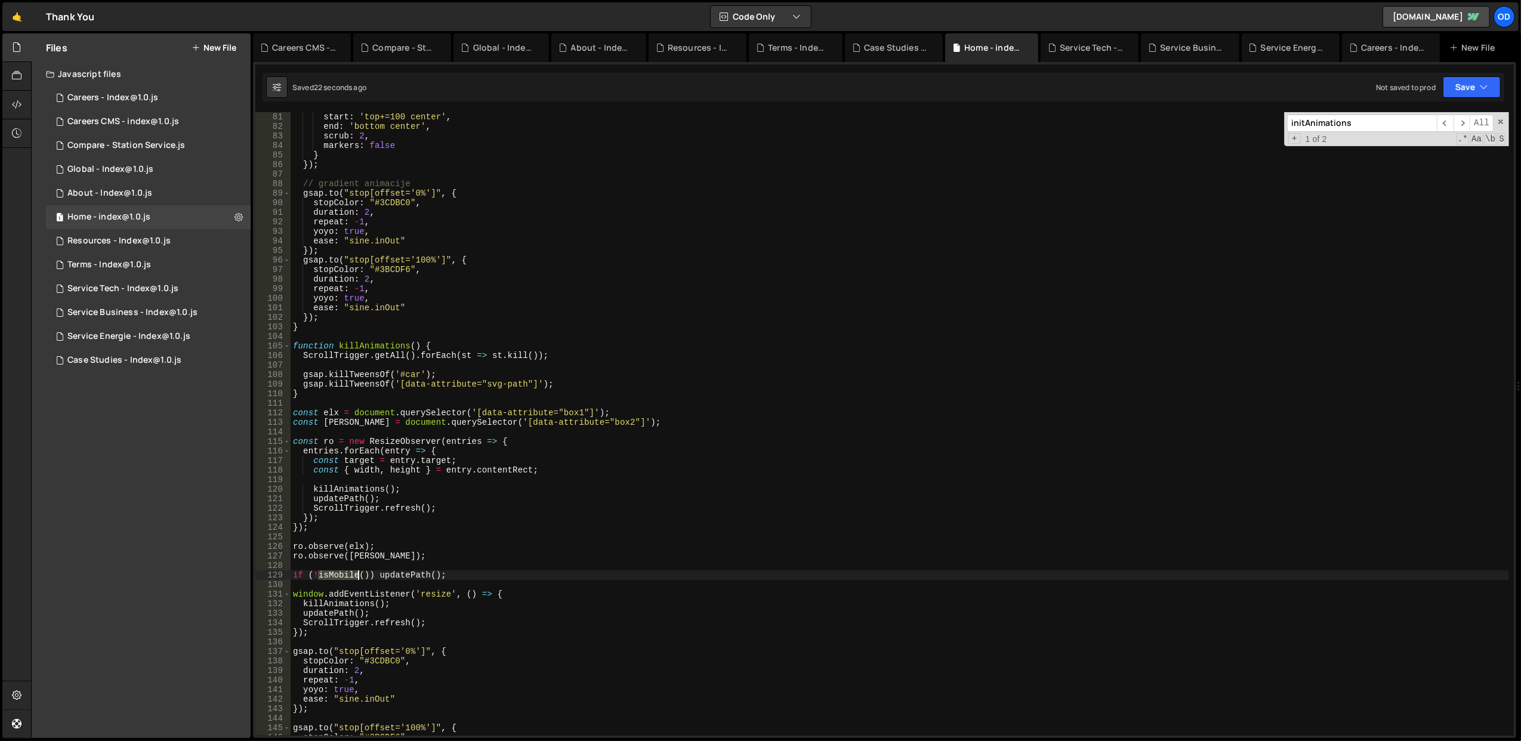
click at [342, 577] on div "start : 'top+=100 center' , end : 'bottom center' , scrub : 2 , markers : false…" at bounding box center [900, 433] width 1219 height 643
click at [495, 538] on div "start : 'top+=100 center' , end : 'bottom center' , scrub : 2 , markers : false…" at bounding box center [900, 433] width 1219 height 643
click at [1459, 87] on button "Save" at bounding box center [1472, 86] width 58 height 21
click at [1447, 115] on div "Save to Staging S" at bounding box center [1432, 117] width 124 height 12
type textarea "if (!isMobile()) updatePath();"
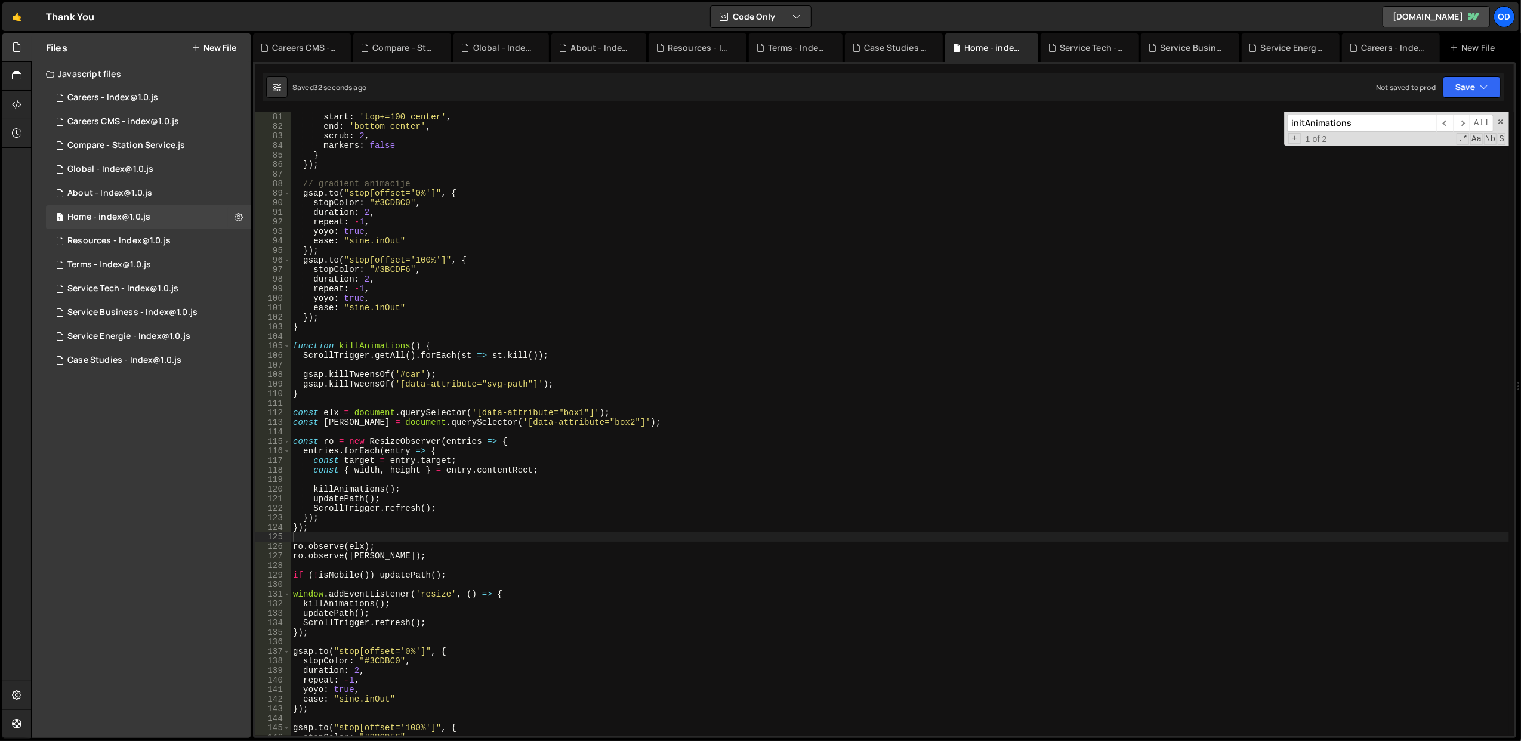
click at [404, 574] on div "start : 'top+=100 center' , end : 'bottom center' , scrub : 2 , markers : false…" at bounding box center [900, 433] width 1219 height 643
type input "updatePath"
click at [1465, 115] on span "​" at bounding box center [1462, 123] width 17 height 17
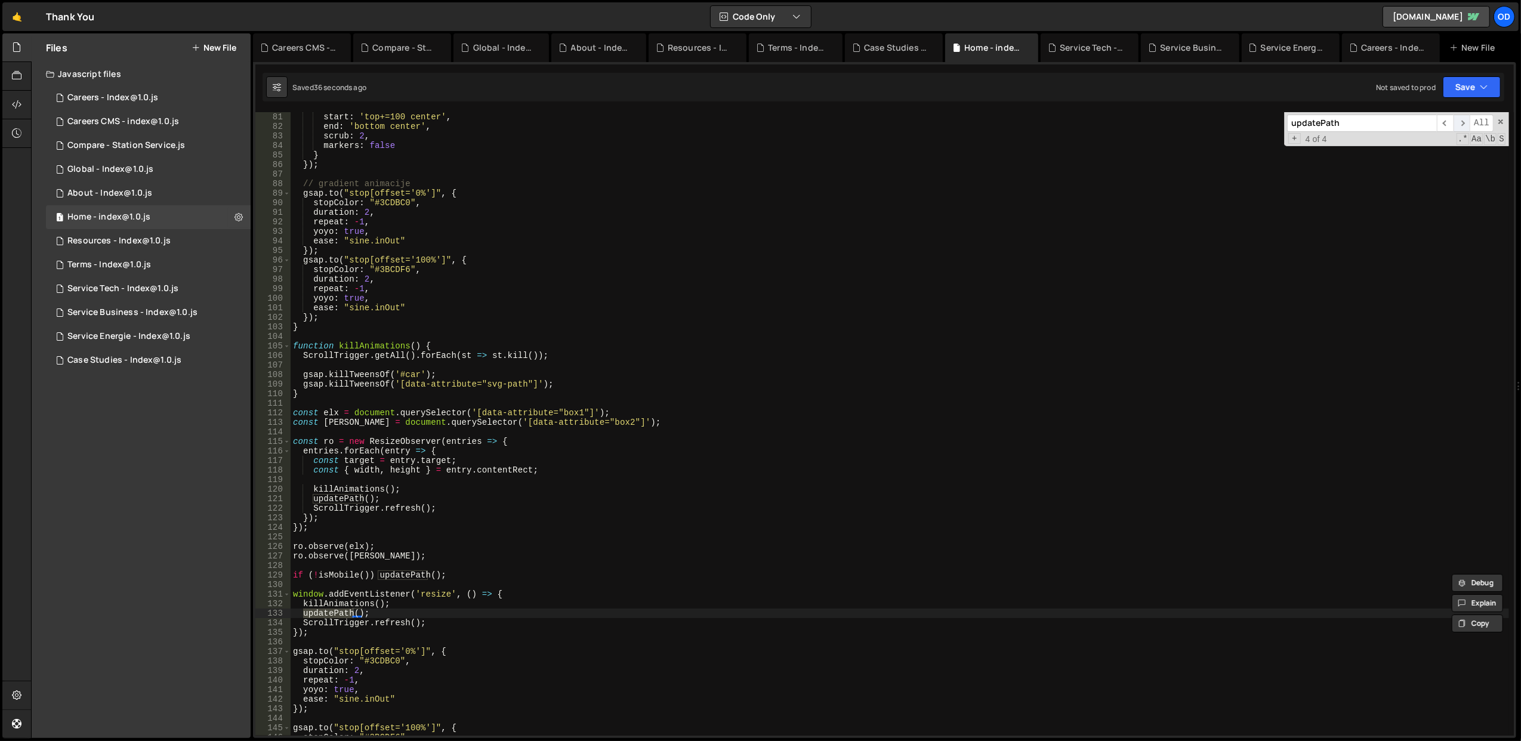
scroll to position [0, 0]
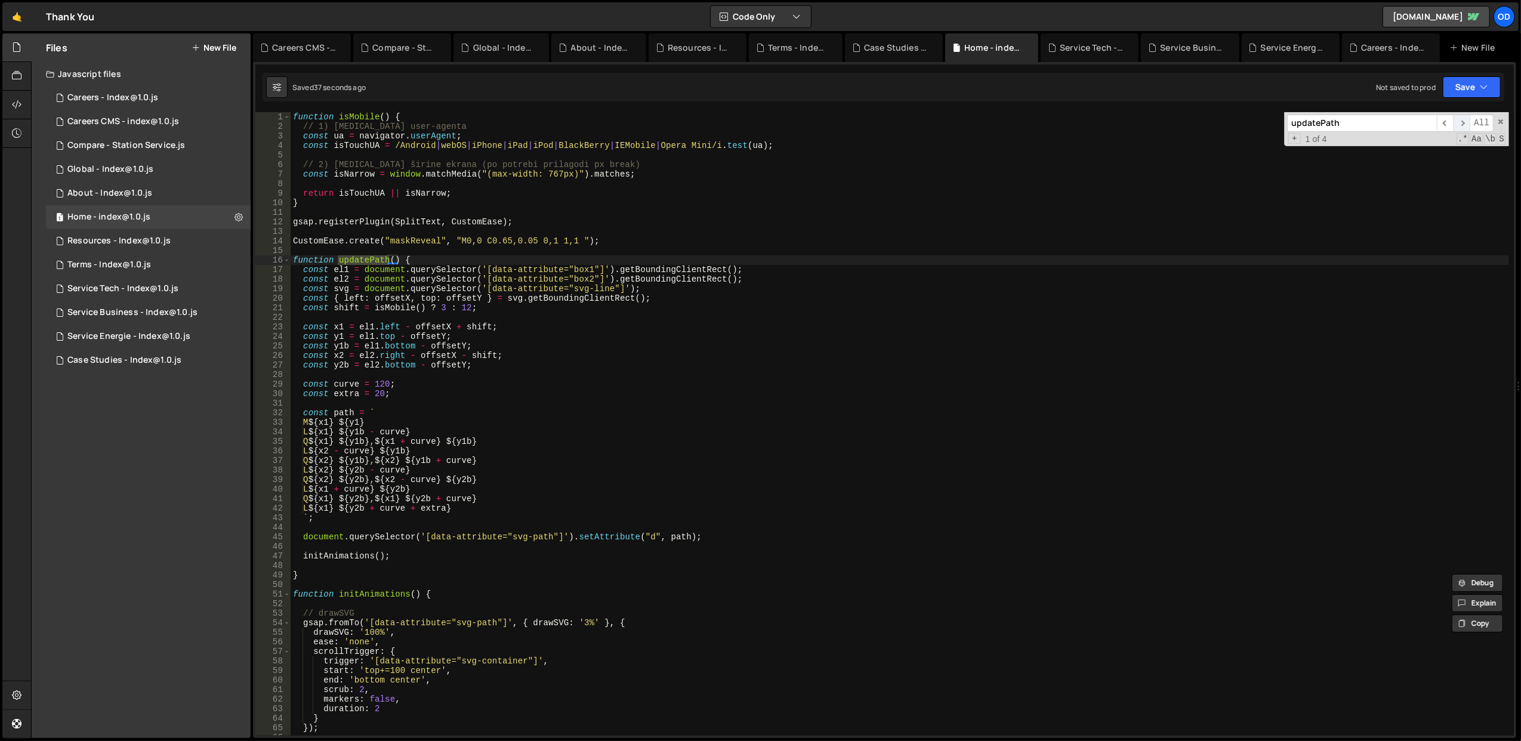
click at [1465, 115] on span "​" at bounding box center [1462, 123] width 17 height 17
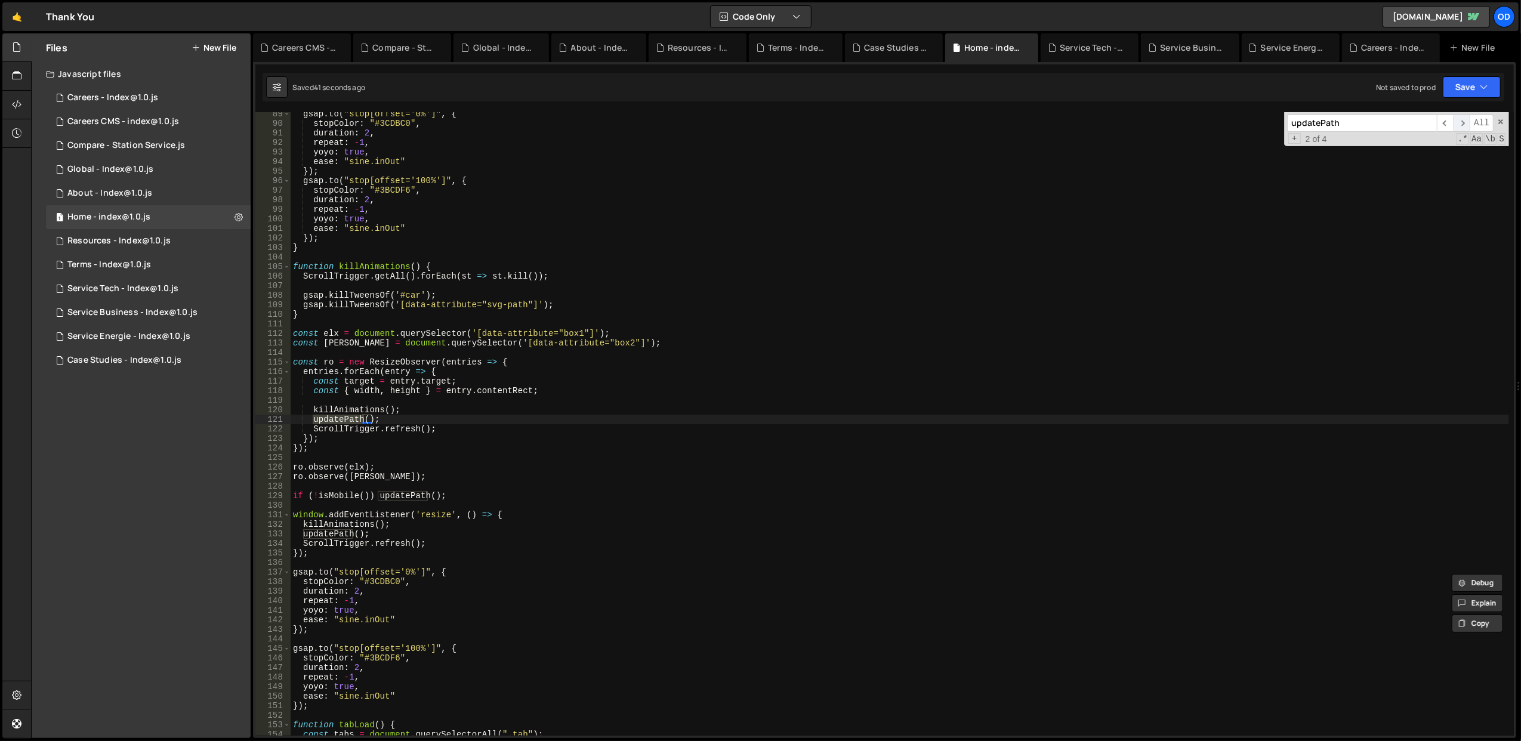
click at [1465, 115] on span "​" at bounding box center [1462, 123] width 17 height 17
click at [455, 492] on div "gsap . to ( "stop[offset='0%']" , { stopColor : "#3CDBC0" , duration : 2 , repe…" at bounding box center [900, 430] width 1219 height 643
click at [332, 495] on div "gsap . to ( "stop[offset='0%']" , { stopColor : "#3CDBC0" , duration : 2 , repe…" at bounding box center [900, 430] width 1219 height 643
click at [446, 467] on div "gsap . to ( "stop[offset='0%']" , { stopColor : "#3CDBC0" , duration : 2 , repe…" at bounding box center [900, 430] width 1219 height 643
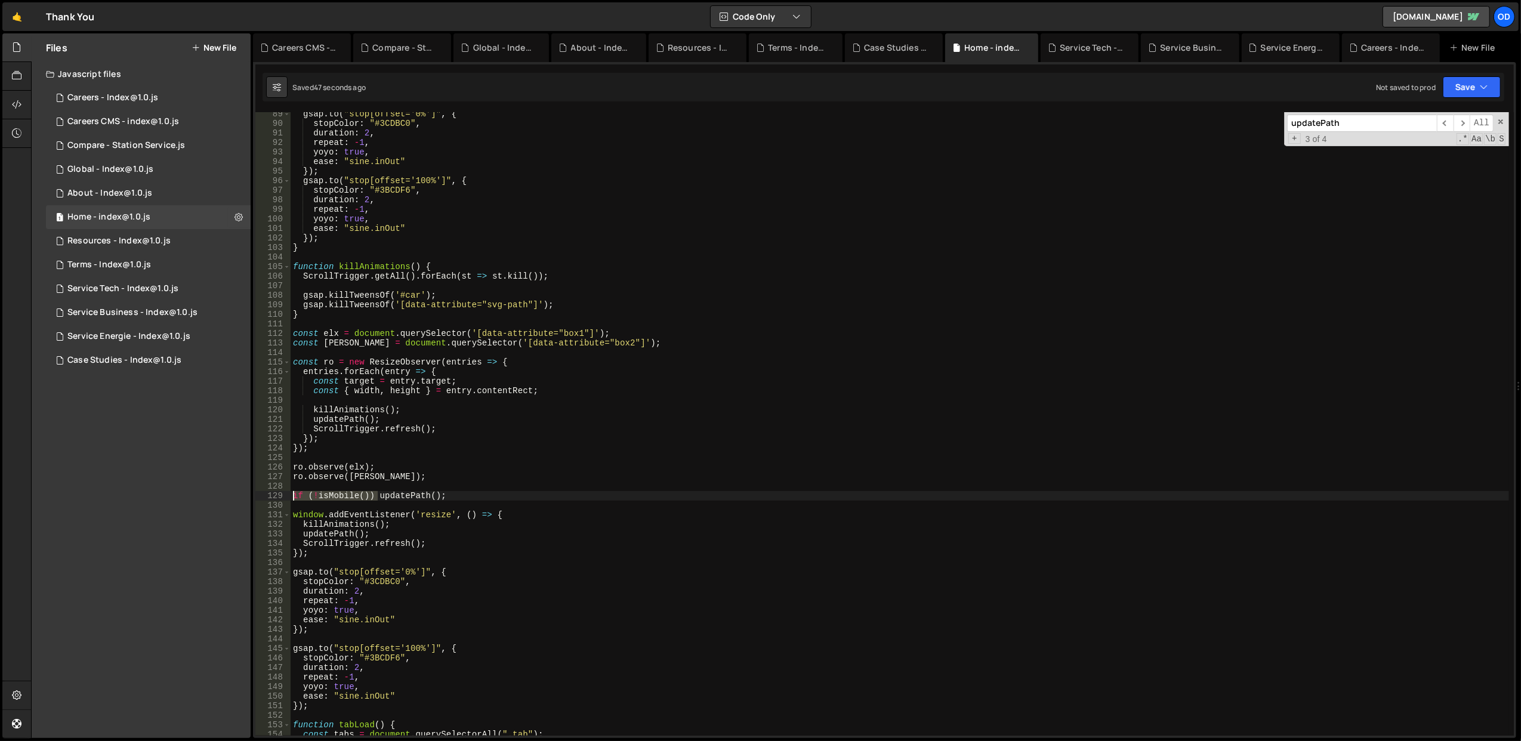
drag, startPoint x: 378, startPoint y: 500, endPoint x: 289, endPoint y: 499, distance: 88.3
click at [289, 499] on div "ro.observe(elx); 89 90 91 92 93 94 95 96 97 98 99 100 101 102 103 104 105 106 1…" at bounding box center [884, 424] width 1259 height 624
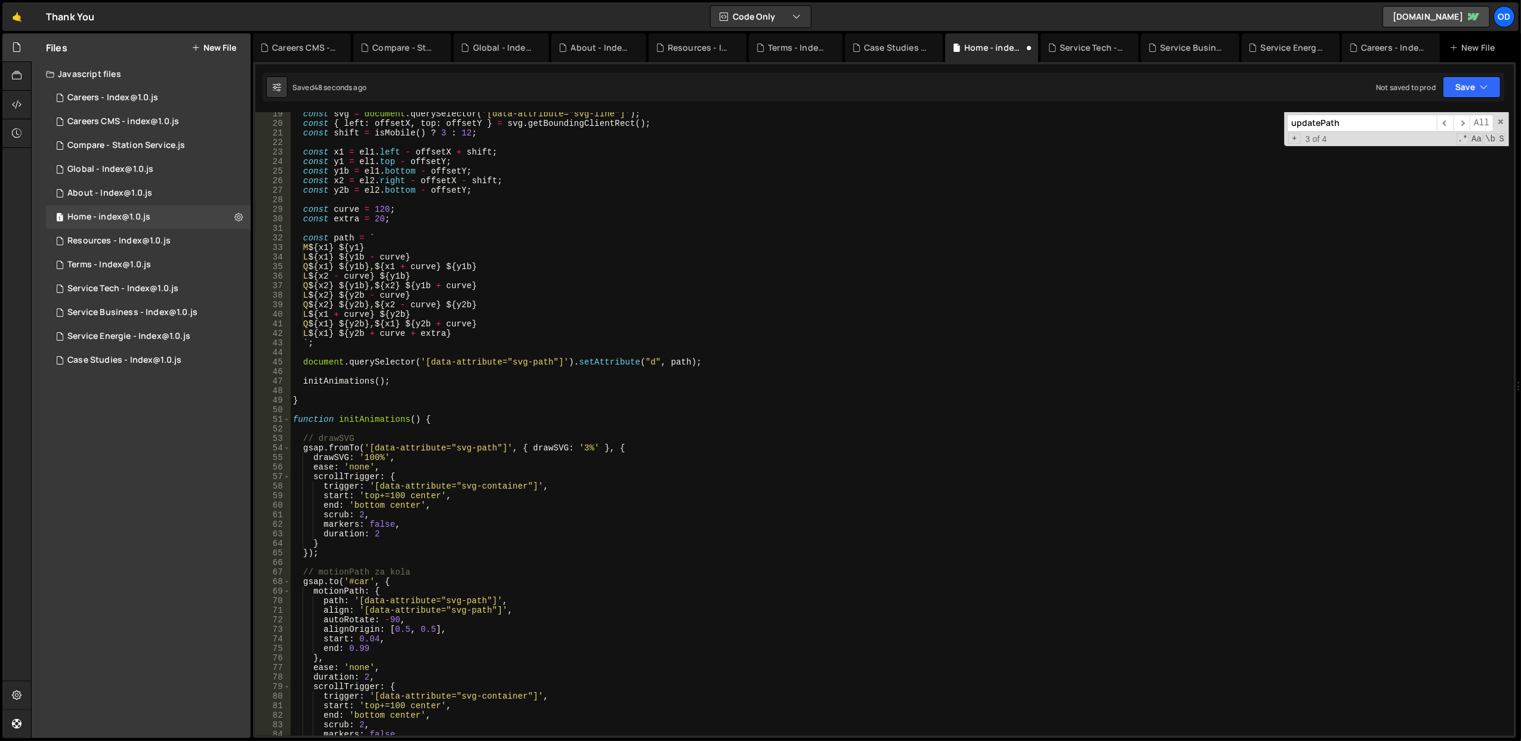
scroll to position [0, 0]
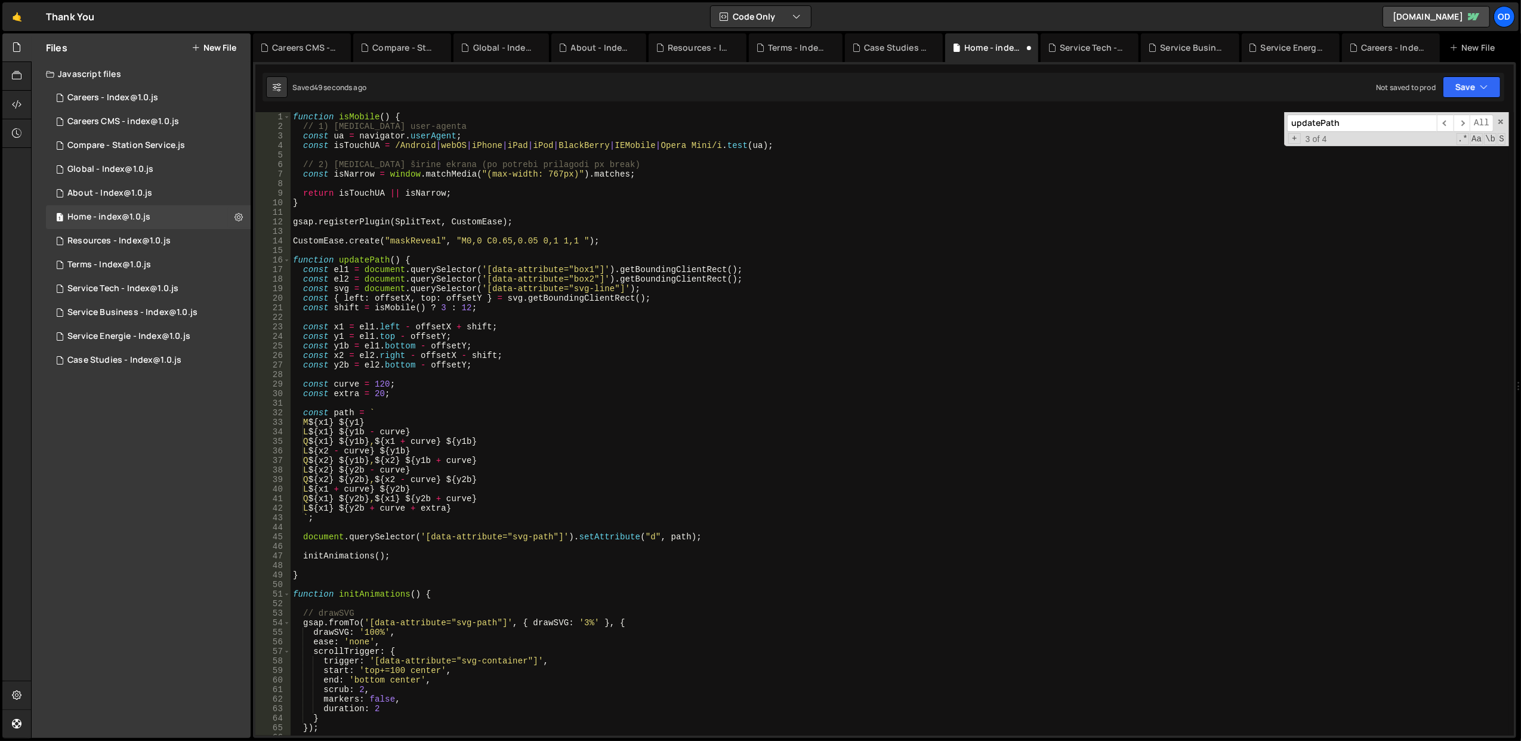
click at [430, 261] on div "function isMobile ( ) { // 1) [MEDICAL_DATA] user-agenta const ua = navigator .…" at bounding box center [900, 433] width 1219 height 643
type textarea "function updatePath() {"
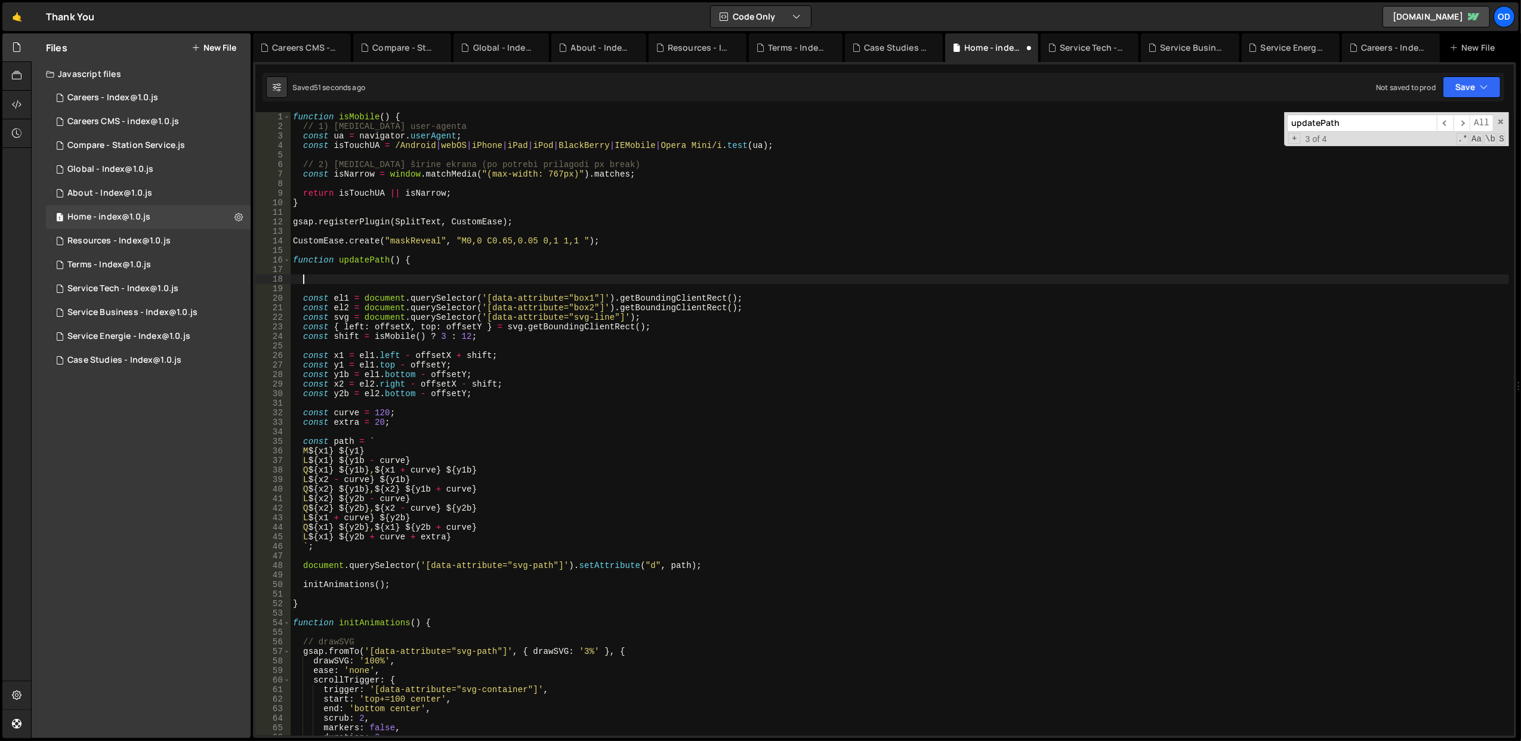
paste textarea "if (!isMobile())"
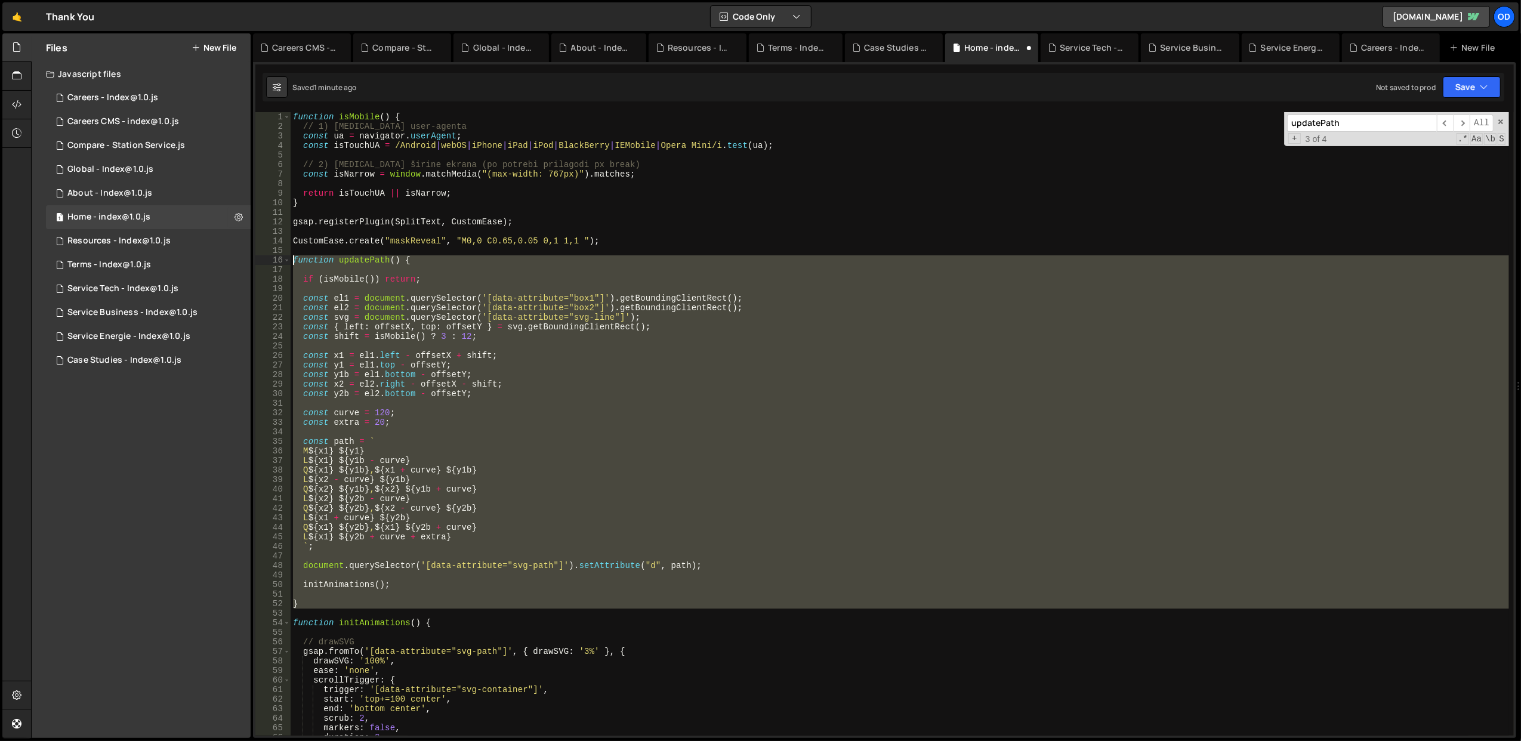
drag, startPoint x: 325, startPoint y: 610, endPoint x: 290, endPoint y: 259, distance: 352.7
click at [290, 259] on div "if (isMobile()) return; 1 2 3 4 5 6 7 8 9 10 11 12 13 14 15 16 17 18 19 20 21 2…" at bounding box center [884, 424] width 1259 height 624
click at [1455, 82] on button "Save" at bounding box center [1472, 86] width 58 height 21
click at [1433, 113] on div "Save to Staging S" at bounding box center [1432, 117] width 124 height 12
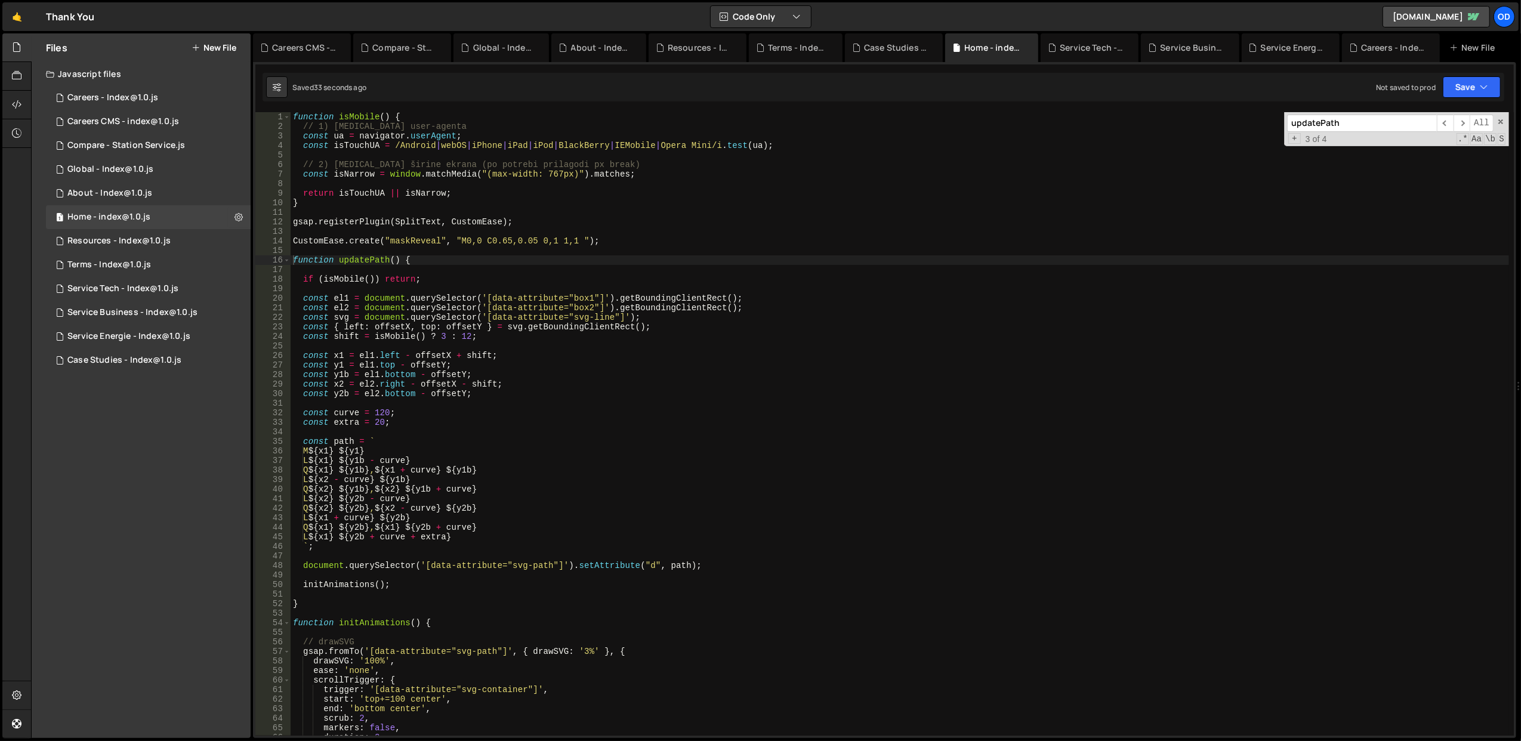
click at [374, 191] on div "function isMobile ( ) { // 1) [MEDICAL_DATA] user-agenta const ua = navigator .…" at bounding box center [900, 433] width 1219 height 643
click at [674, 168] on div "function isMobile ( ) { // 1) [MEDICAL_DATA] user-agenta const ua = navigator .…" at bounding box center [900, 433] width 1219 height 643
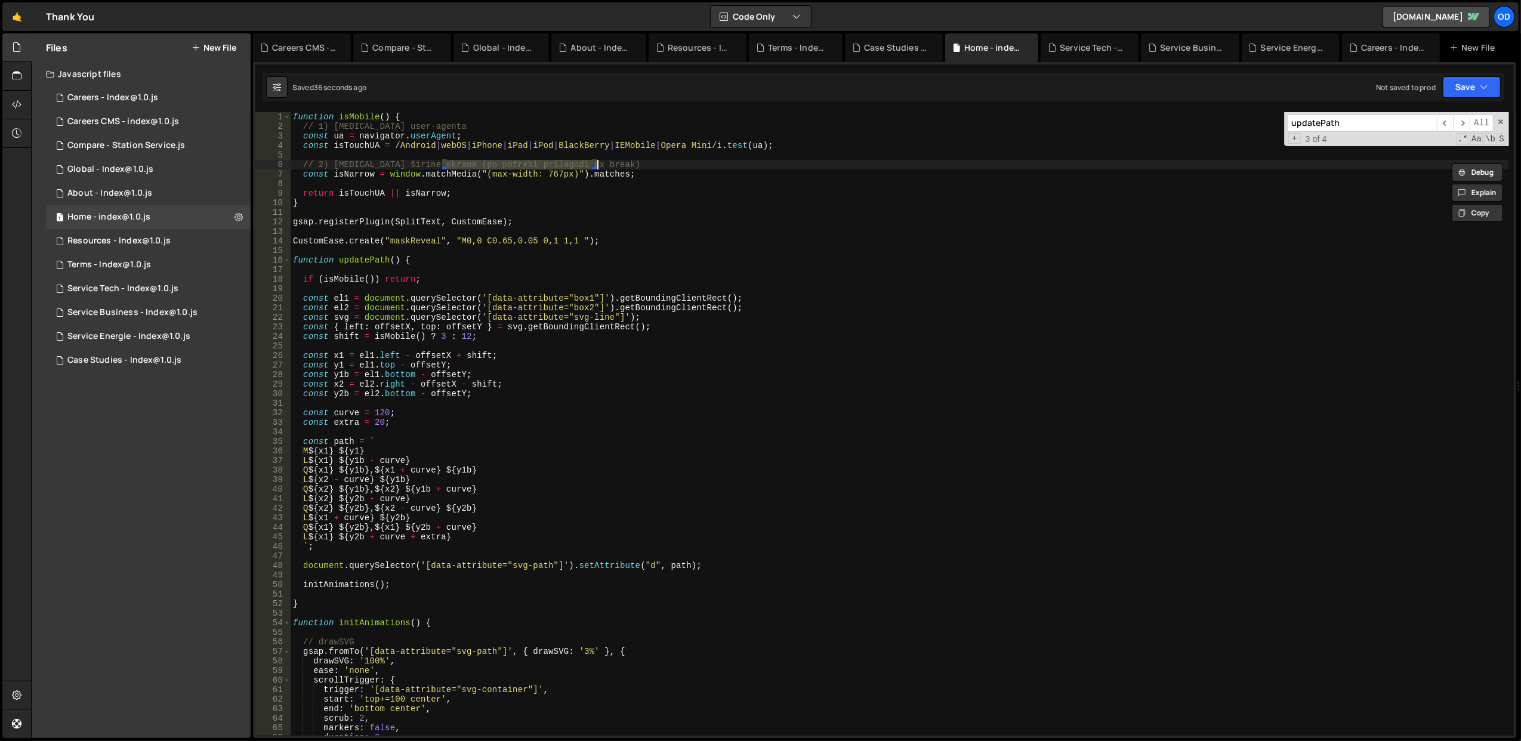
type textarea "// 2) [MEDICAL_DATA] širine ekrana (po potrebi prilagodi px break) const isNarr…"
click at [660, 185] on div "function isMobile ( ) { // 1) [MEDICAL_DATA] user-agenta const ua = navigator .…" at bounding box center [900, 433] width 1219 height 643
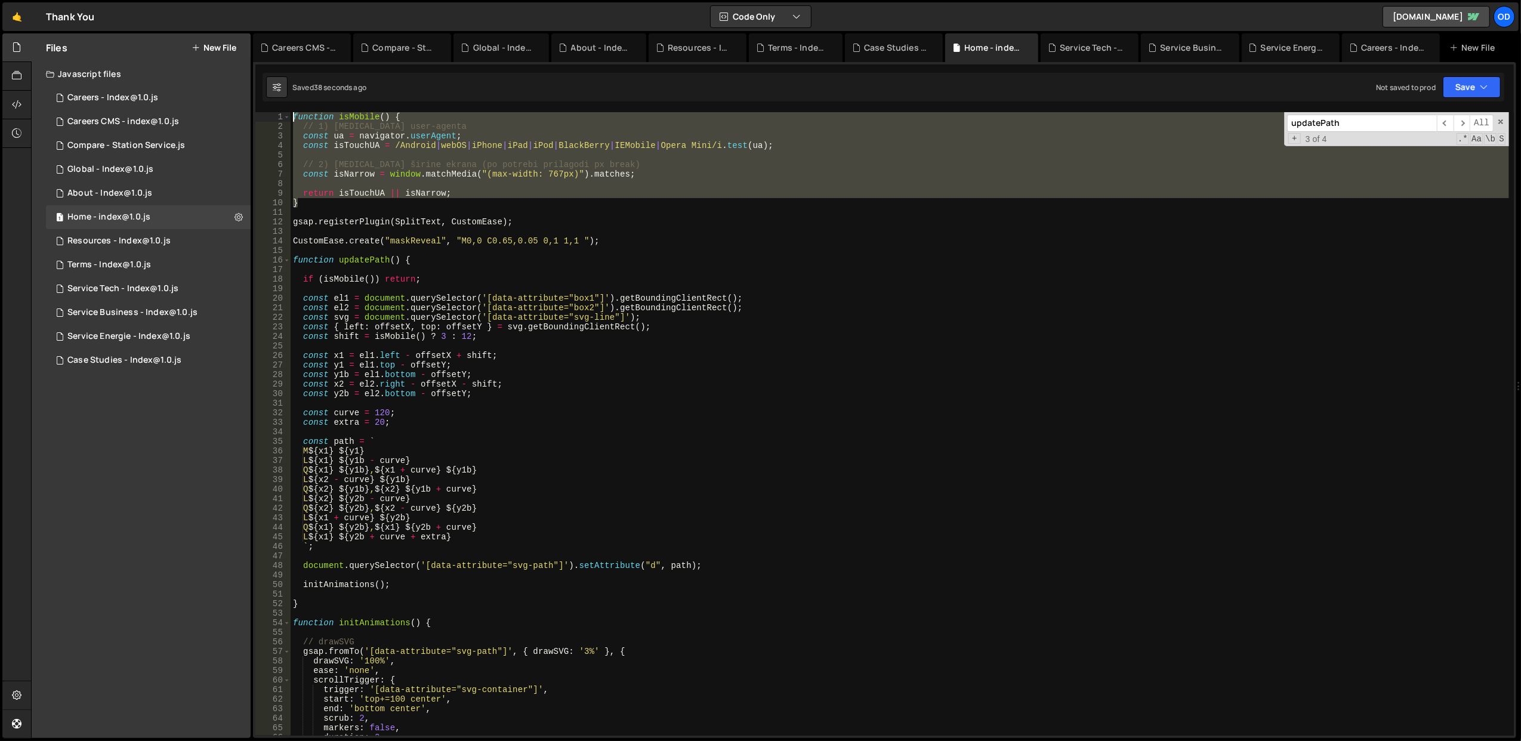
drag, startPoint x: 366, startPoint y: 205, endPoint x: 292, endPoint y: 117, distance: 115.2
click at [292, 117] on div "function isMobile ( ) { // 1) [MEDICAL_DATA] user-agenta const ua = navigator .…" at bounding box center [900, 433] width 1219 height 643
click at [373, 199] on div "function isMobile ( ) { // 1) [MEDICAL_DATA] user-agenta const ua = navigator .…" at bounding box center [900, 433] width 1219 height 643
drag, startPoint x: 308, startPoint y: 178, endPoint x: 283, endPoint y: 118, distance: 64.7
click at [283, 118] on div "} 1 2 3 4 5 6 7 8 9 10 11 12 13 14 15 16 17 18 19 20 21 22 23 24 25 26 27 28 29…" at bounding box center [884, 424] width 1259 height 624
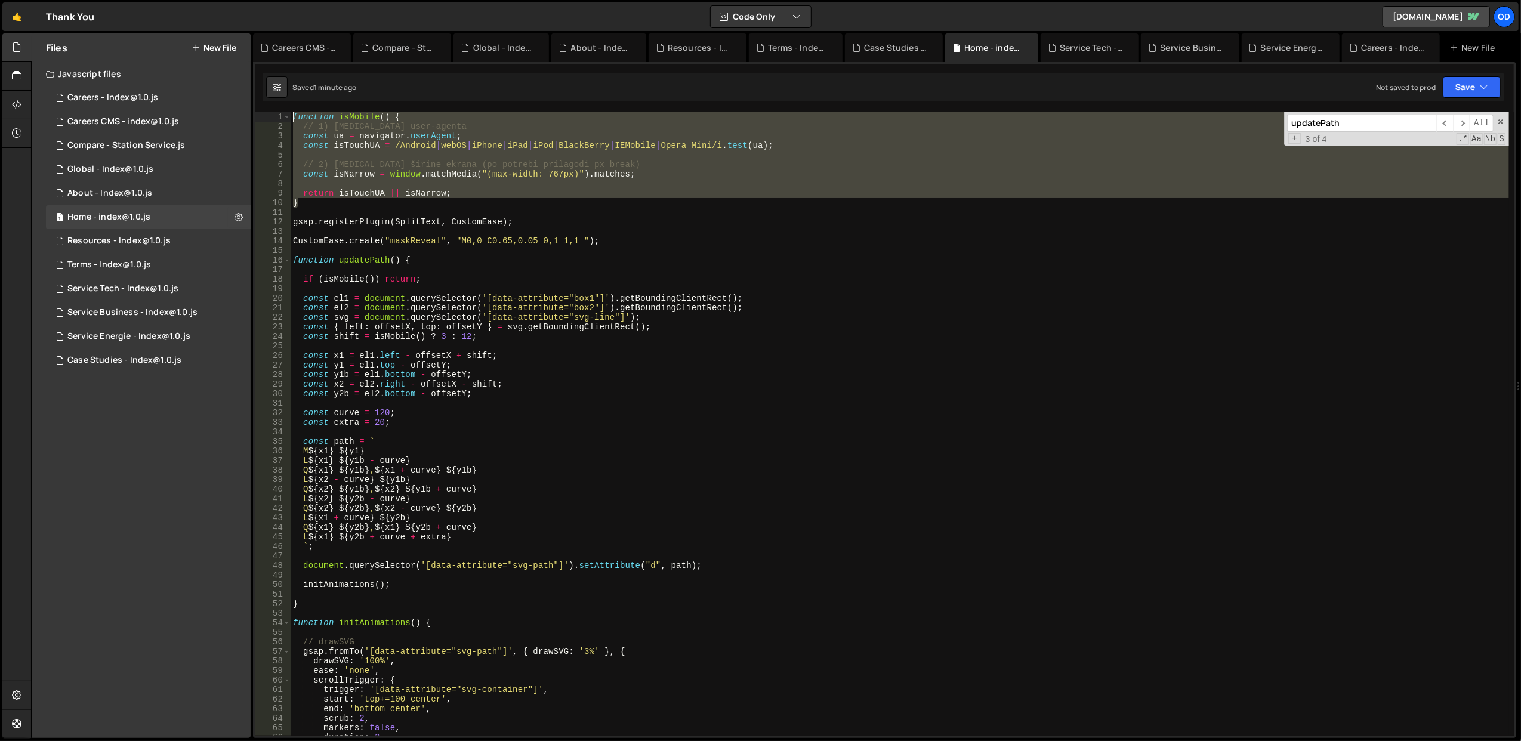
type textarea "function isMobile() { // 1) [MEDICAL_DATA] user-agenta"
paste textarea
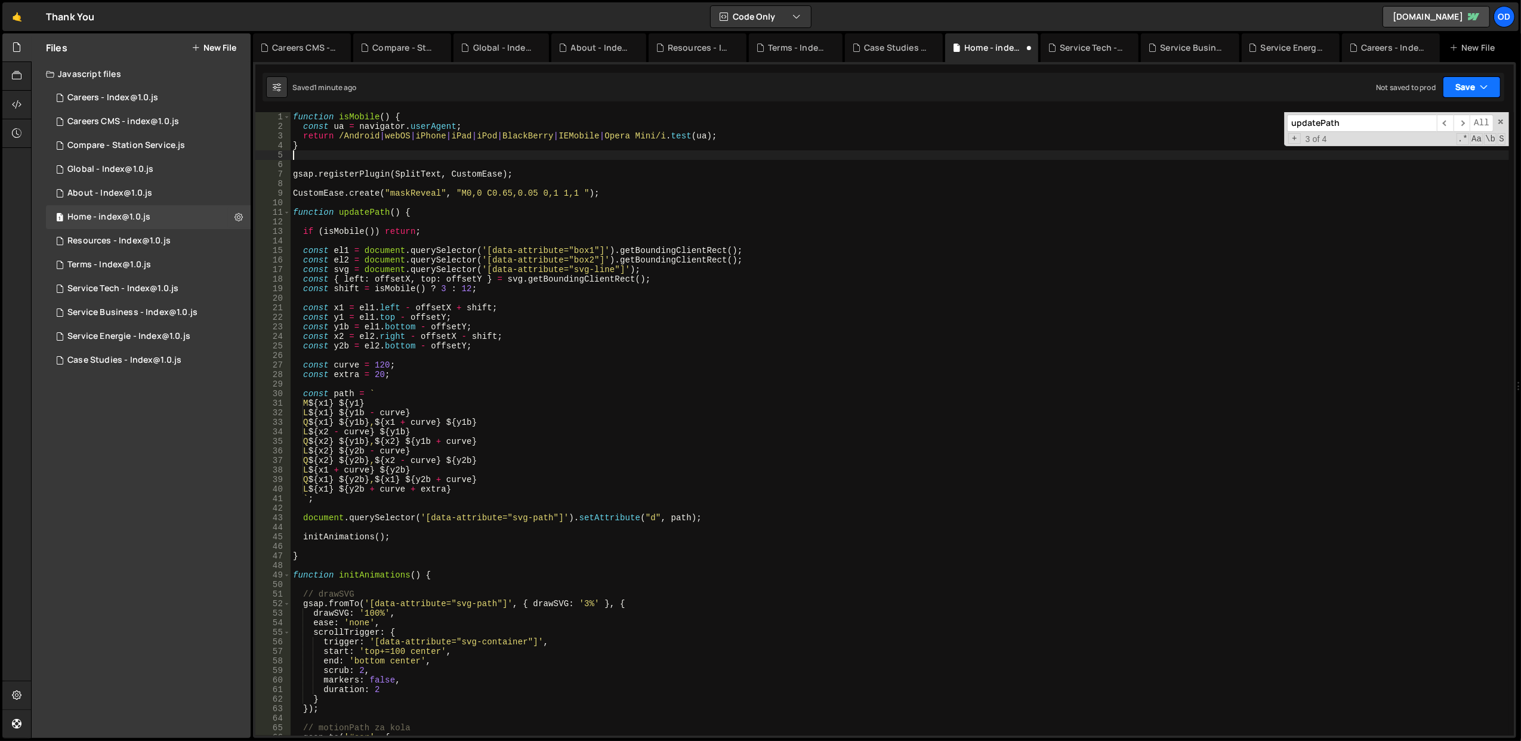
click at [1472, 84] on button "Save" at bounding box center [1472, 86] width 58 height 21
click at [1429, 118] on div "Save to Staging S" at bounding box center [1432, 117] width 124 height 12
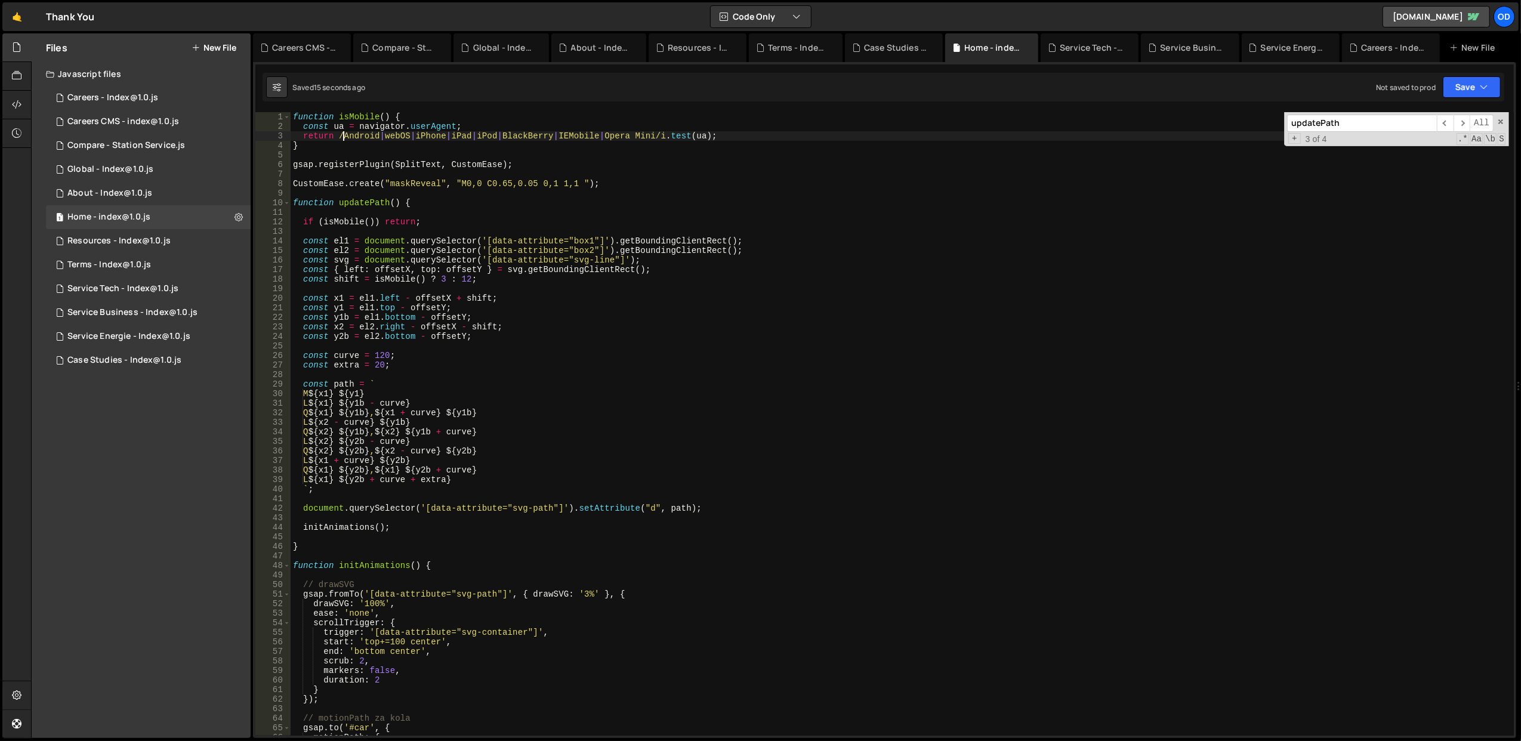
click at [344, 137] on div "function isMobile ( ) { const ua = navigator . userAgent ; return /Android | we…" at bounding box center [900, 433] width 1219 height 643
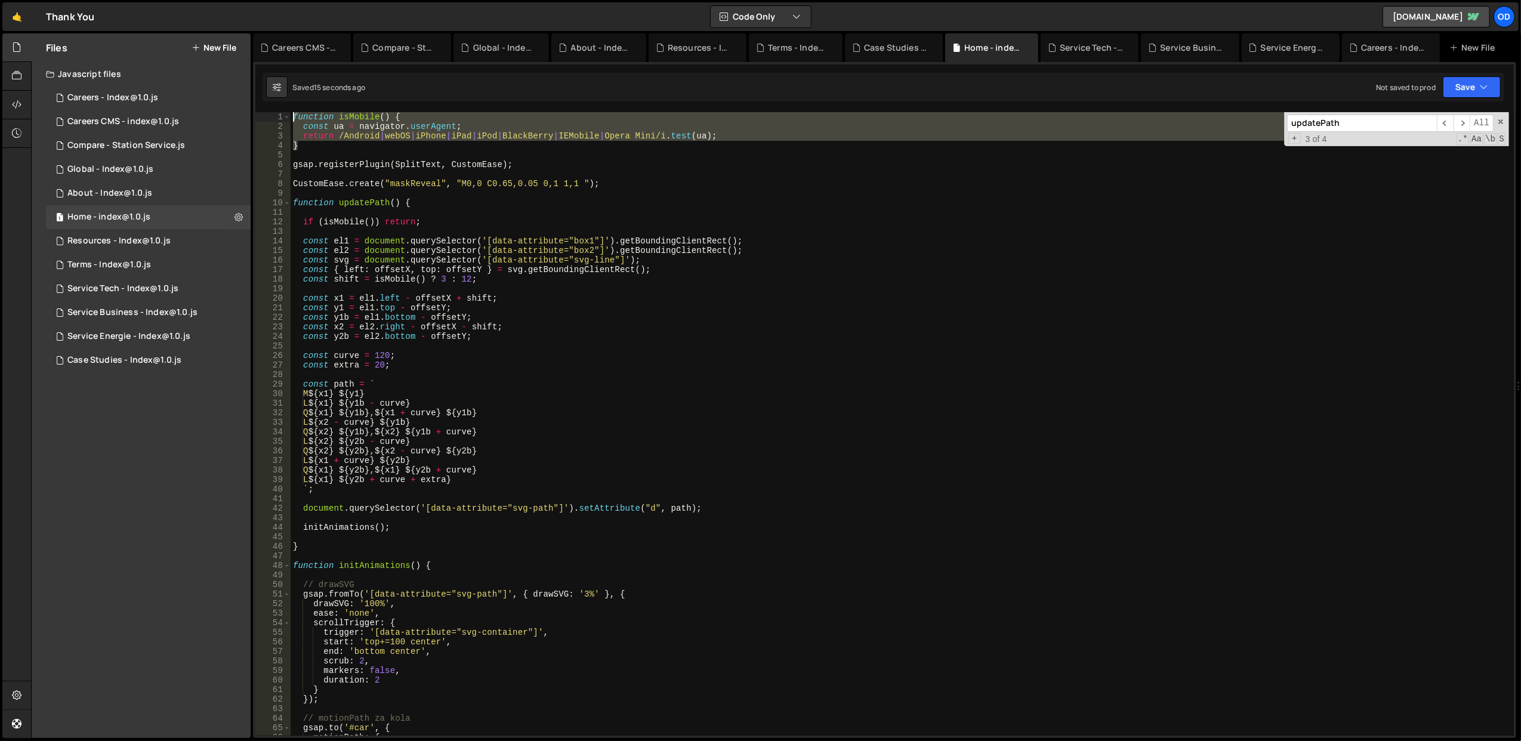
drag, startPoint x: 335, startPoint y: 146, endPoint x: 282, endPoint y: 112, distance: 63.1
click at [282, 112] on div "return /Android|webOS|iPhone|iPad|iPod|BlackBerry|IEMobile|Opera Mini/i.test(ua…" at bounding box center [884, 424] width 1259 height 624
type textarea "function isMobile() { const ua = navigator.userAgent;"
paste textarea
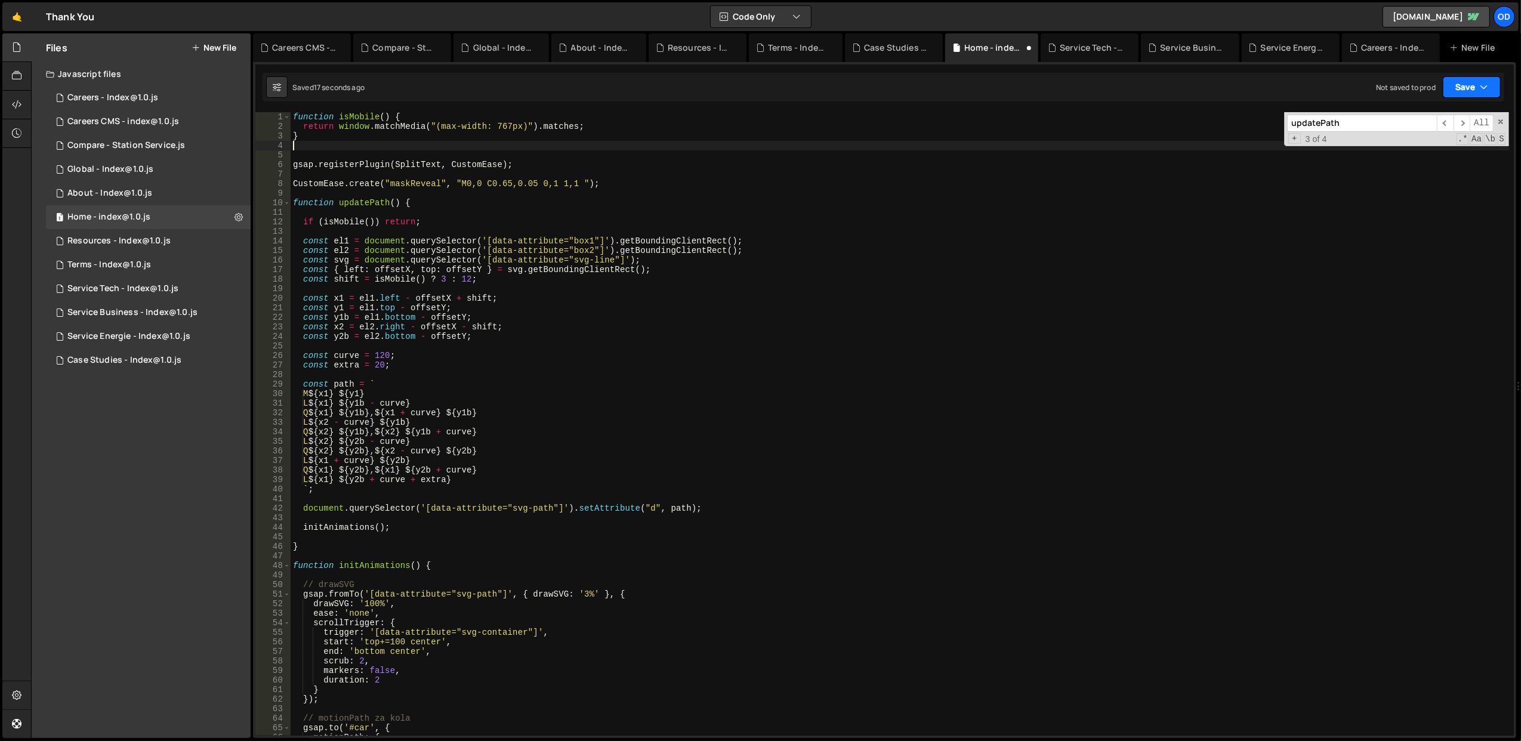
click at [1463, 96] on button "Save" at bounding box center [1472, 86] width 58 height 21
click at [1436, 117] on div "Save to Staging S" at bounding box center [1432, 117] width 124 height 12
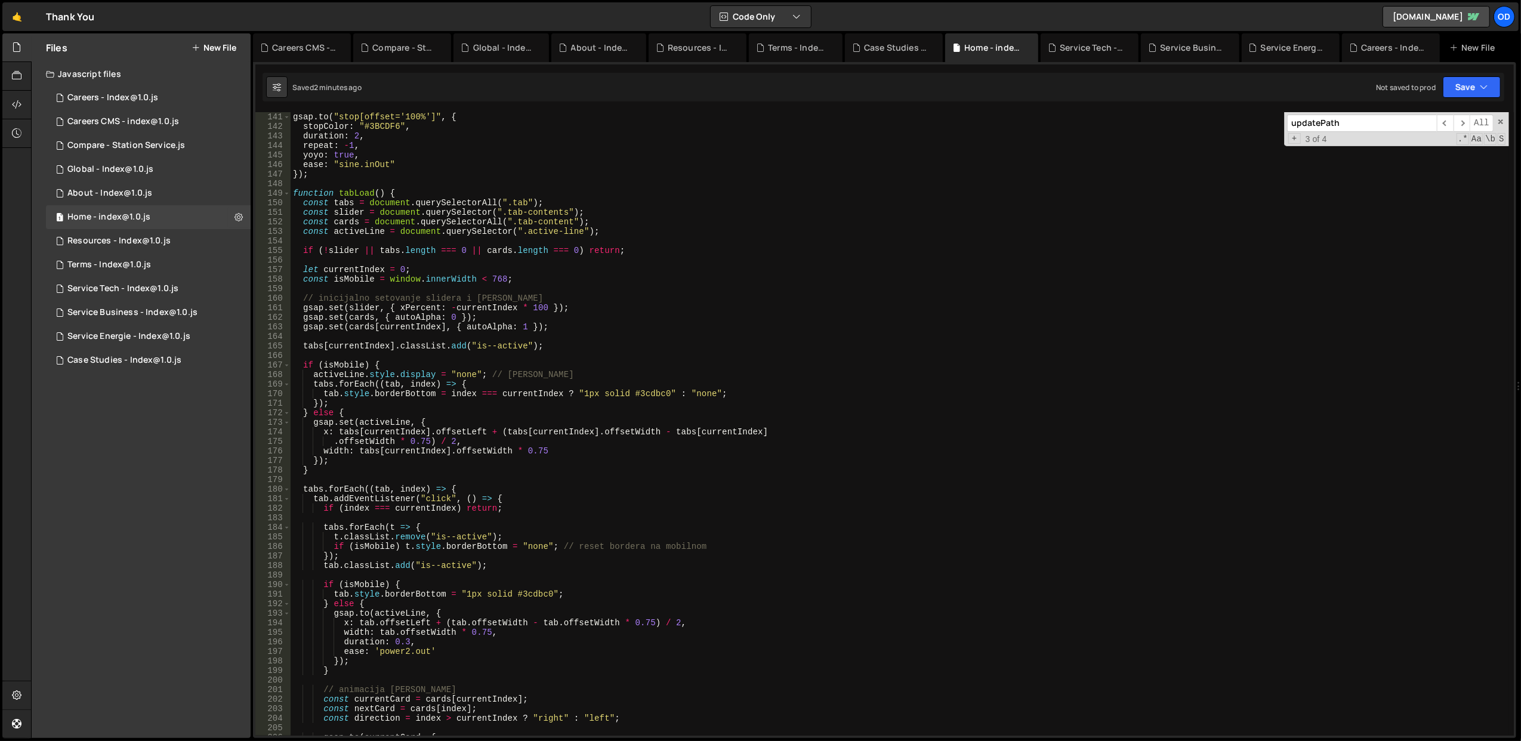
scroll to position [1385, 0]
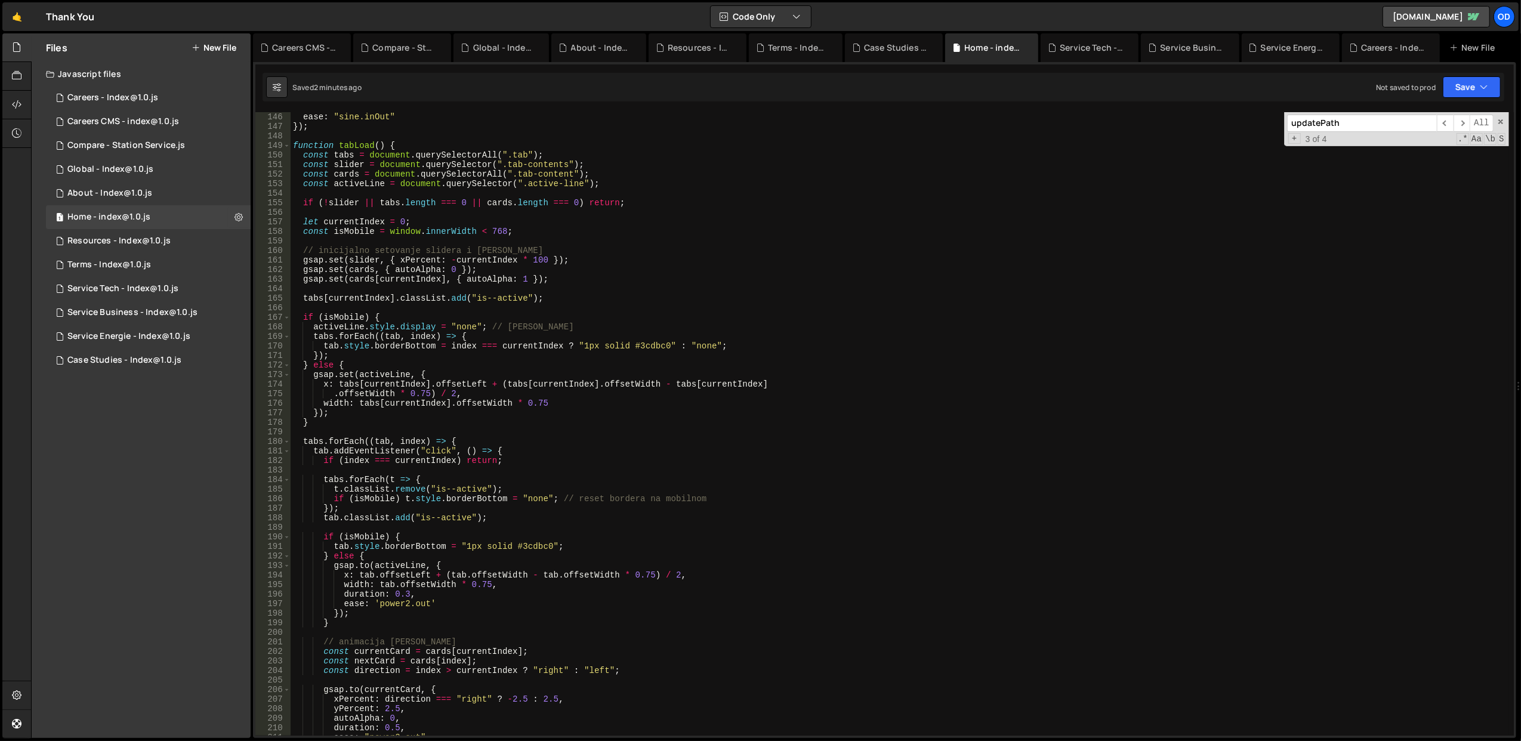
click at [361, 230] on div "ease : "sine.inOut" }) ; function tabLoad ( ) { const tabs = document . querySe…" at bounding box center [900, 433] width 1219 height 643
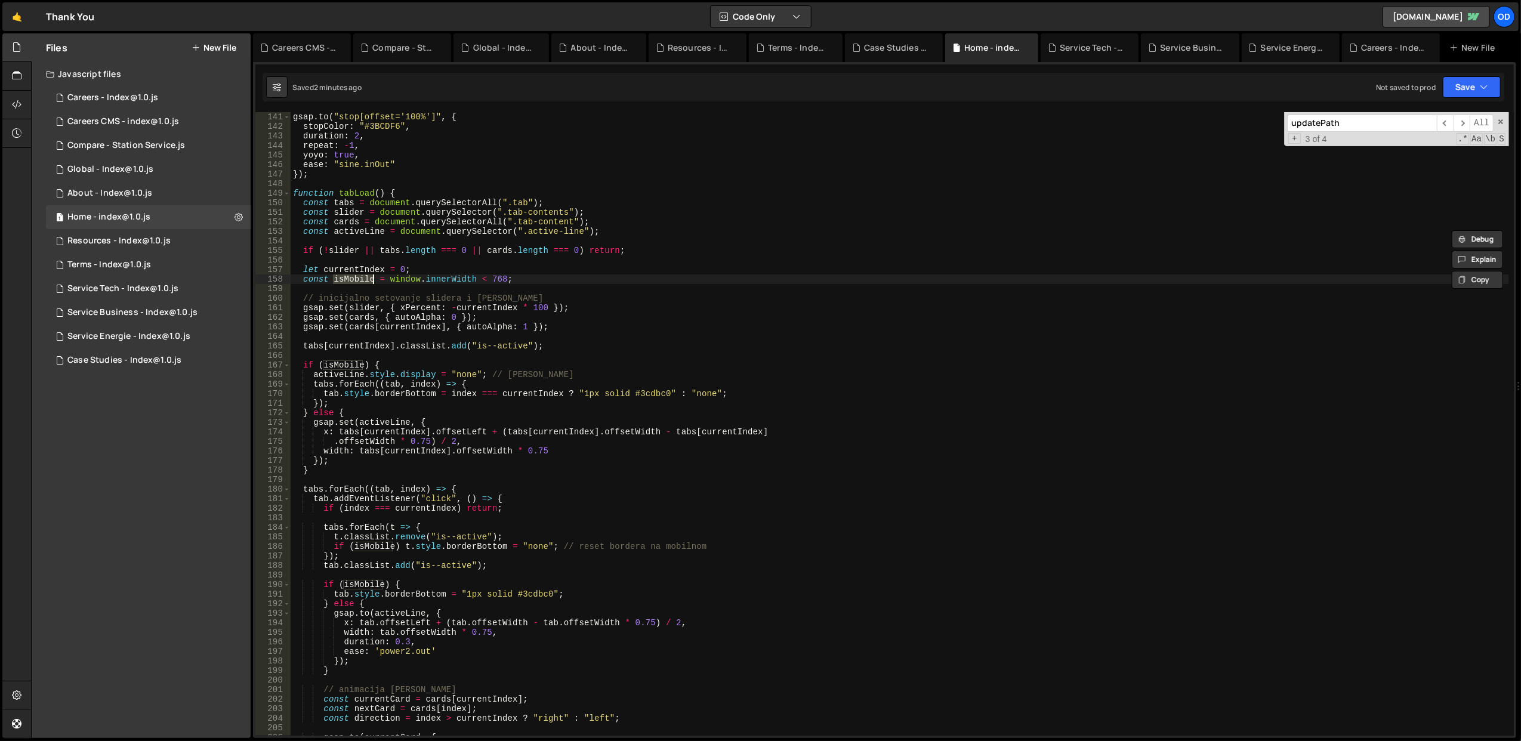
scroll to position [1337, 0]
click at [347, 278] on div "gsap . to ( "stop[offset='100%']" , { stopColor : "#3BCDF6" , duration : 2 , re…" at bounding box center [900, 424] width 1219 height 624
click at [347, 278] on div "gsap . to ( "stop[offset='100%']" , { stopColor : "#3BCDF6" , duration : 2 , re…" at bounding box center [900, 433] width 1219 height 643
type textarea "const isMobile = window.innerWidth < 768;"
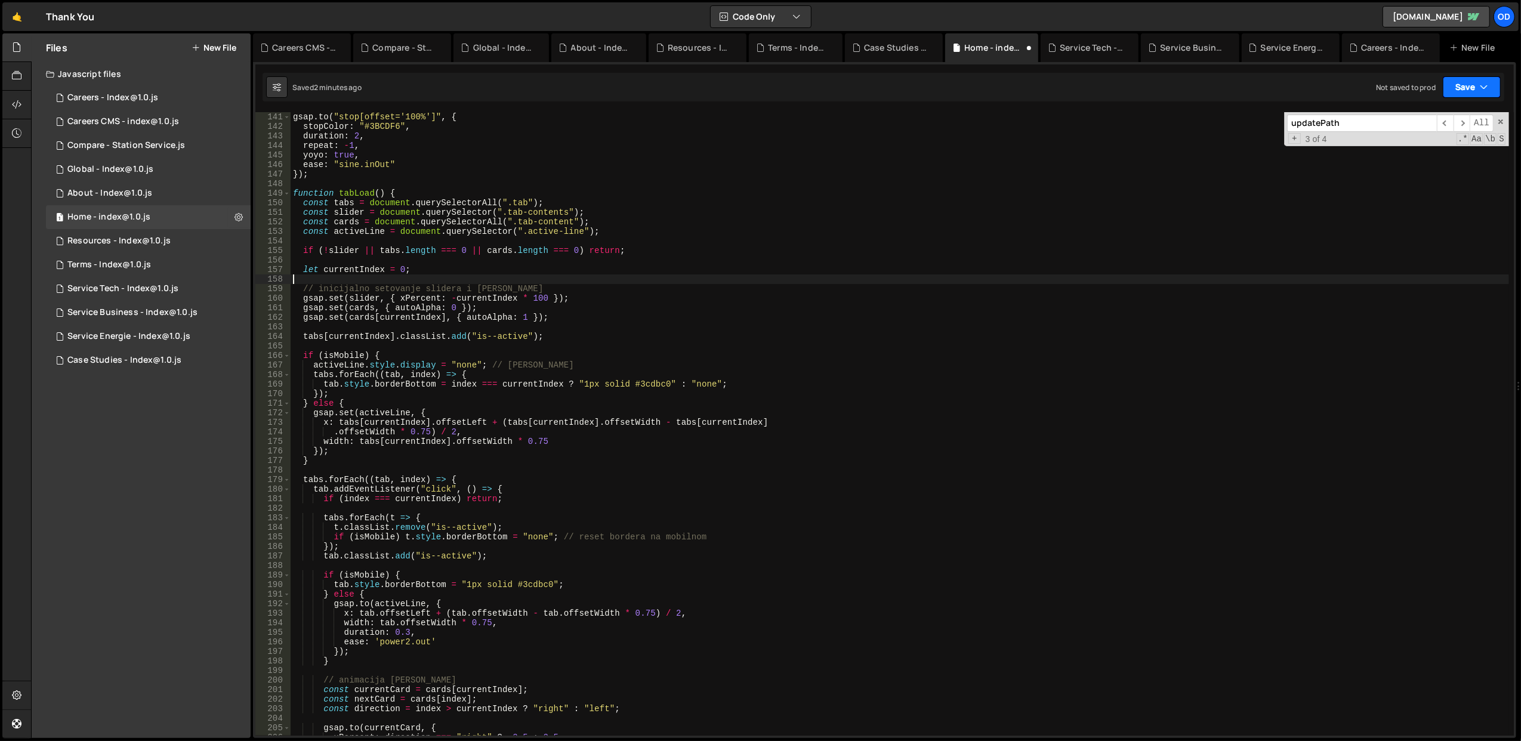
click at [1469, 89] on button "Save" at bounding box center [1472, 86] width 58 height 21
click at [1431, 129] on div "2 minutes ago" at bounding box center [1414, 130] width 47 height 10
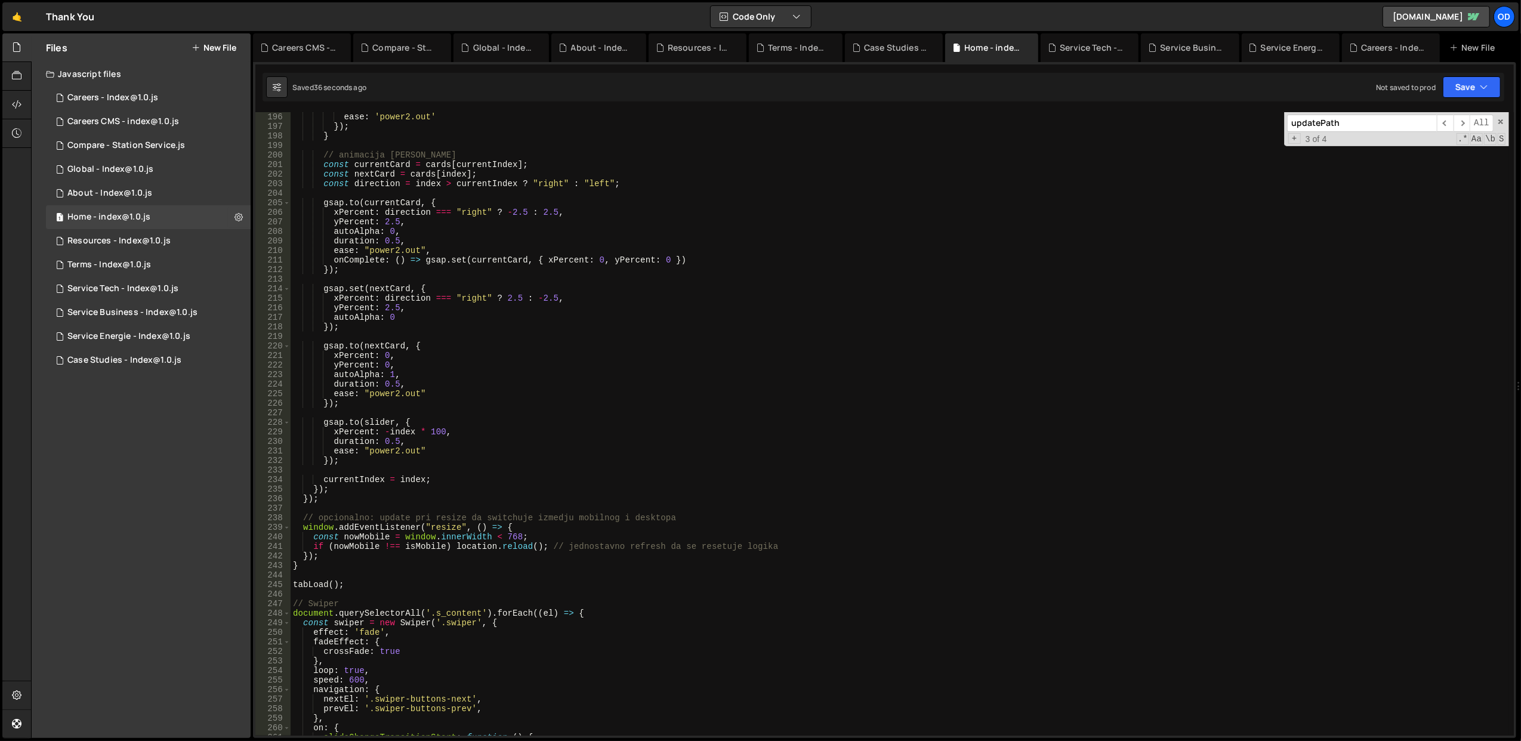
scroll to position [1862, 0]
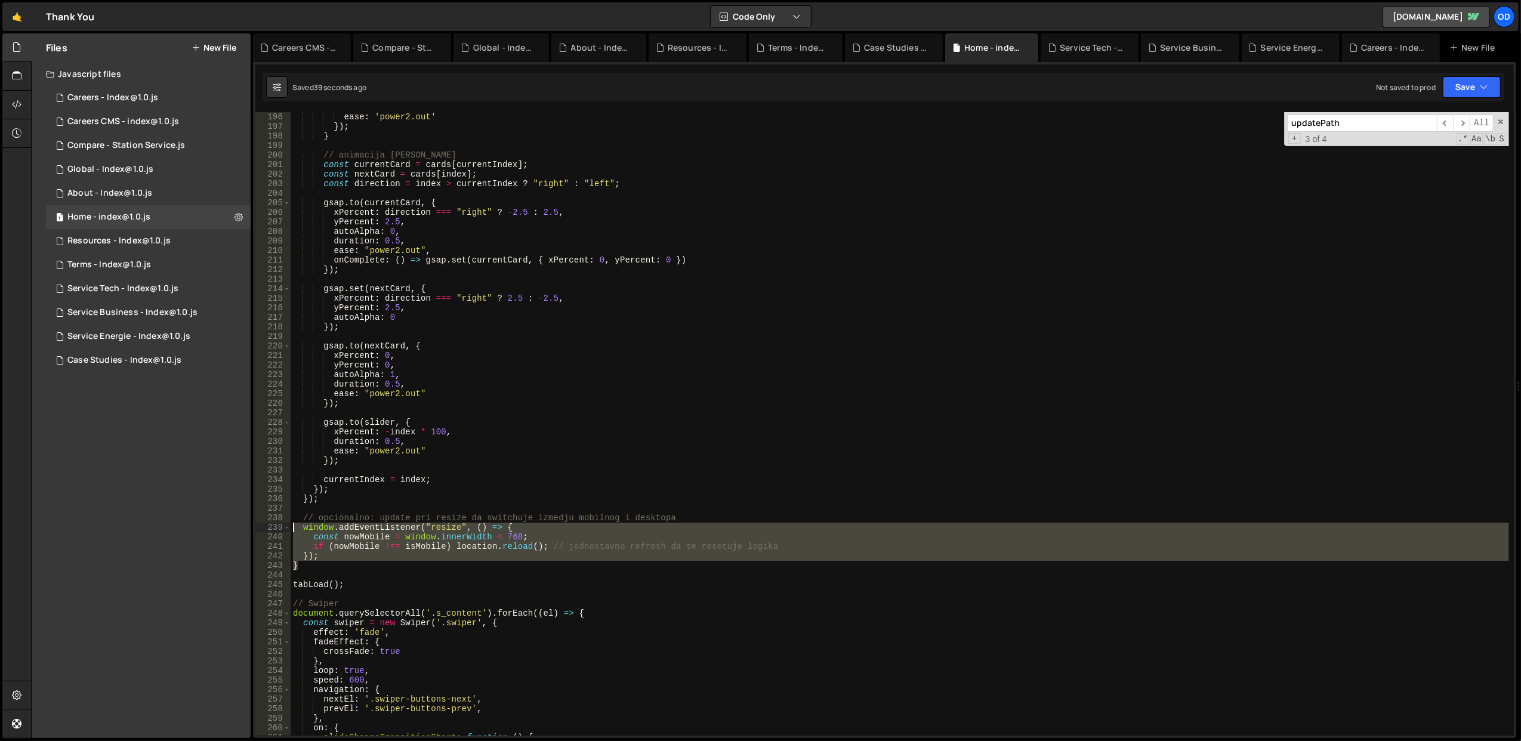
drag, startPoint x: 335, startPoint y: 562, endPoint x: 292, endPoint y: 523, distance: 57.5
click at [292, 523] on div "ease : 'power2.out' }) ; } // animacija [PERSON_NAME] const currentCard = cards…" at bounding box center [900, 433] width 1219 height 643
click at [318, 535] on div "ease : 'power2.out' }) ; } // animacija [PERSON_NAME] const currentCard = cards…" at bounding box center [900, 424] width 1219 height 624
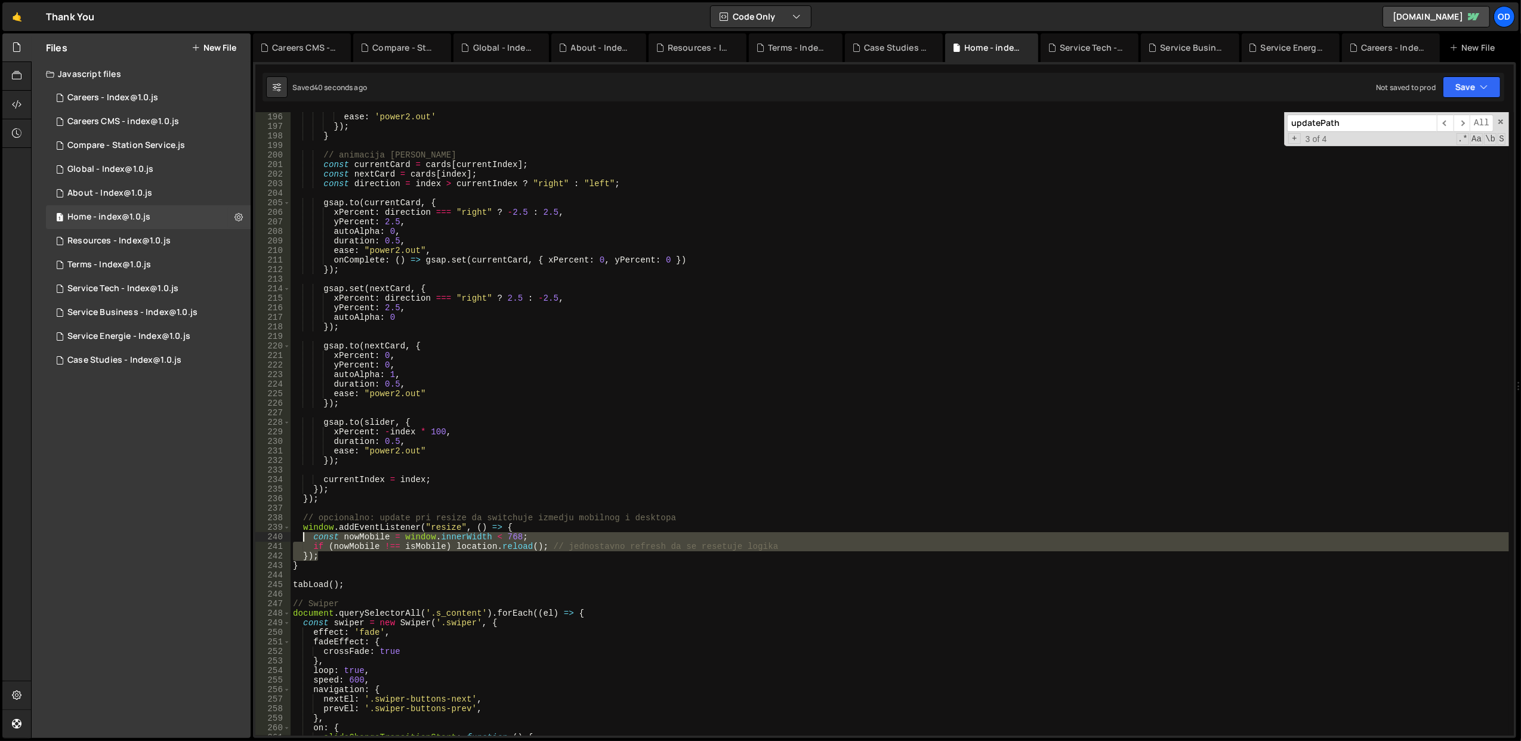
drag, startPoint x: 329, startPoint y: 551, endPoint x: 291, endPoint y: 528, distance: 44.7
click at [291, 528] on div "ease : 'power2.out' }) ; } // animacija [PERSON_NAME] const currentCard = cards…" at bounding box center [900, 433] width 1219 height 643
type textarea "window.addEventListener("resize", () => { const nowMobile = window.innerWidth <…"
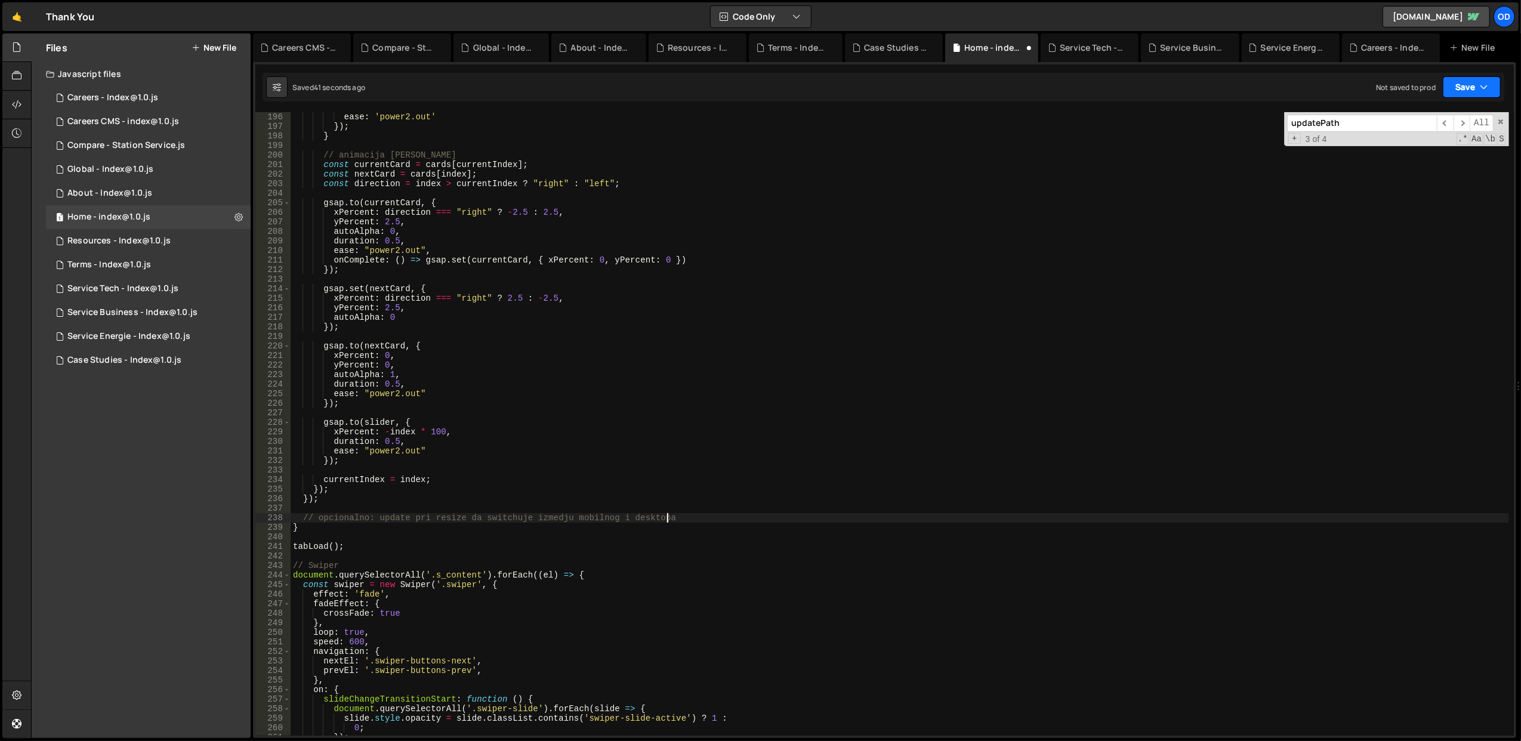
click at [1489, 88] on button "Save" at bounding box center [1472, 86] width 58 height 21
click at [1424, 127] on div "41 seconds ago" at bounding box center [1417, 130] width 52 height 10
click at [376, 420] on div "ease : 'power2.out' }) ; } // animacija [PERSON_NAME] const currentCard = cards…" at bounding box center [900, 433] width 1219 height 643
click at [376, 419] on div "ease : 'power2.out' }) ; } // animacija [PERSON_NAME] const currentCard = cards…" at bounding box center [900, 433] width 1219 height 643
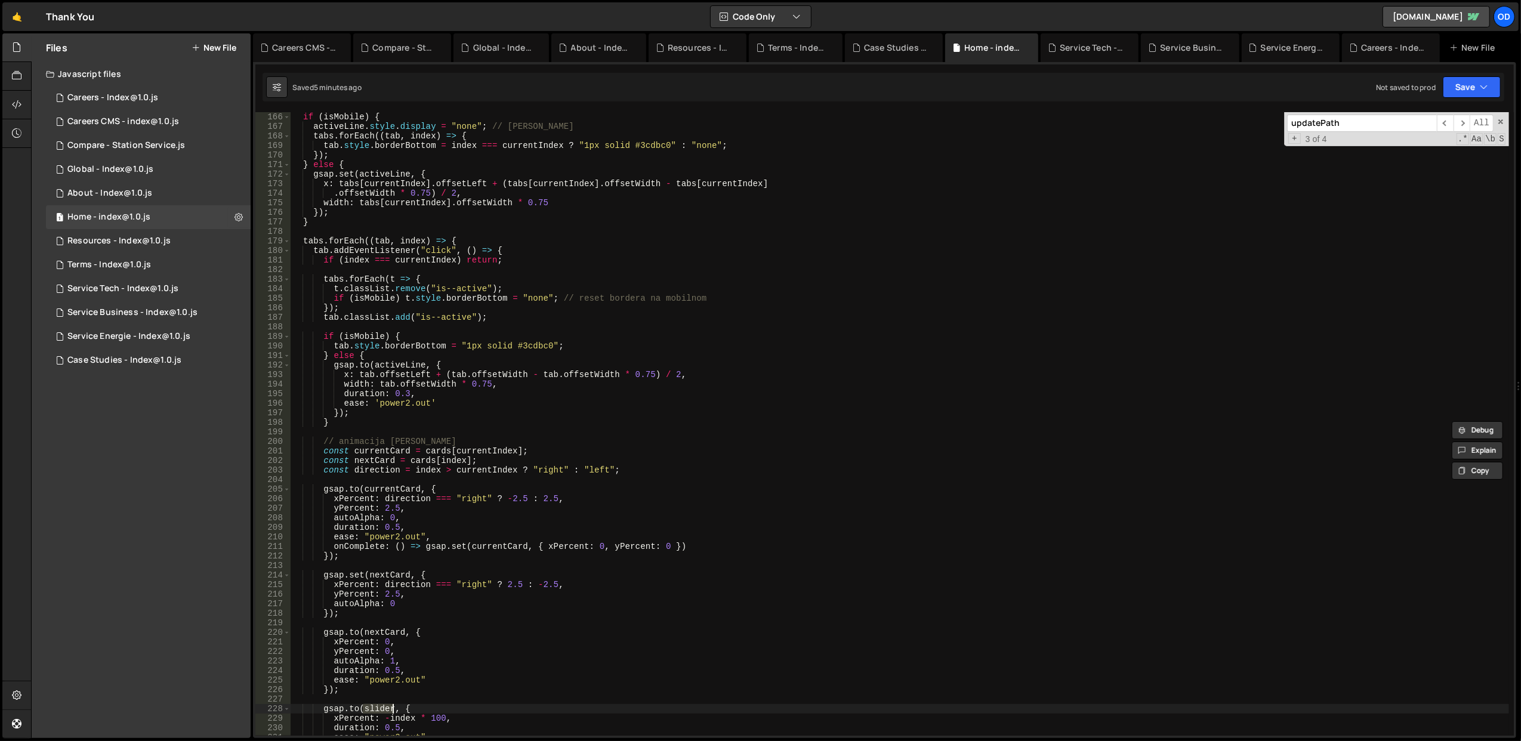
scroll to position [1767, 0]
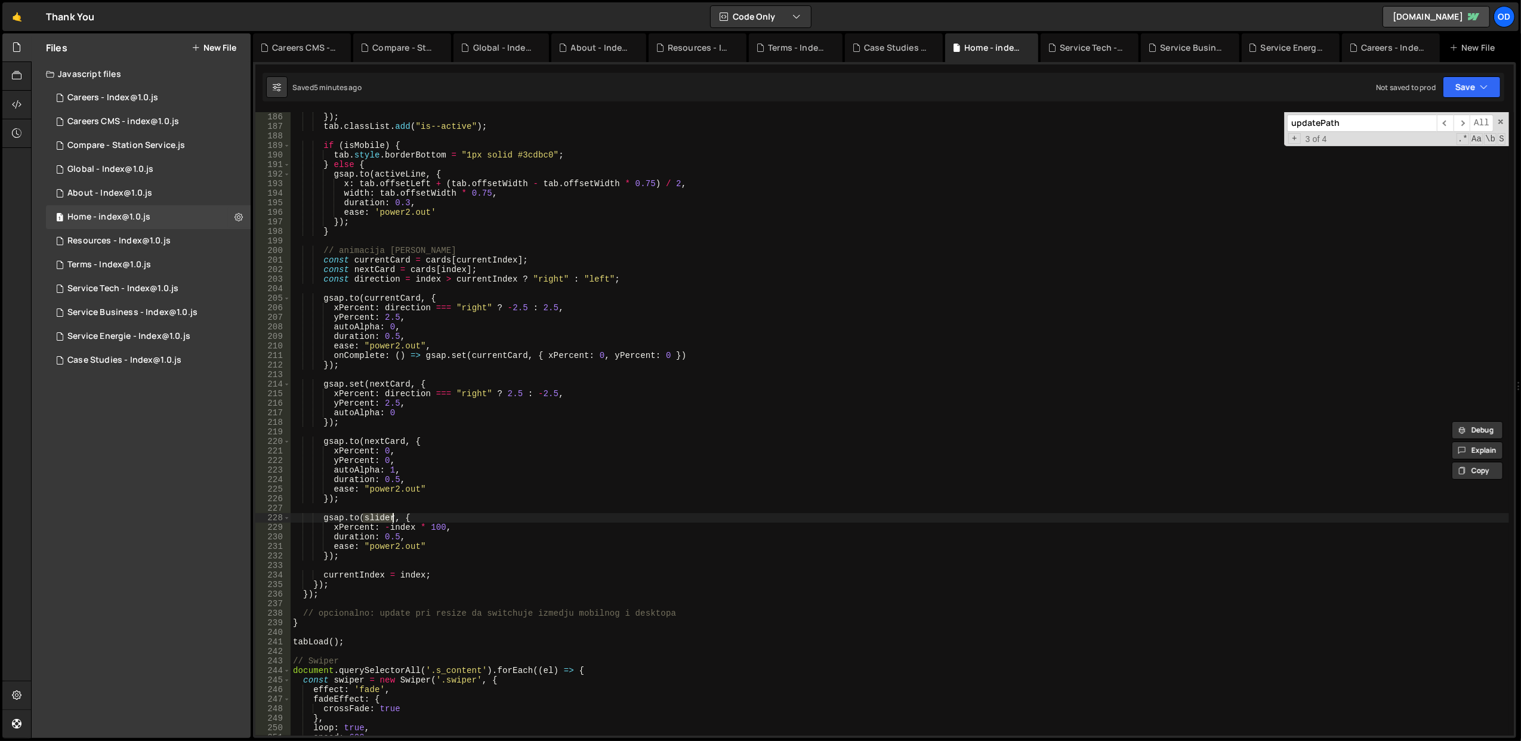
click at [371, 519] on div "}) ; tab . classList . add ( "is--active" ) ; if ( isMobile ) { tab . style . b…" at bounding box center [900, 424] width 1219 height 624
click at [371, 519] on div "}) ; tab . classList . add ( "is--active" ) ; if ( isMobile ) { tab . style . b…" at bounding box center [900, 433] width 1219 height 643
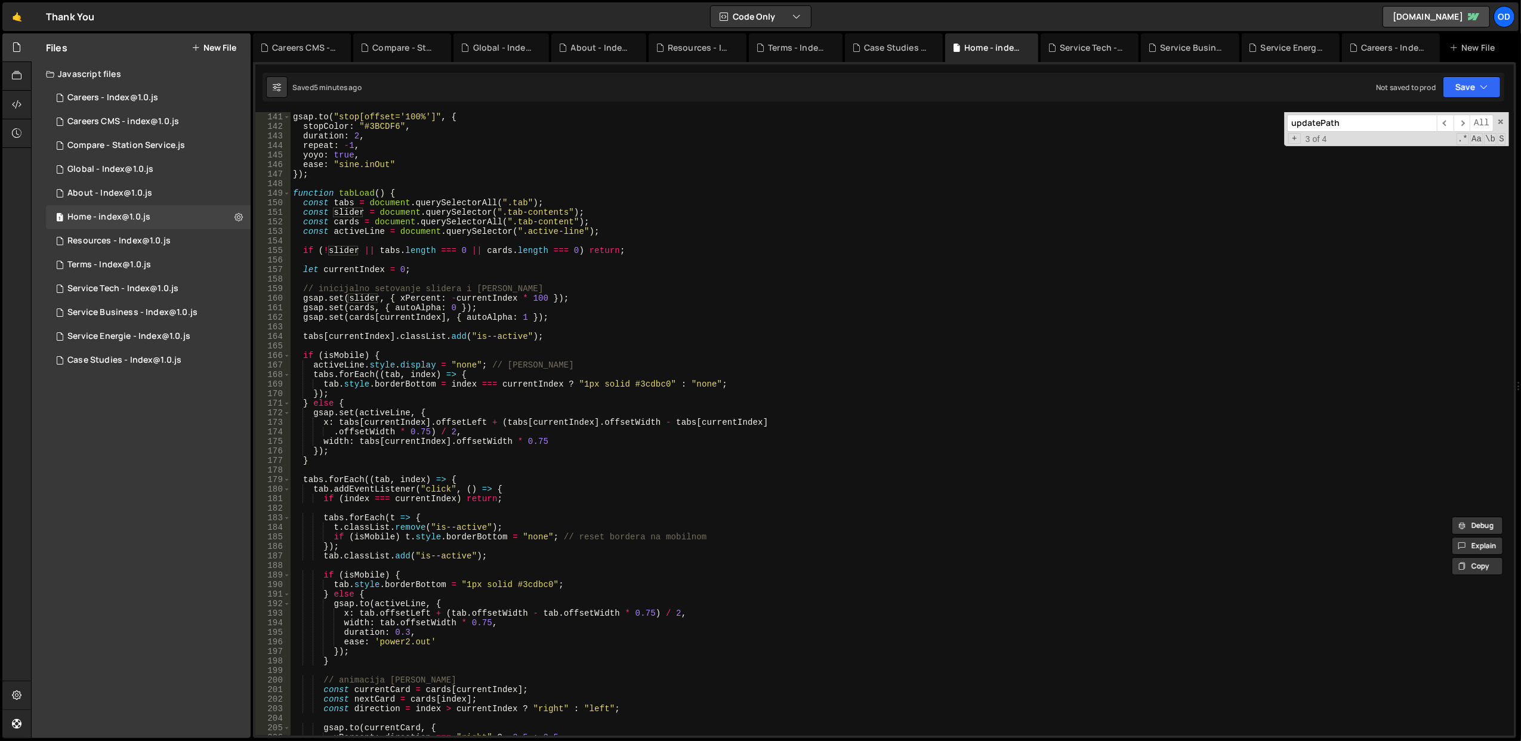
scroll to position [1337, 0]
click at [344, 215] on div "gsap . to ( "stop[offset='100%']" , { stopColor : "#3BCDF6" , duration : 2 , re…" at bounding box center [900, 433] width 1219 height 643
click at [289, 192] on span at bounding box center [287, 194] width 7 height 10
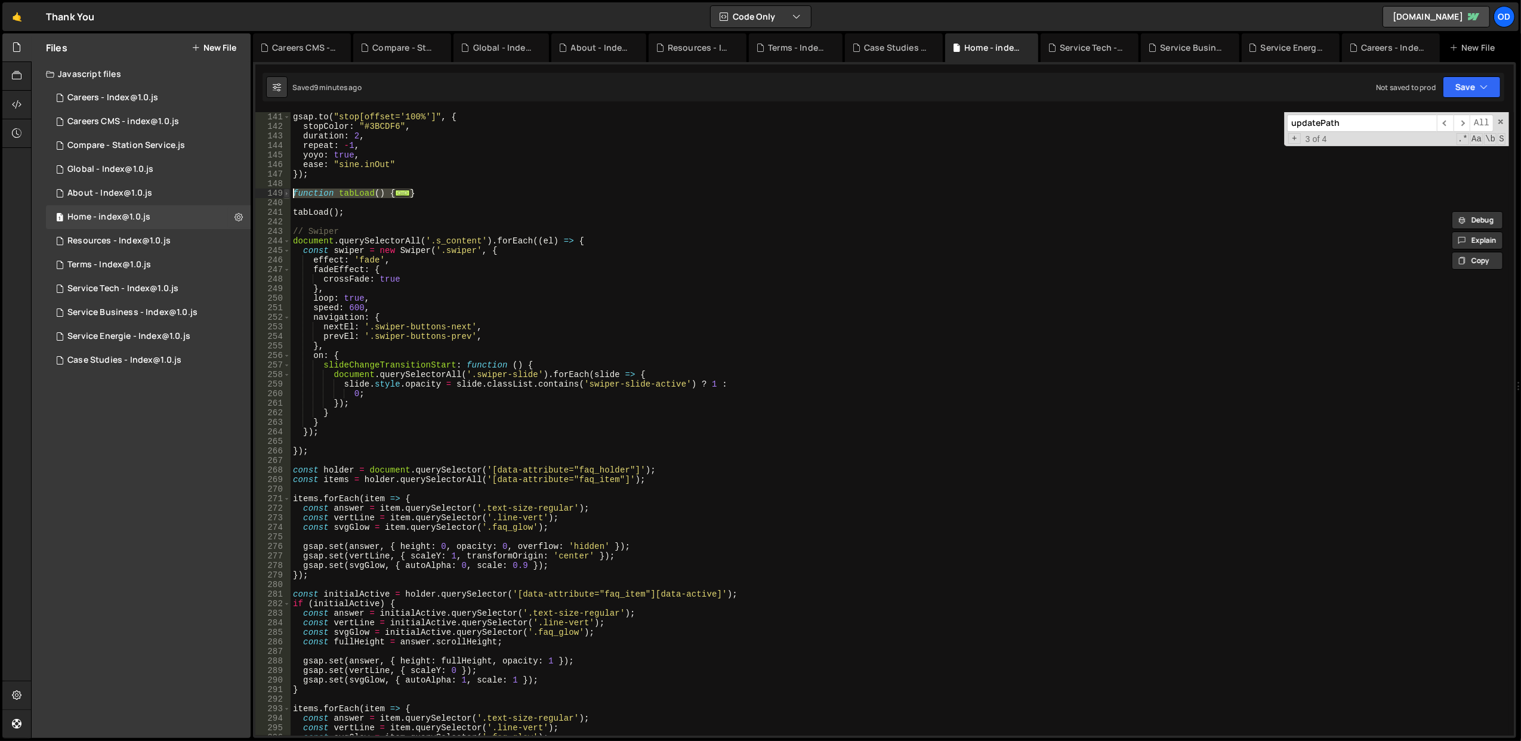
drag, startPoint x: 424, startPoint y: 189, endPoint x: 289, endPoint y: 190, distance: 134.3
click at [289, 190] on div "const slider = document.querySelector(".tab-contents"); 141 142 143 144 145 146…" at bounding box center [884, 424] width 1259 height 624
type textarea "function tabLoad() { const tabs = document.querySelectorAll(".tab");"
paste textarea
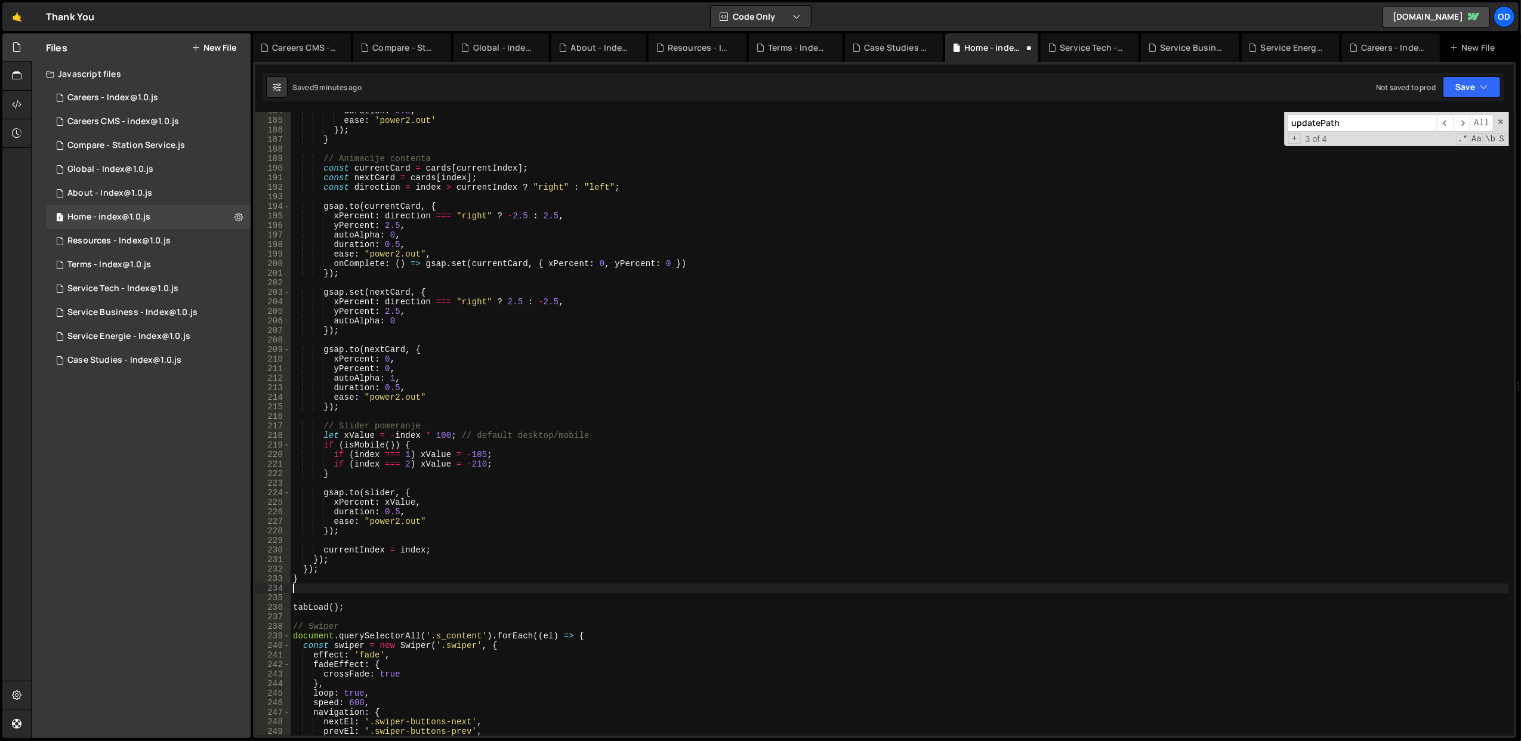
scroll to position [1754, 0]
click at [1457, 84] on button "Save" at bounding box center [1472, 86] width 58 height 21
click at [1398, 128] on div "10 minutes ago" at bounding box center [1416, 130] width 50 height 10
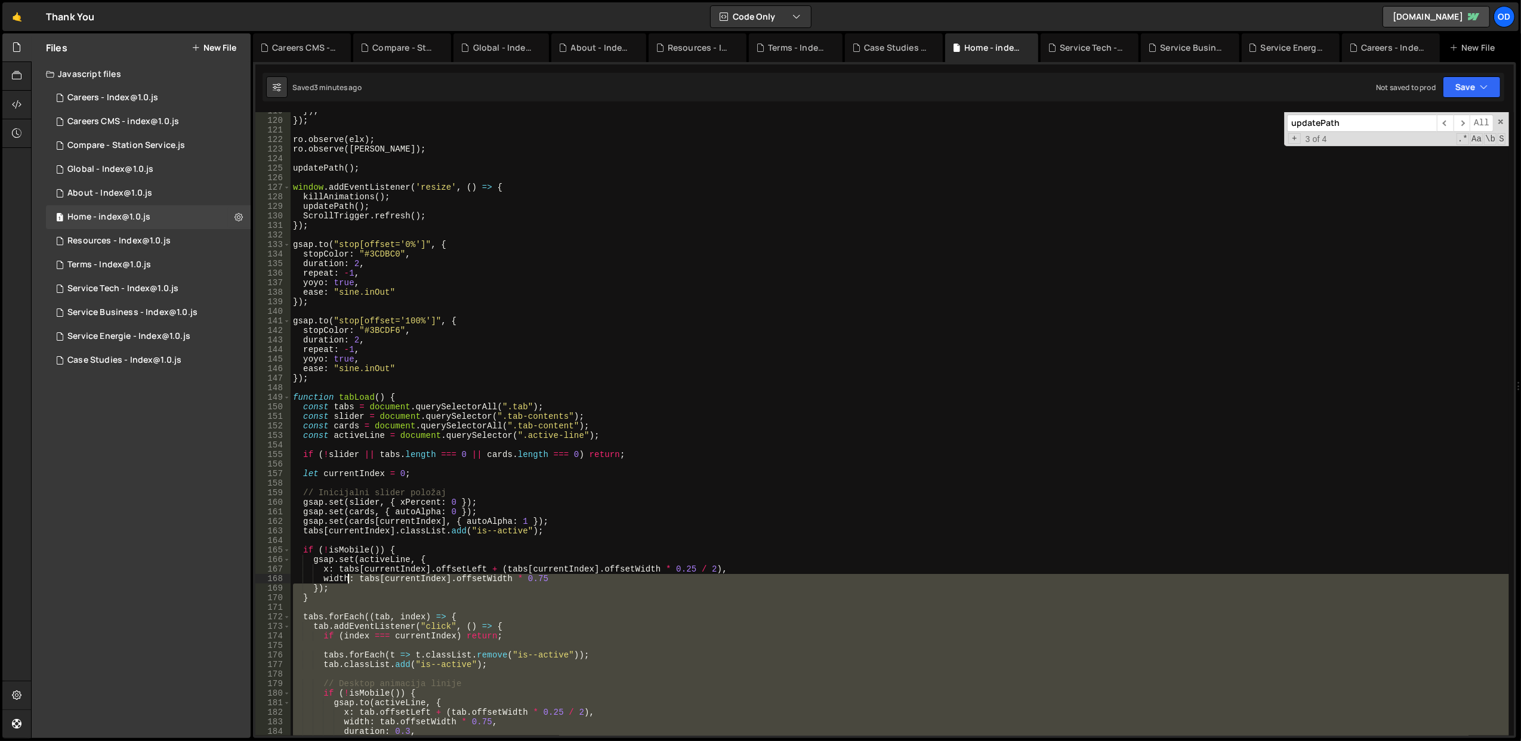
scroll to position [1085, 0]
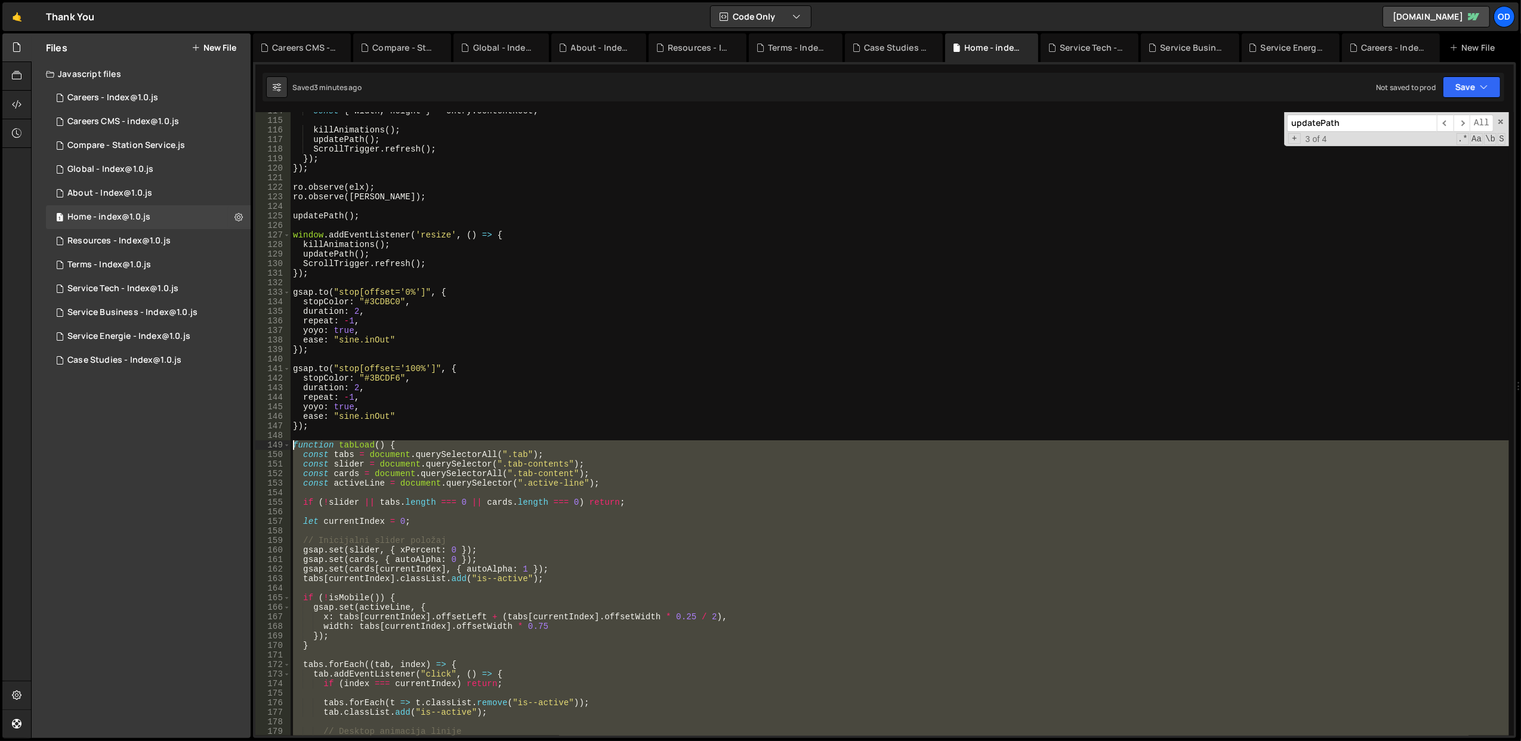
drag, startPoint x: 344, startPoint y: 531, endPoint x: 291, endPoint y: 444, distance: 101.2
click at [291, 444] on div "const { width , height } = entry . contentRect ; killAnimations ( ) ; updatePat…" at bounding box center [900, 427] width 1219 height 643
type textarea "function tabLoad() { const tabs = document.querySelectorAll(".tab");"
paste textarea
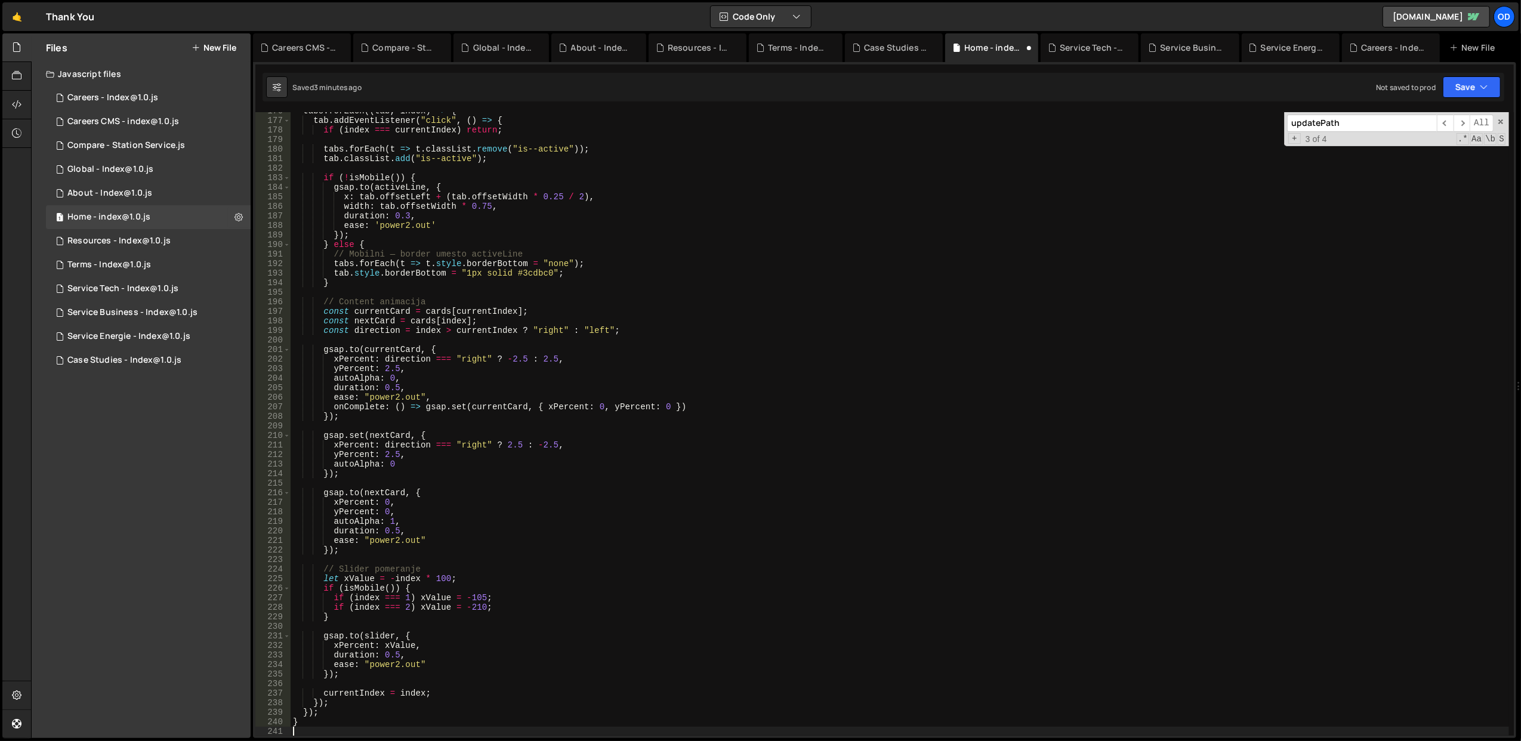
scroll to position [1677, 0]
click at [1490, 79] on button "Save" at bounding box center [1472, 86] width 58 height 21
click at [1425, 121] on div "Save to Staging S" at bounding box center [1432, 117] width 124 height 12
click at [1500, 78] on button "Save" at bounding box center [1472, 86] width 58 height 21
click at [1435, 124] on div "Saved 1 minute ago" at bounding box center [1432, 130] width 124 height 14
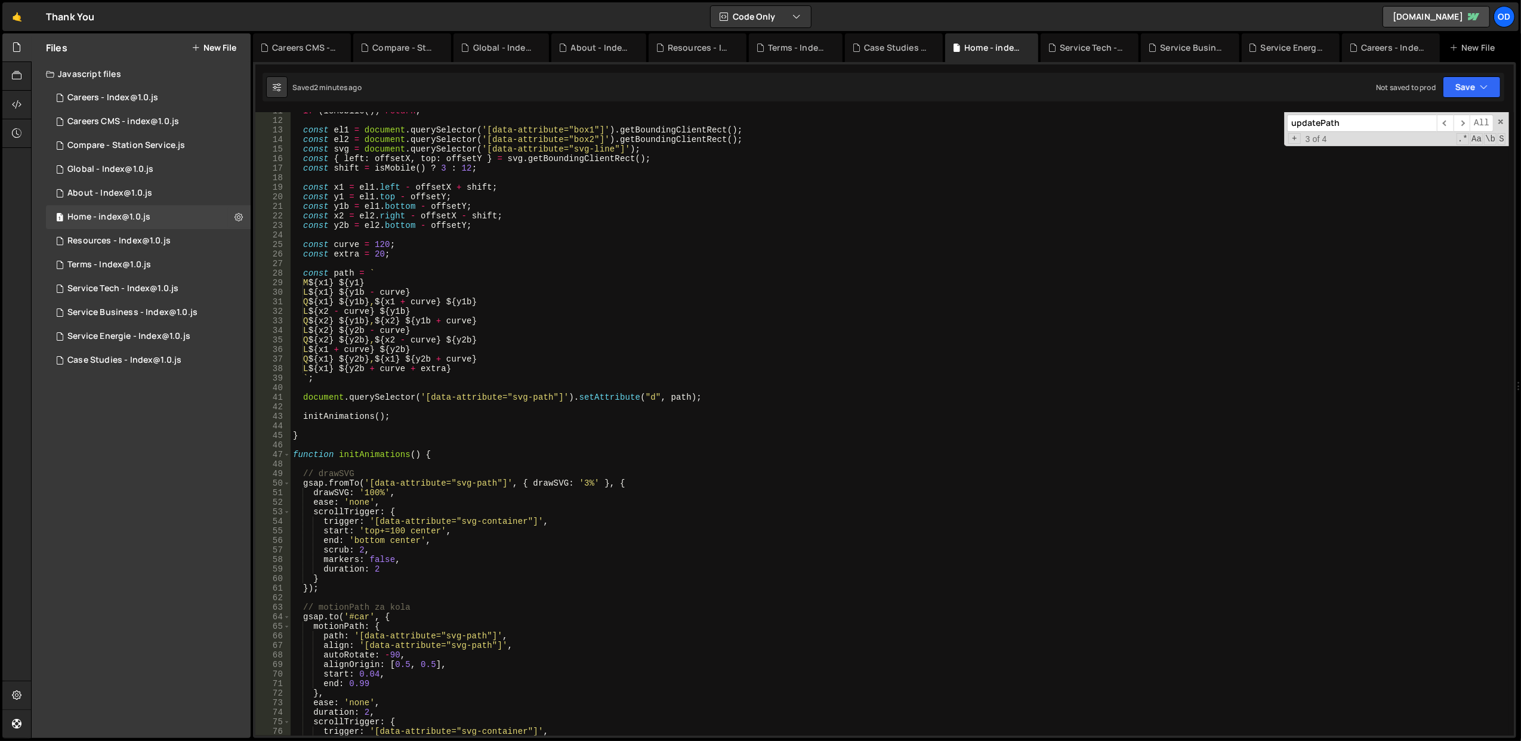
scroll to position [0, 0]
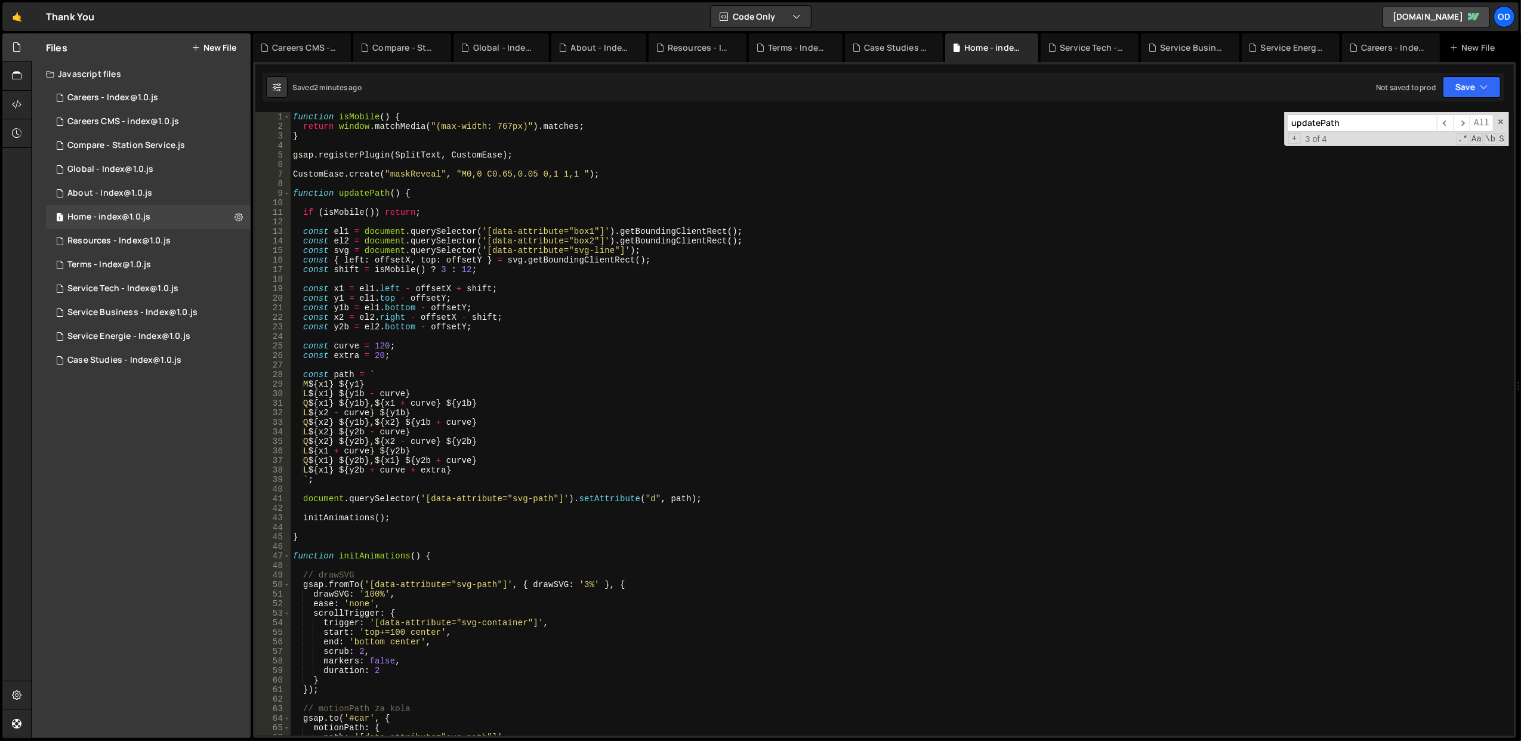
type textarea "if ([DEMOGRAPHIC_DATA]()) return;"
drag, startPoint x: 433, startPoint y: 209, endPoint x: 302, endPoint y: 215, distance: 131.5
click at [302, 215] on div "function isMobile ( ) { return window . matchMedia ( "(max-width: 767px)" ) . m…" at bounding box center [900, 433] width 1219 height 643
click at [125, 337] on div "Service Energie - Index@1.0.js" at bounding box center [128, 336] width 123 height 11
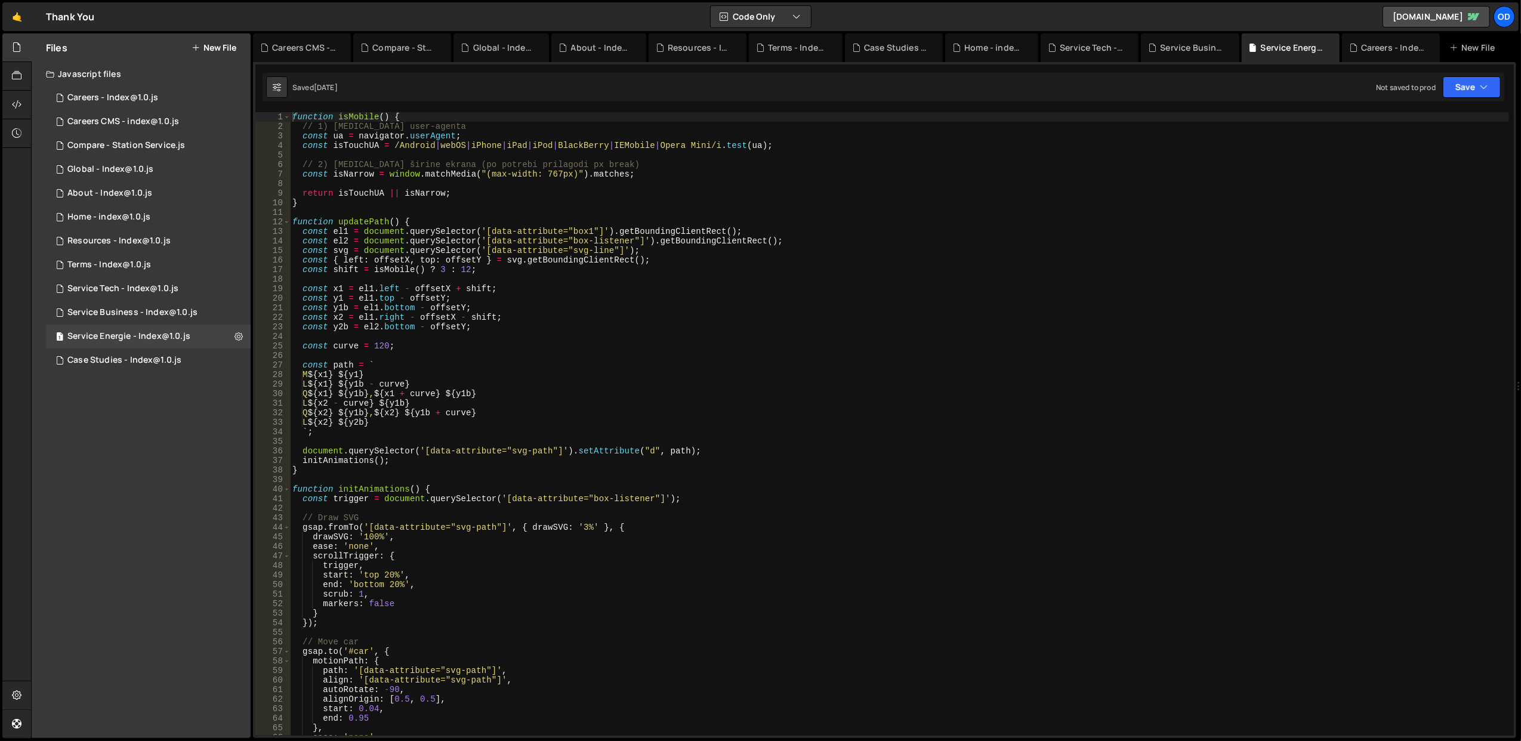
type textarea "function updatePath() {"
click at [420, 218] on div "function isMobile ( ) { // 1) [MEDICAL_DATA] user-agenta const ua = navigator .…" at bounding box center [899, 433] width 1219 height 643
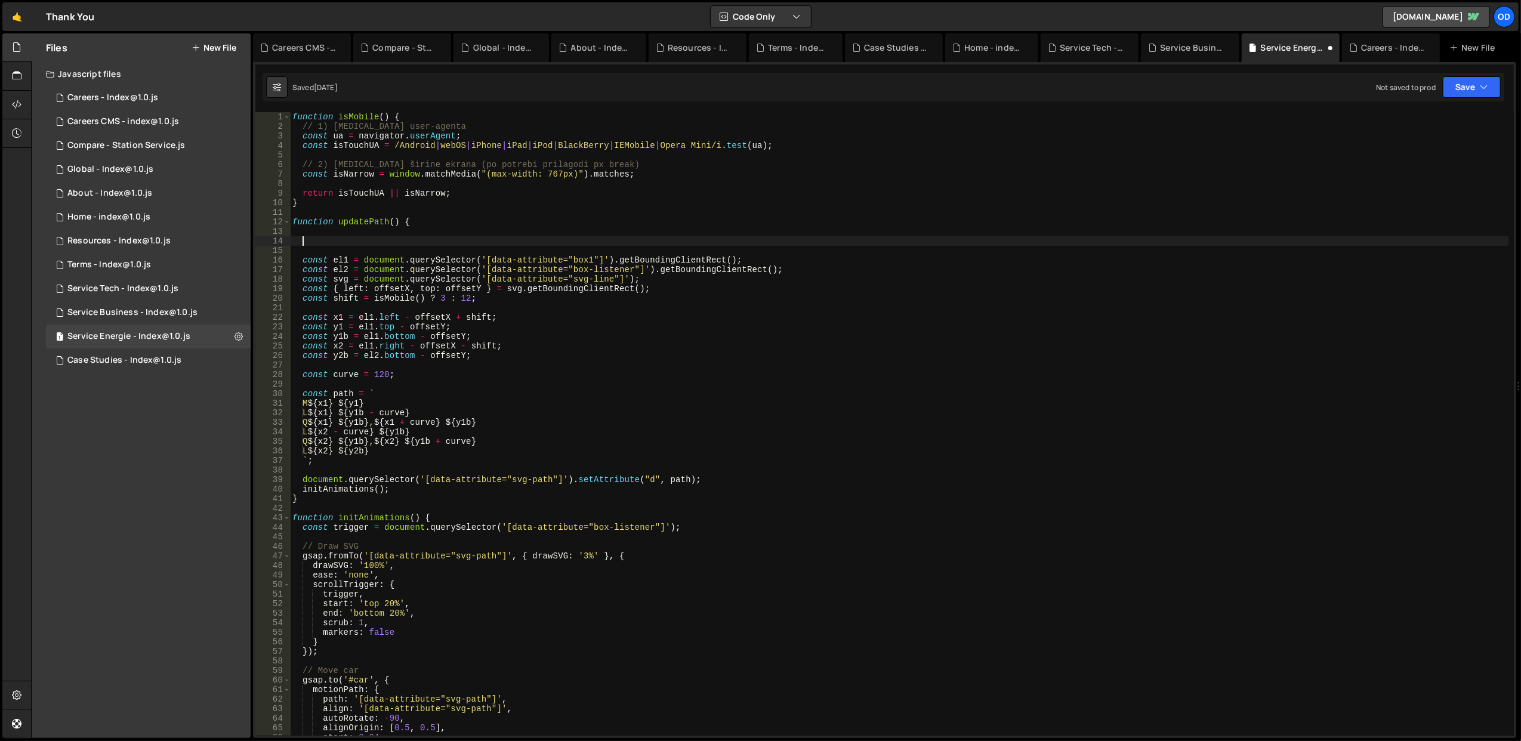
paste textarea "if ([DEMOGRAPHIC_DATA]()) return;"
click at [901, 203] on div "function isMobile ( ) { // 1) [MEDICAL_DATA] user-agenta const ua = navigator .…" at bounding box center [899, 433] width 1219 height 643
type textarea "}"
click at [1475, 89] on button "Save" at bounding box center [1472, 86] width 58 height 21
click at [1442, 125] on div "Saved [DATE]" at bounding box center [1432, 130] width 124 height 14
